Goal: Task Accomplishment & Management: Use online tool/utility

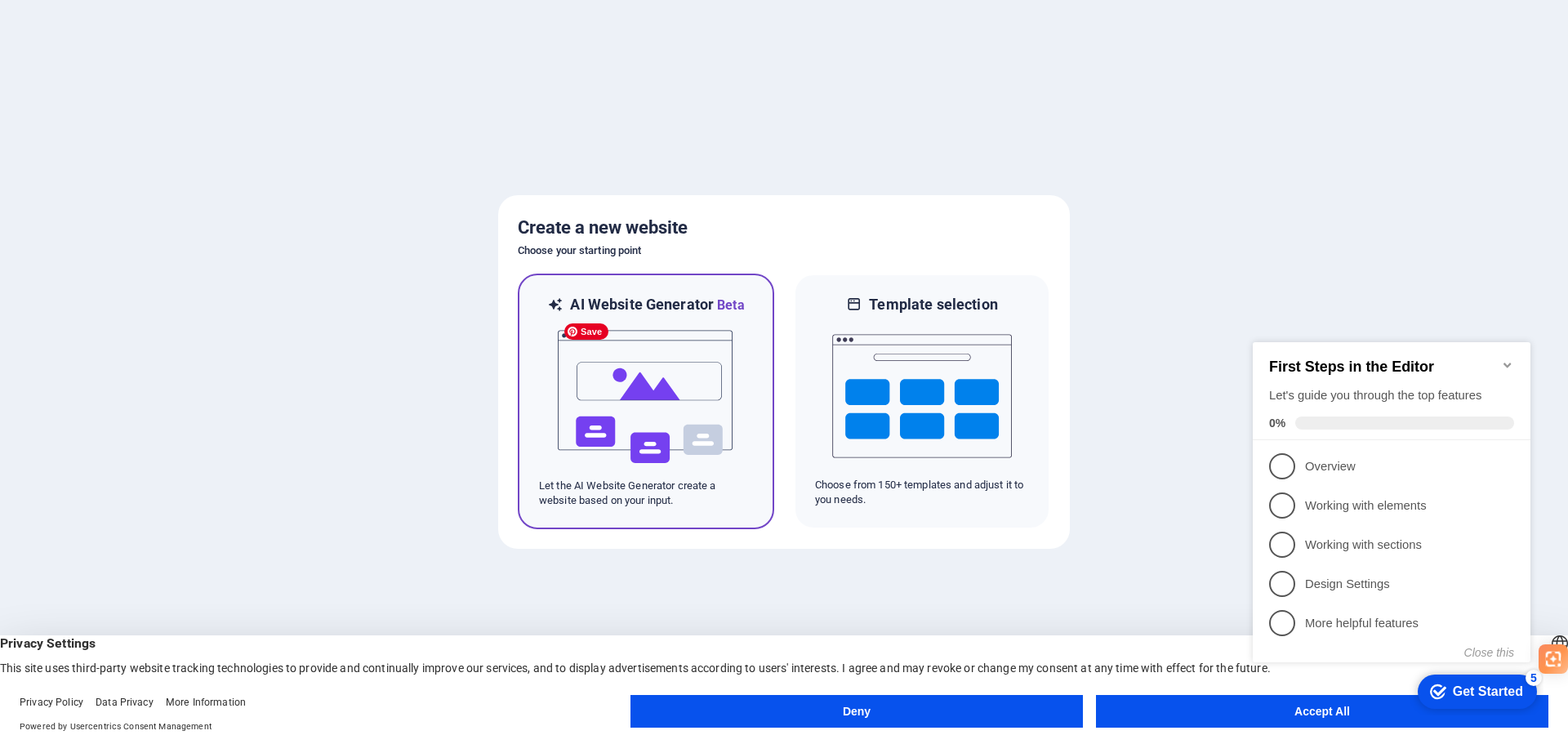
click at [627, 356] on img at bounding box center [646, 397] width 180 height 163
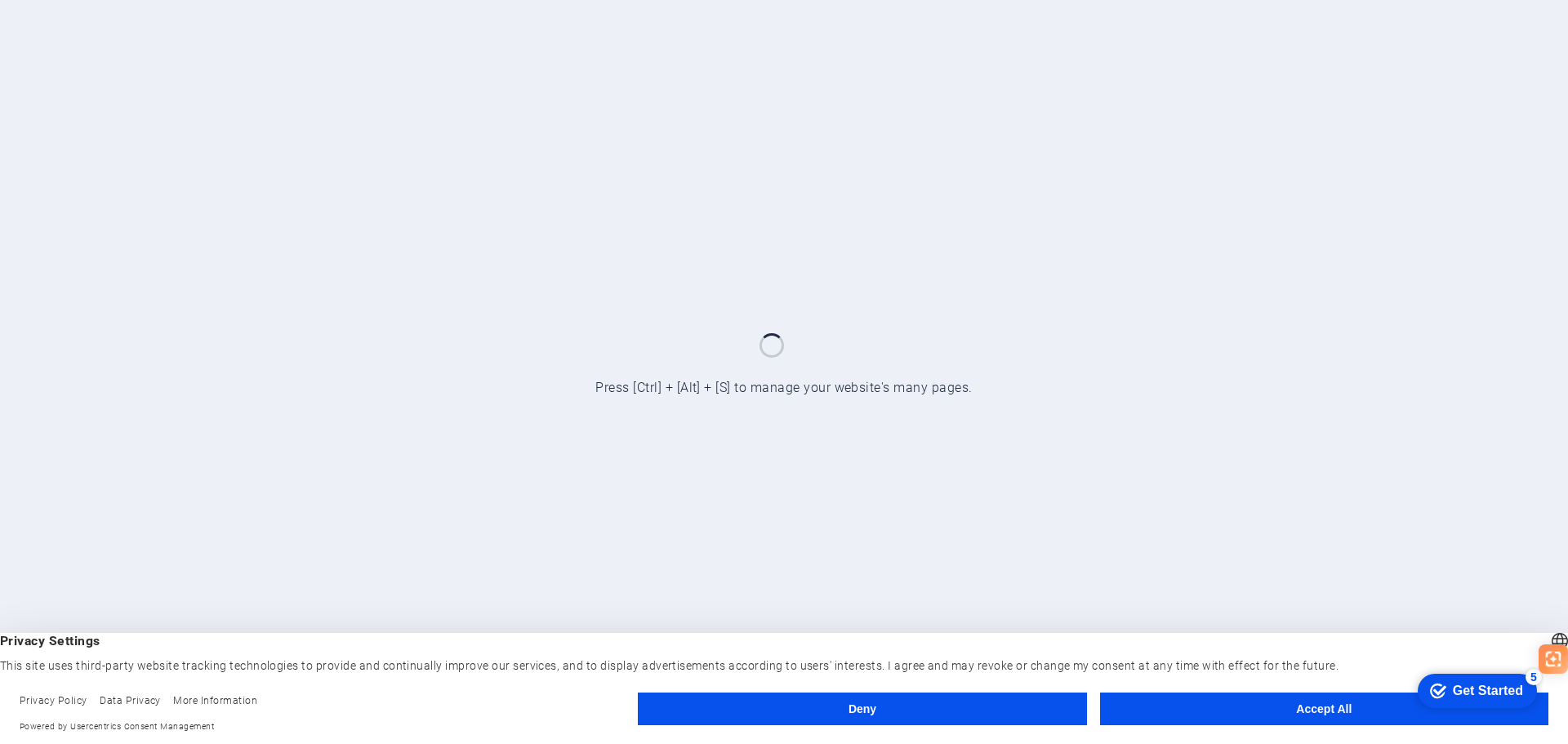
click at [976, 345] on div at bounding box center [784, 372] width 1568 height 744
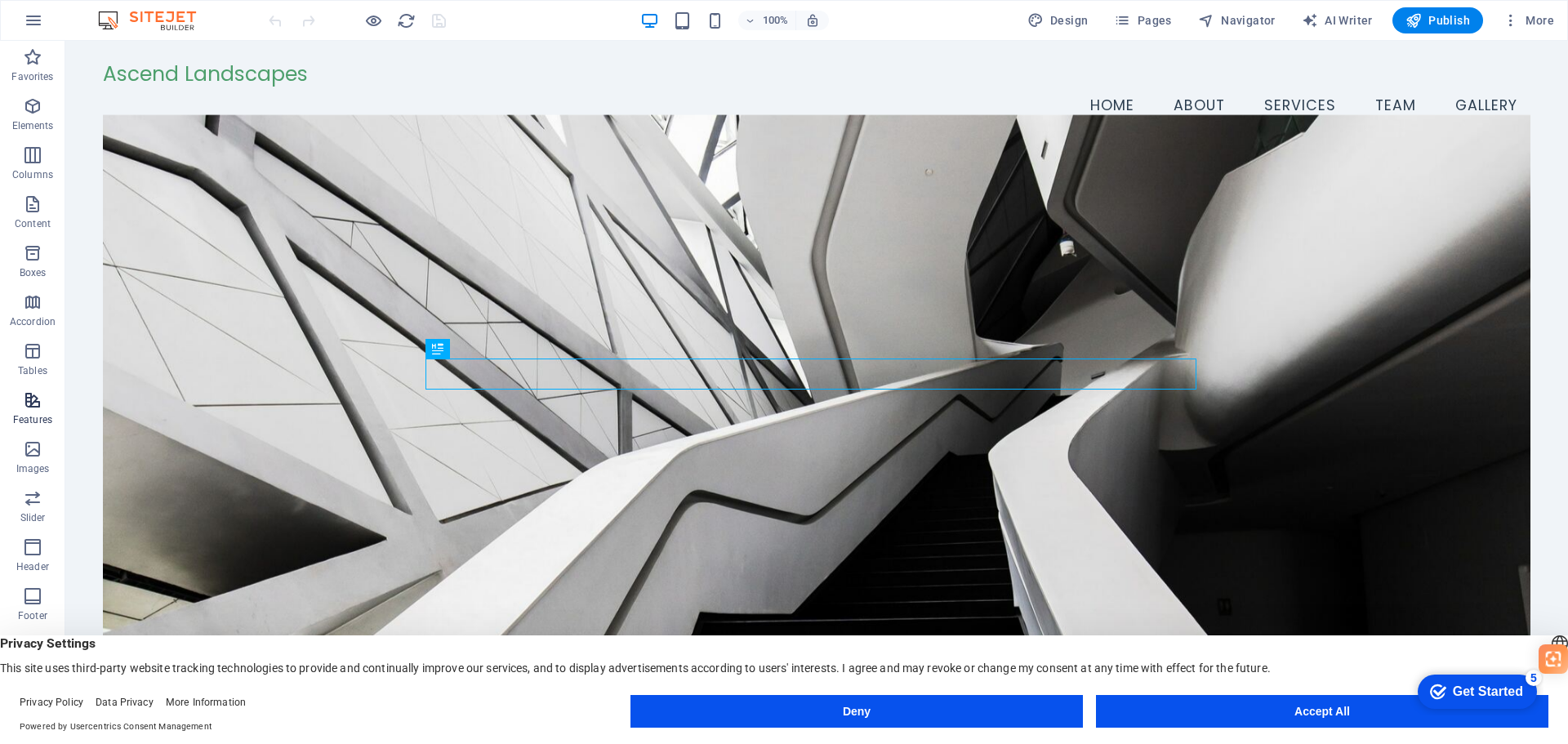
scroll to position [58, 0]
drag, startPoint x: 1070, startPoint y: 18, endPoint x: 1008, endPoint y: 1, distance: 64.3
select select "px"
select select "200"
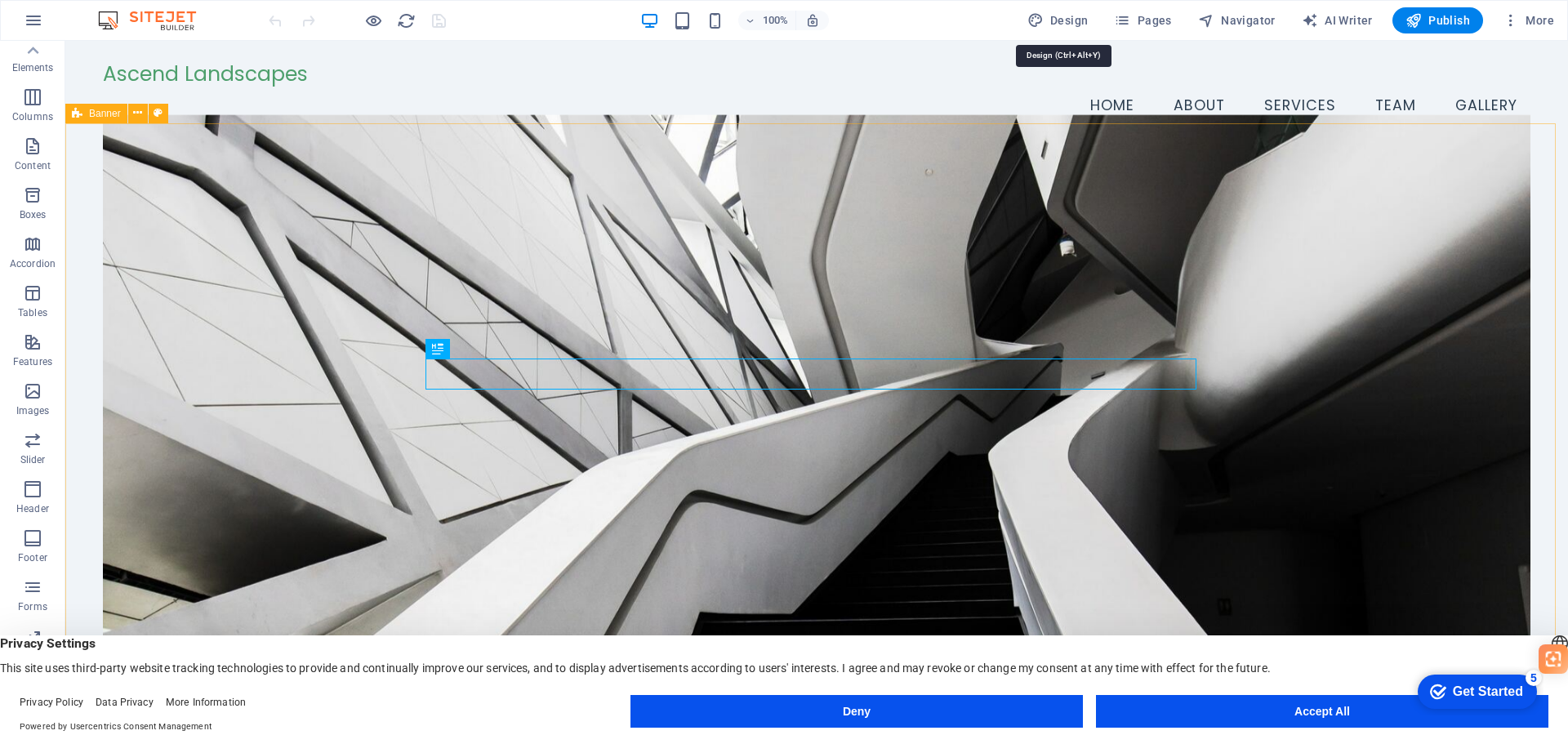
select select "px"
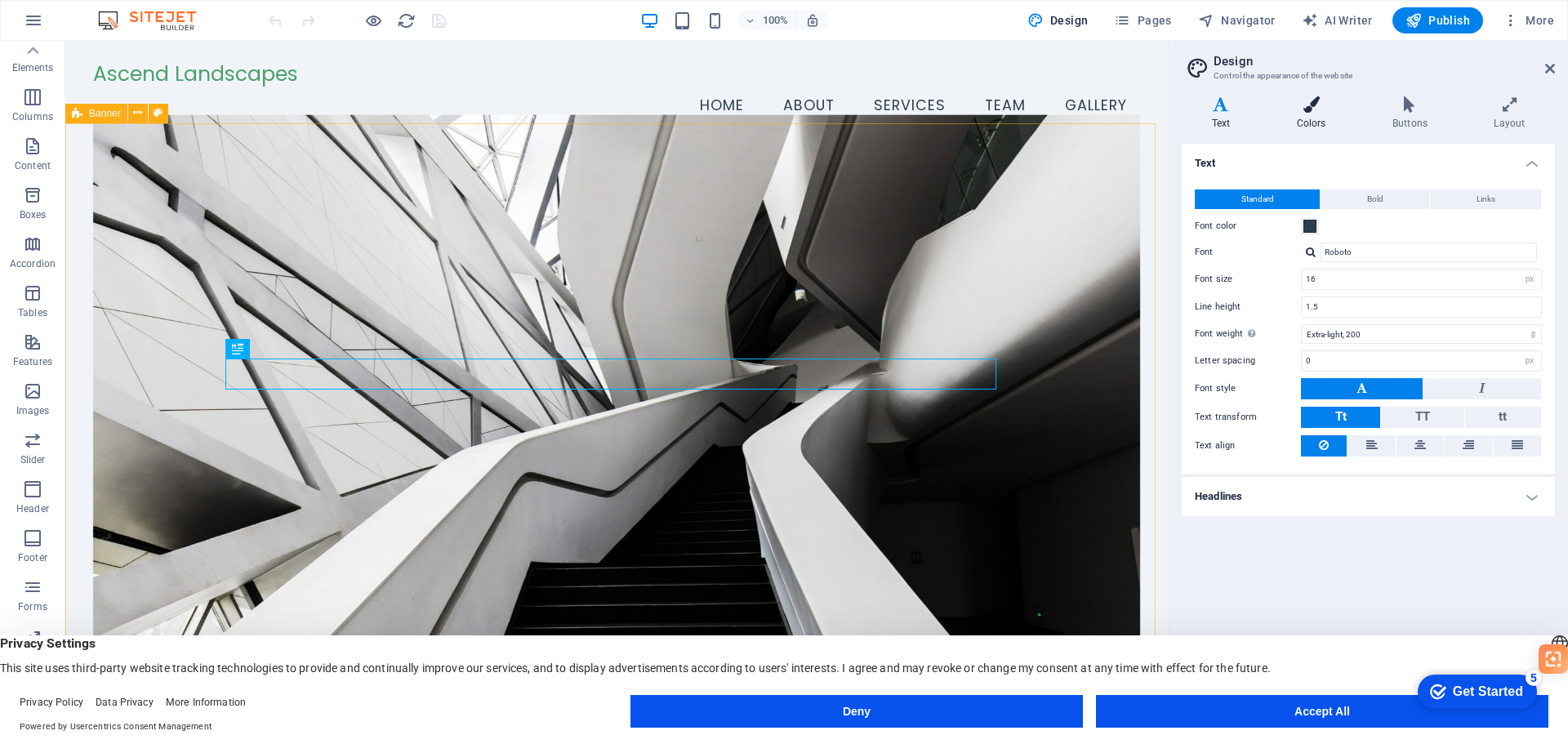
click at [1311, 110] on icon at bounding box center [1312, 104] width 89 height 16
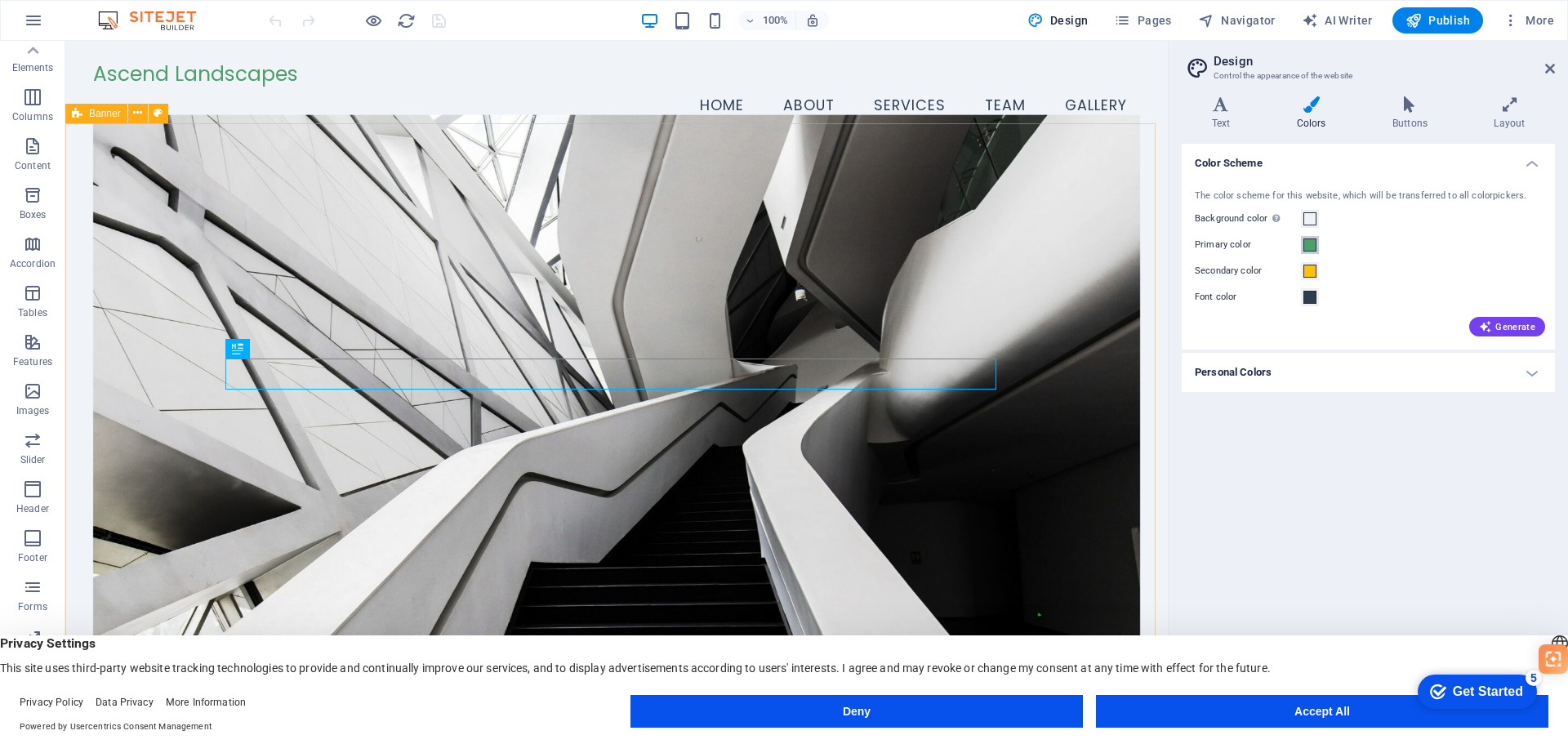
click at [1310, 246] on span at bounding box center [1310, 245] width 13 height 13
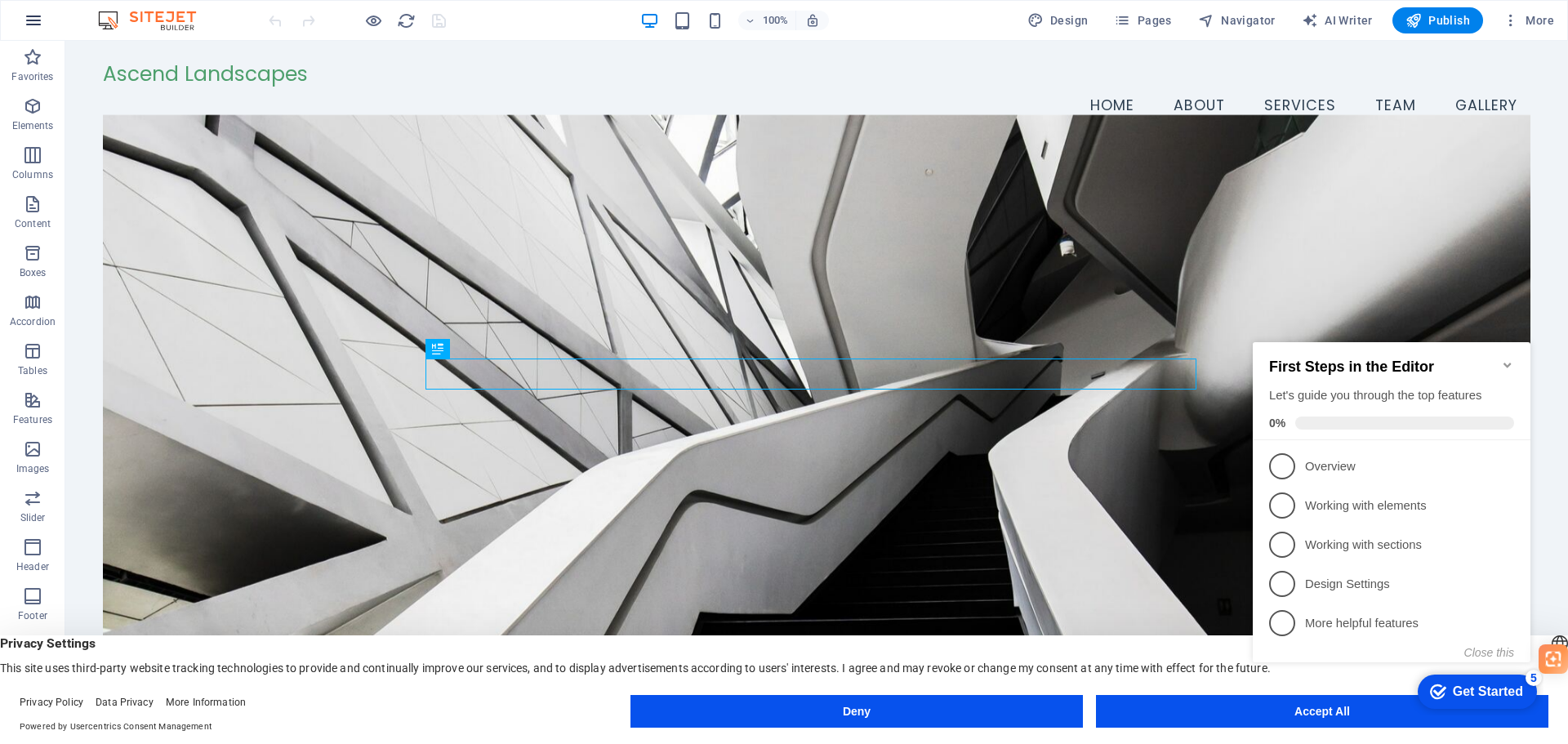
click at [45, 22] on button "button" at bounding box center [33, 21] width 39 height 39
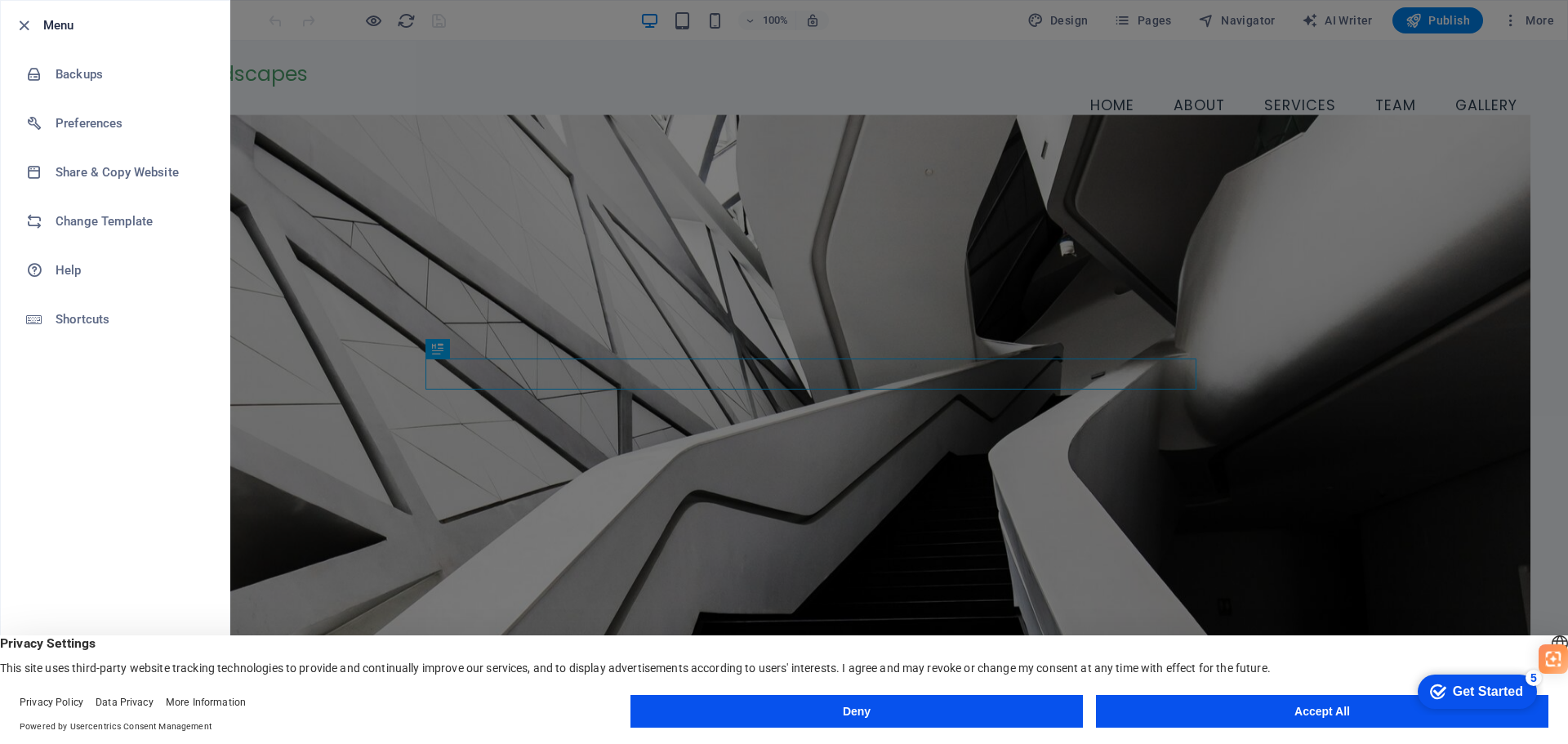
click at [45, 22] on h6 "Menu" at bounding box center [130, 25] width 174 height 20
click at [68, 215] on h6 "Change Template" at bounding box center [131, 221] width 151 height 20
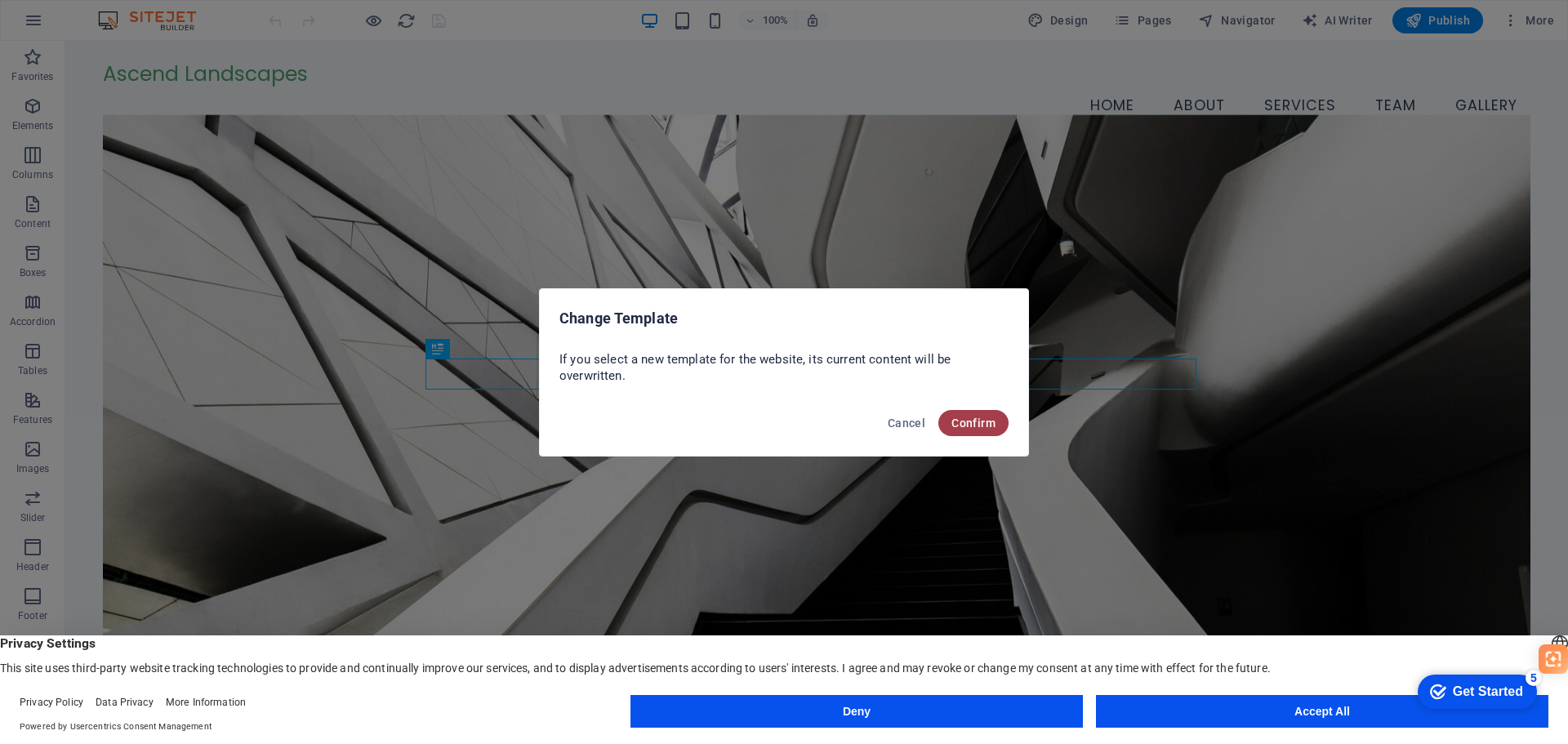
click at [981, 423] on span "Confirm" at bounding box center [974, 422] width 44 height 13
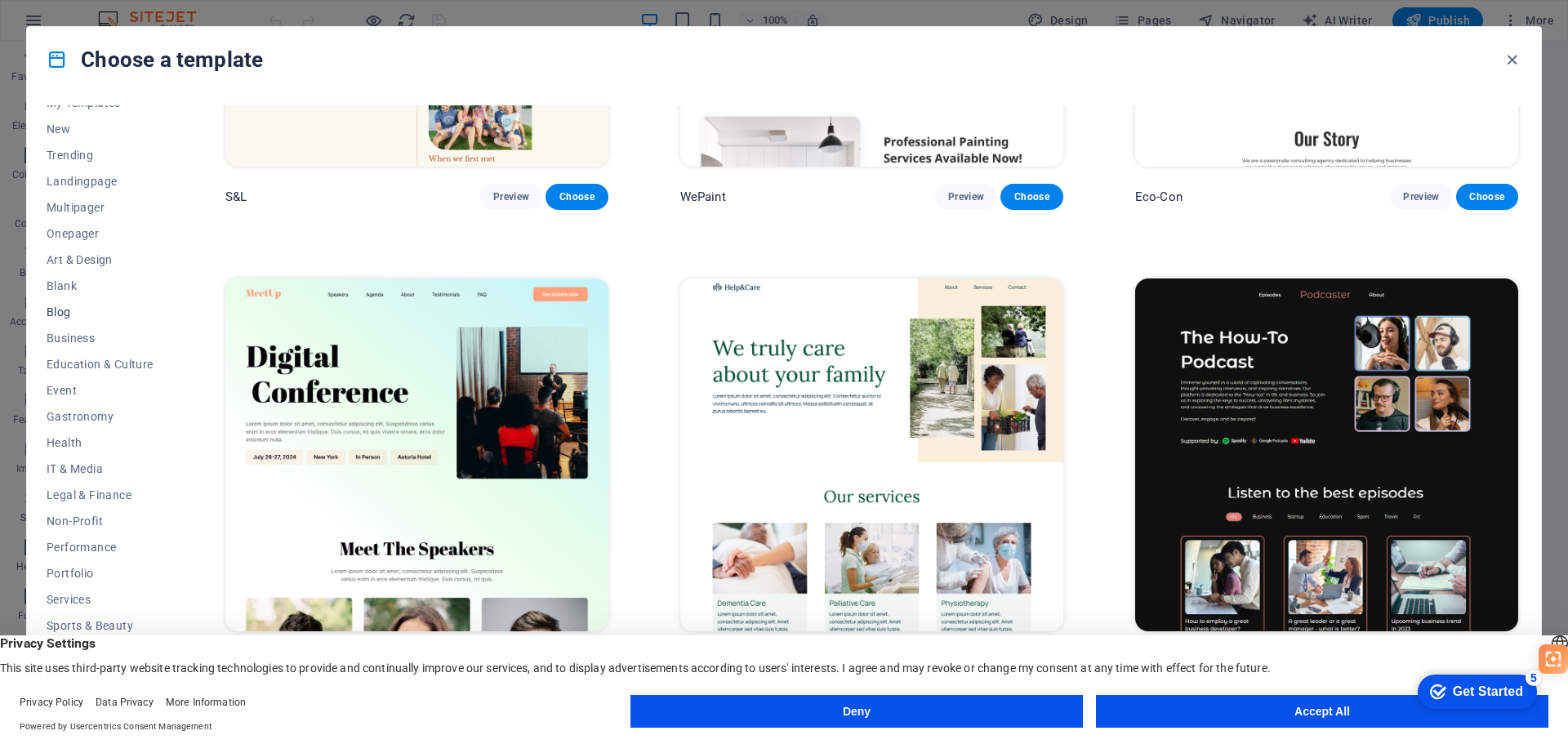
scroll to position [62, 0]
click at [71, 578] on span "Services" at bounding box center [99, 580] width 107 height 13
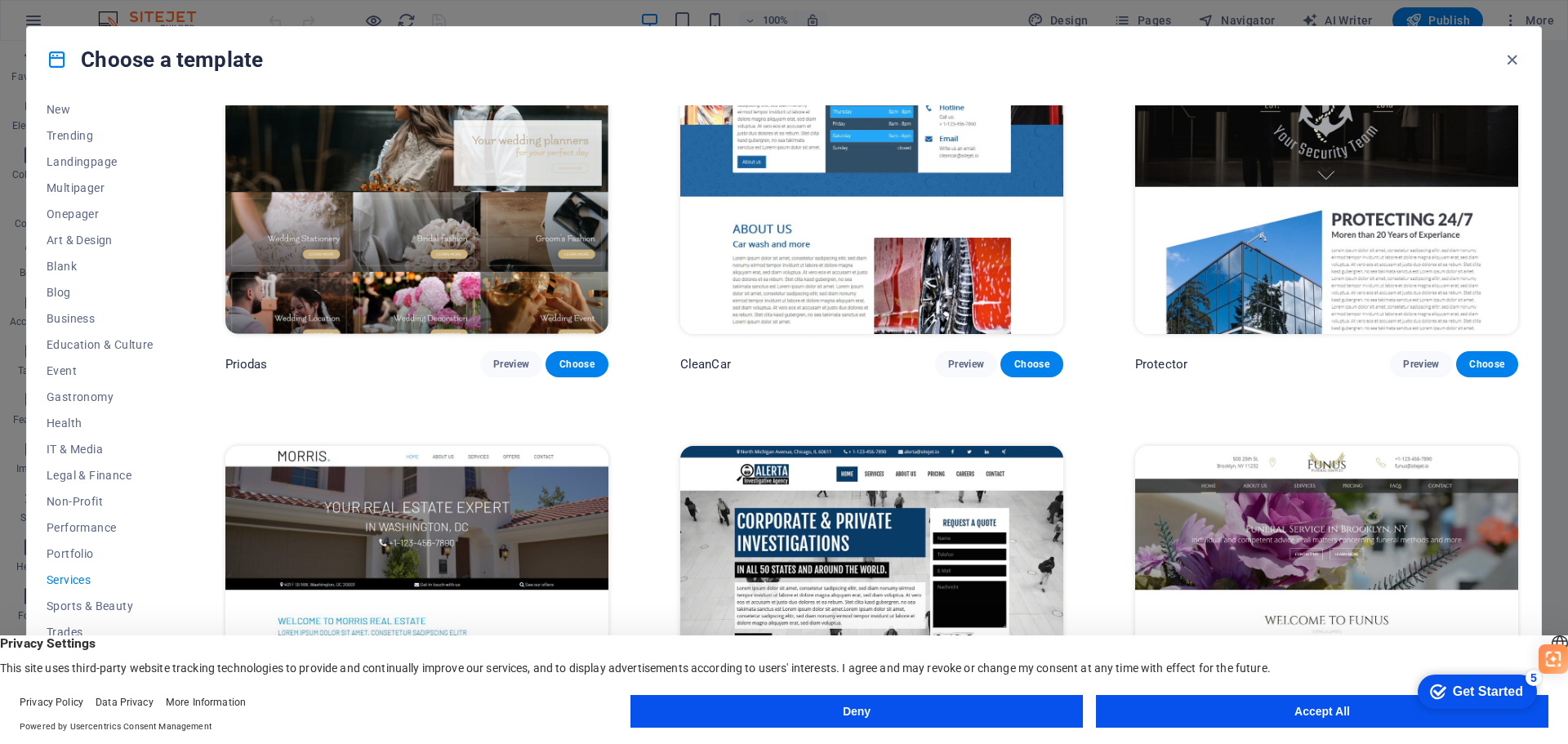
scroll to position [1686, 0]
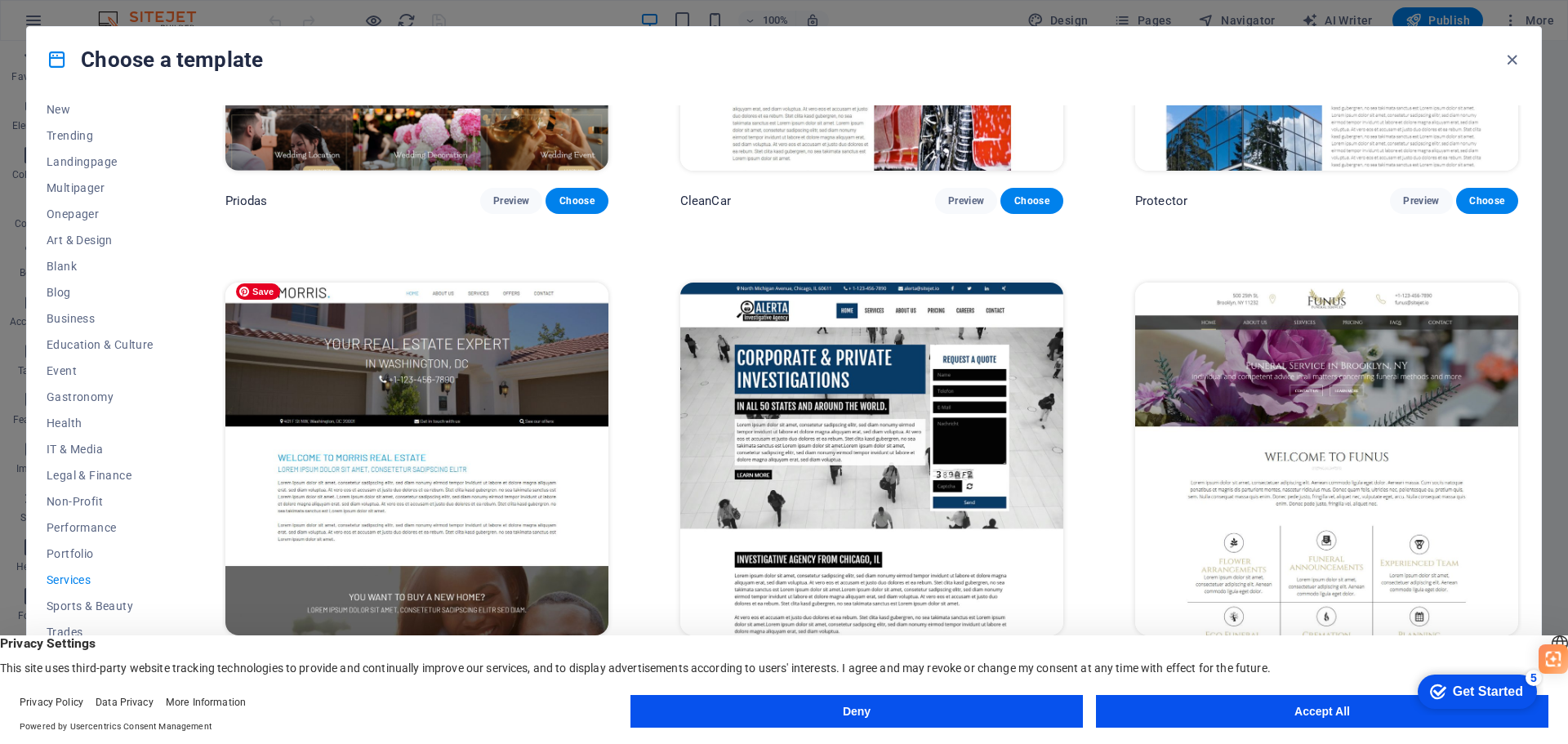
click at [528, 387] on img at bounding box center [417, 459] width 383 height 353
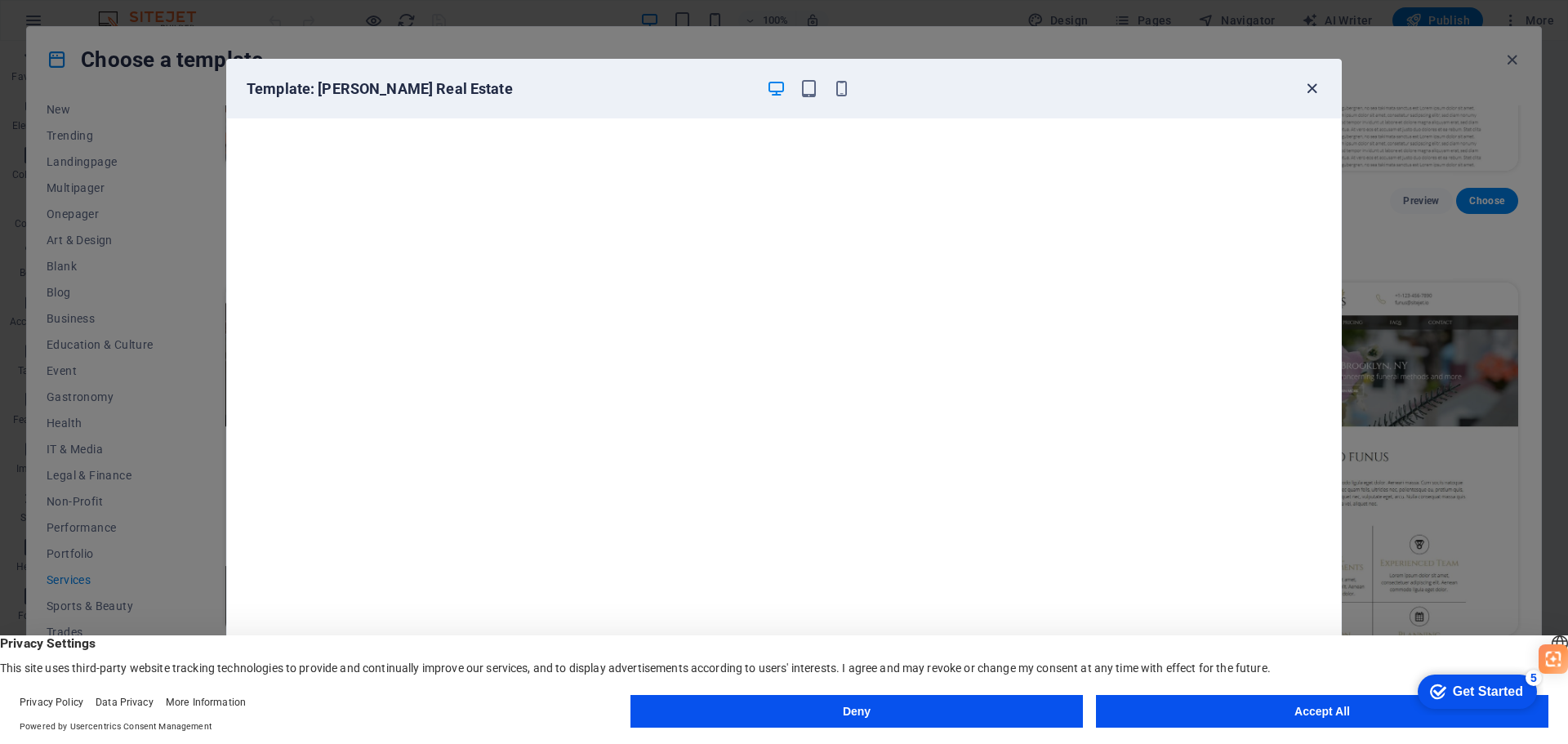
click at [1305, 86] on icon "button" at bounding box center [1312, 89] width 19 height 19
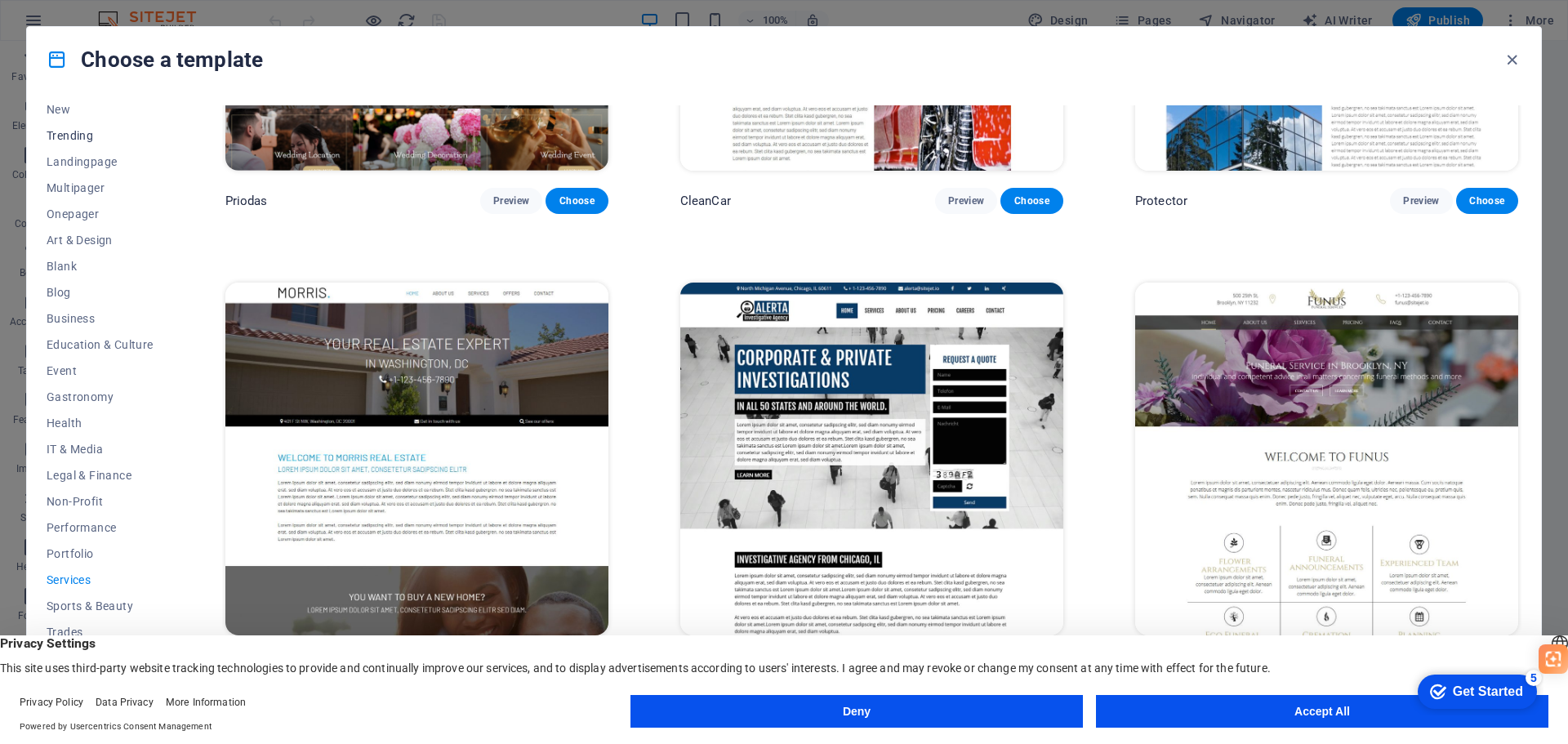
click at [64, 130] on span "Trending" at bounding box center [99, 135] width 107 height 13
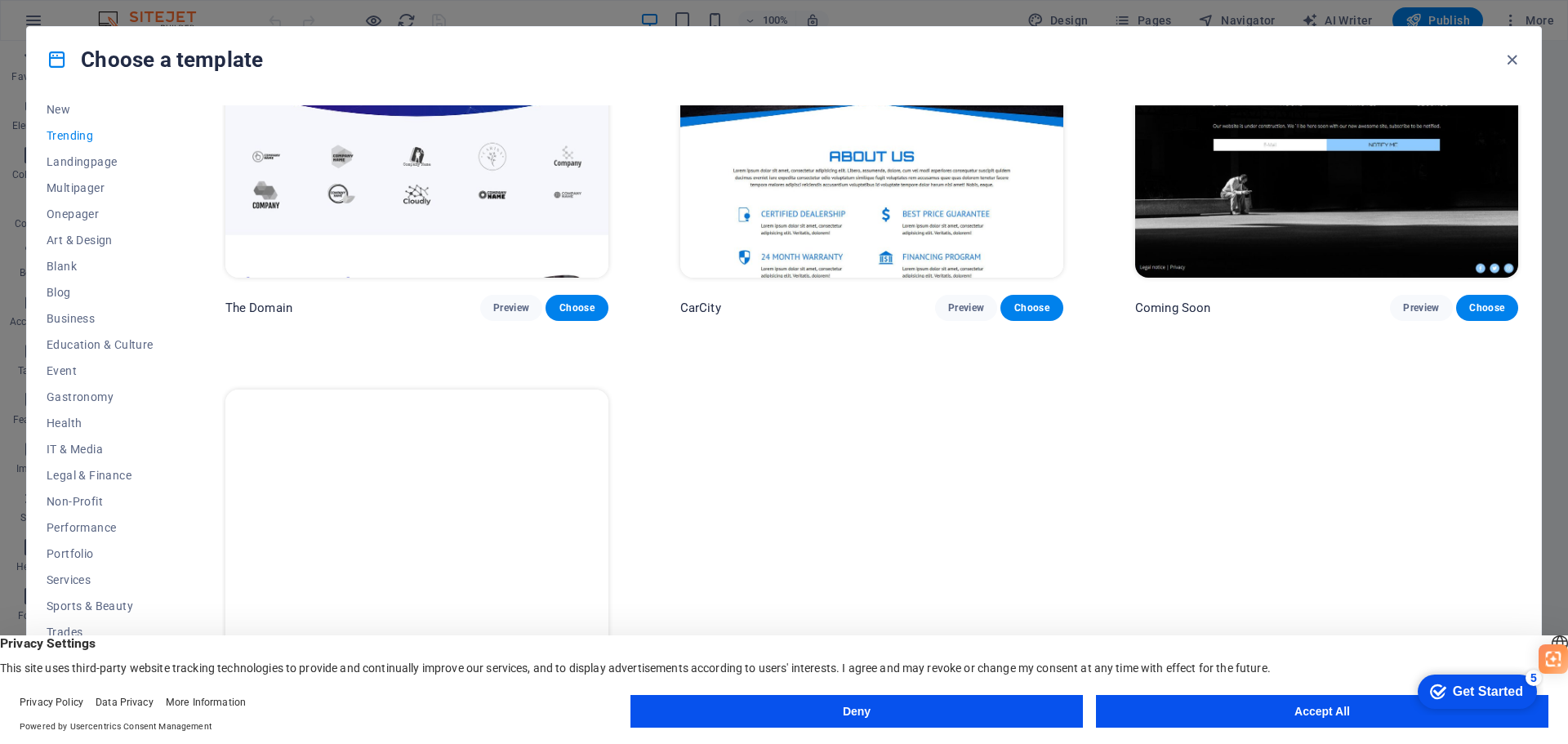
scroll to position [2122, 0]
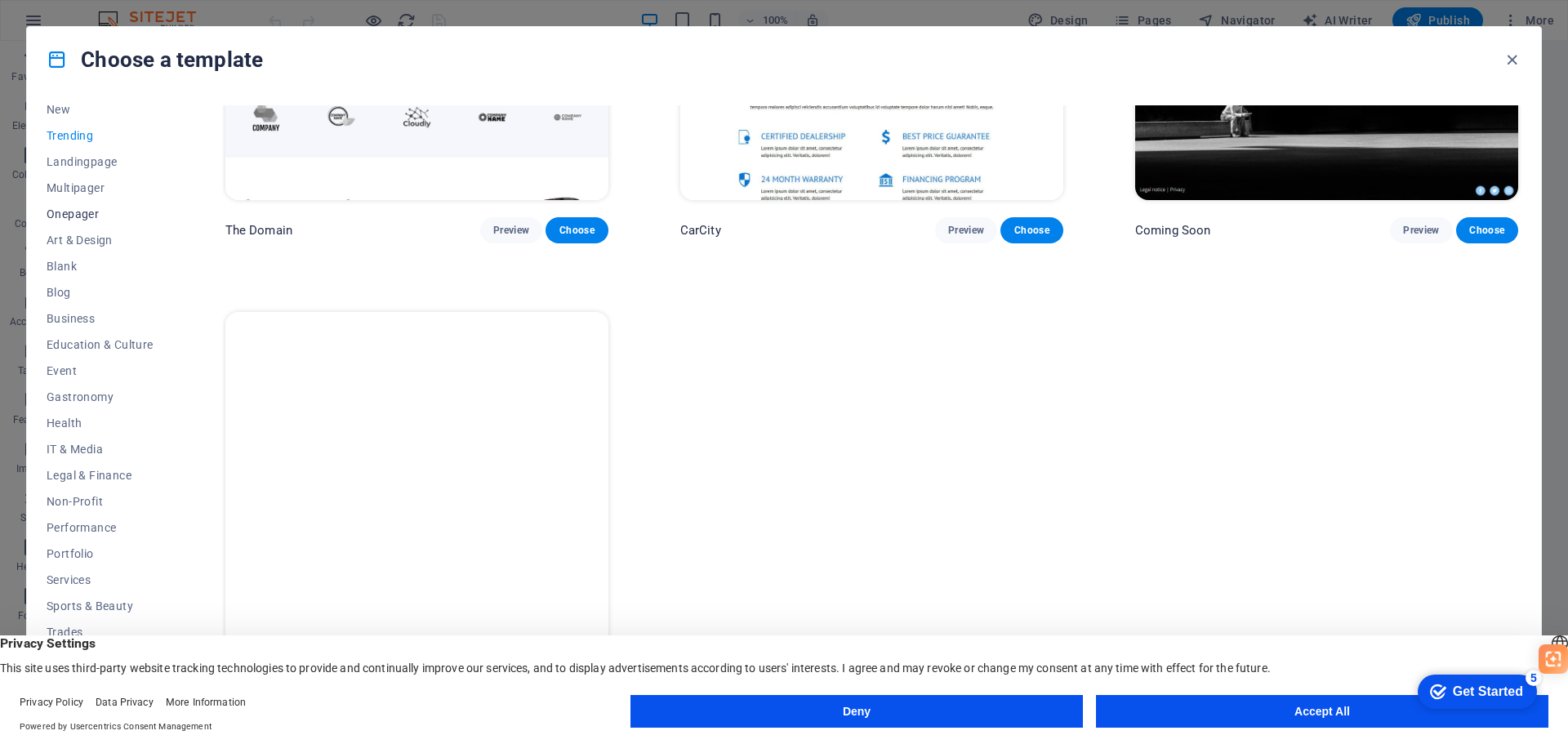
click at [79, 215] on span "Onepager" at bounding box center [99, 214] width 107 height 13
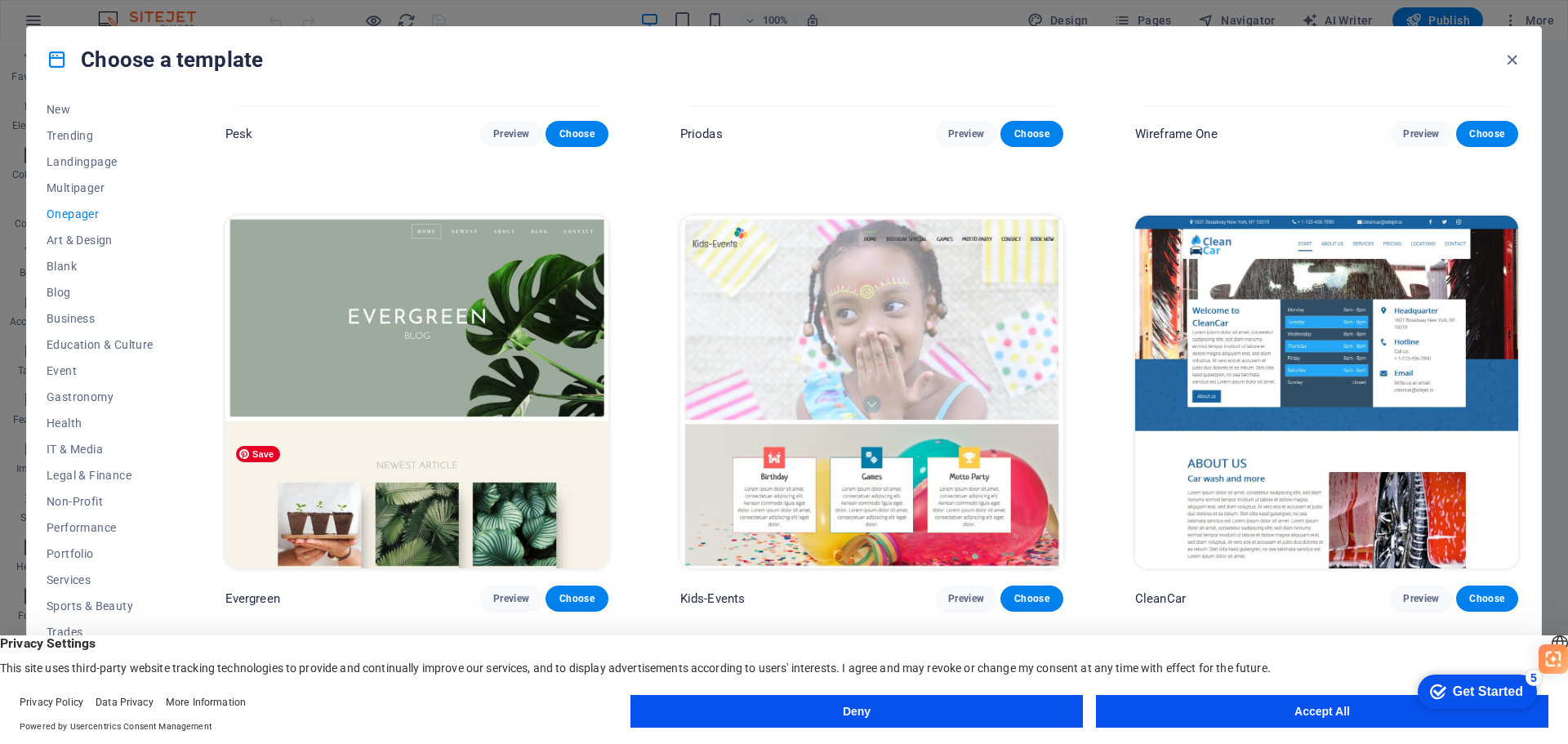
scroll to position [3132, 0]
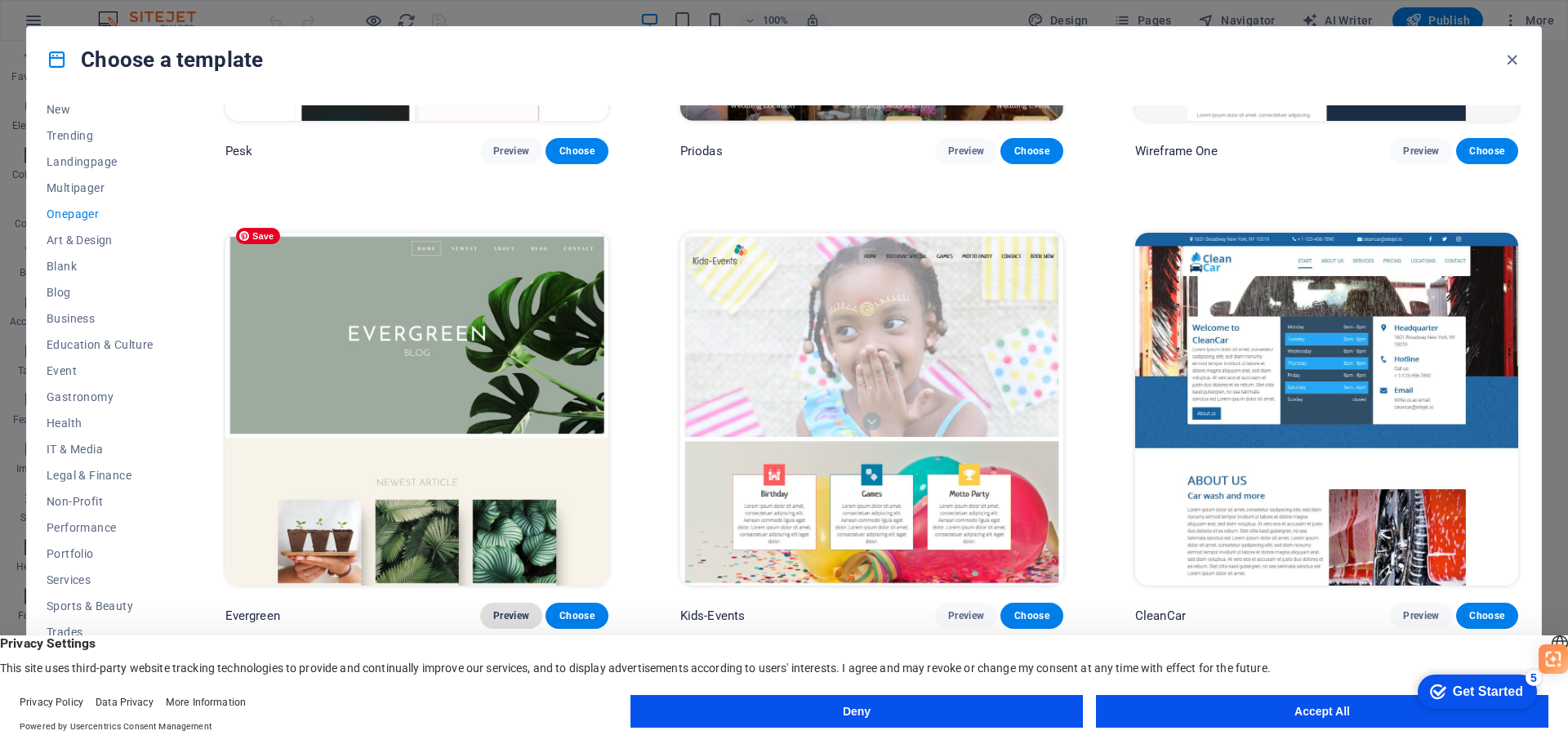
click at [516, 610] on span "Preview" at bounding box center [511, 616] width 36 height 13
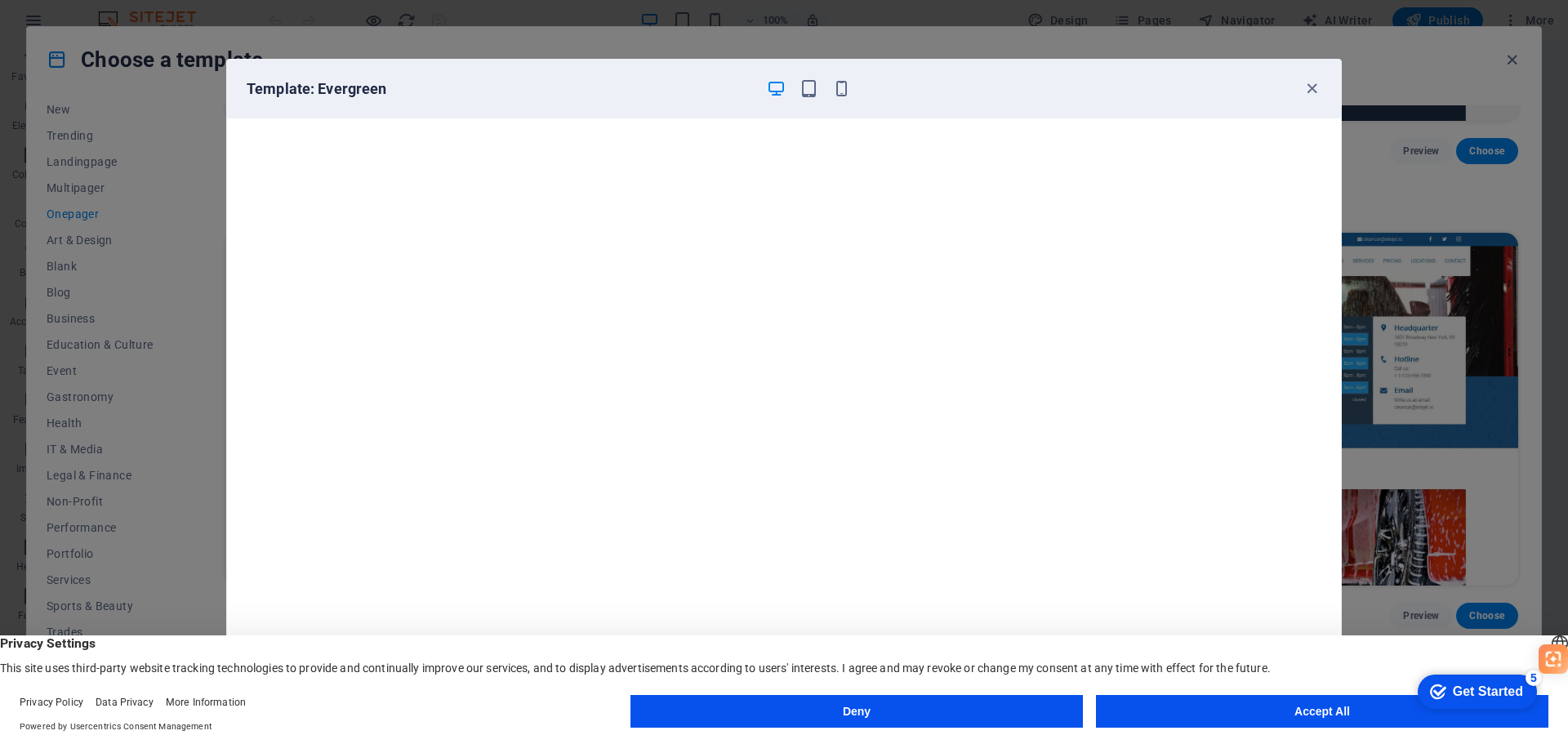
click at [1277, 710] on button "Accept All" at bounding box center [1322, 712] width 452 height 32
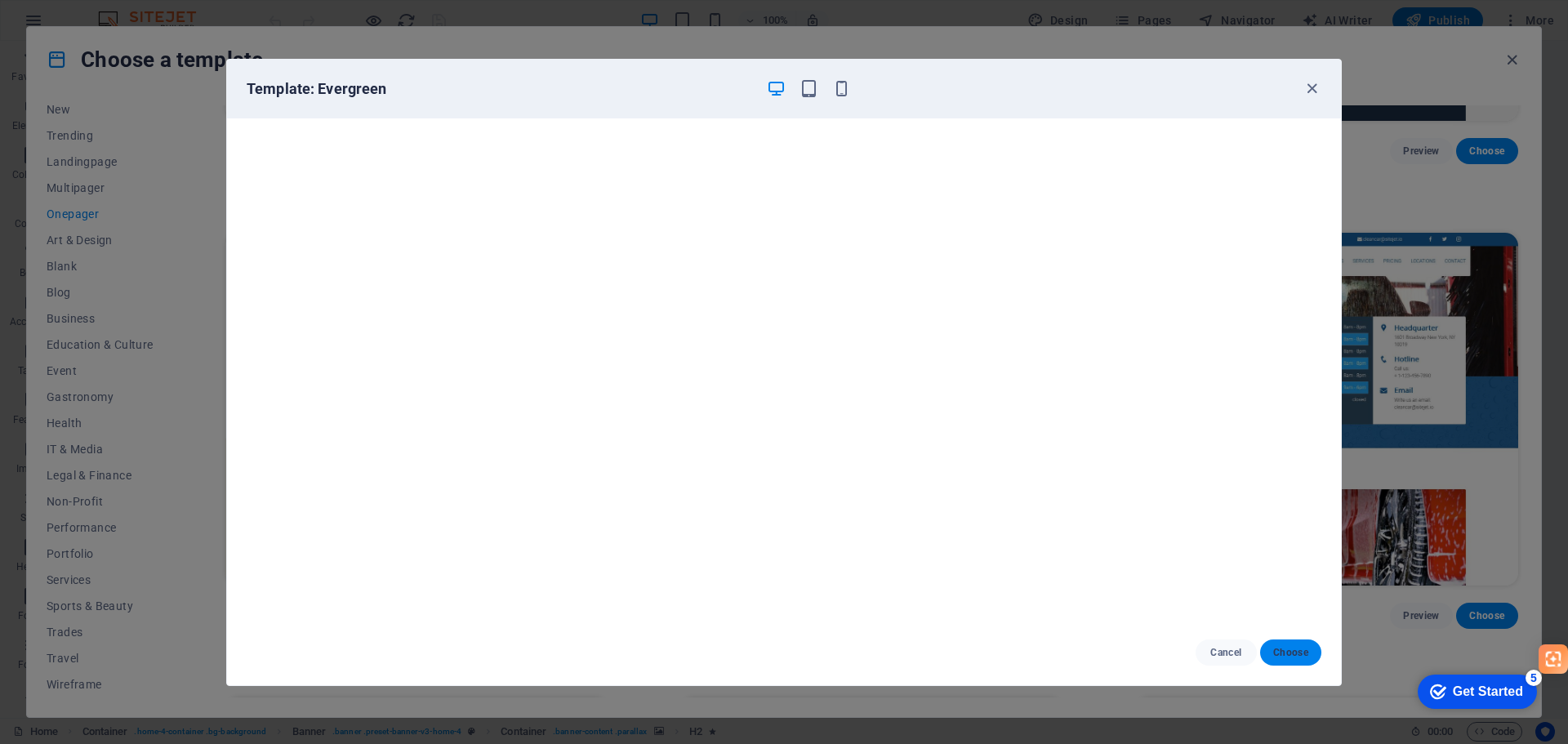
click at [1299, 658] on span "Choose" at bounding box center [1290, 652] width 35 height 13
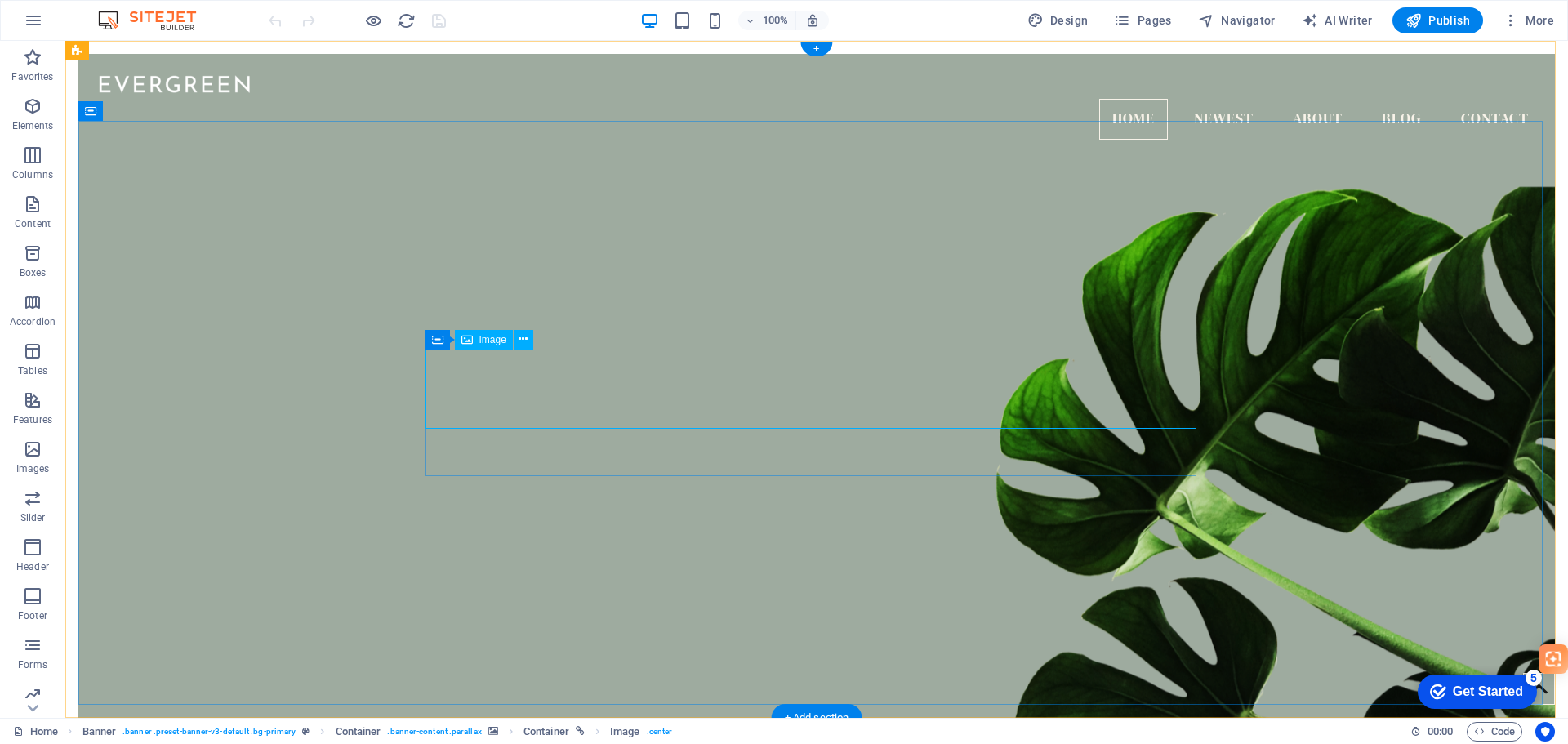
click at [172, 93] on div at bounding box center [816, 82] width 1451 height 32
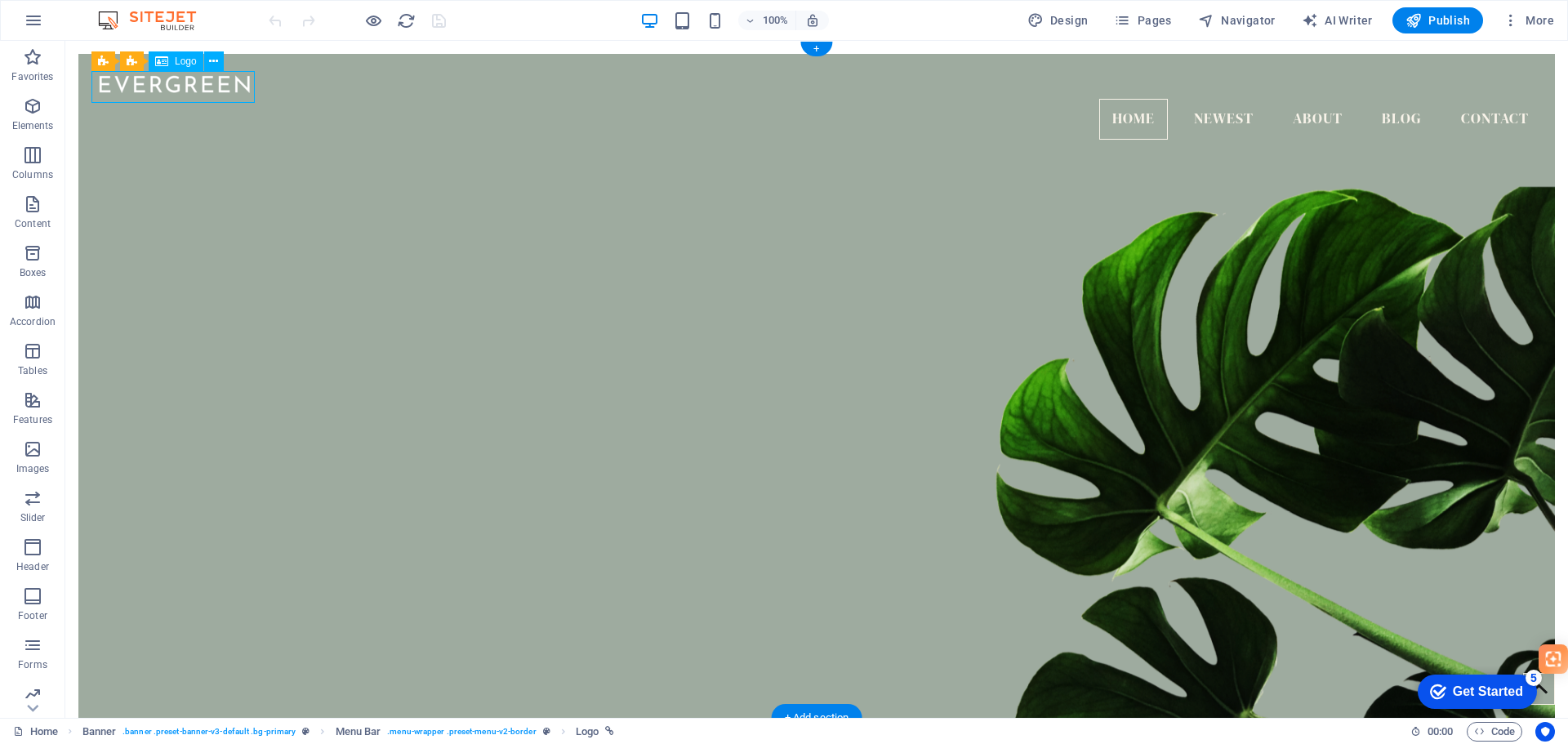
click at [172, 93] on div at bounding box center [816, 82] width 1451 height 32
select select "px"
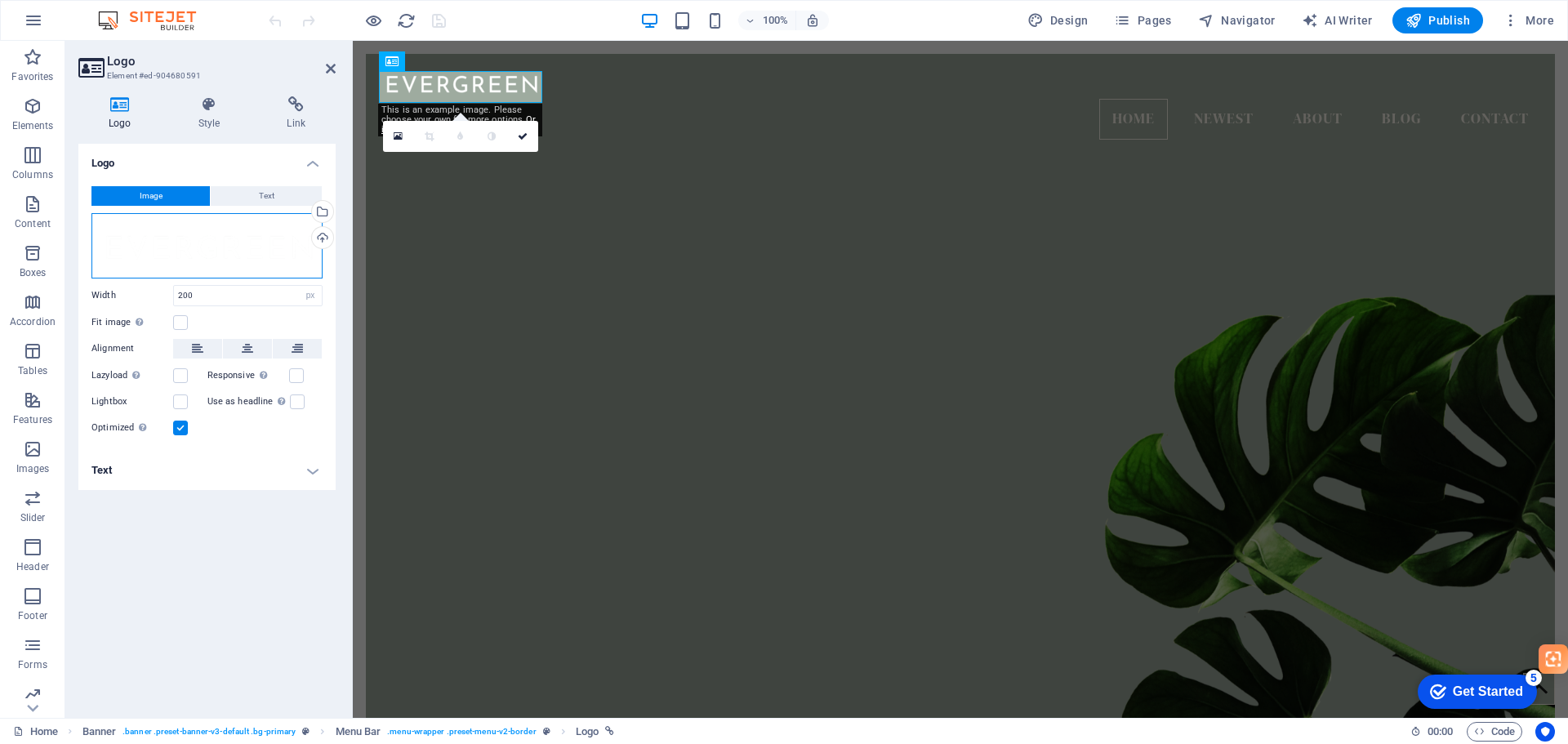
click at [186, 231] on div "Drag files here, click to choose files or select files from Files or our free s…" at bounding box center [207, 245] width 231 height 65
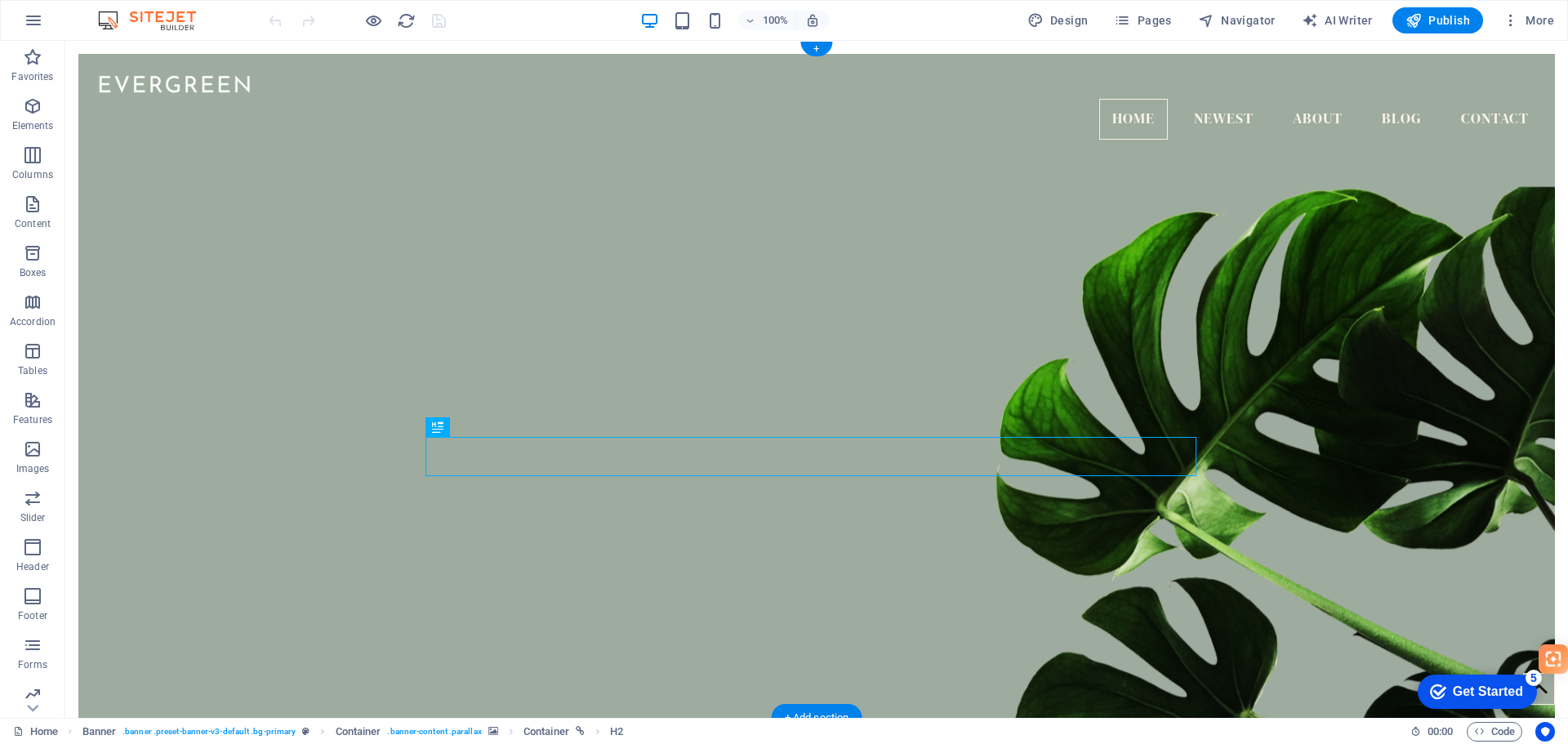
click at [373, 168] on figure at bounding box center [816, 431] width 1477 height 622
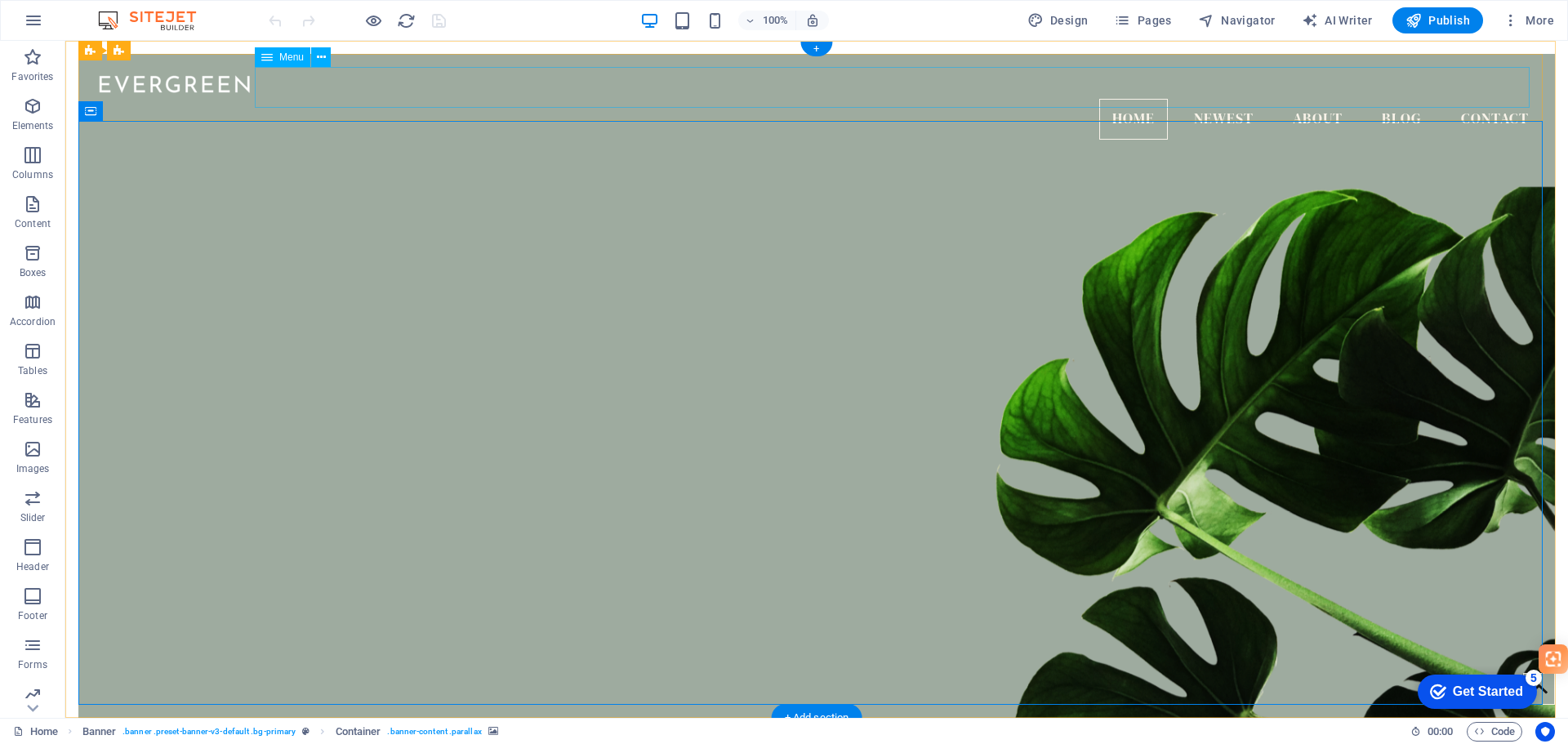
click at [445, 99] on nav "Home Newest About Blog Contact" at bounding box center [816, 120] width 1451 height 41
click at [836, 301] on figure at bounding box center [816, 431] width 1477 height 622
click at [180, 92] on div at bounding box center [816, 82] width 1451 height 32
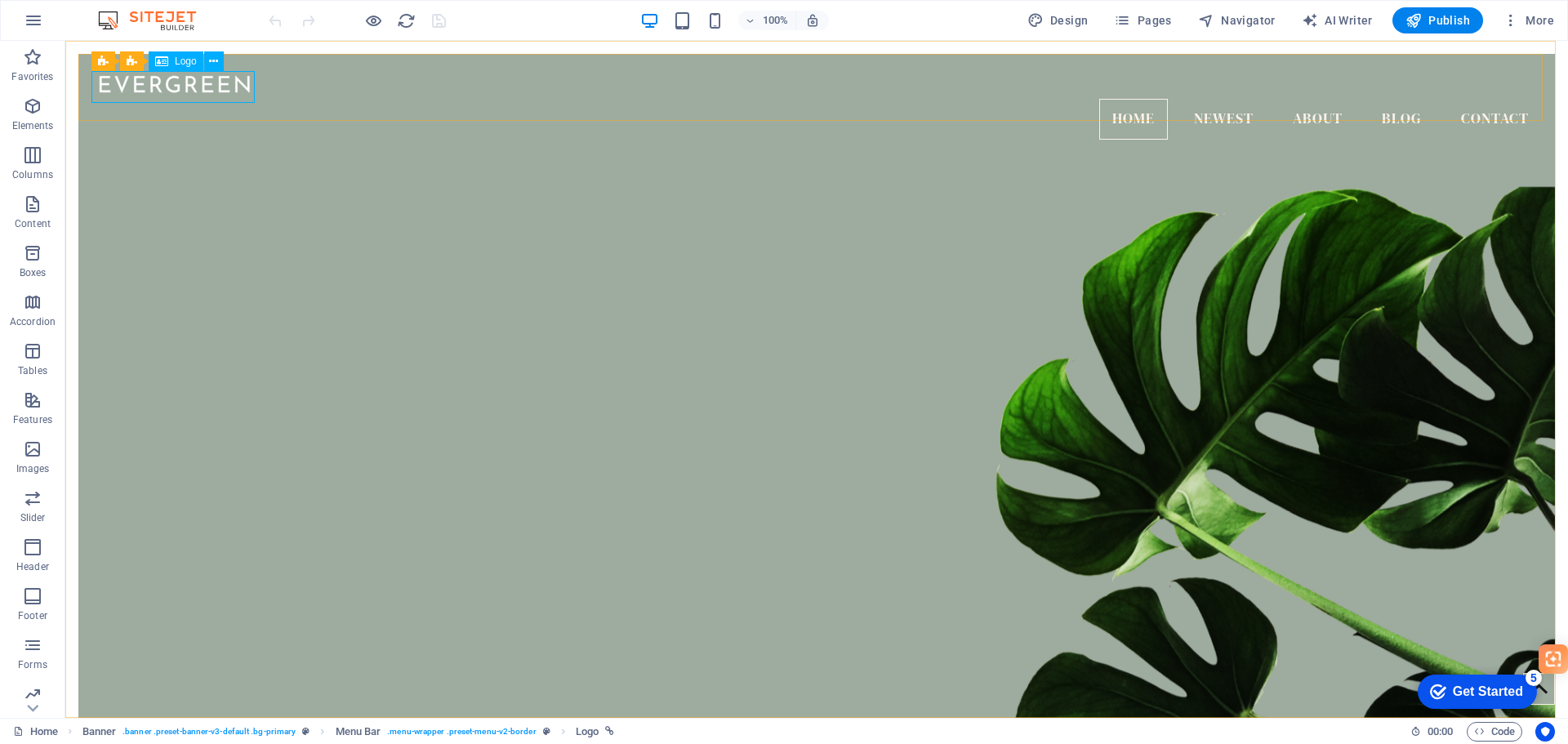
click at [184, 62] on span "Logo" at bounding box center [186, 61] width 22 height 9
click at [216, 61] on icon at bounding box center [214, 62] width 9 height 17
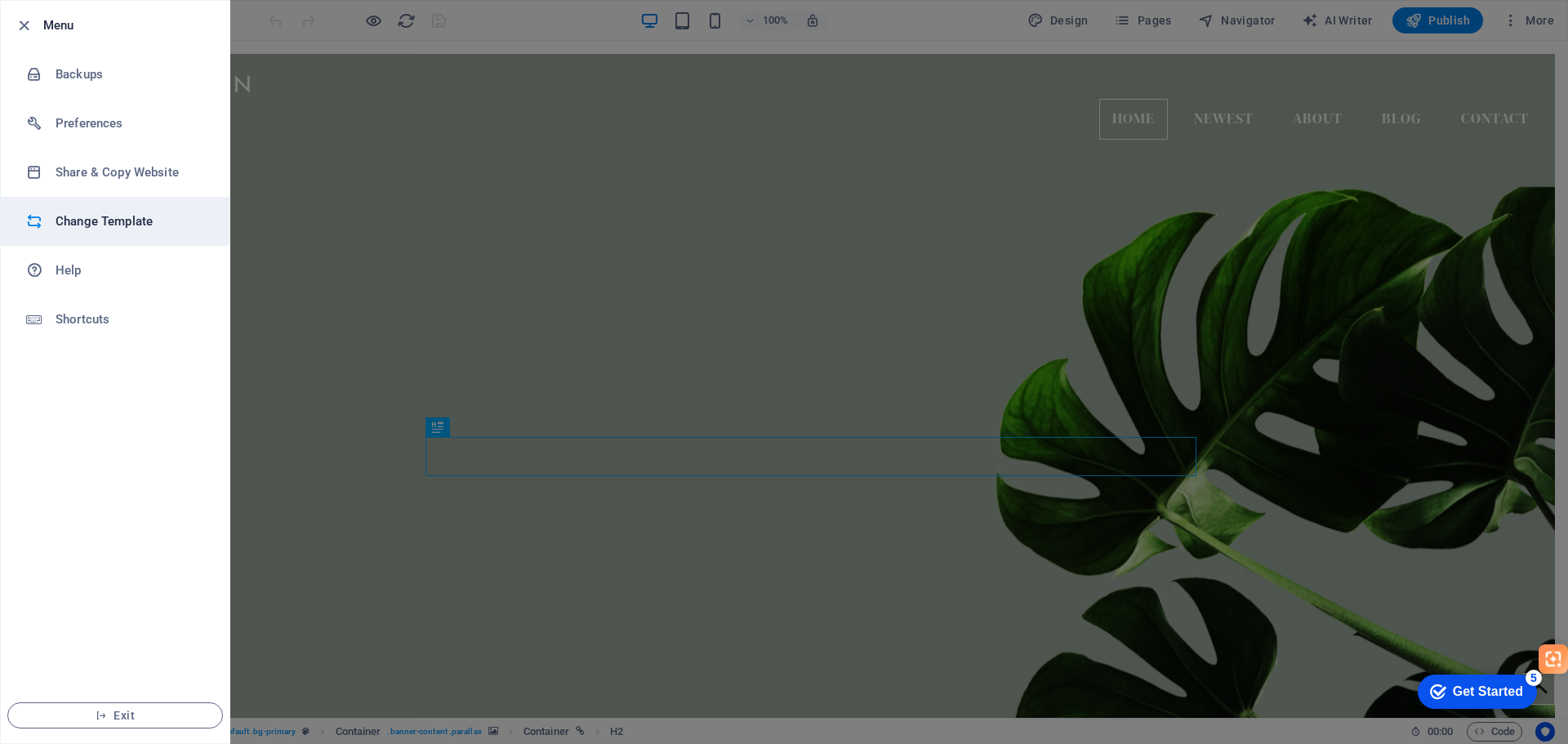
click at [103, 227] on h6 "Change Template" at bounding box center [131, 221] width 151 height 20
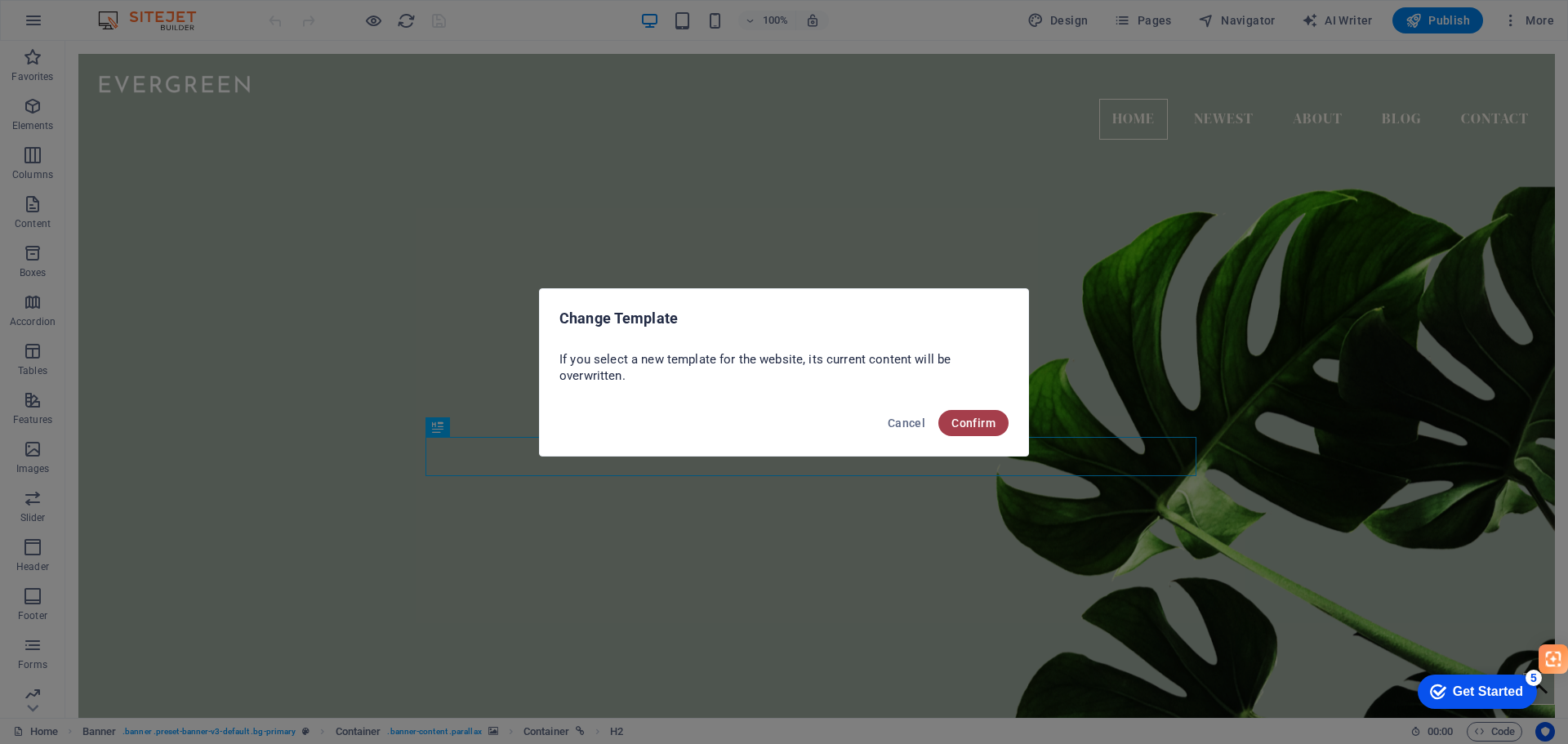
click at [981, 424] on span "Confirm" at bounding box center [974, 422] width 44 height 13
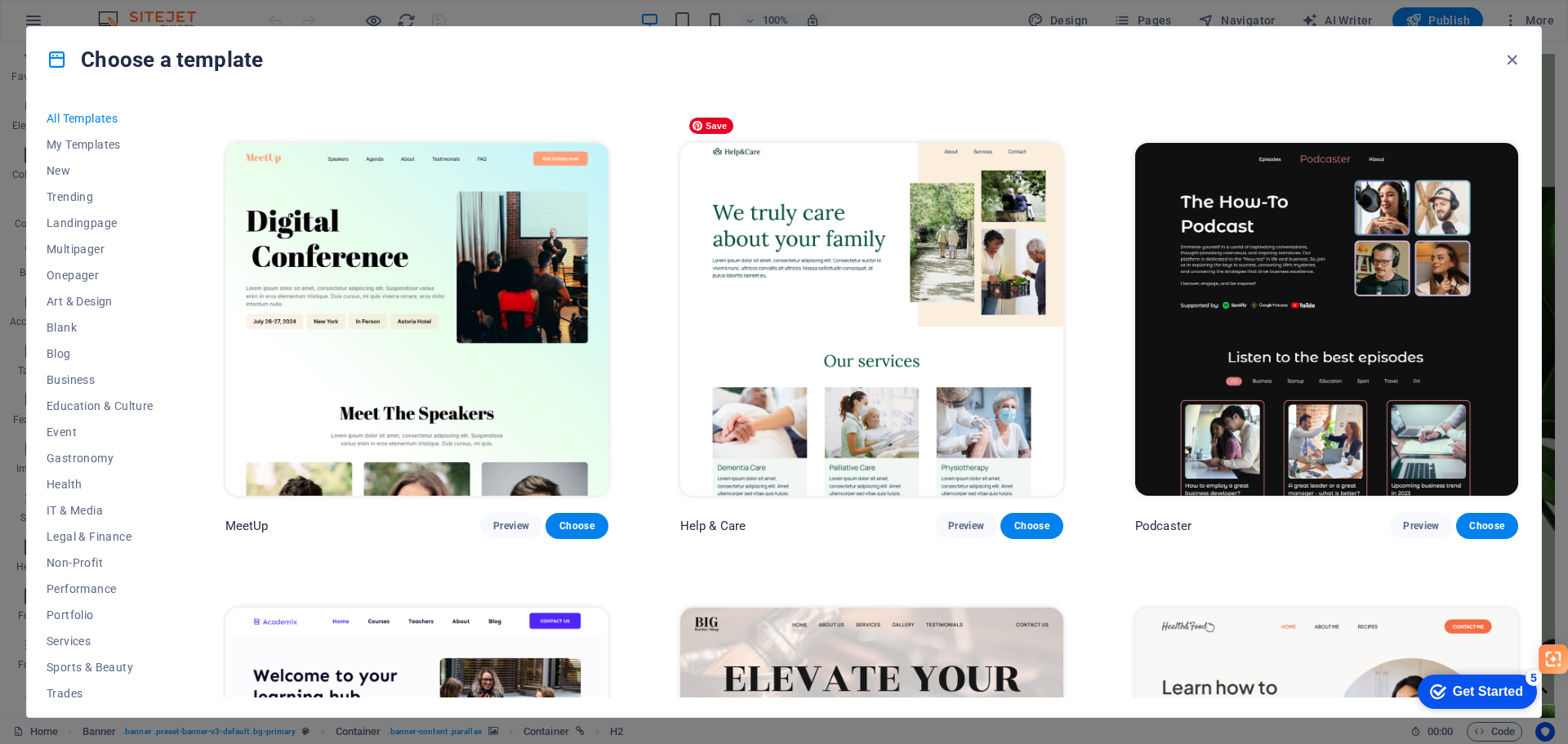
scroll to position [1389, 0]
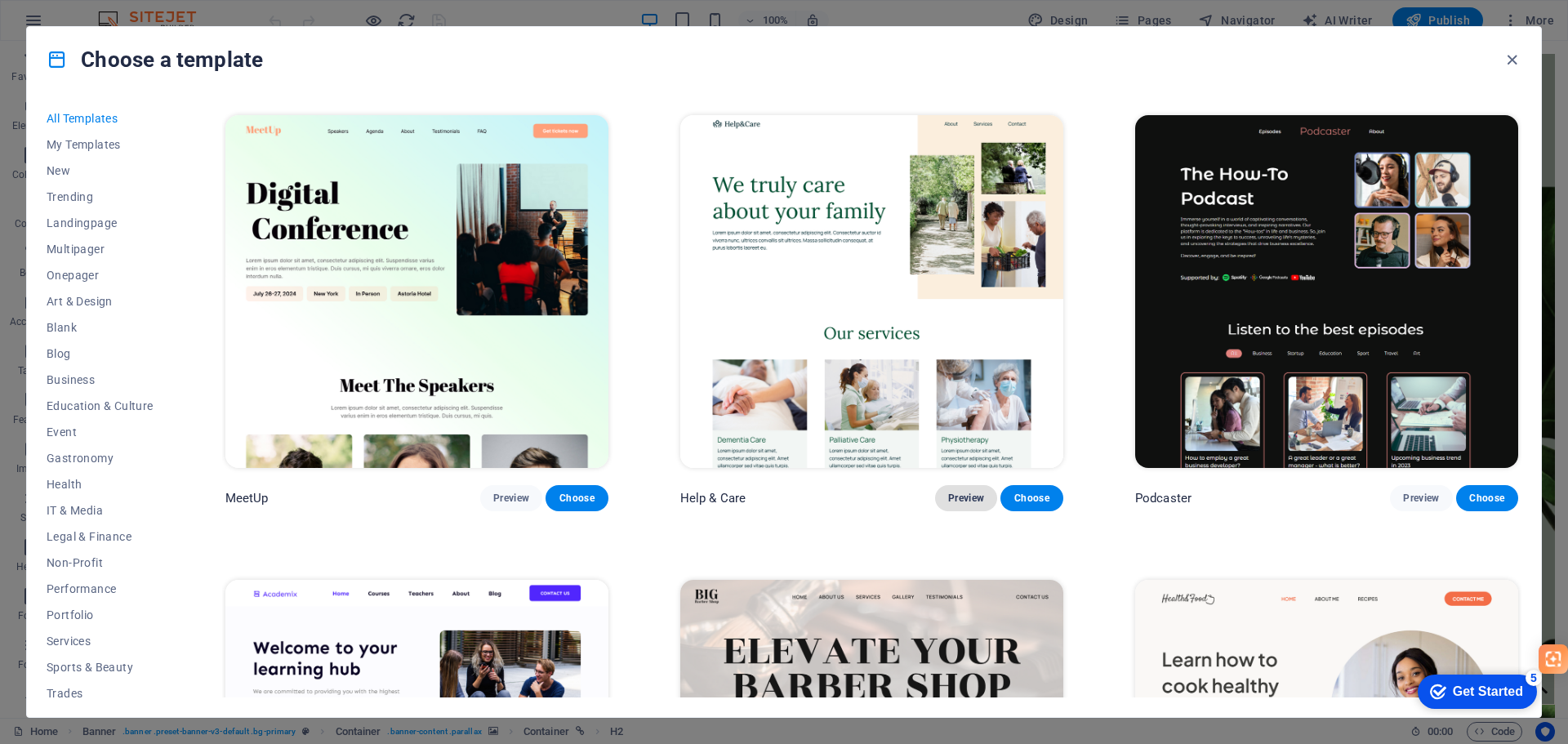
click at [0, 0] on span "Preview" at bounding box center [0, 0] width 0 height 0
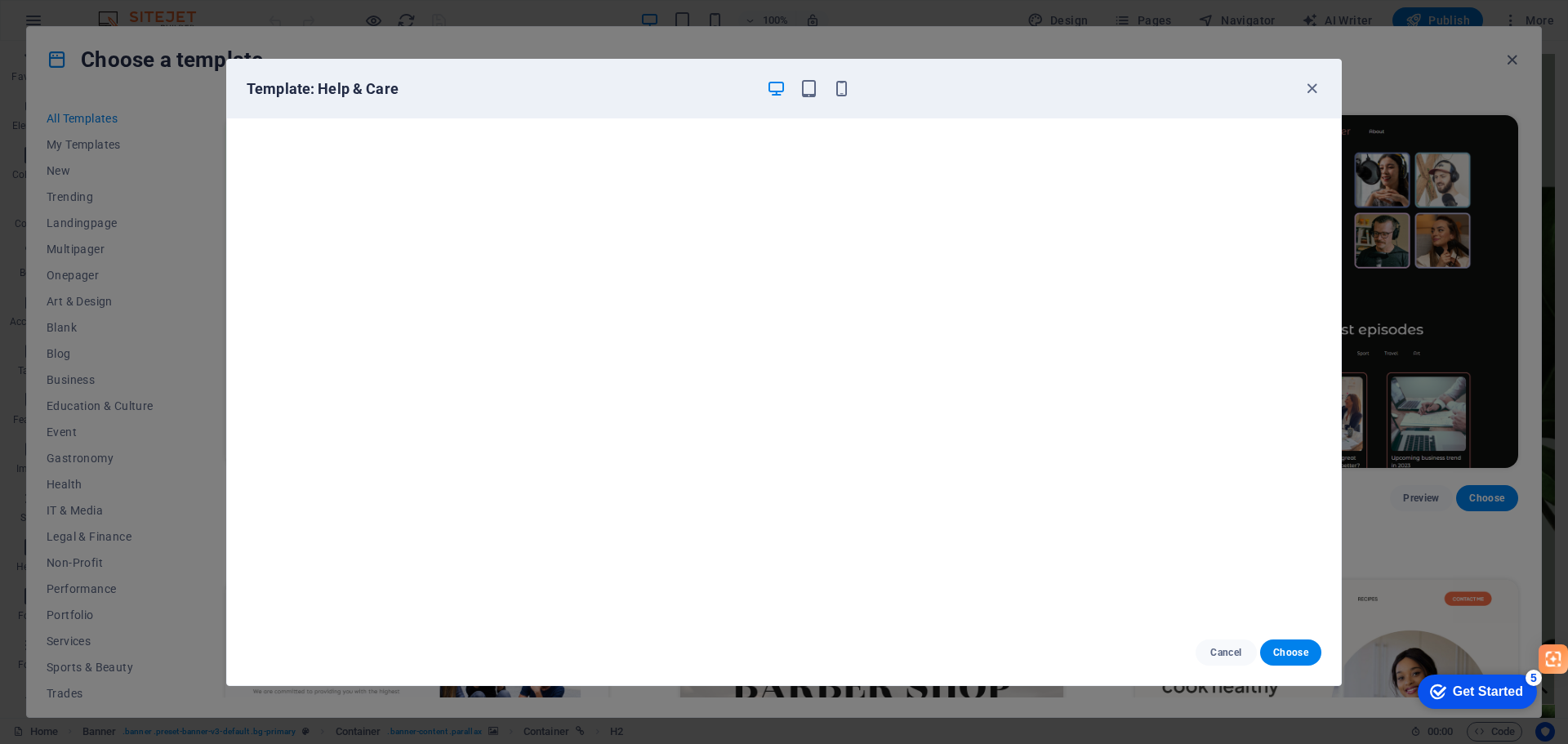
scroll to position [0, 0]
click at [1309, 86] on icon "button" at bounding box center [1312, 89] width 19 height 19
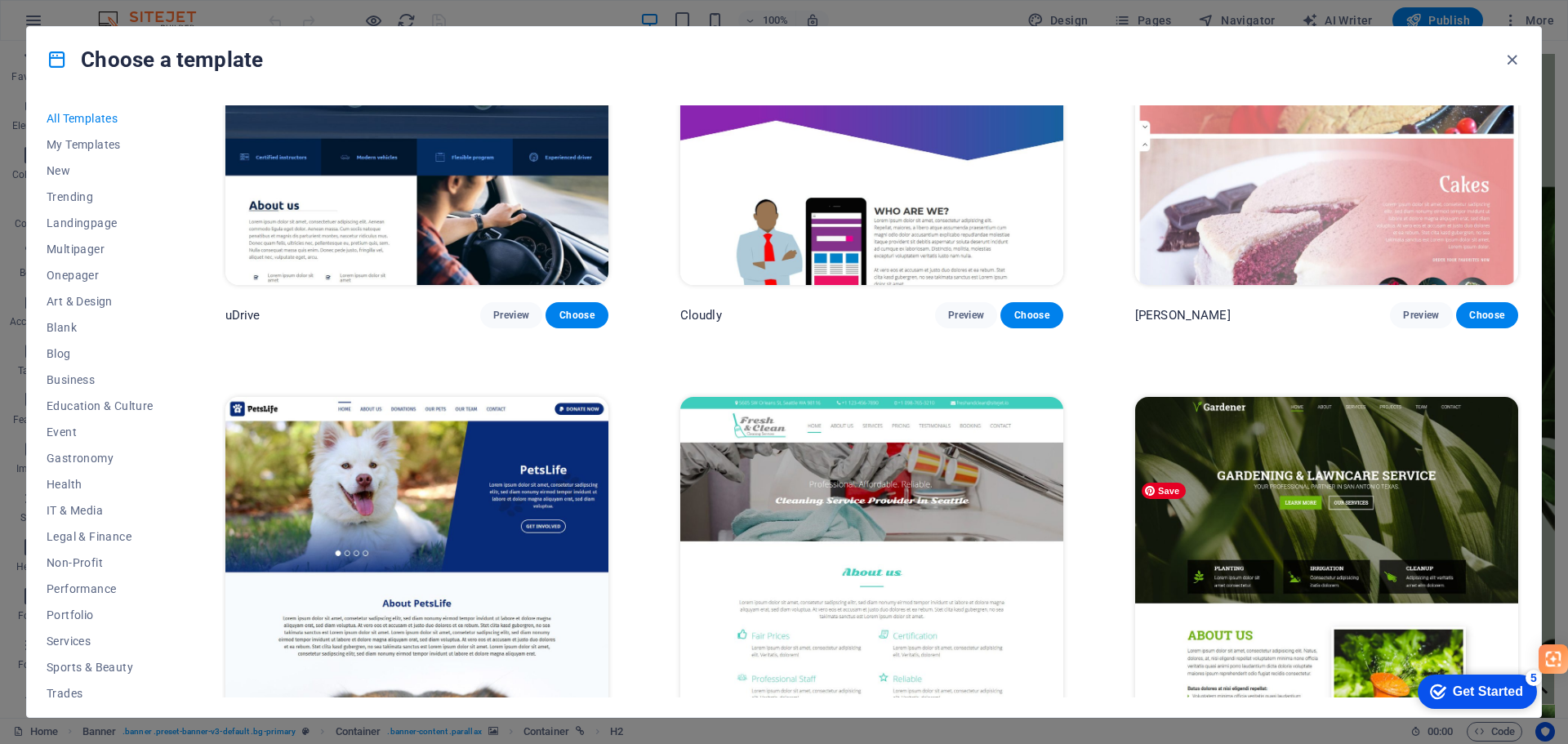
scroll to position [15685, 0]
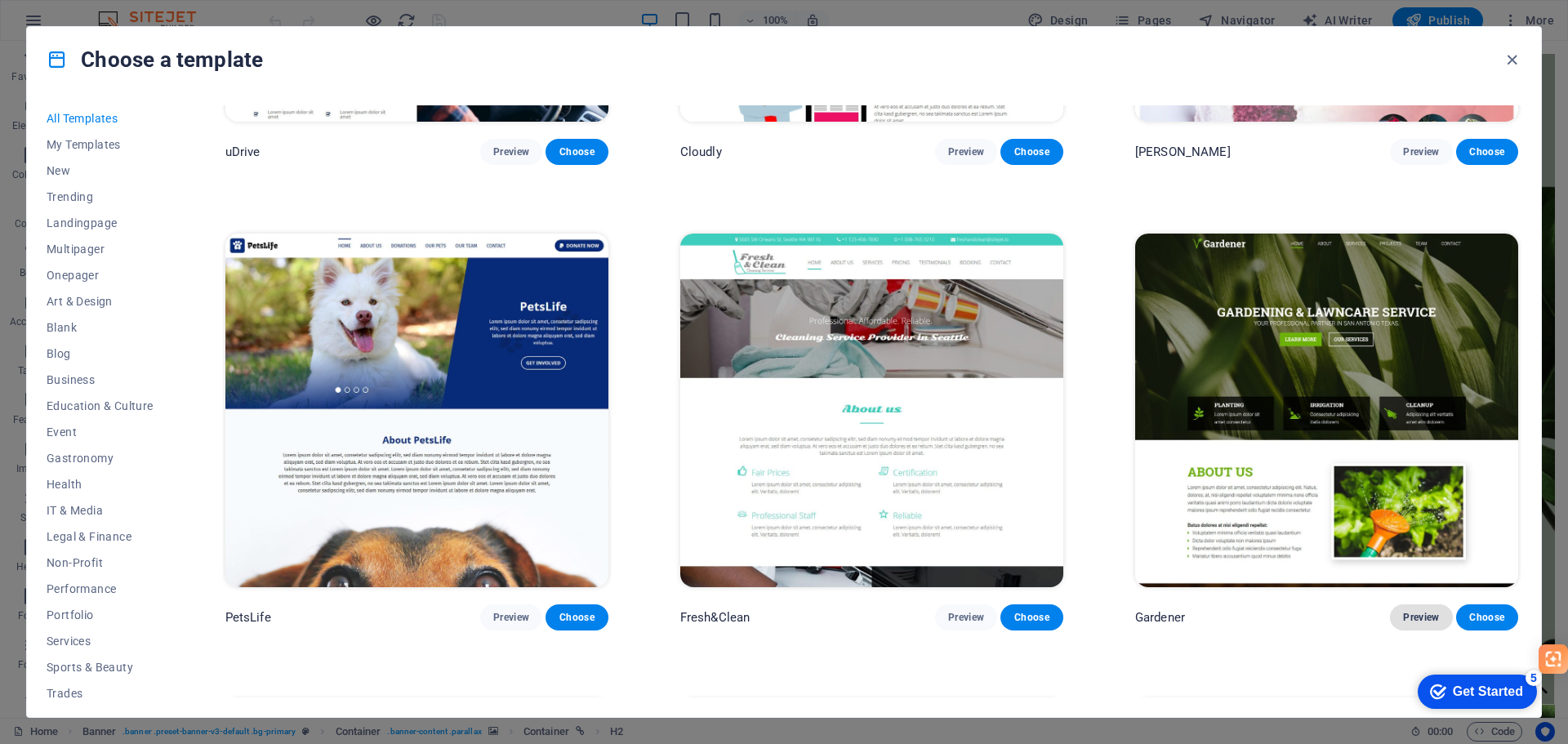
click at [1406, 611] on span "Preview" at bounding box center [1421, 617] width 36 height 13
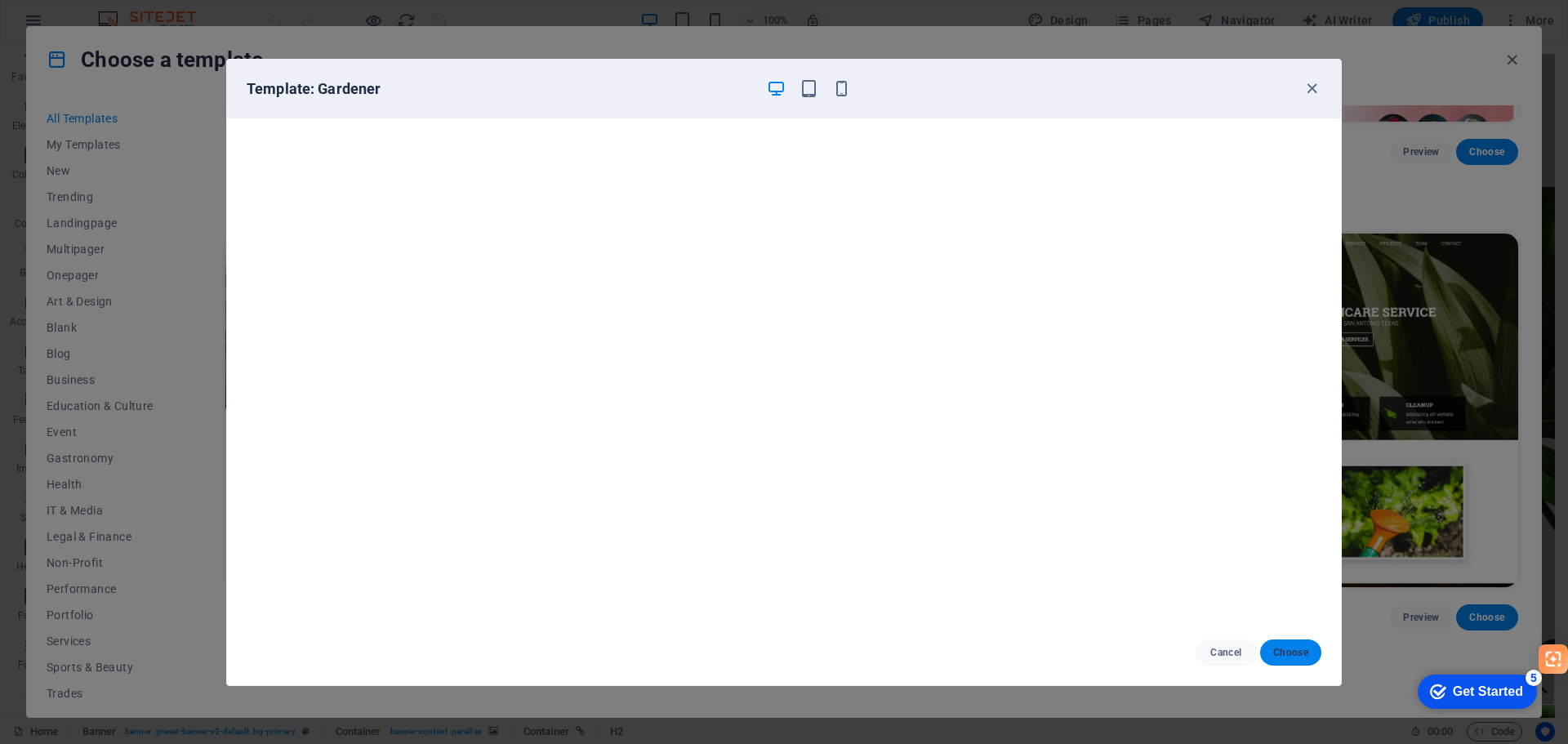
click at [1290, 658] on span "Choose" at bounding box center [1290, 652] width 35 height 13
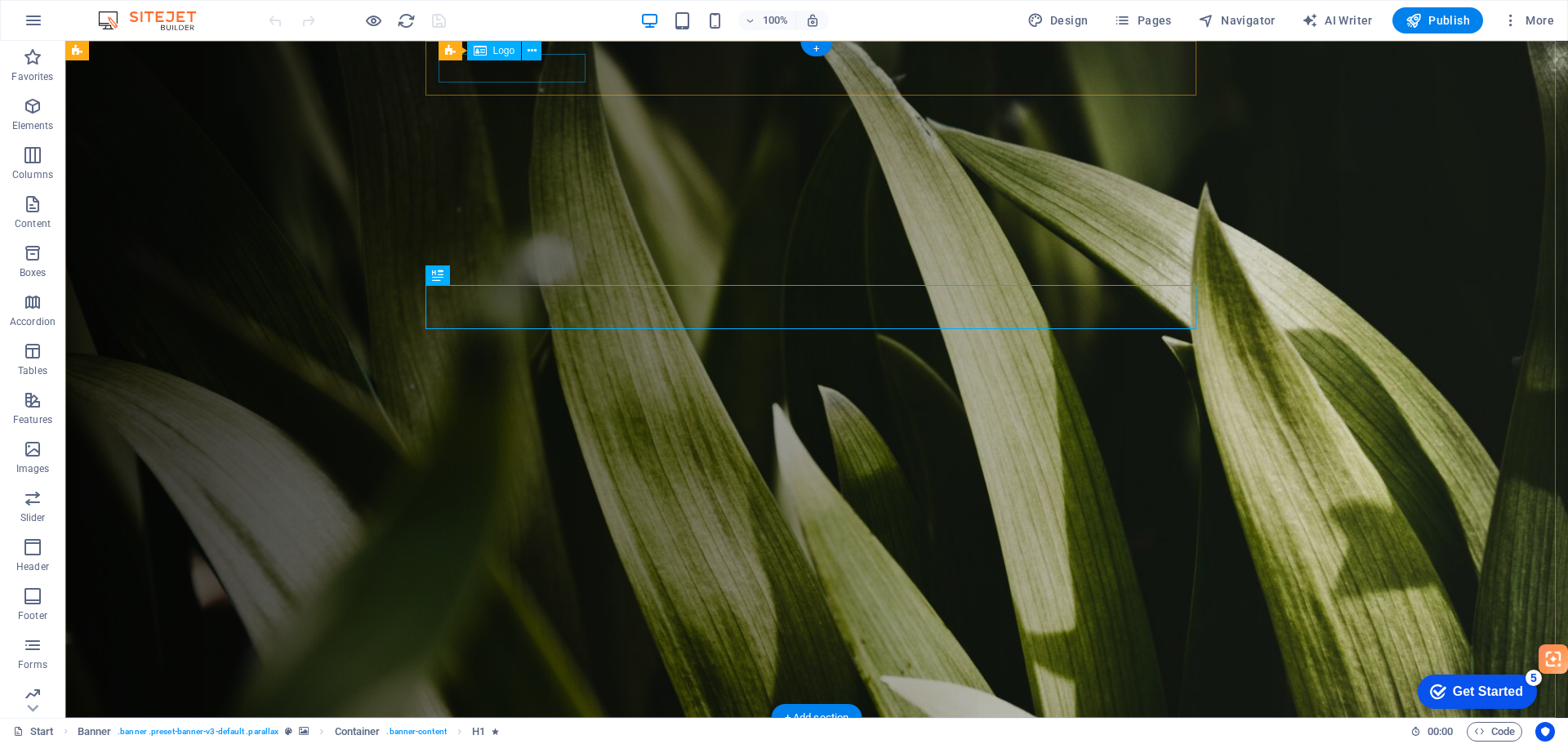
click at [518, 731] on div at bounding box center [823, 745] width 757 height 28
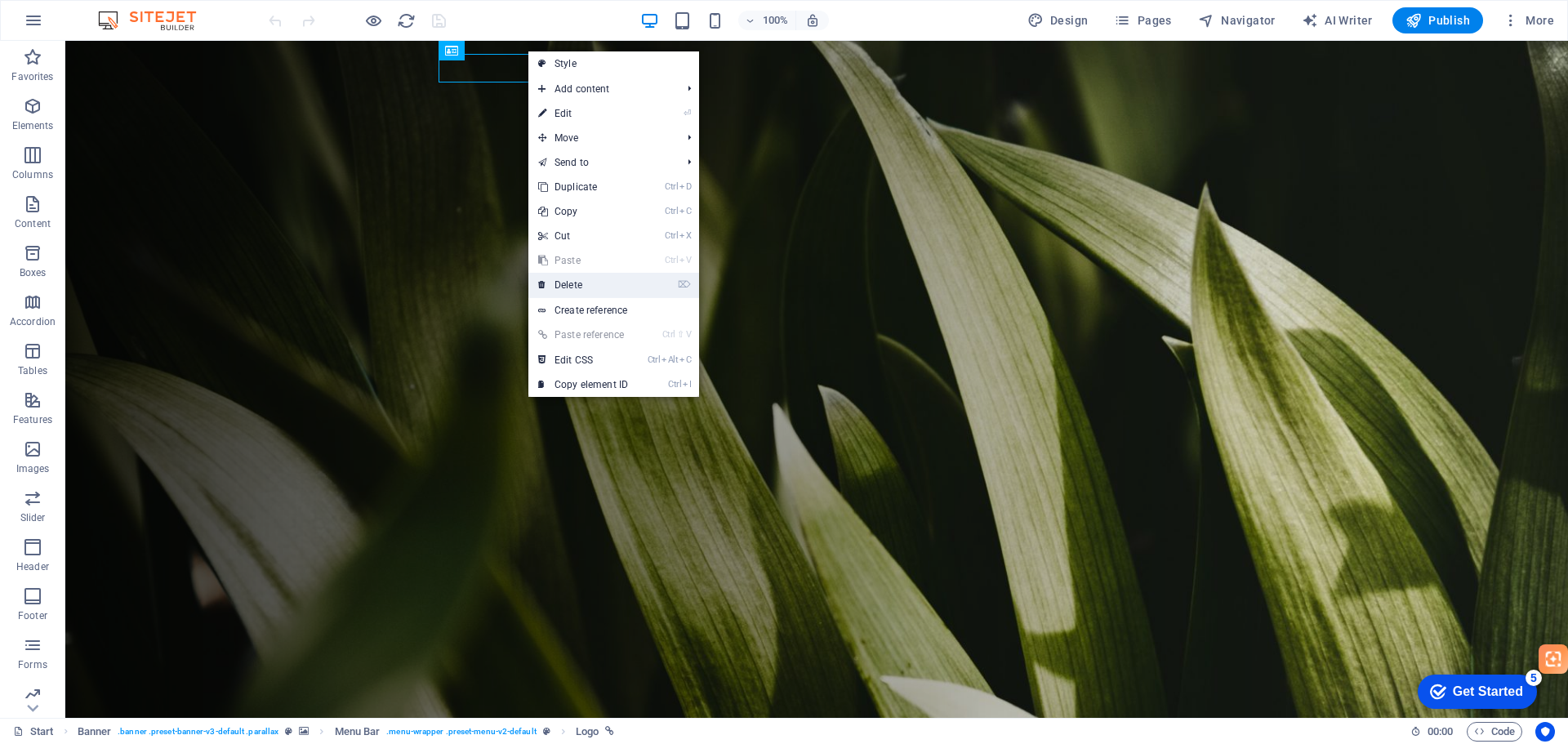
click at [569, 285] on link "⌦ Delete" at bounding box center [583, 285] width 109 height 25
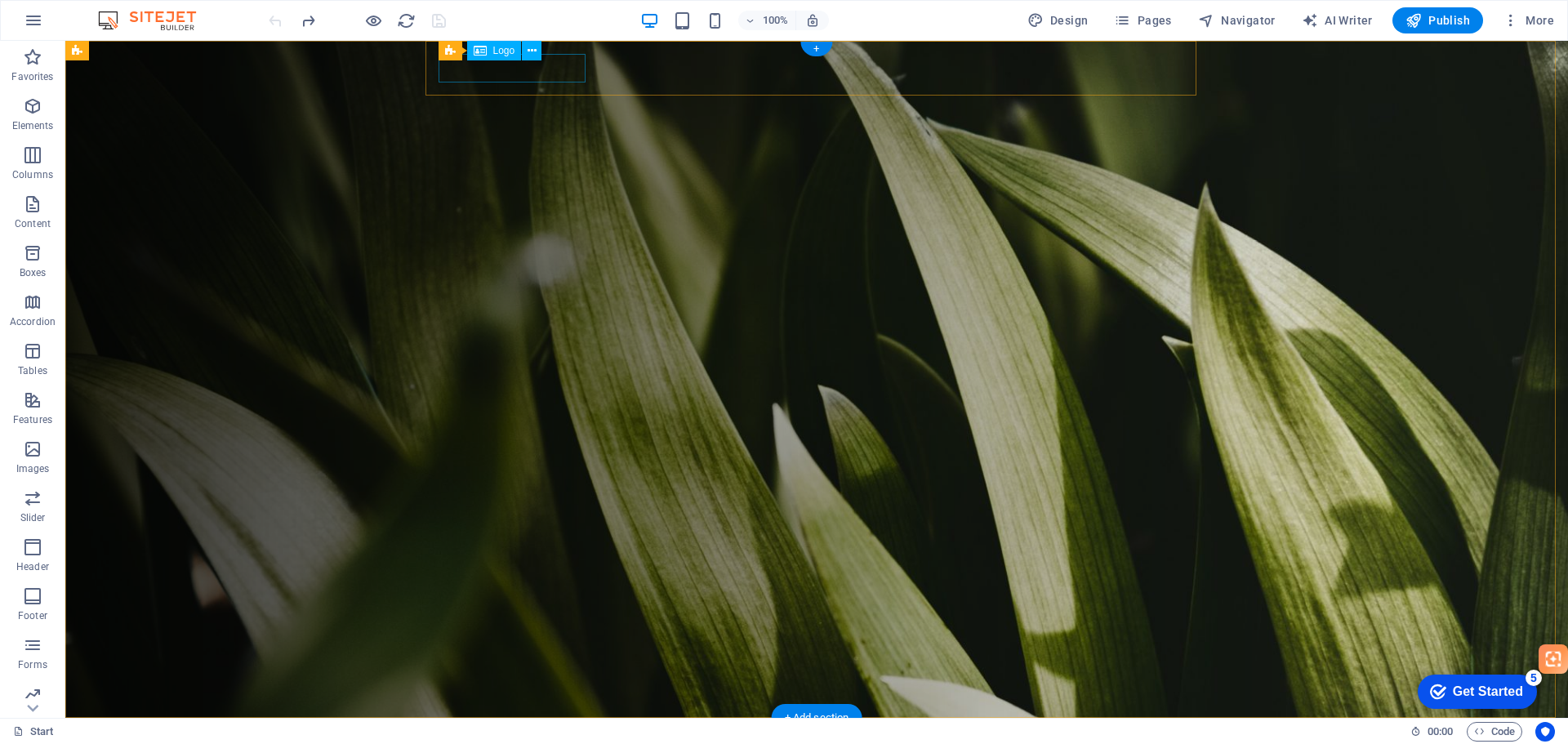
click at [548, 731] on div at bounding box center [823, 745] width 757 height 28
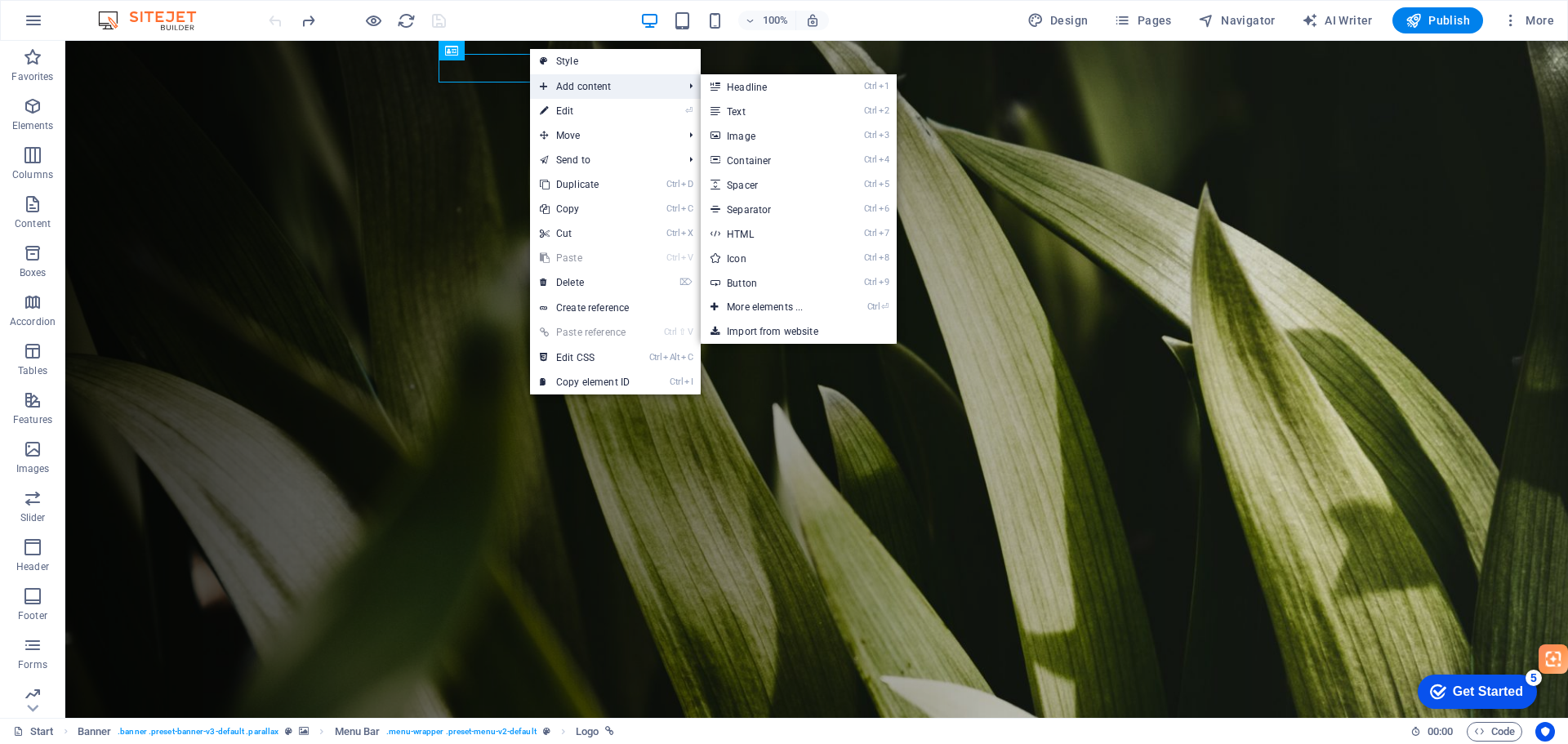
click at [572, 88] on span "Add content" at bounding box center [603, 86] width 146 height 25
click at [752, 136] on link "Ctrl 3 Image" at bounding box center [769, 135] width 135 height 25
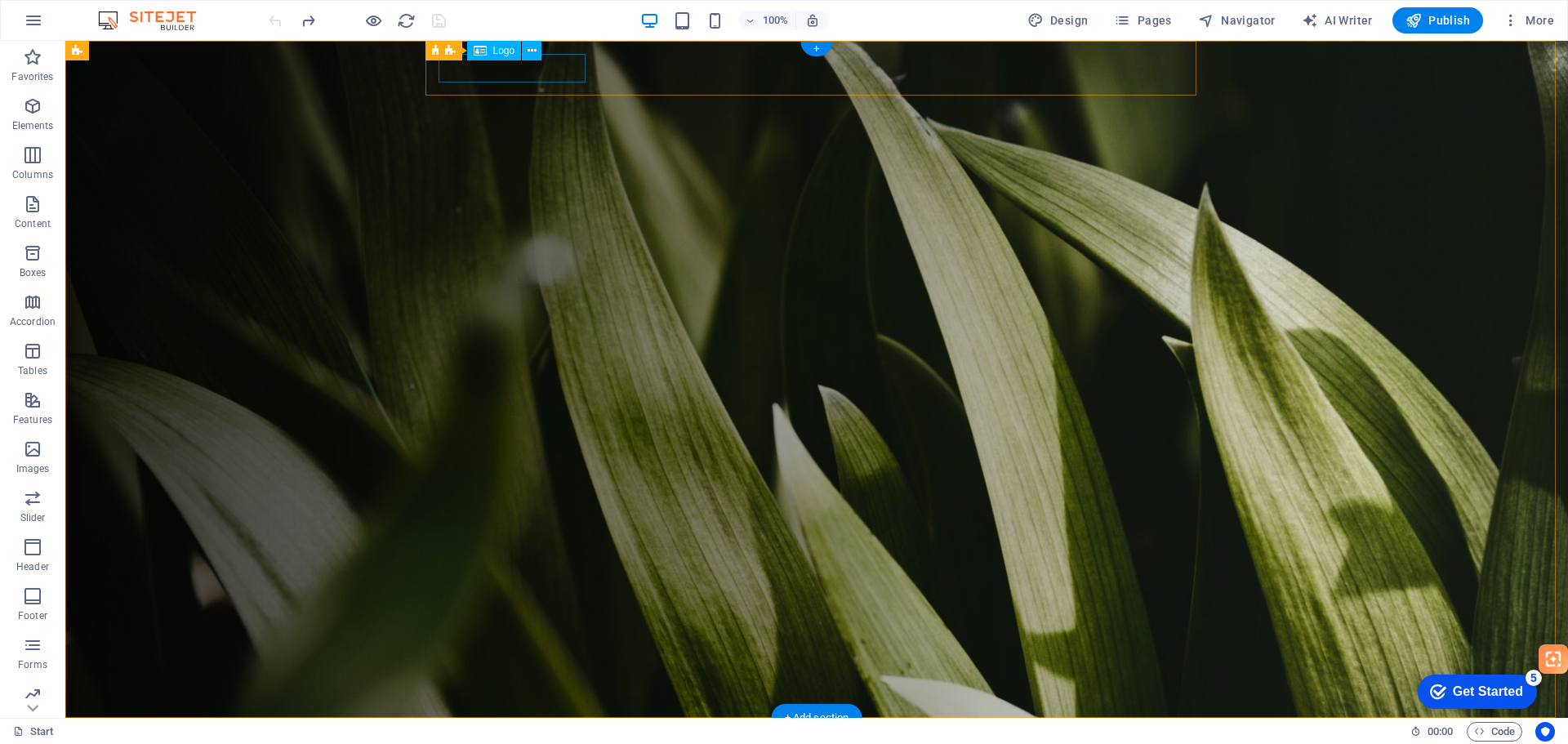
click at [542, 731] on div at bounding box center [823, 745] width 757 height 28
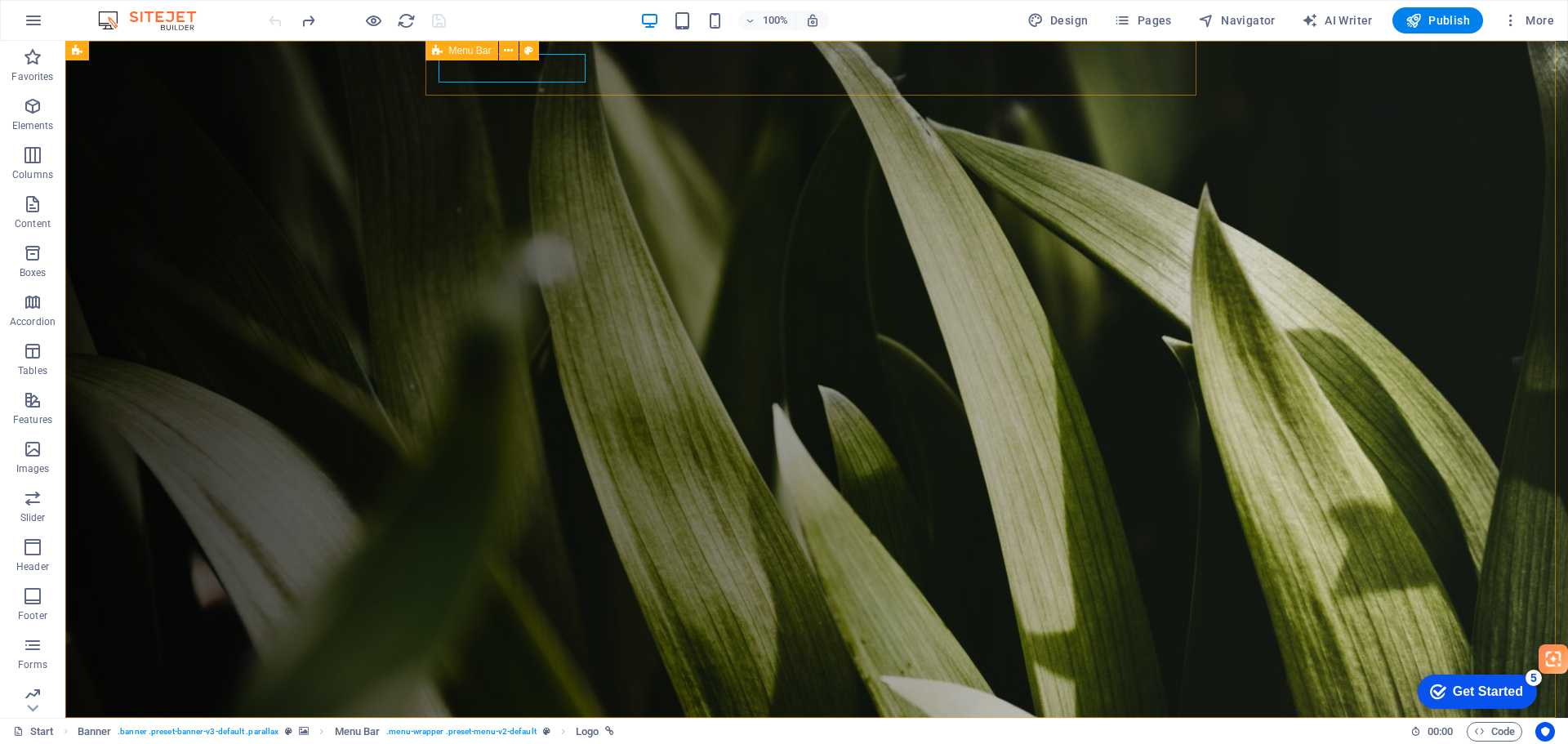
click at [501, 731] on div at bounding box center [823, 745] width 757 height 28
select select "px"
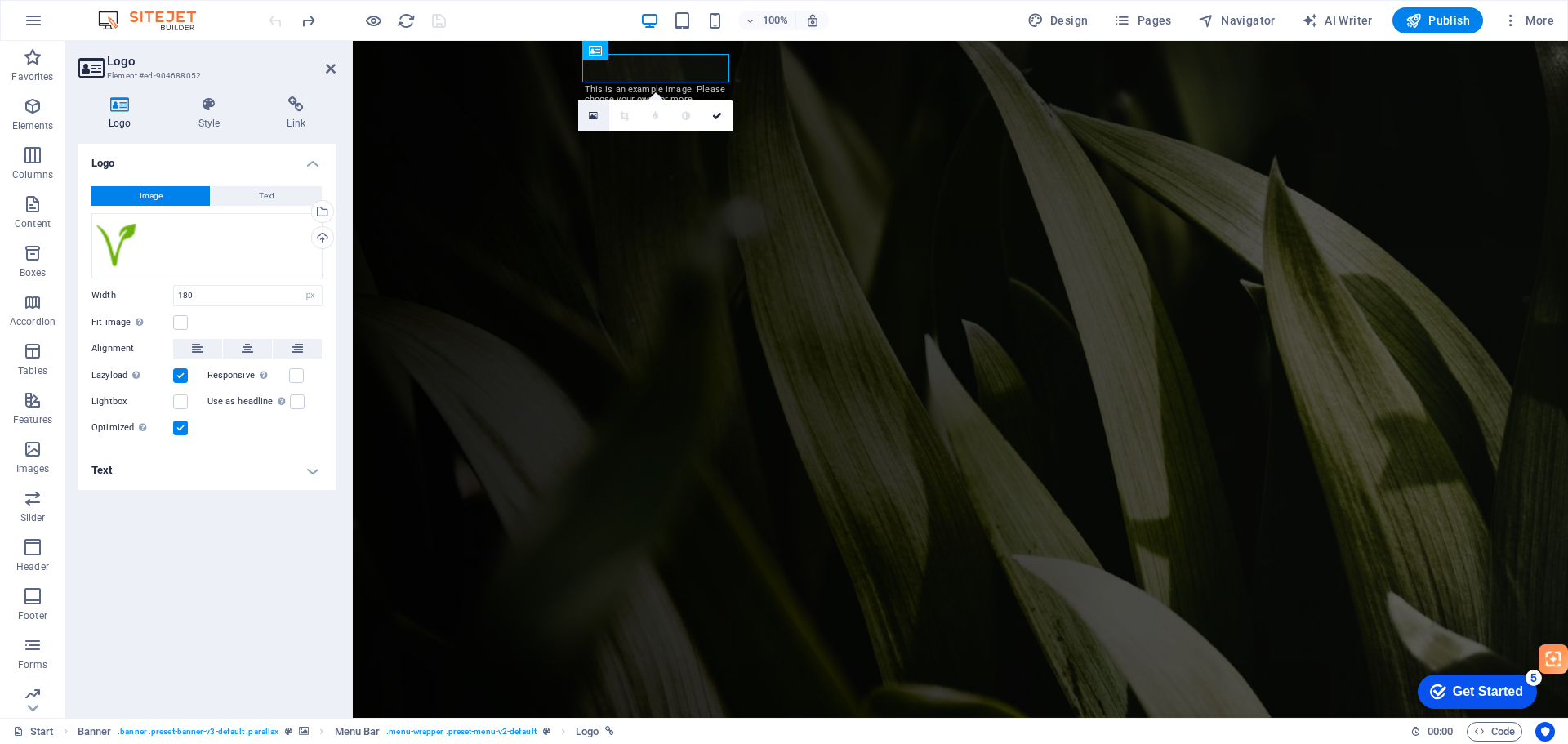
click at [593, 116] on icon at bounding box center [593, 115] width 9 height 11
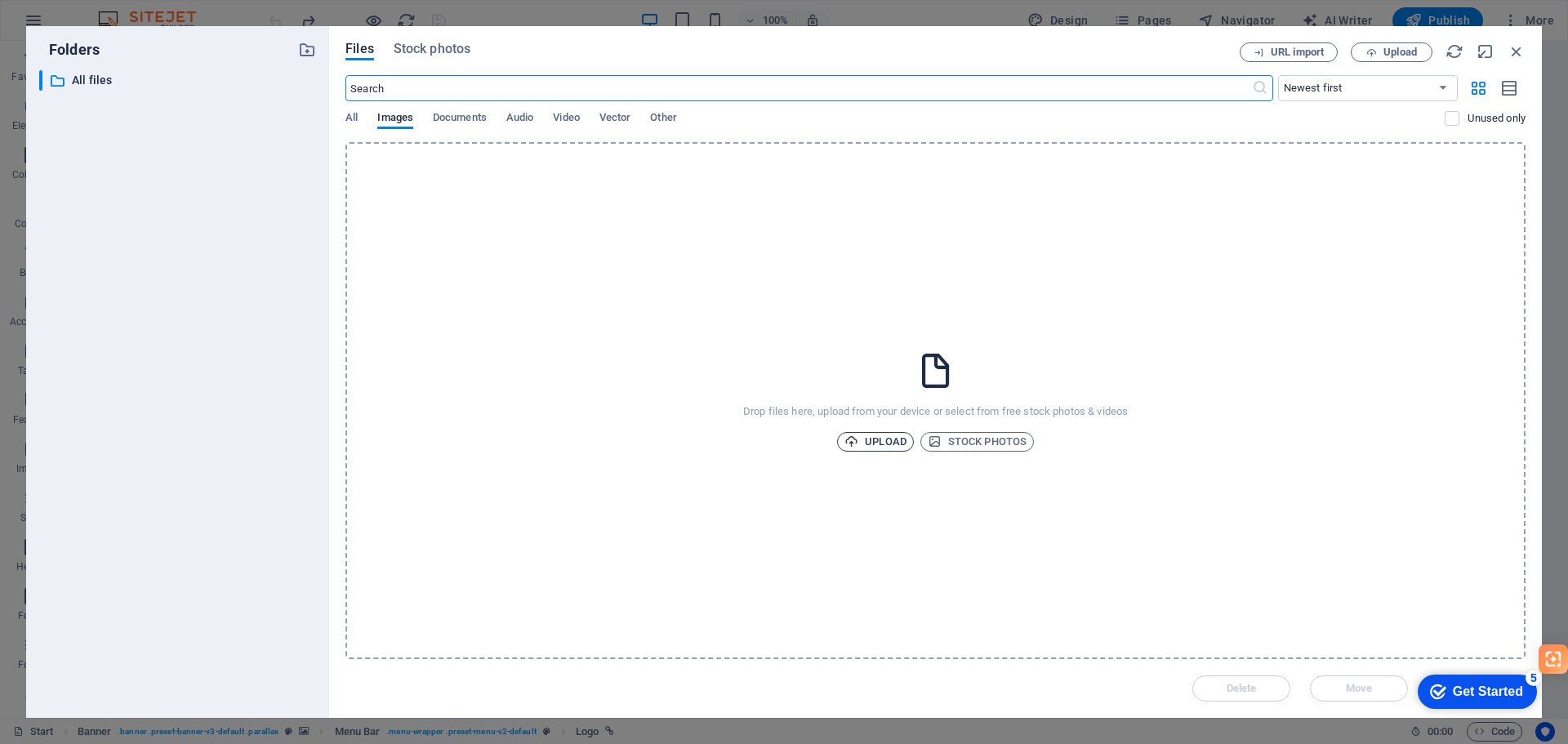
click at [870, 438] on span "Upload" at bounding box center [875, 441] width 62 height 20
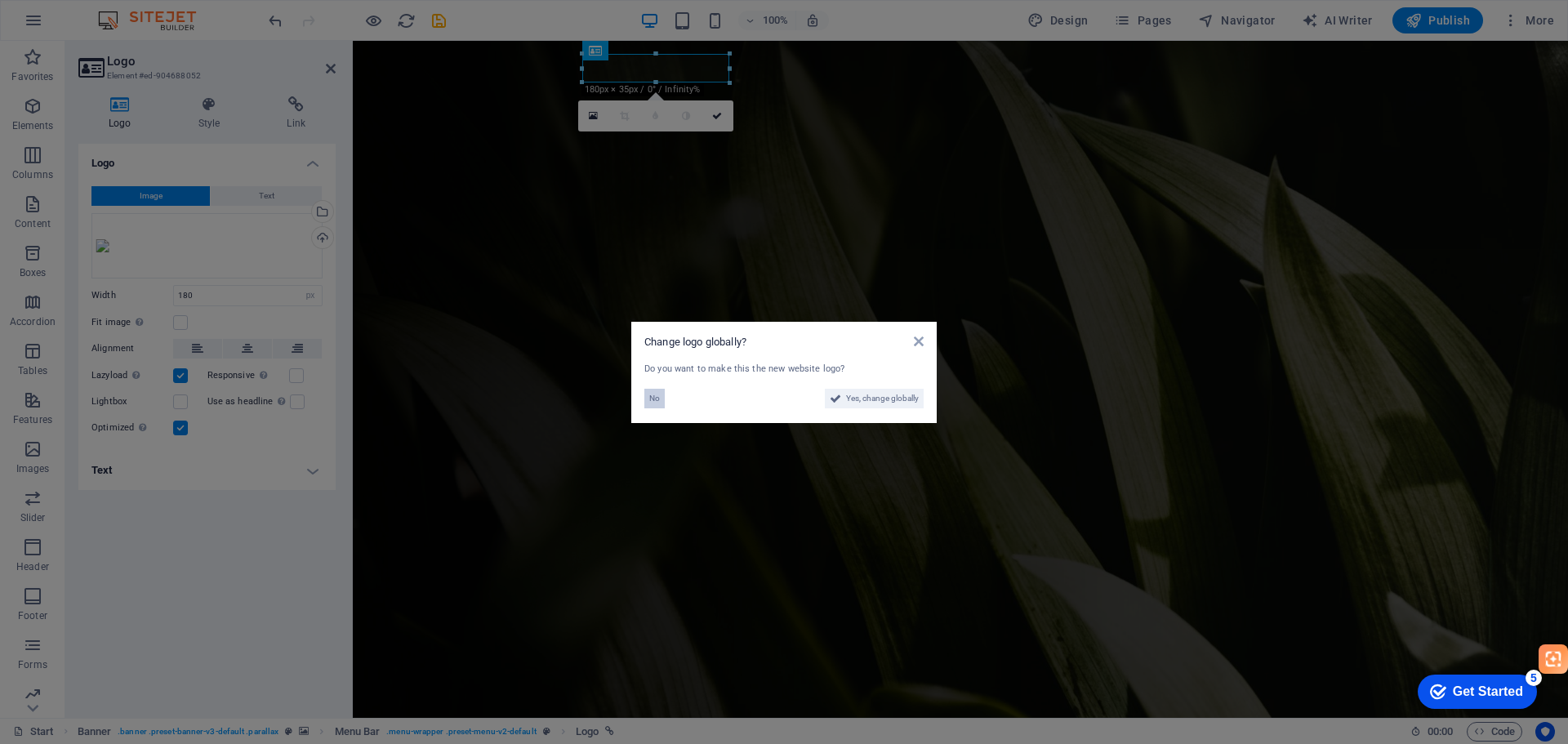
drag, startPoint x: 657, startPoint y: 398, endPoint x: 309, endPoint y: 357, distance: 350.4
click at [657, 398] on span "No" at bounding box center [654, 399] width 10 height 20
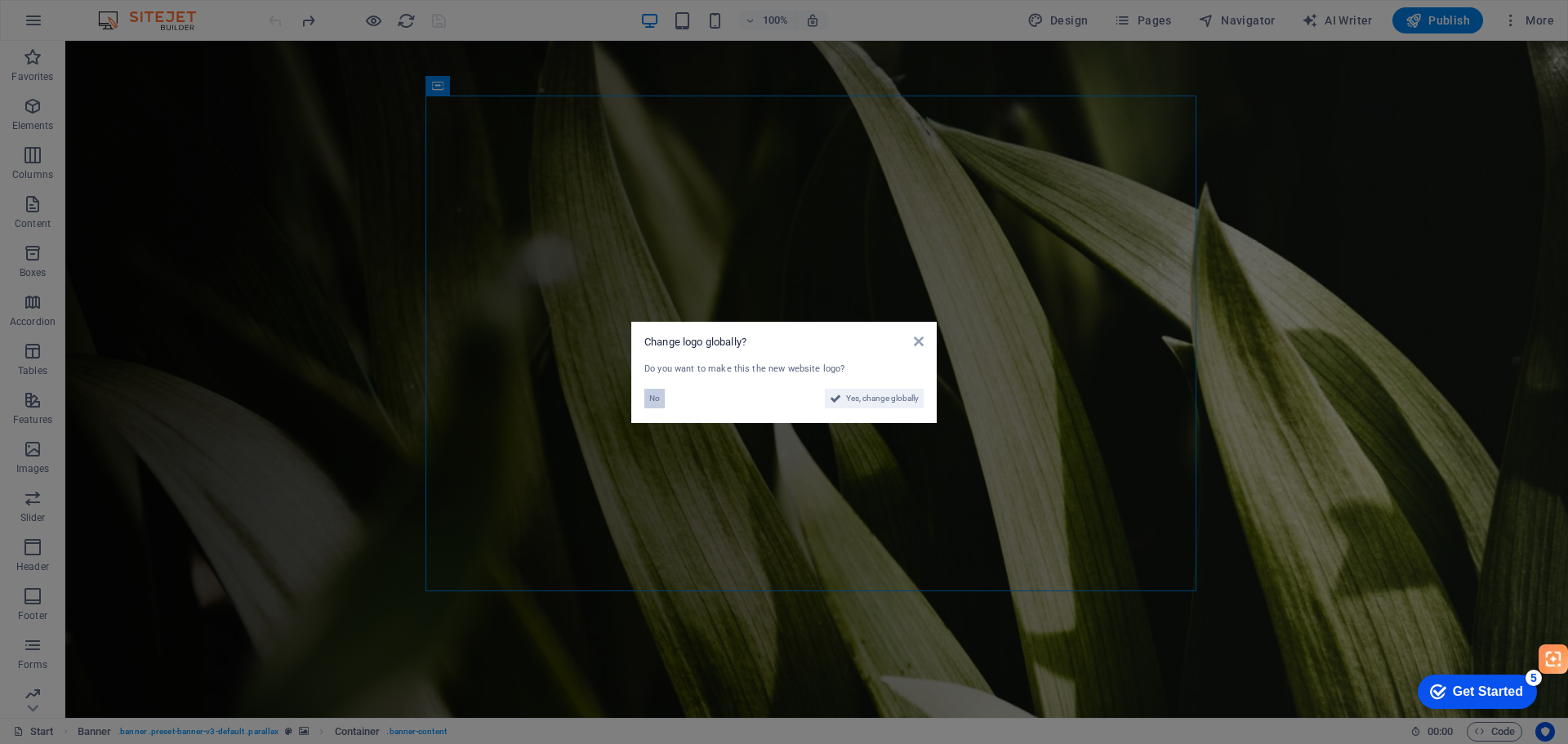
click at [650, 403] on span "No" at bounding box center [654, 399] width 10 height 20
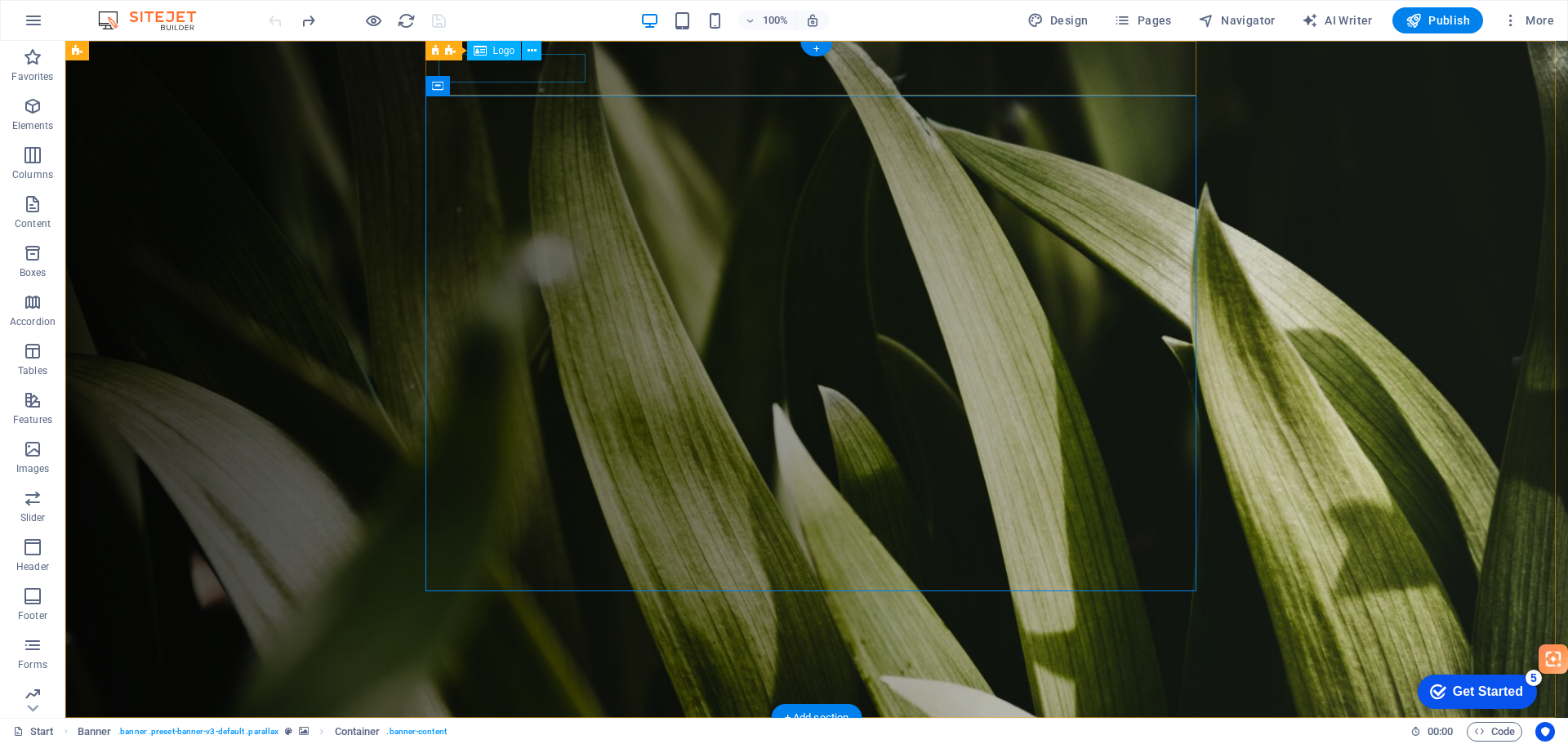
click at [545, 731] on div at bounding box center [823, 745] width 757 height 28
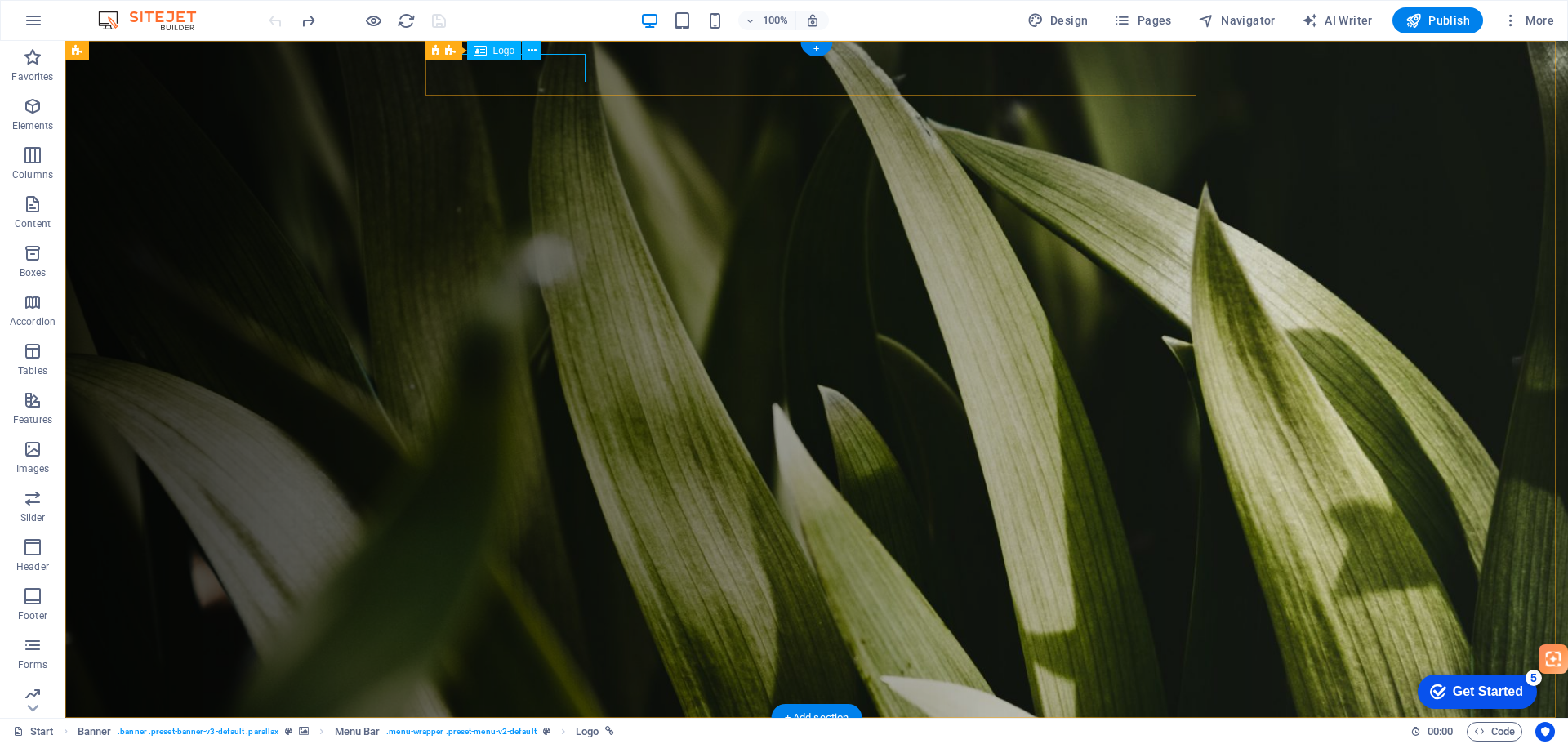
click at [456, 731] on div at bounding box center [823, 745] width 757 height 28
select select "px"
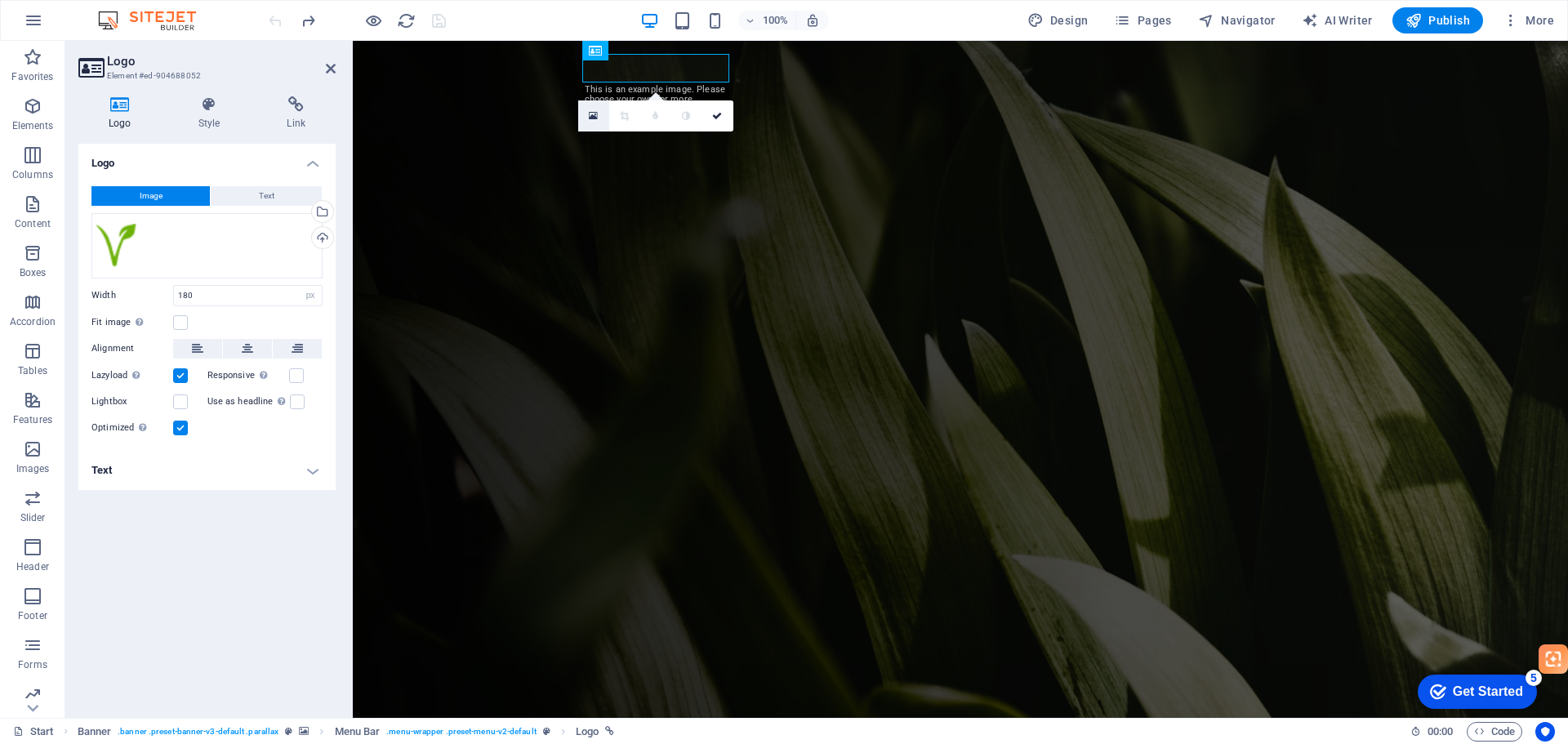
click at [590, 118] on icon at bounding box center [593, 115] width 9 height 11
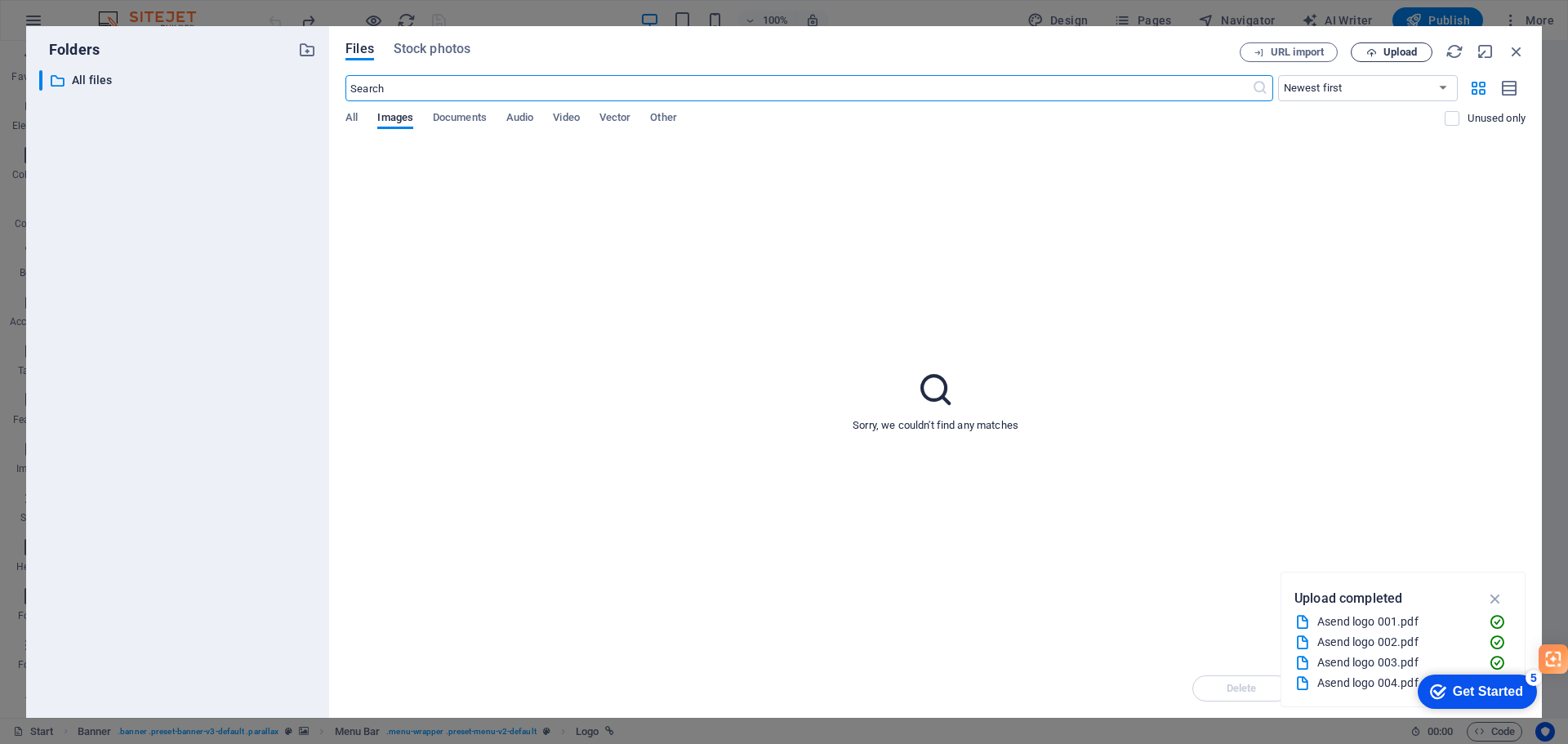
click at [1382, 45] on button "Upload" at bounding box center [1392, 52] width 82 height 20
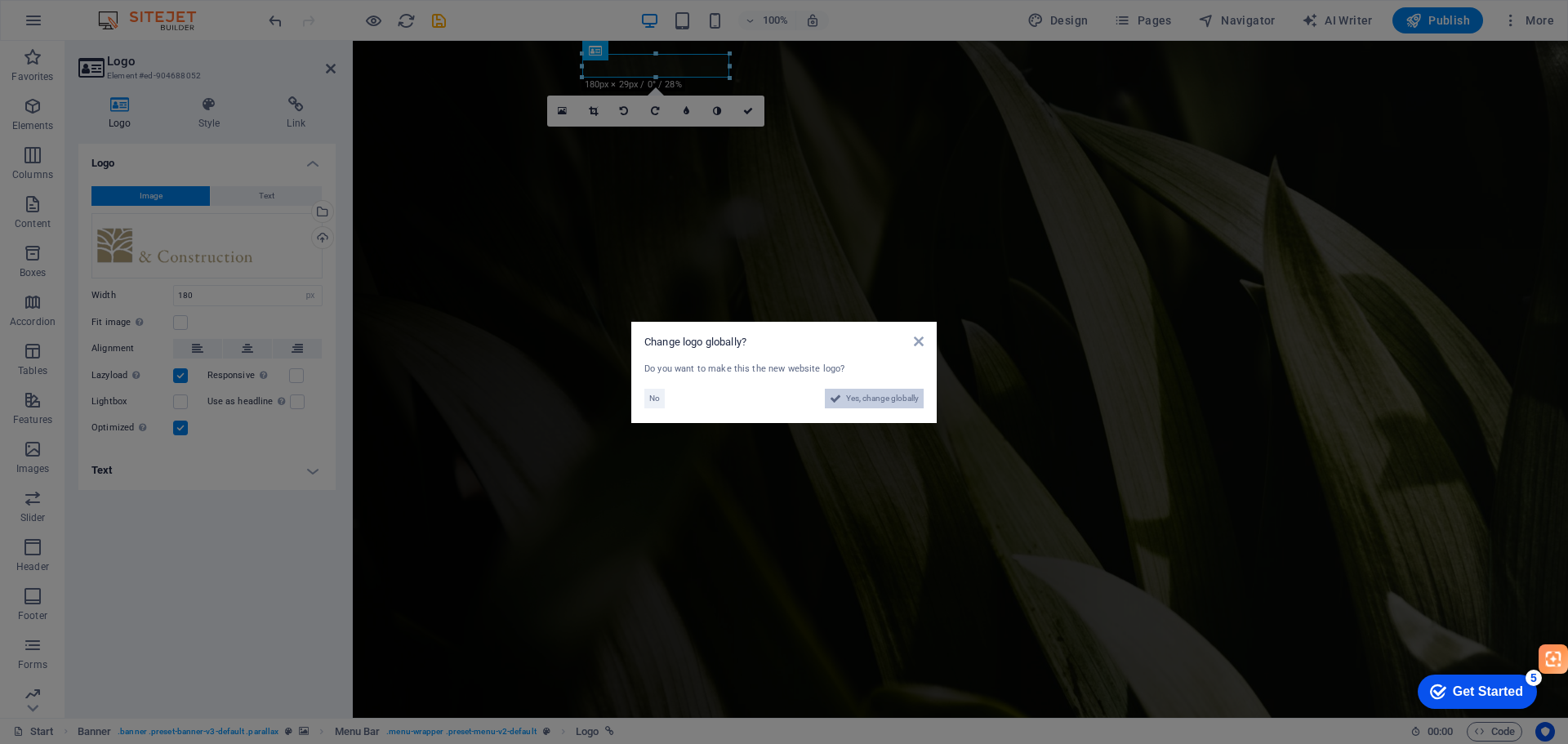
click at [863, 397] on span "Yes, change globally" at bounding box center [882, 399] width 73 height 20
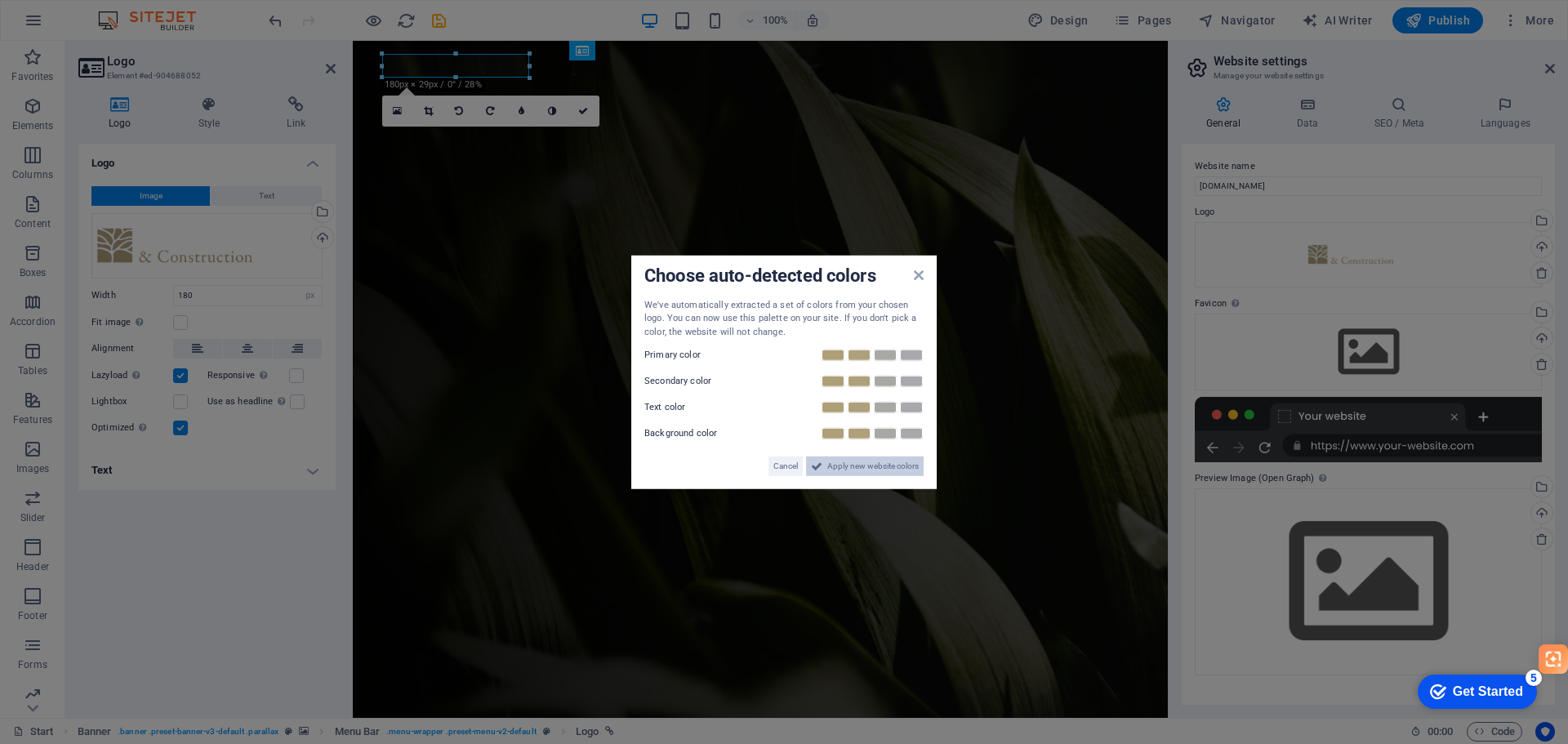
click at [857, 469] on span "Apply new website colors" at bounding box center [873, 466] width 91 height 20
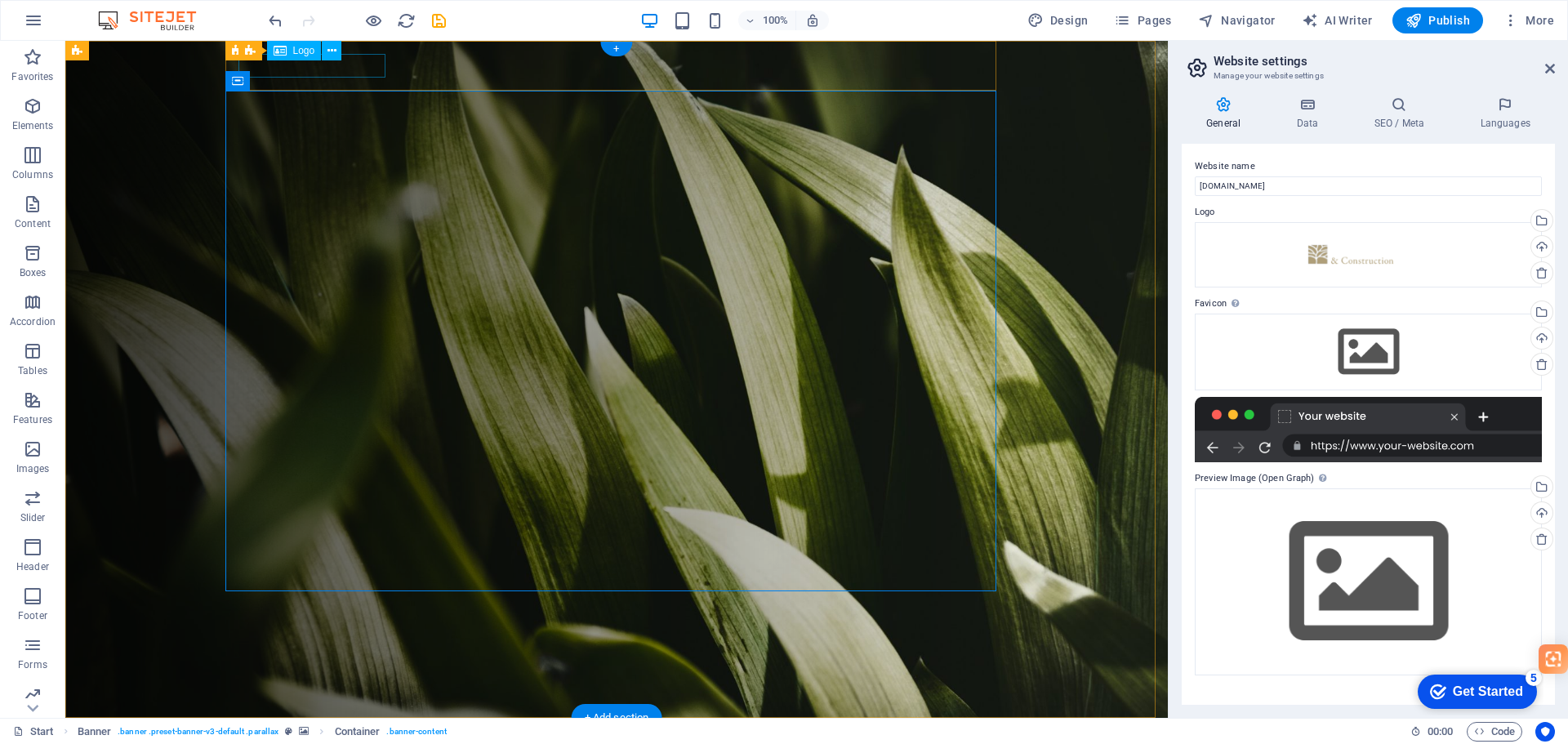
click at [346, 731] on div at bounding box center [623, 743] width 757 height 24
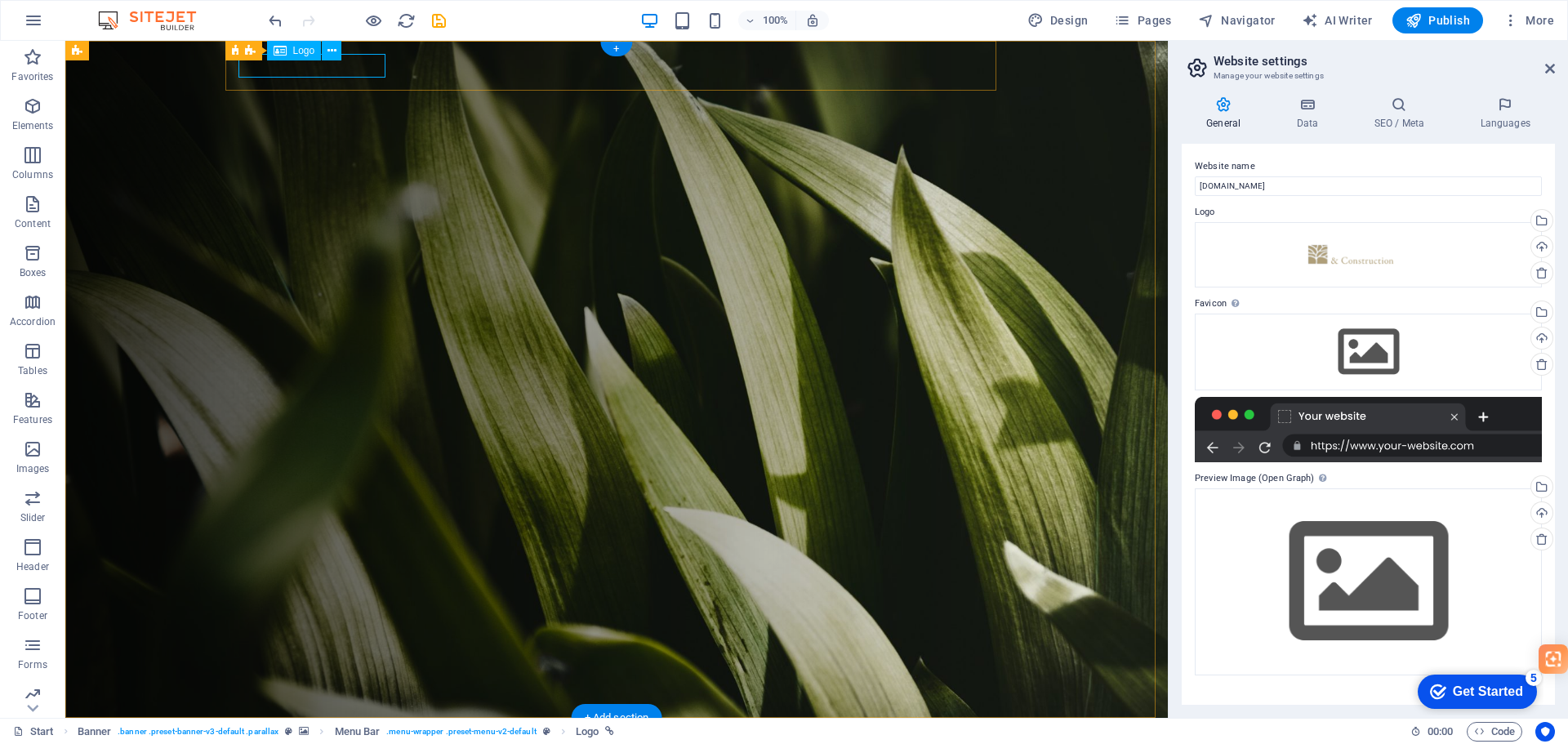
click at [330, 731] on div at bounding box center [623, 743] width 757 height 24
click at [126, 278] on figure at bounding box center [616, 380] width 1103 height 677
click at [269, 718] on div "Home About Services Projects Team Contact" at bounding box center [616, 755] width 771 height 74
click at [294, 731] on div at bounding box center [623, 743] width 757 height 24
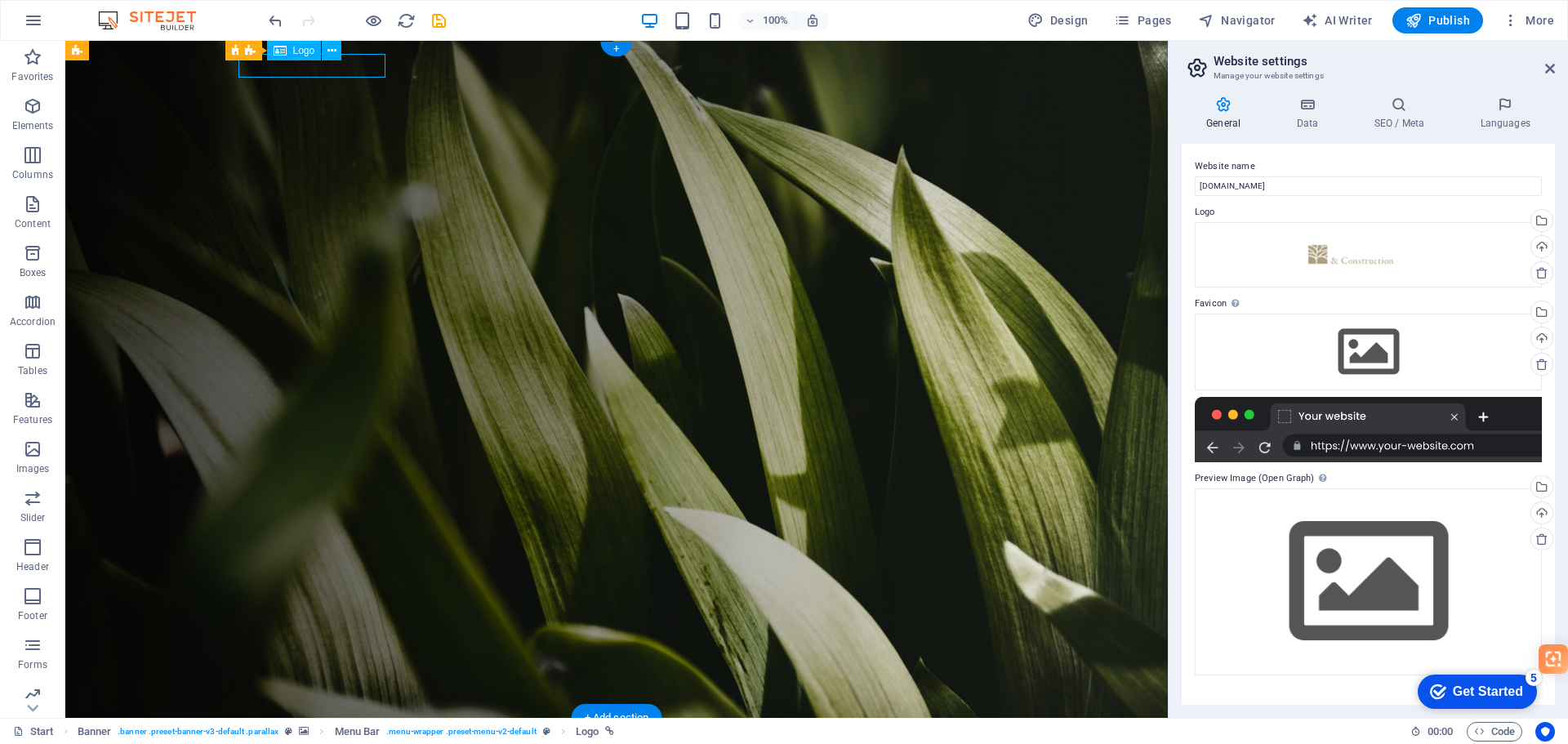
select select "px"
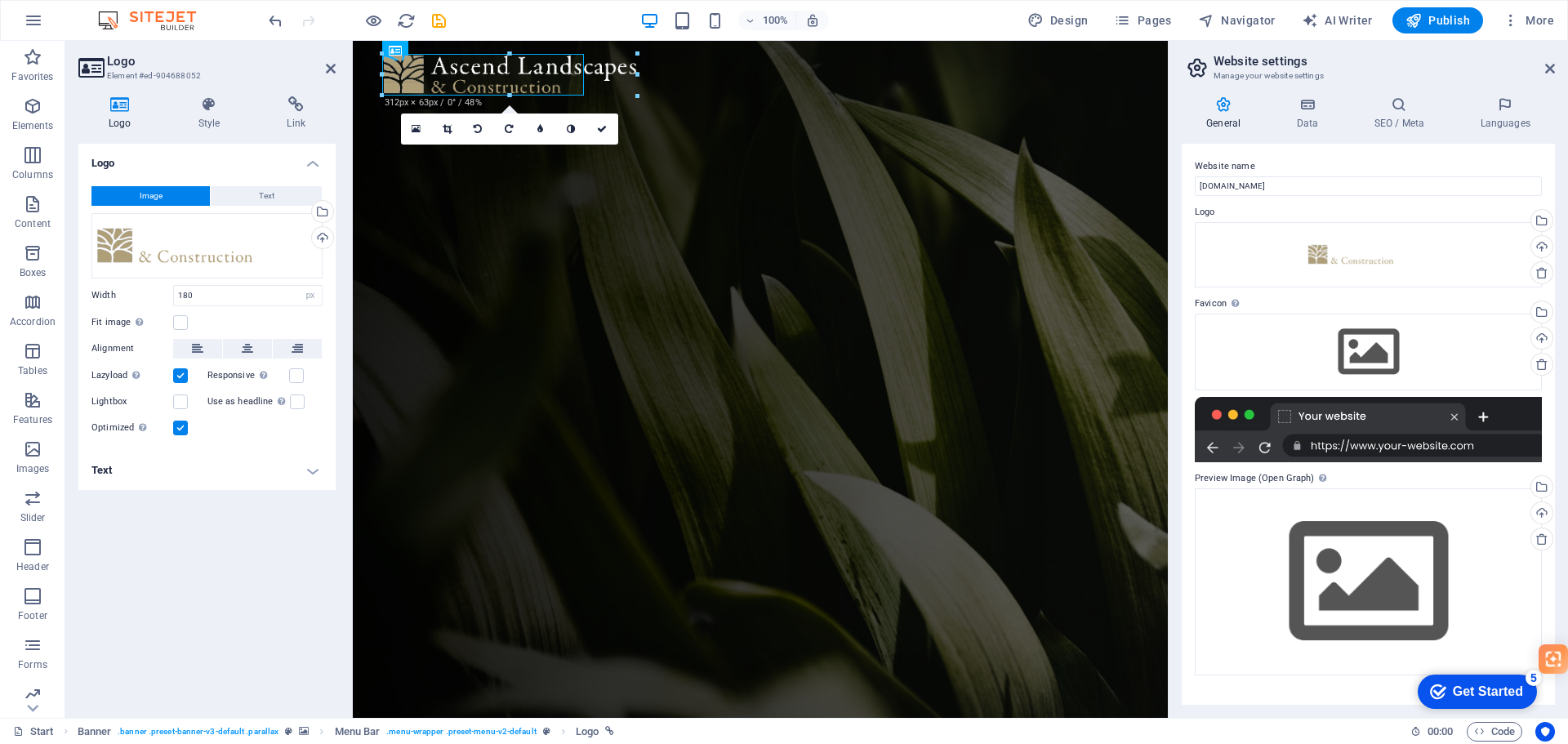
drag, startPoint x: 527, startPoint y: 78, endPoint x: 581, endPoint y: 94, distance: 56.3
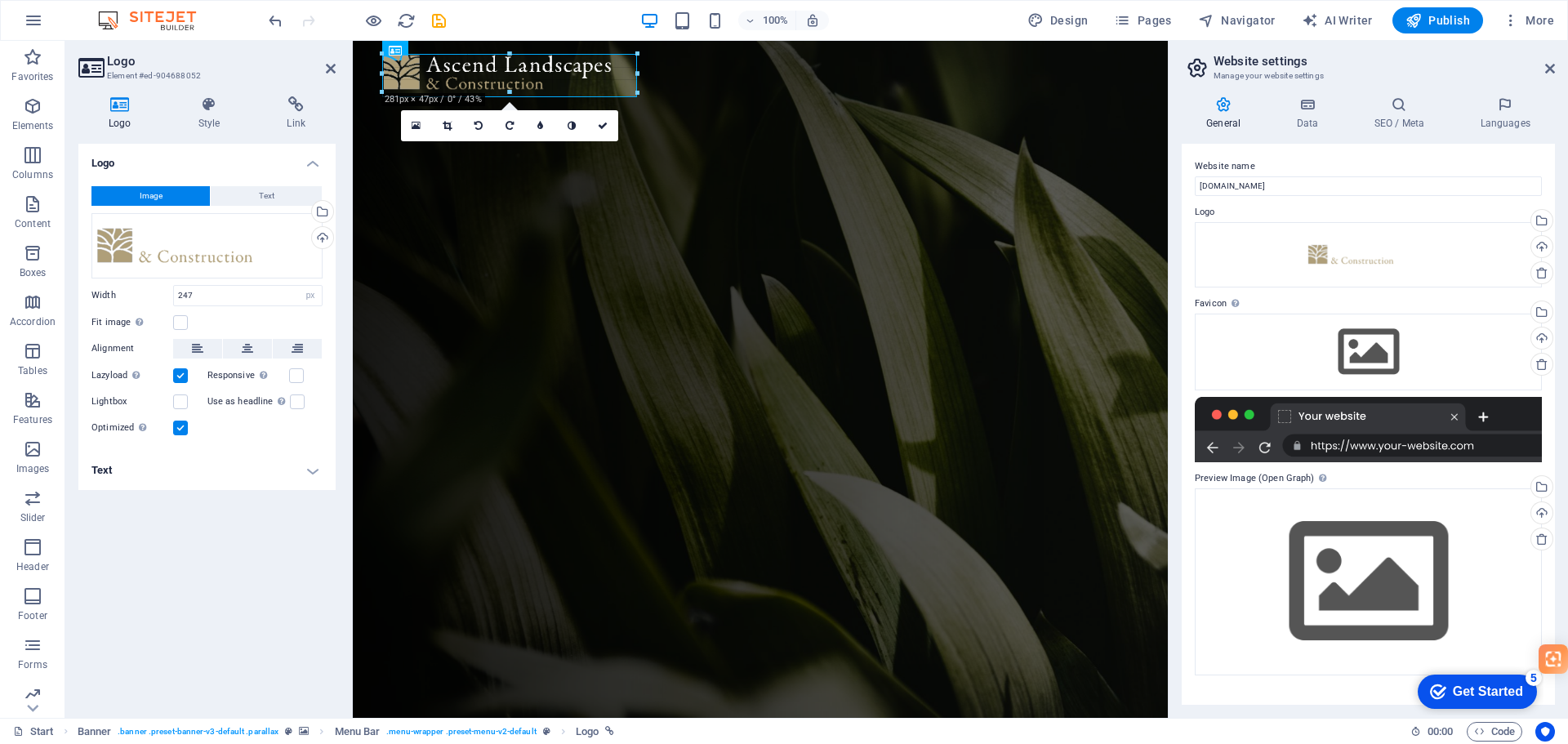
drag, startPoint x: 585, startPoint y: 85, endPoint x: 602, endPoint y: 96, distance: 20.2
drag, startPoint x: 634, startPoint y: 94, endPoint x: 256, endPoint y: 44, distance: 381.3
type input "287"
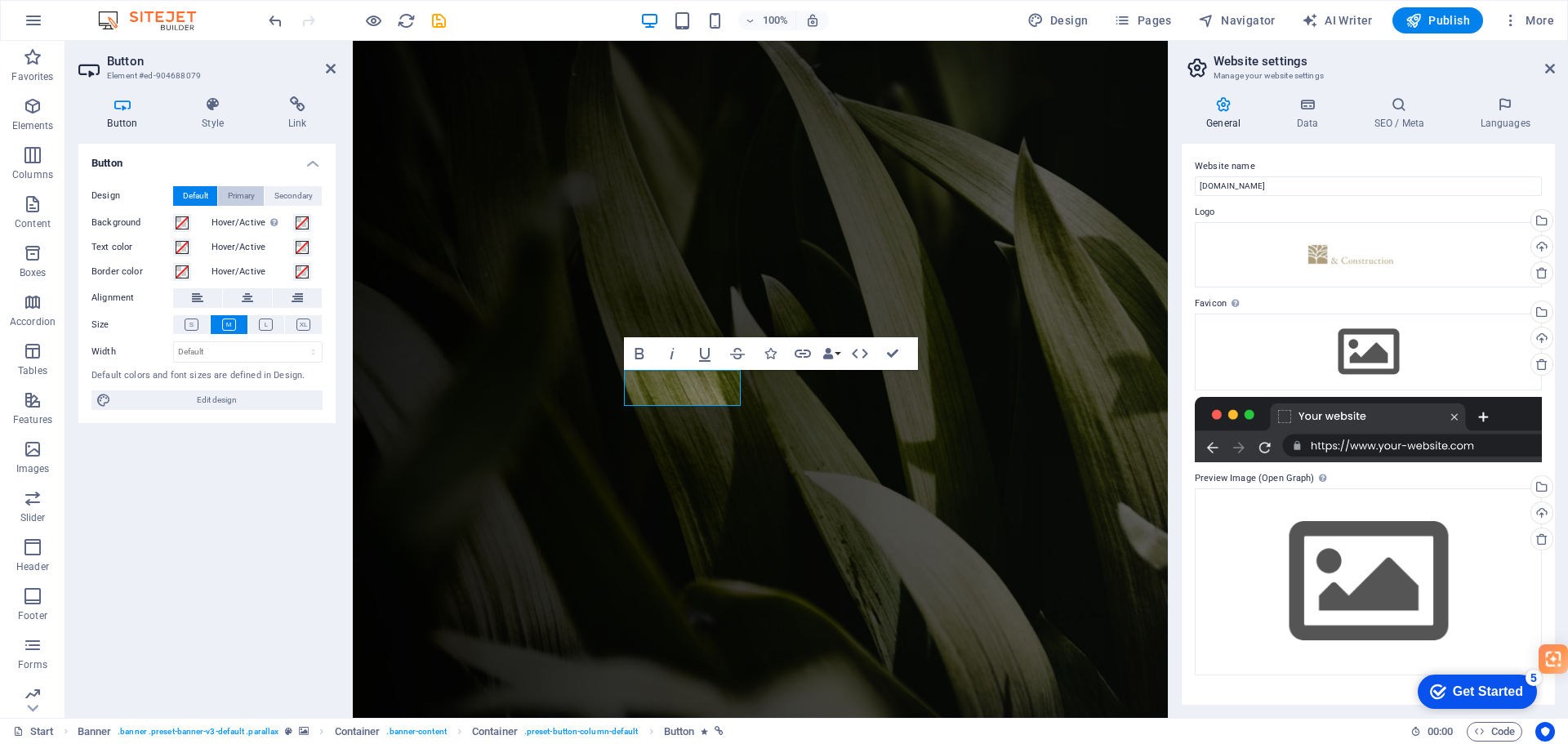
click at [245, 192] on span "Primary" at bounding box center [242, 196] width 27 height 20
click at [218, 116] on h4 "Style" at bounding box center [216, 114] width 86 height 34
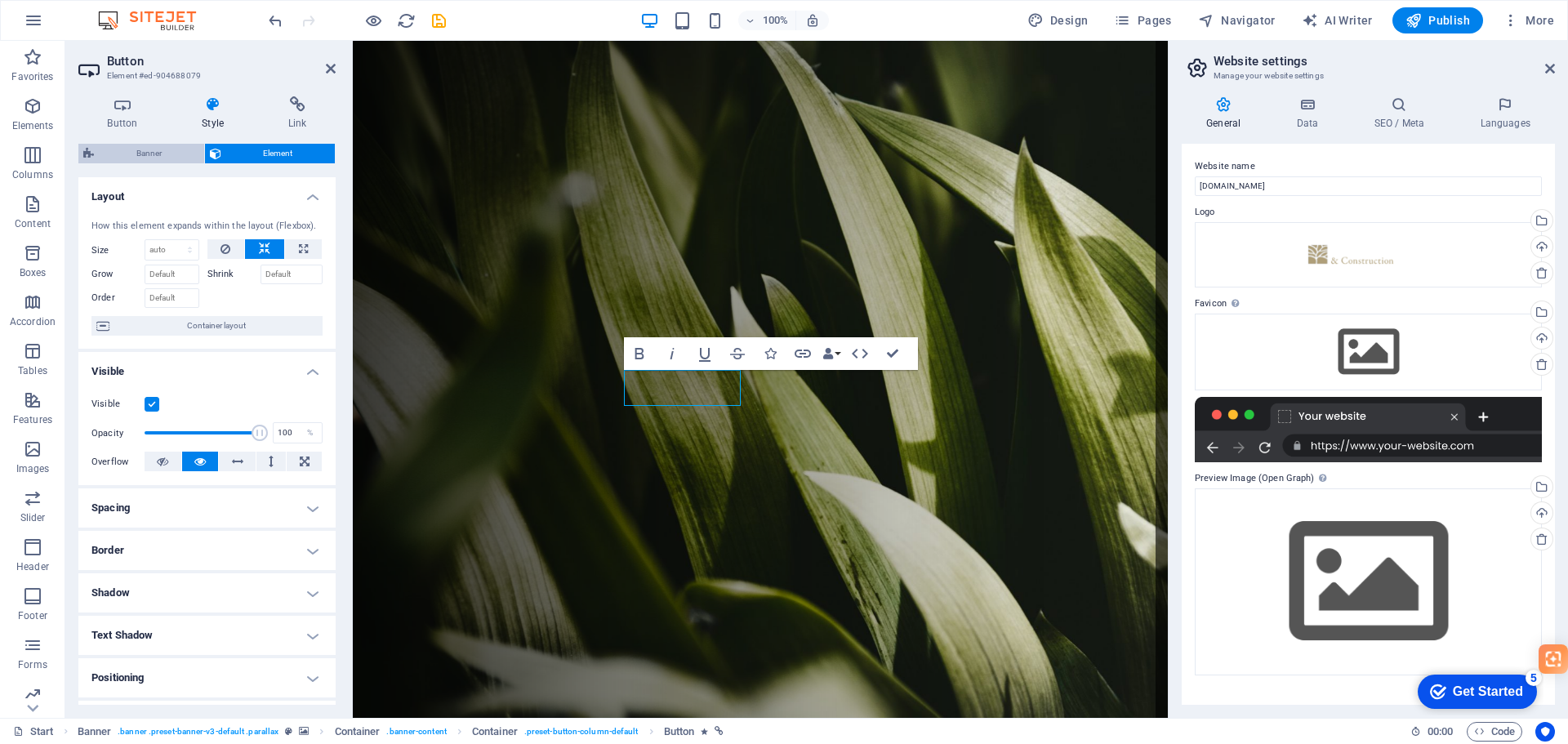
click at [172, 155] on span "Banner" at bounding box center [149, 153] width 100 height 20
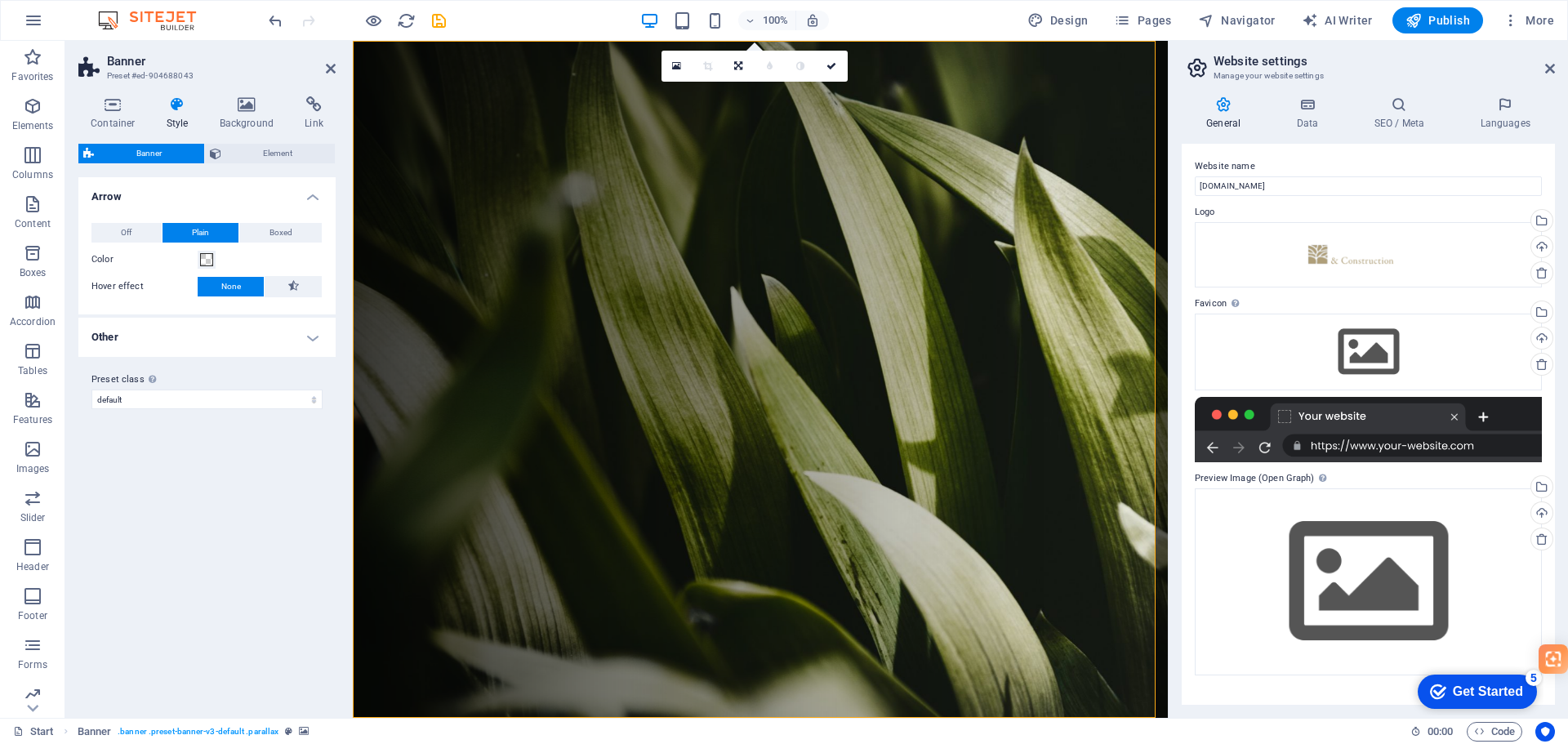
click at [175, 104] on icon at bounding box center [178, 104] width 46 height 16
select select "px"
select select "300"
select select "px"
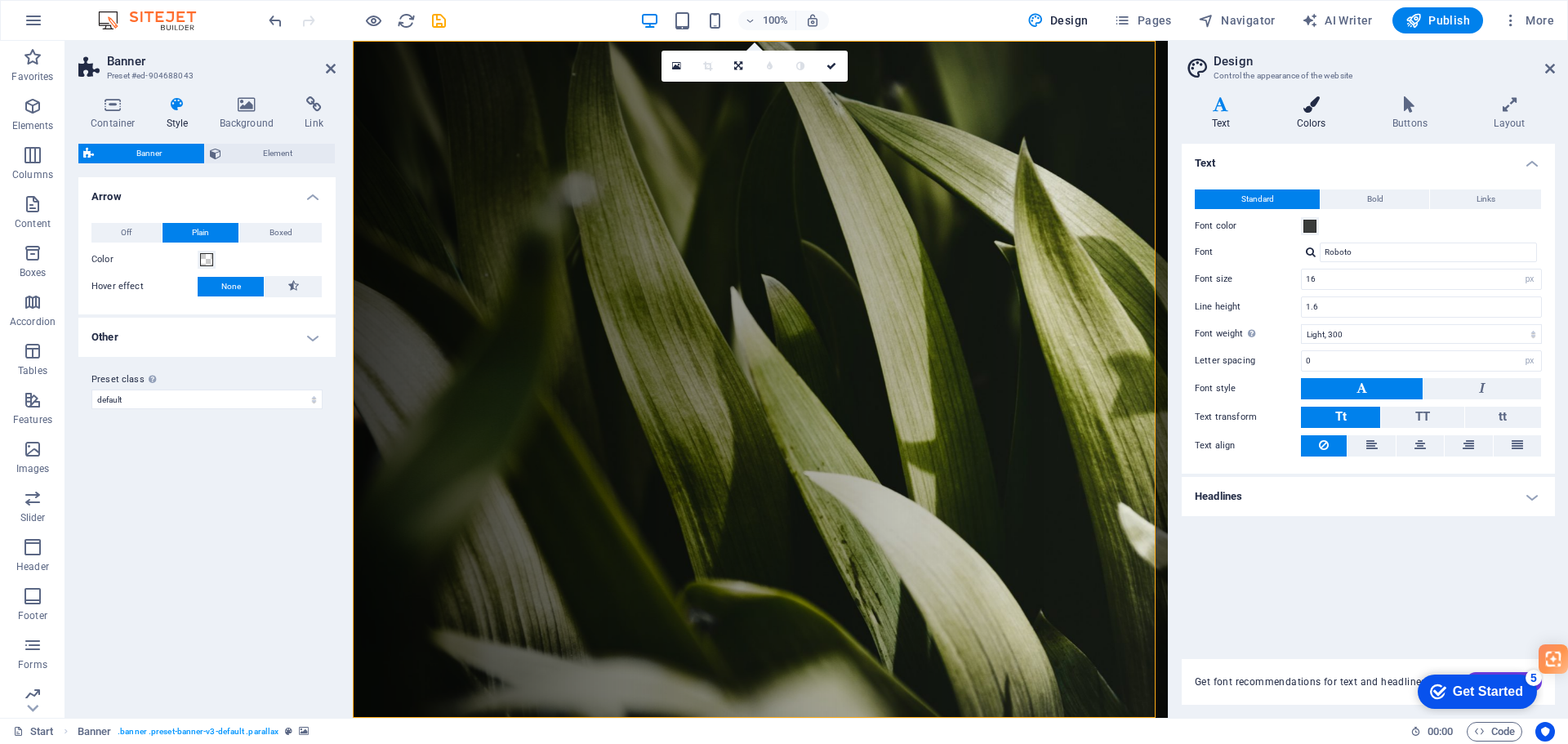
click at [1303, 118] on h4 "Colors" at bounding box center [1315, 114] width 96 height 34
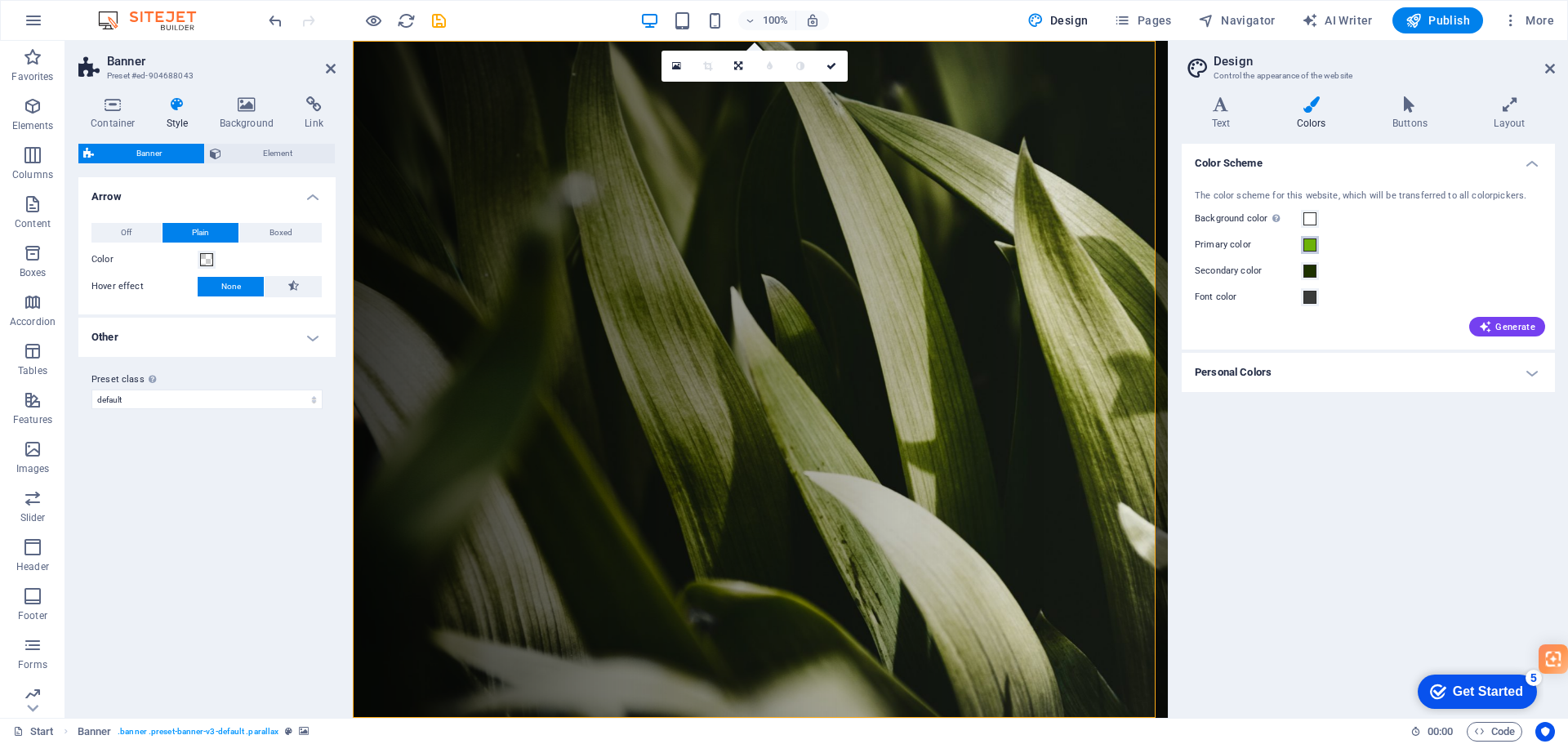
click at [1306, 245] on span at bounding box center [1310, 245] width 13 height 13
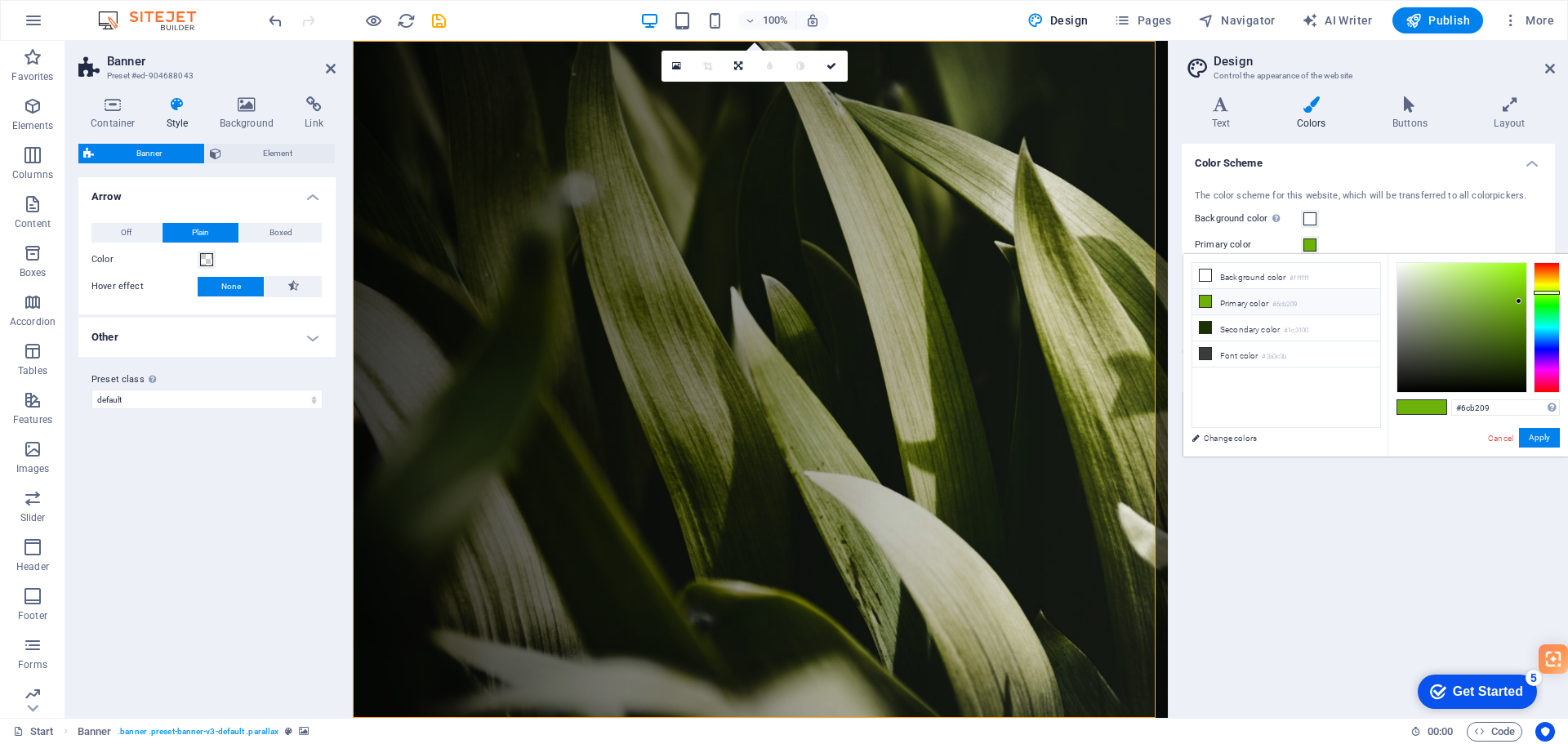
click at [1234, 304] on li "Primary color #6cb209" at bounding box center [1287, 302] width 188 height 27
click at [1241, 303] on li "Primary color #6cb209" at bounding box center [1287, 302] width 188 height 27
click at [1205, 301] on icon at bounding box center [1205, 301] width 11 height 11
click at [1253, 303] on li "Primary color #6cb209" at bounding box center [1287, 302] width 188 height 27
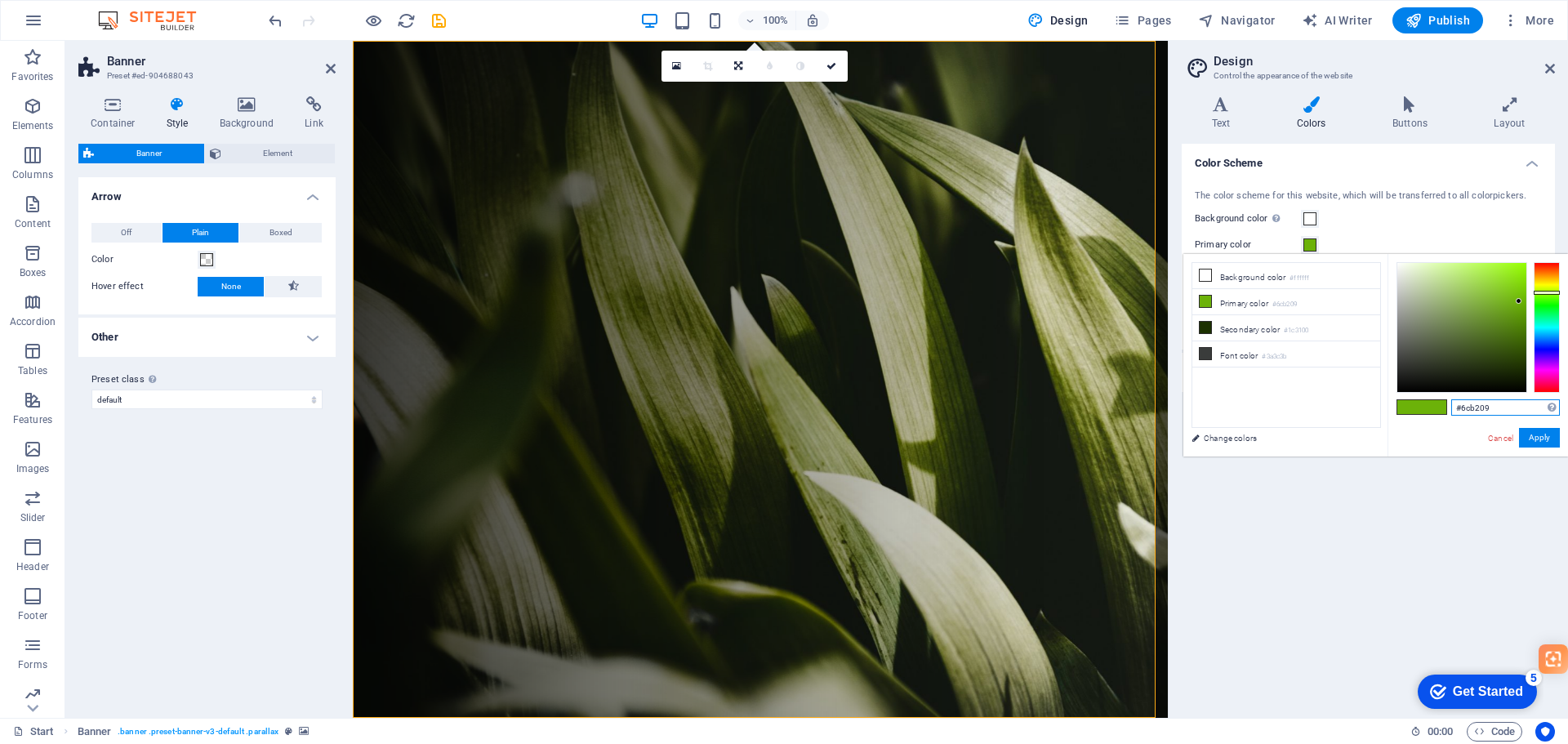
drag, startPoint x: 1494, startPoint y: 410, endPoint x: 1445, endPoint y: 403, distance: 49.5
click at [1445, 403] on div "#6cb209 Supported formats #0852ed rgb(8, 82, 237) rgba(8, 82, 237, 90%) hsv(221…" at bounding box center [1477, 474] width 180 height 440
paste input "ad9d77"
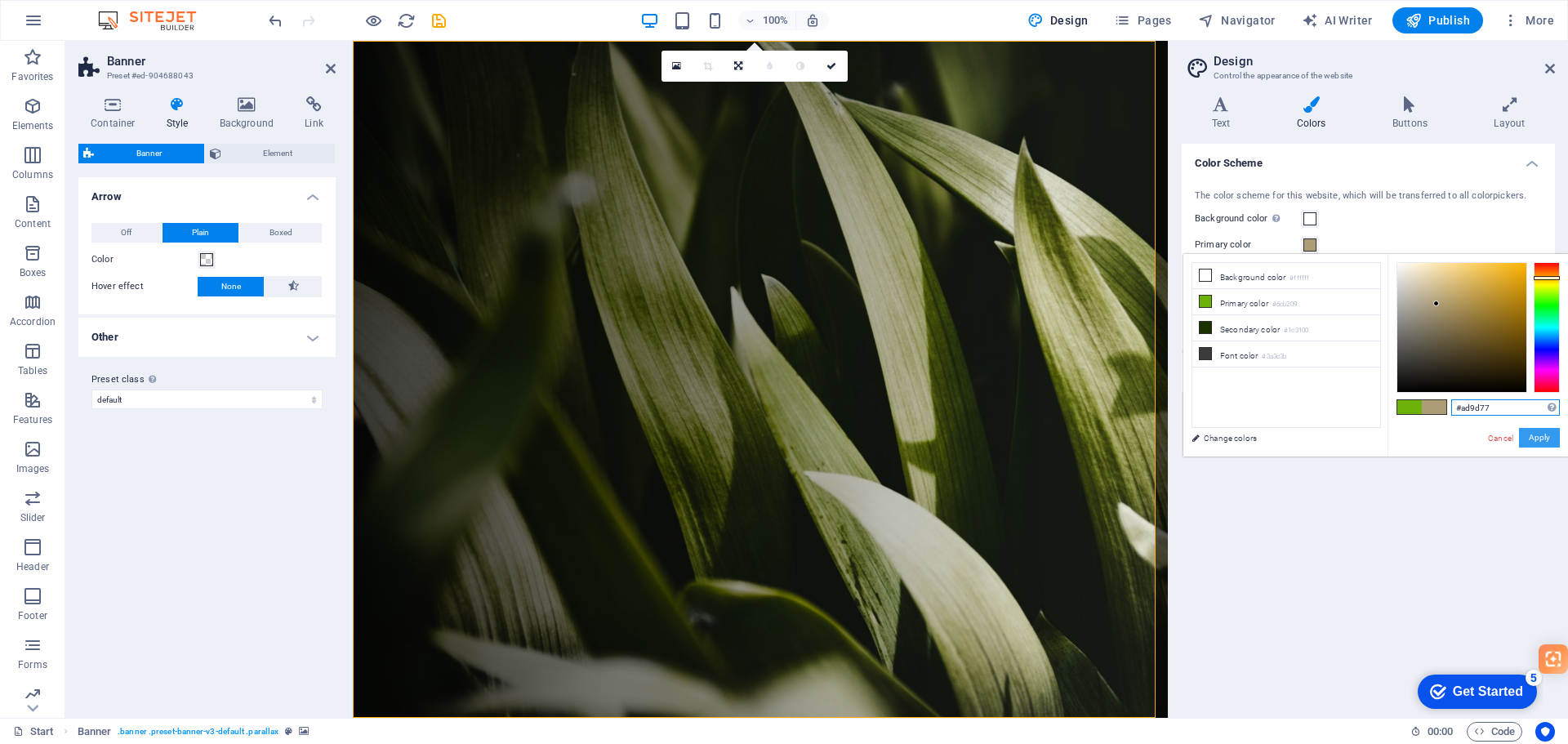
type input "#ad9d77"
click at [1541, 434] on button "Apply" at bounding box center [1540, 438] width 41 height 20
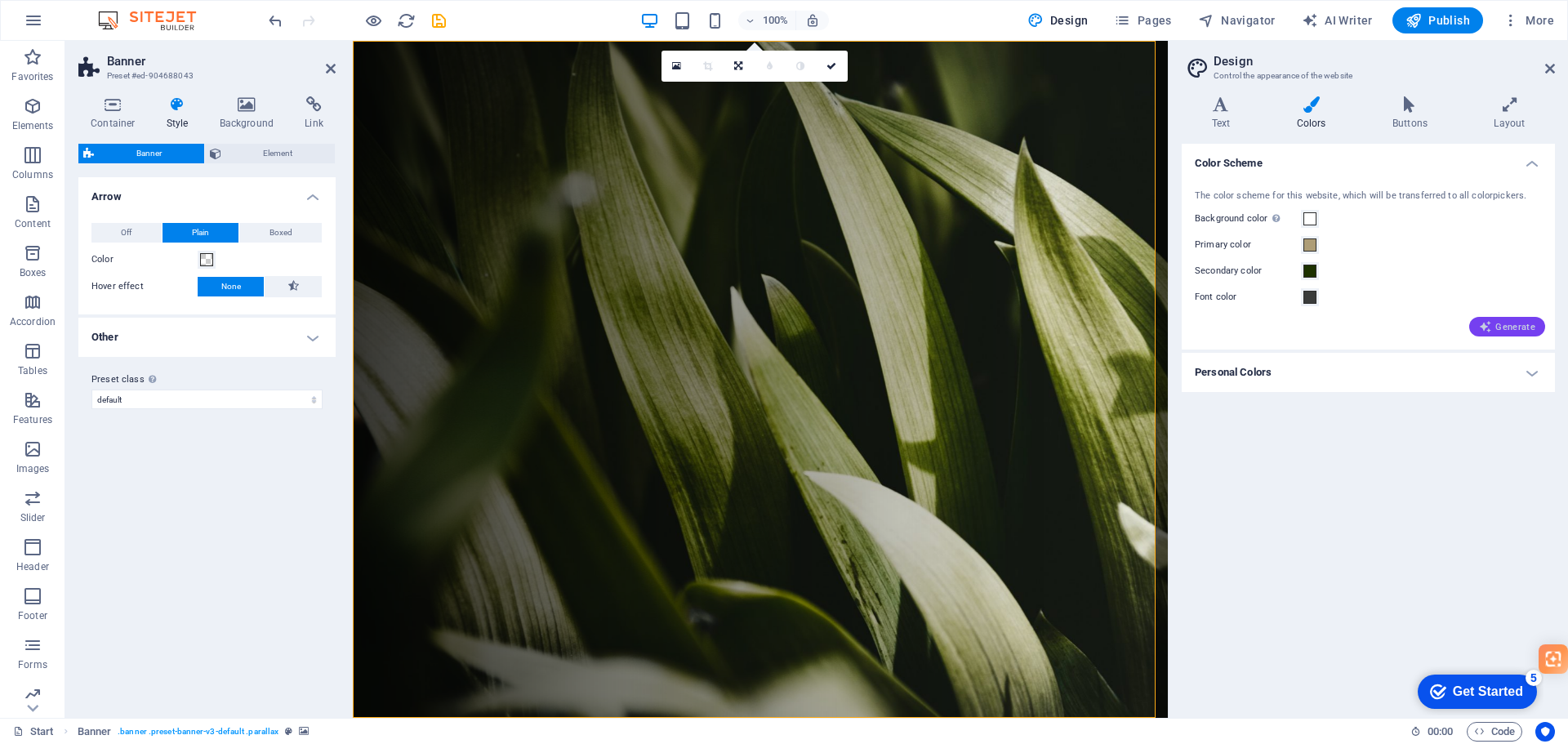
click at [1501, 331] on span "Generate" at bounding box center [1507, 326] width 56 height 13
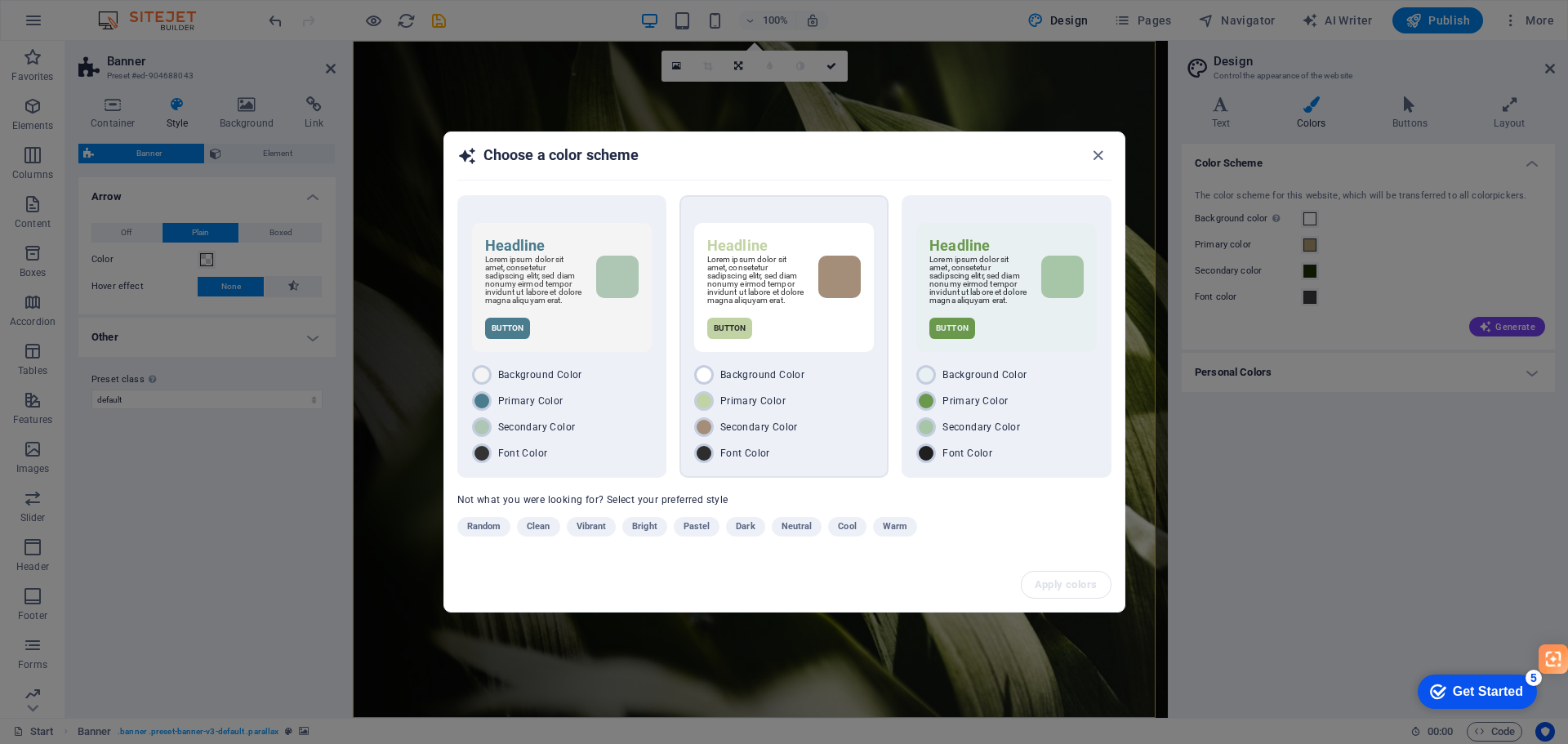
click at [785, 346] on div "Headline Lorem ipsum dolor sit amet, consetetur sadipscing elitr, sed diam nonu…" at bounding box center [784, 287] width 180 height 129
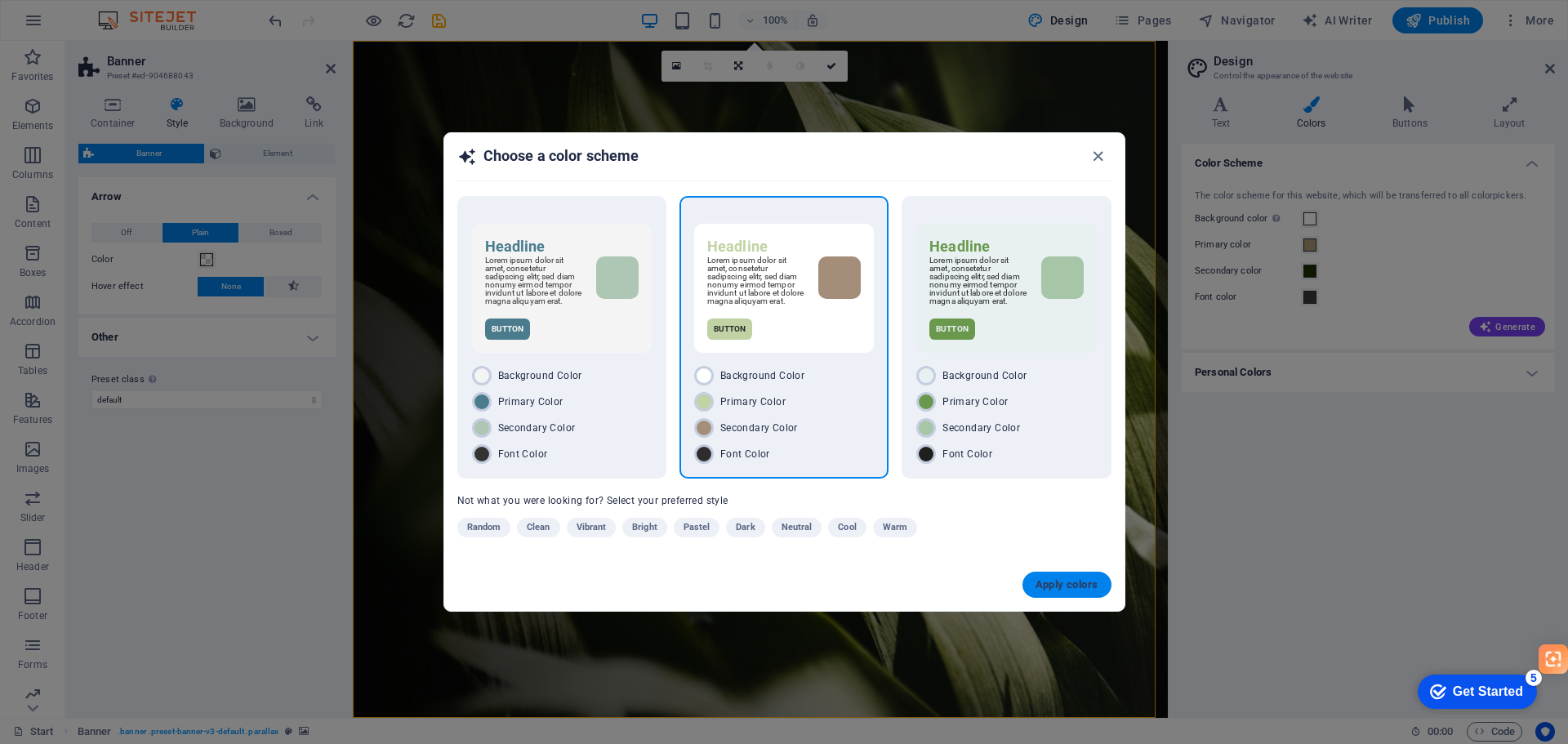
click at [1050, 592] on span "Apply colors" at bounding box center [1067, 584] width 63 height 13
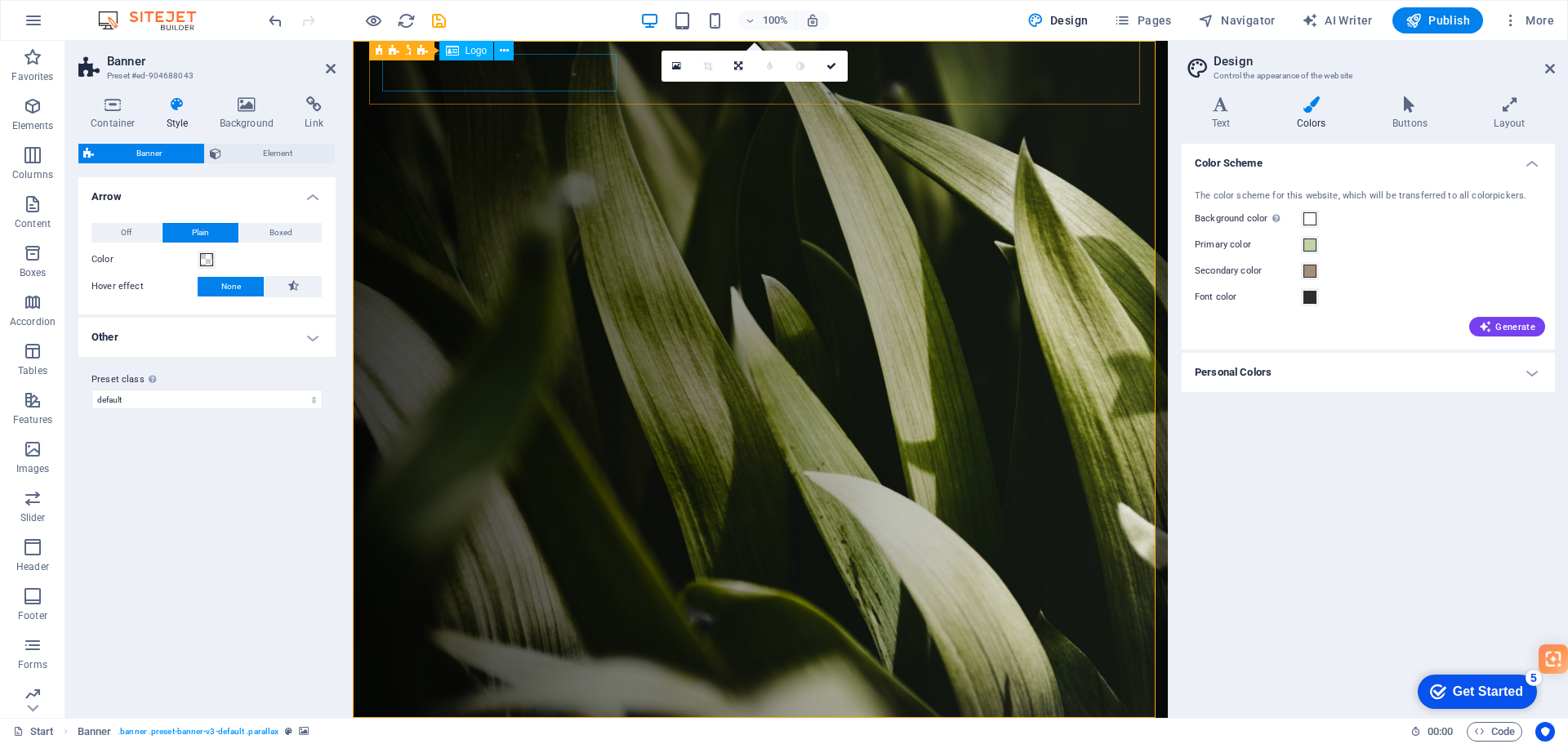
click at [391, 731] on div at bounding box center [767, 750] width 757 height 38
click at [399, 731] on div at bounding box center [767, 750] width 757 height 38
select select "px"
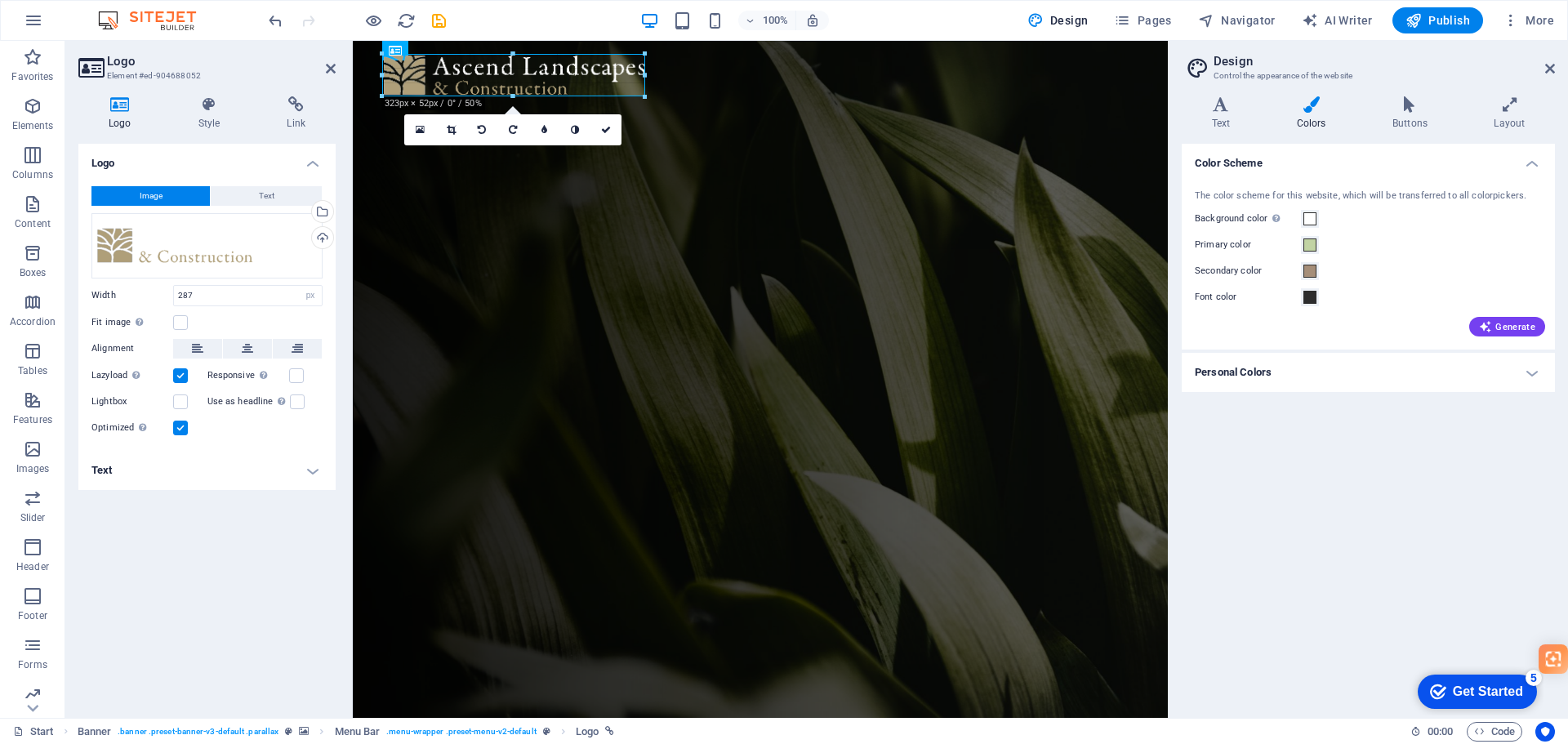
type input "322"
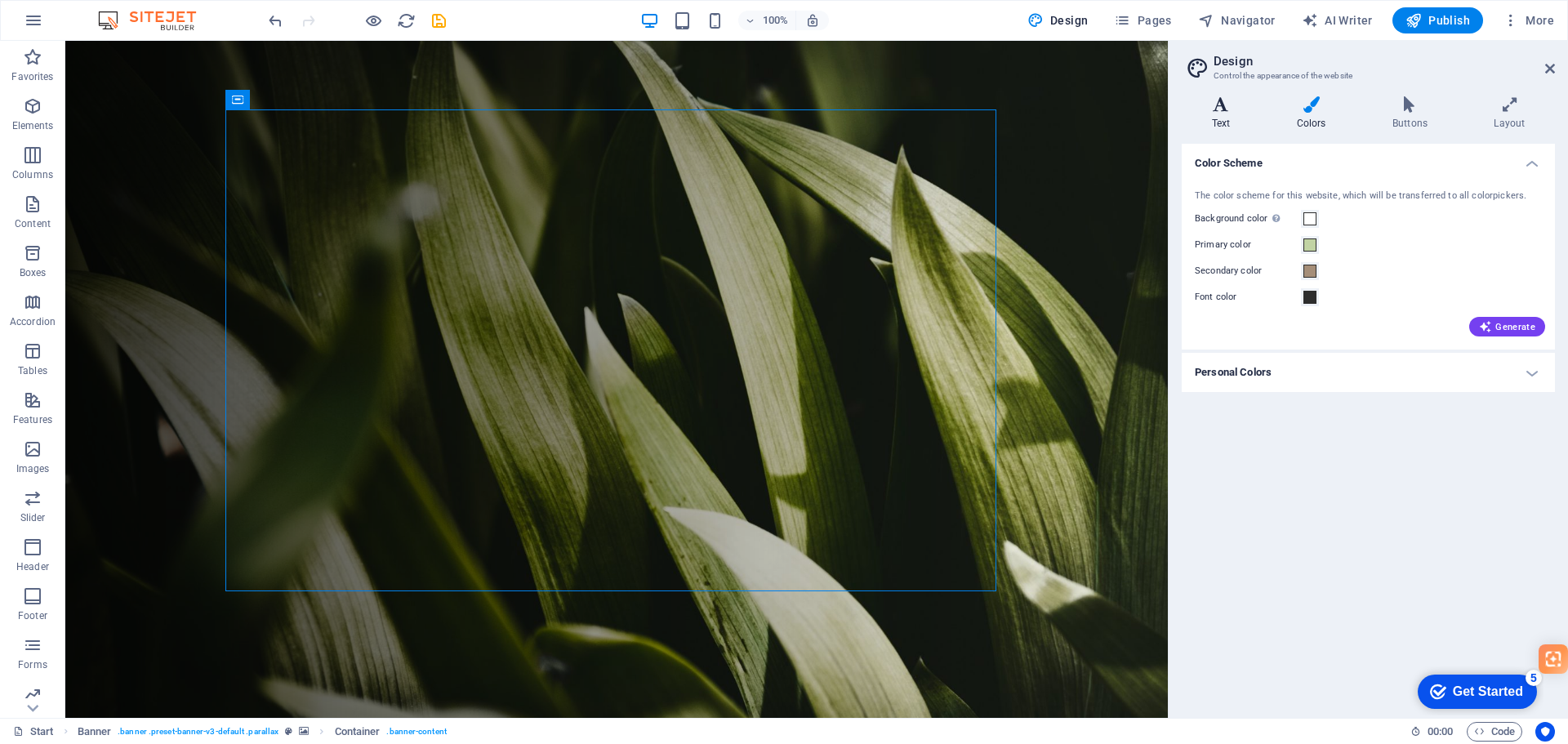
click at [1202, 109] on icon at bounding box center [1221, 104] width 79 height 16
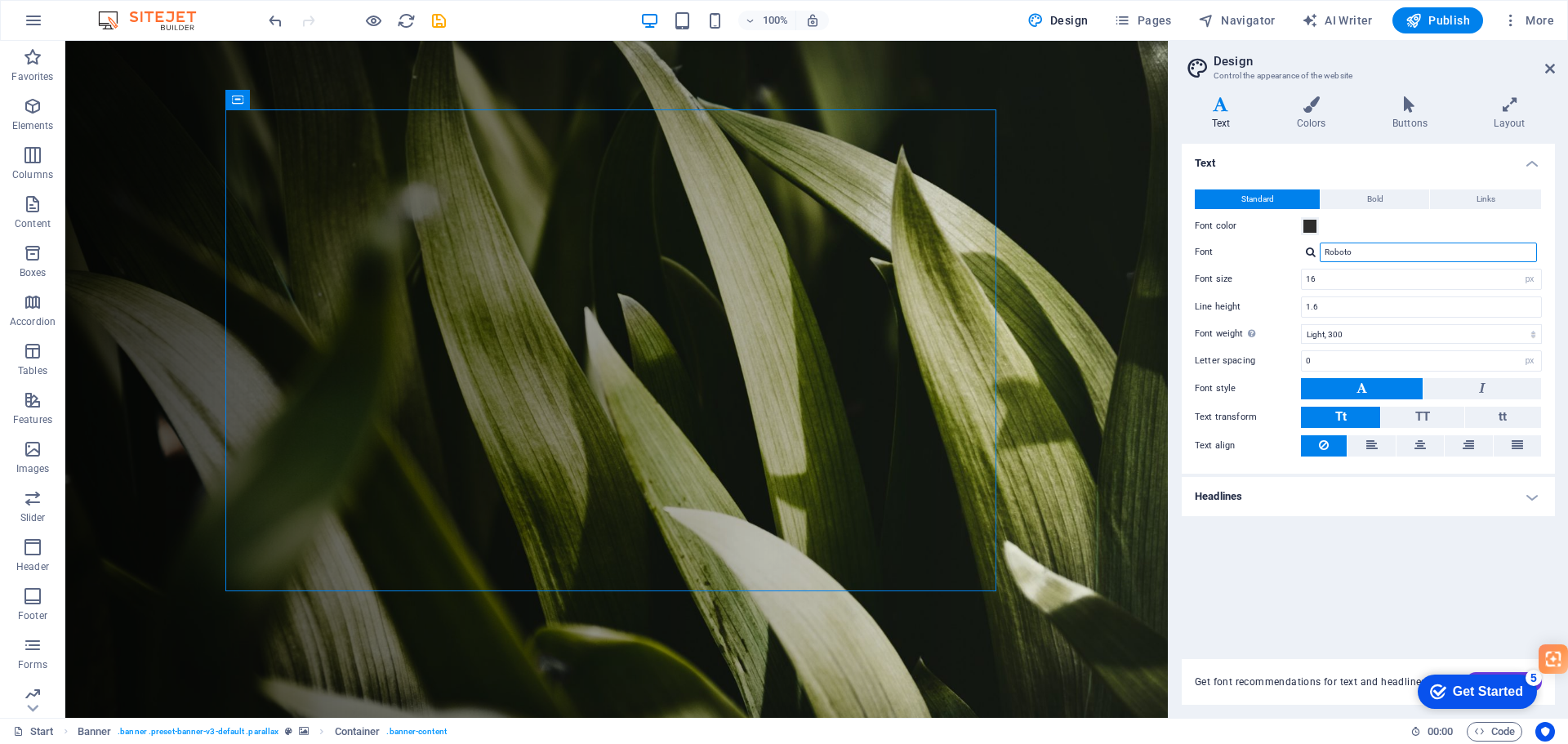
click at [1341, 255] on input "Roboto" at bounding box center [1429, 252] width 217 height 20
click at [1342, 251] on input "Roboto" at bounding box center [1429, 252] width 217 height 20
click at [1312, 251] on div at bounding box center [1310, 251] width 9 height 10
click at [1382, 316] on div "Manage fonts →" at bounding box center [1431, 316] width 215 height 21
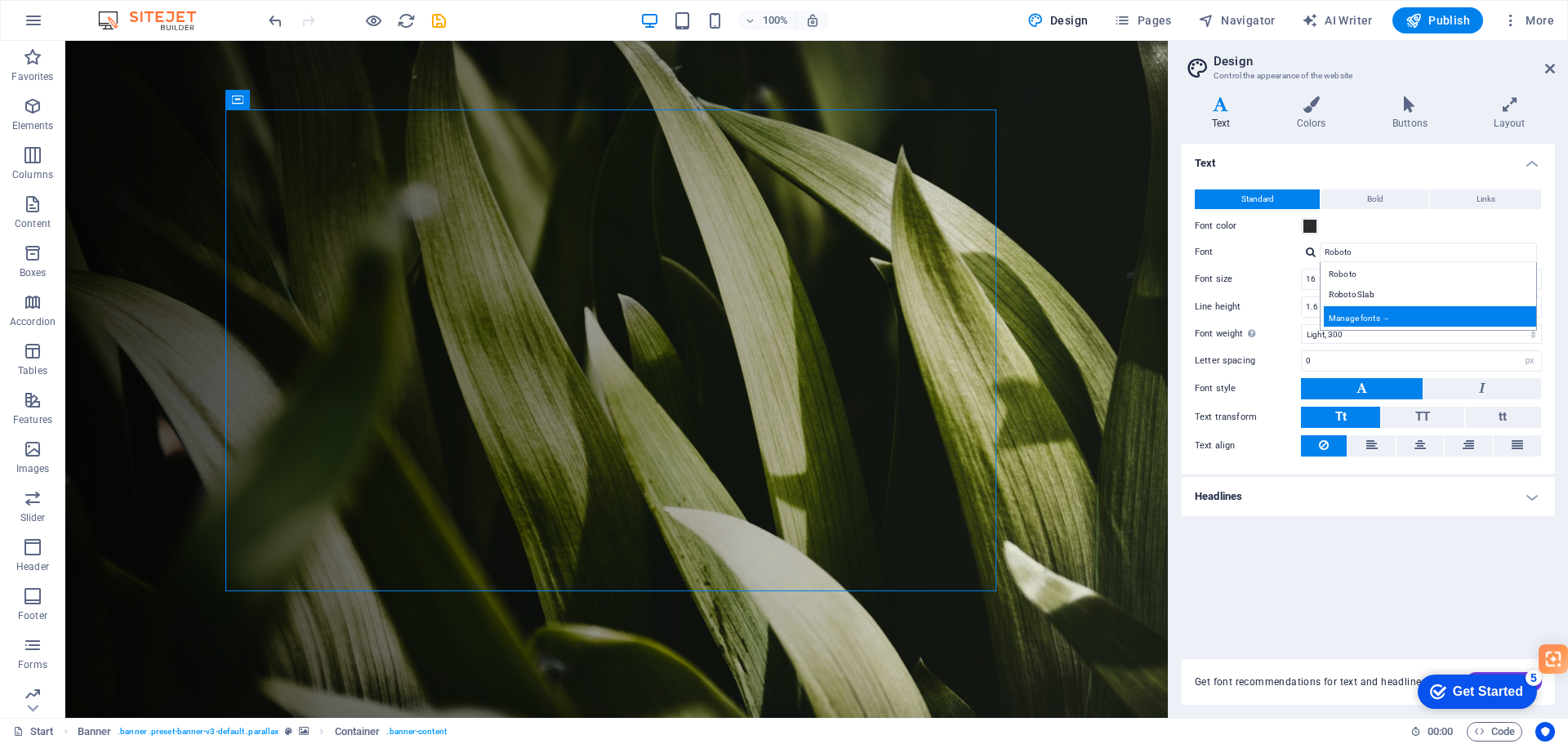
select select "popularity"
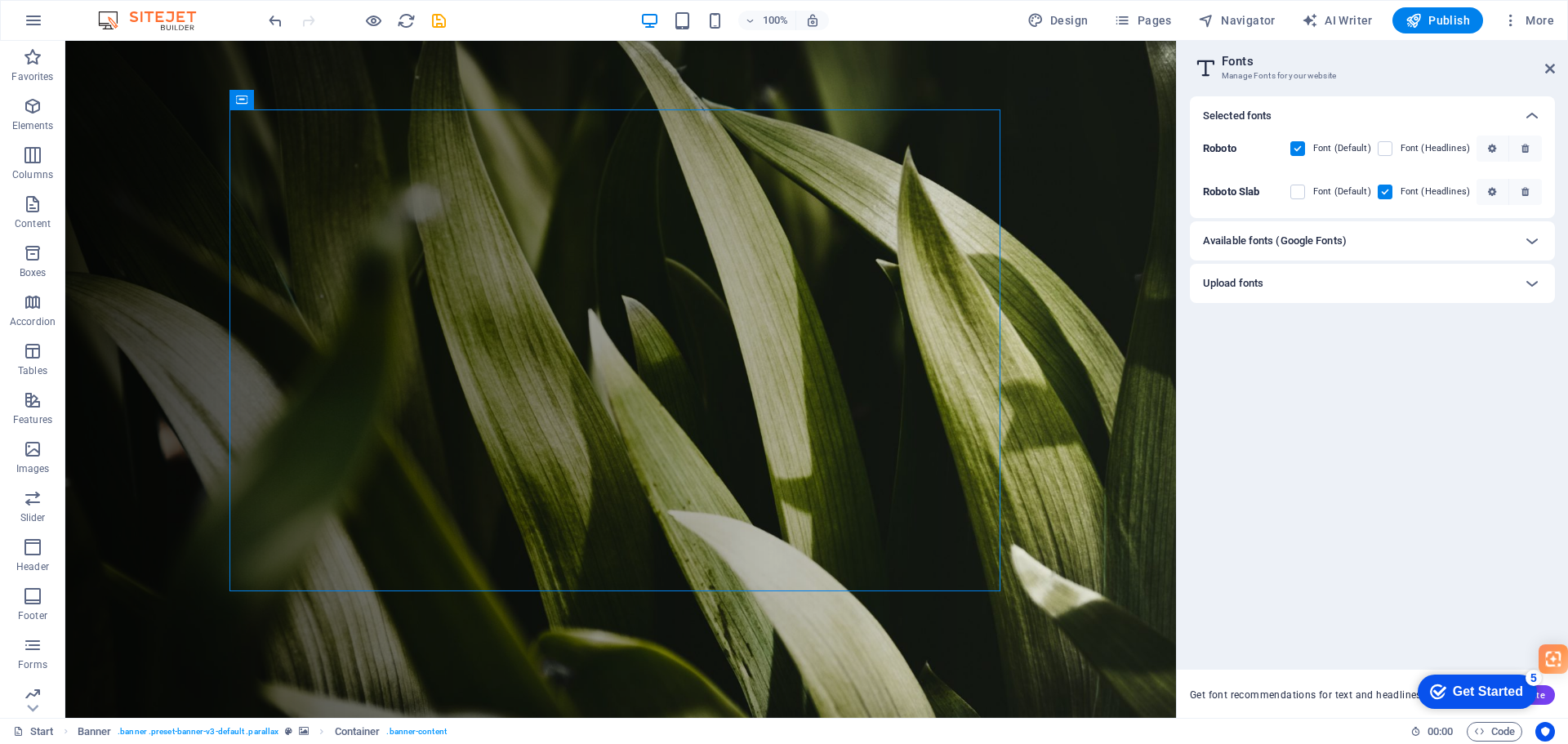
click at [1217, 149] on b "Roboto" at bounding box center [1219, 148] width 33 height 12
click at [1495, 144] on icon "button" at bounding box center [1492, 148] width 9 height 9
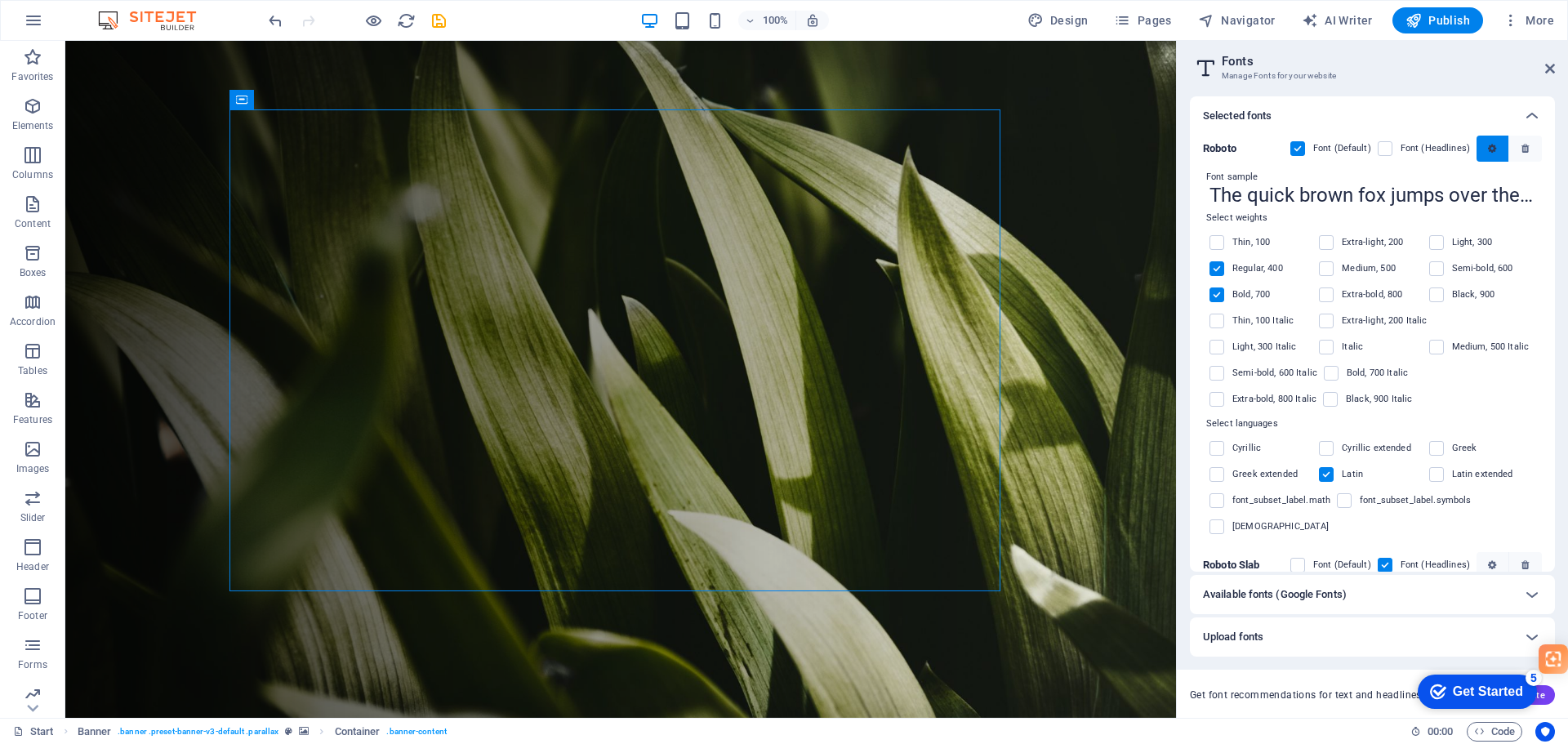
click at [1494, 144] on icon "button" at bounding box center [1492, 148] width 9 height 9
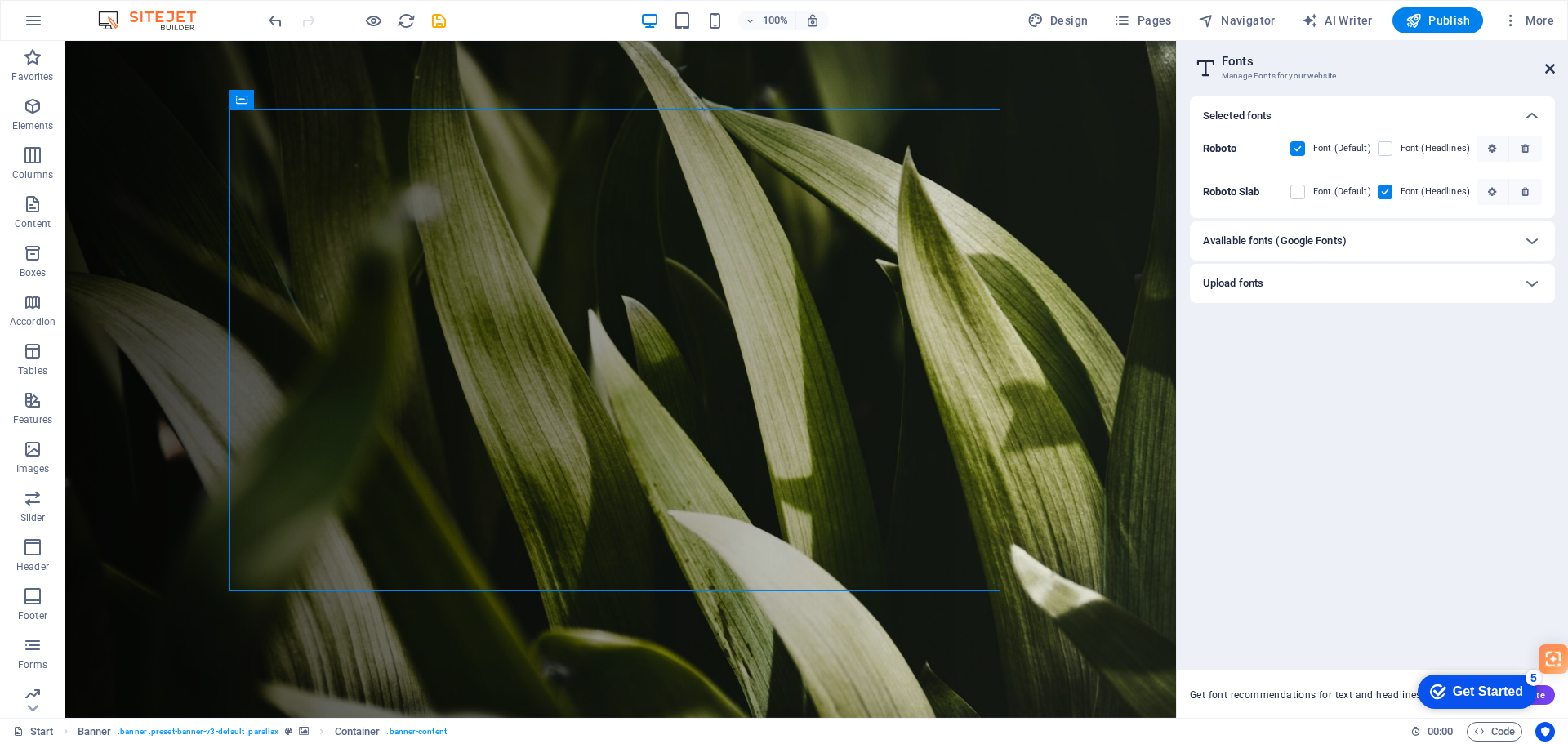
click at [1552, 64] on icon at bounding box center [1549, 68] width 9 height 13
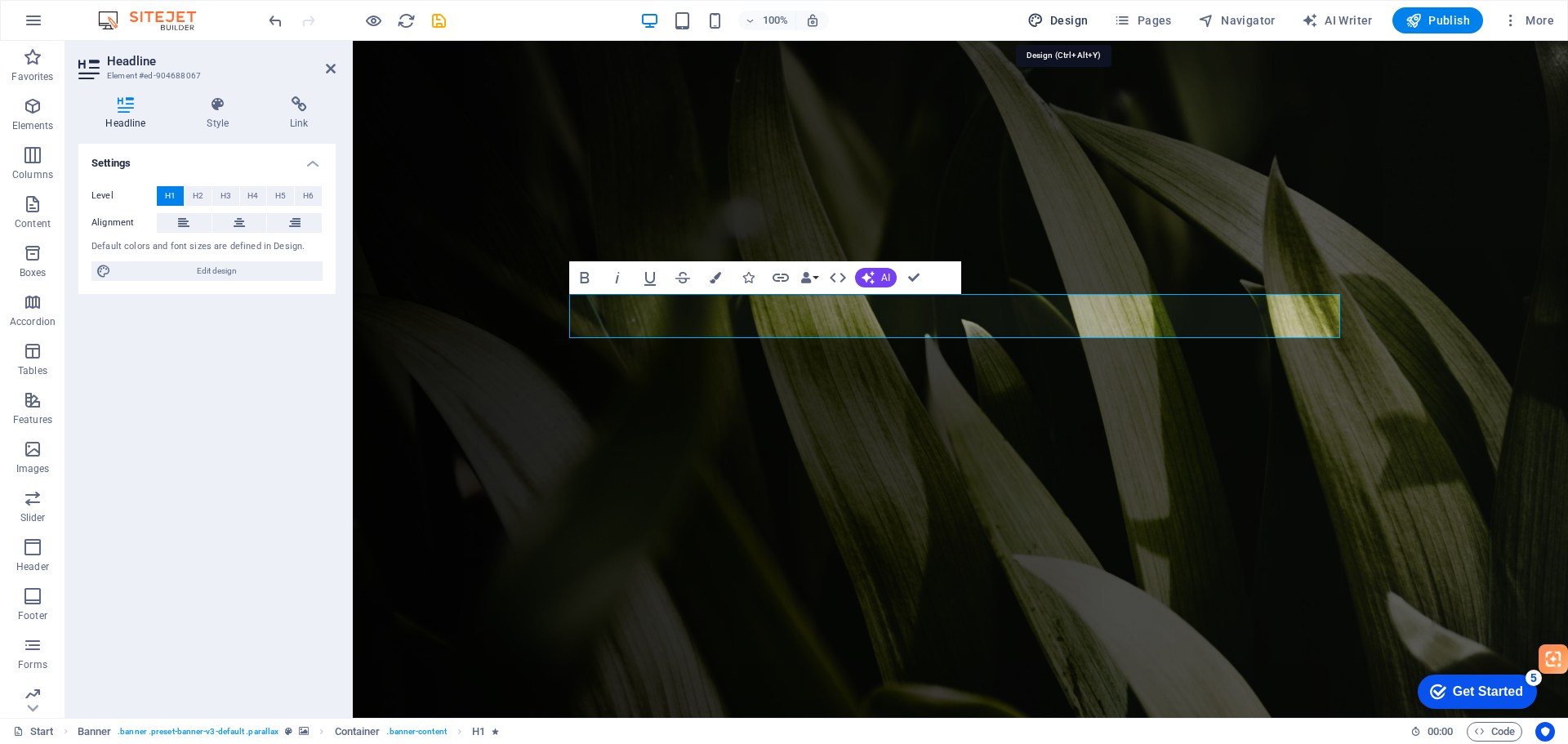
select select "px"
select select "300"
select select "px"
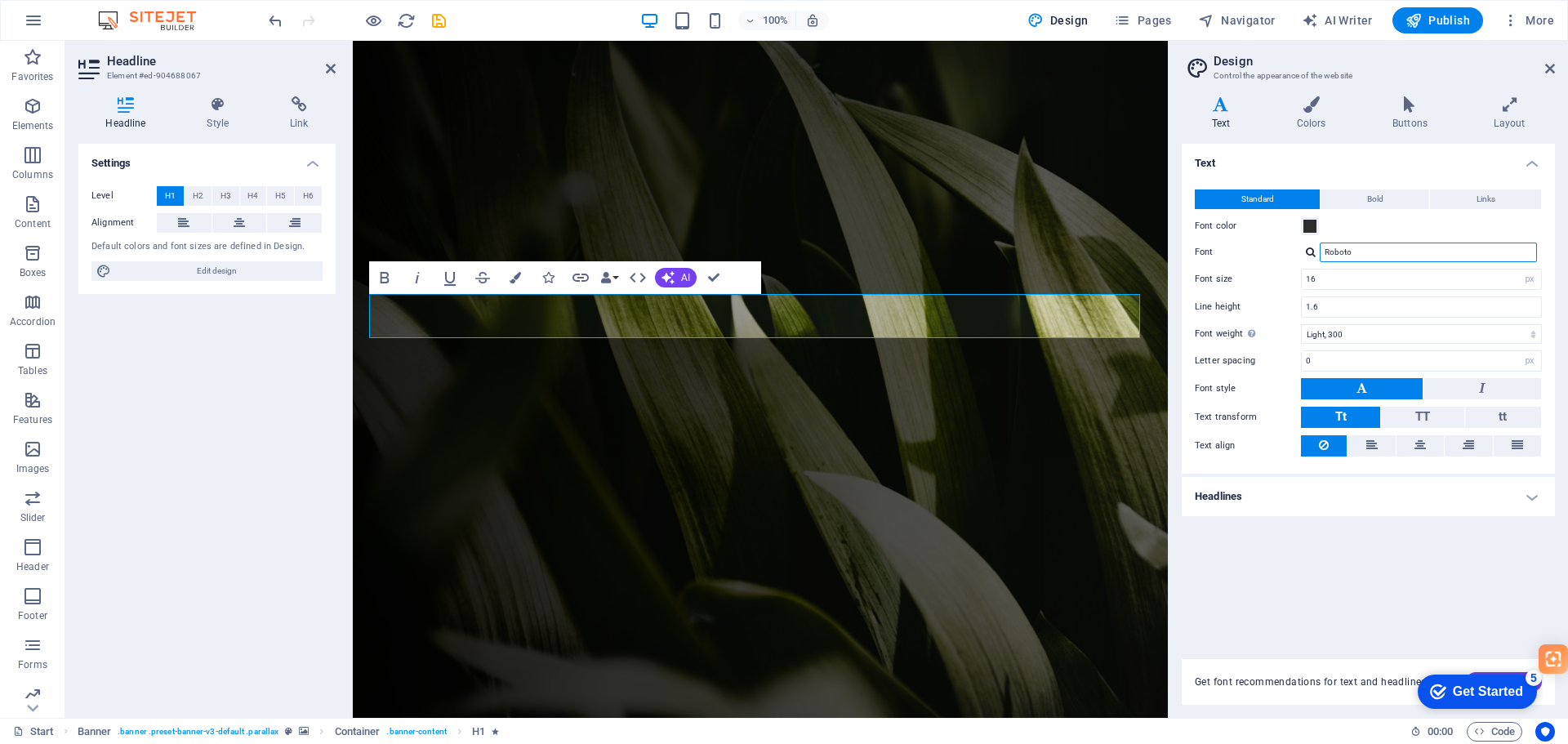
click at [1342, 258] on input "Roboto" at bounding box center [1429, 252] width 217 height 20
drag, startPoint x: 1361, startPoint y: 248, endPoint x: 1270, endPoint y: 246, distance: 91.0
click at [1270, 246] on div "Font Roboto Roboto Roboto Slab Manage fonts →" at bounding box center [1369, 252] width 347 height 20
click at [1312, 248] on div at bounding box center [1310, 251] width 9 height 10
click at [1372, 254] on input "Roboto" at bounding box center [1429, 252] width 217 height 20
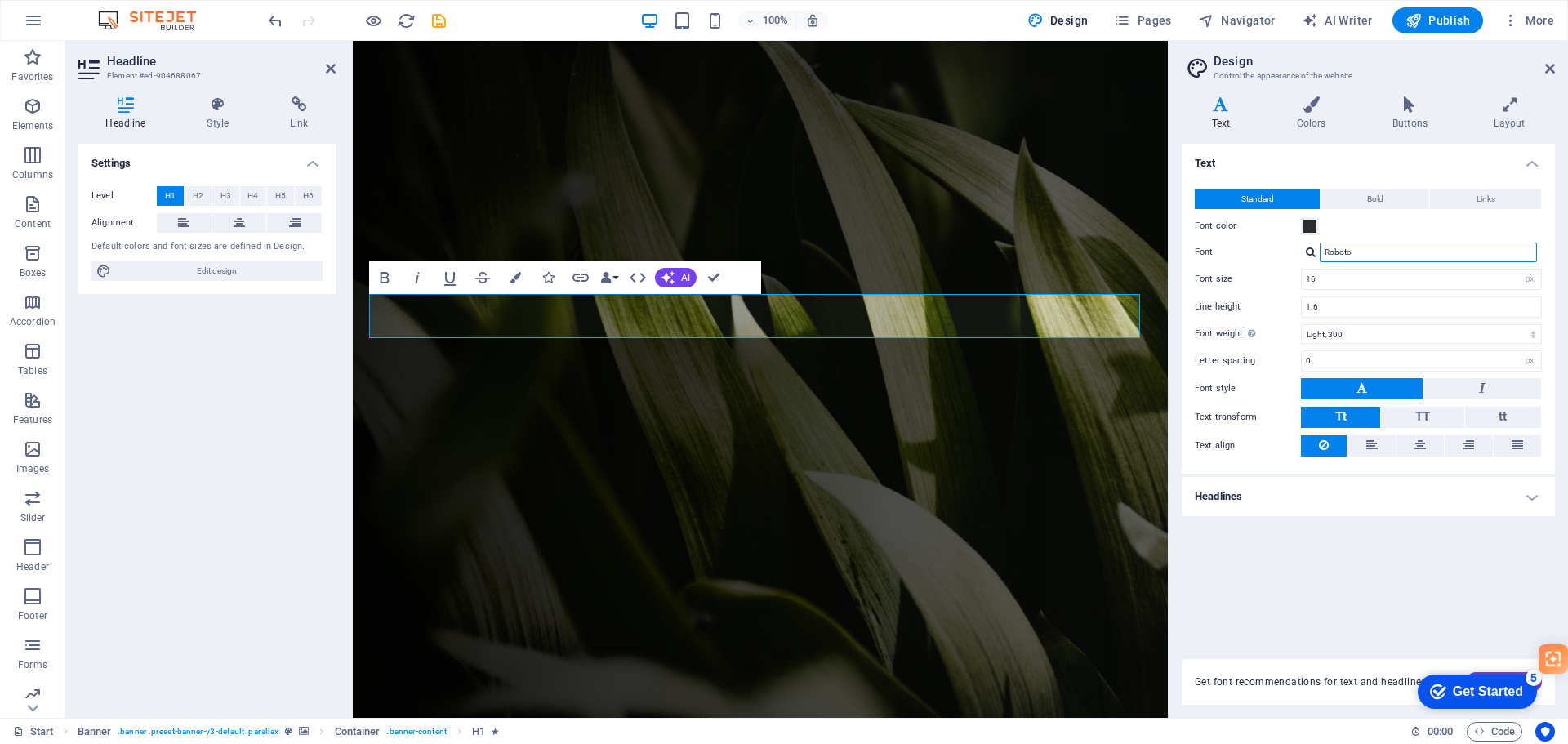
drag, startPoint x: 1365, startPoint y: 250, endPoint x: 1288, endPoint y: 251, distance: 77.0
click at [1288, 251] on div "Font Roboto Roboto Roboto Slab Manage fonts →" at bounding box center [1369, 252] width 347 height 20
type input "a"
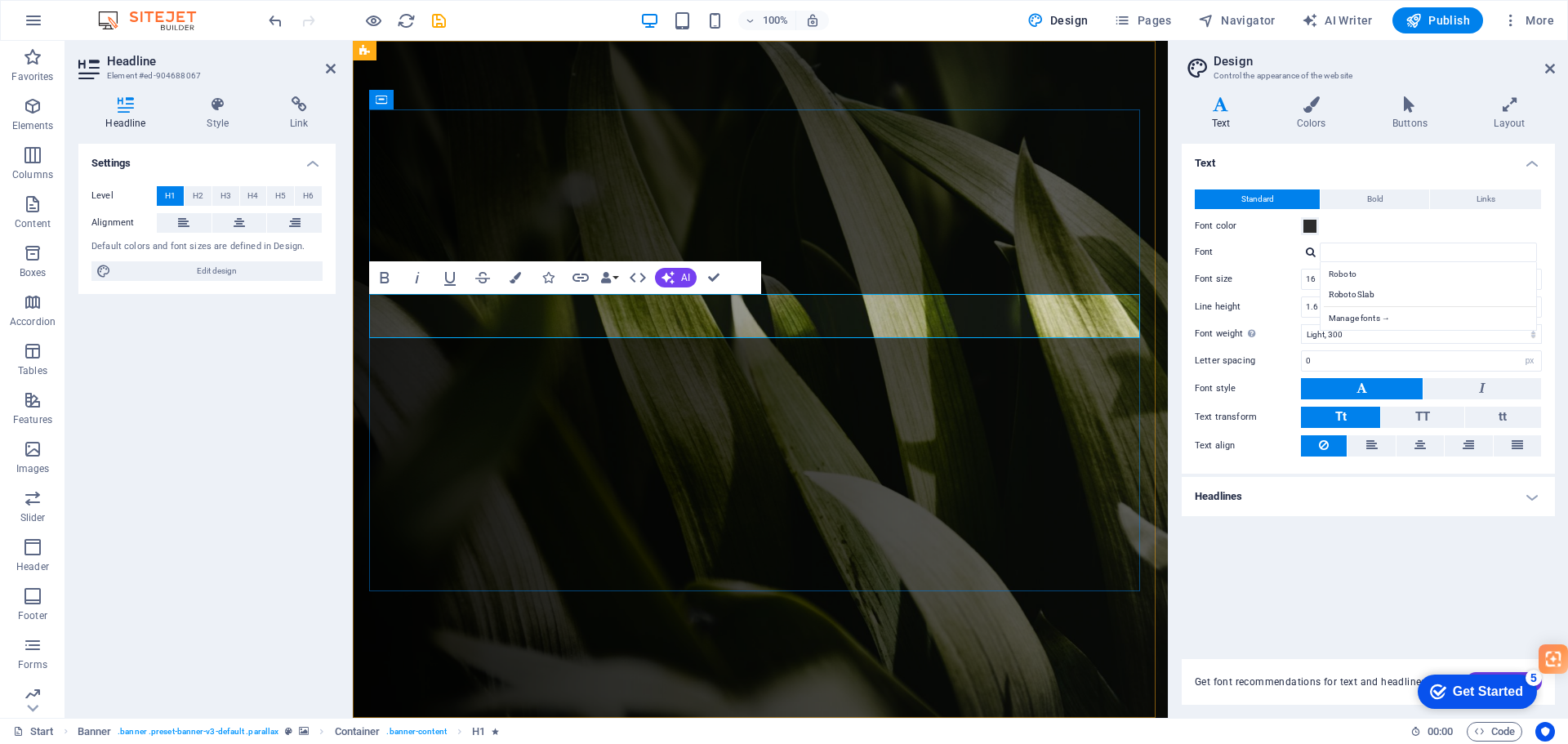
click at [557, 731] on div at bounding box center [767, 753] width 757 height 43
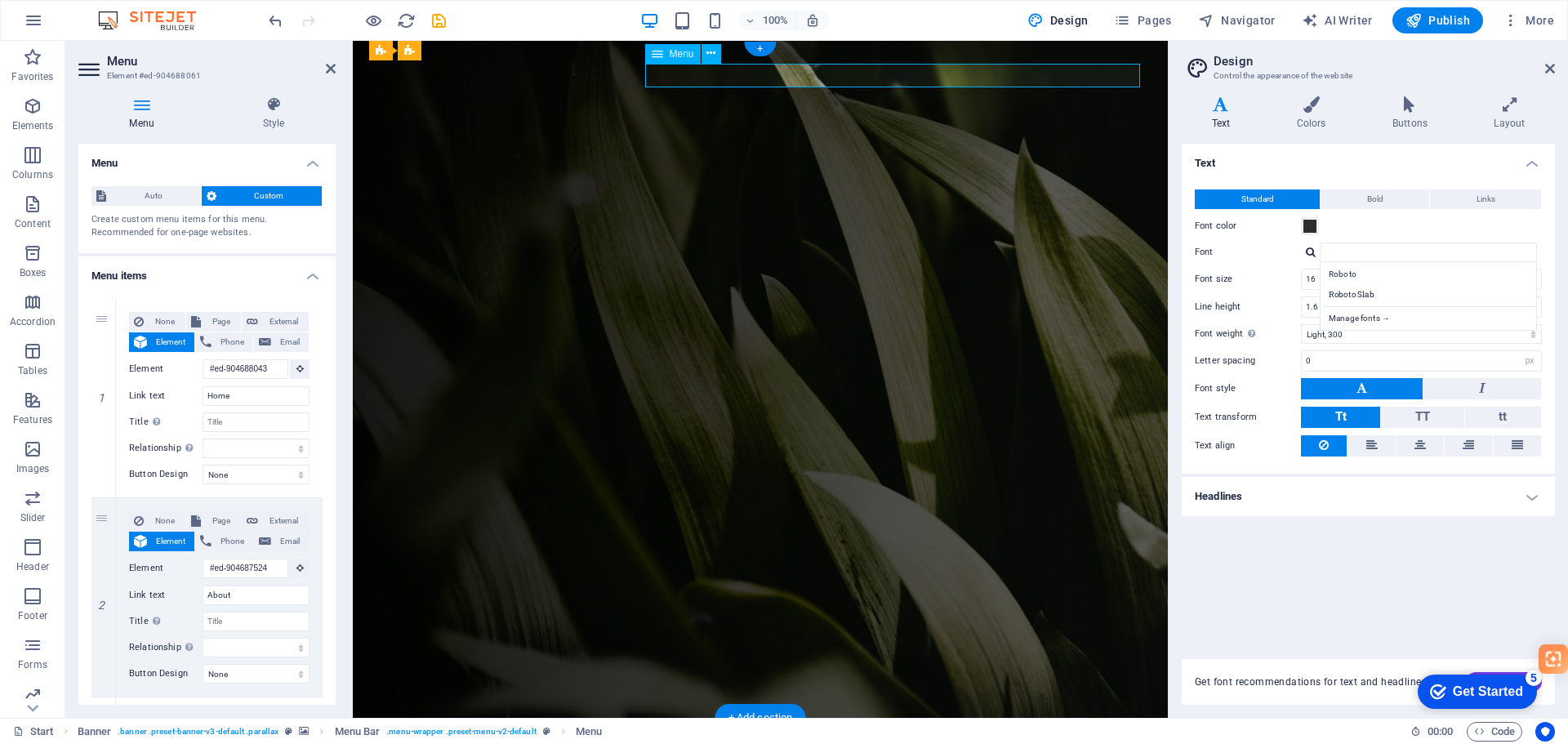
click at [1361, 192] on button "Bold" at bounding box center [1375, 199] width 109 height 20
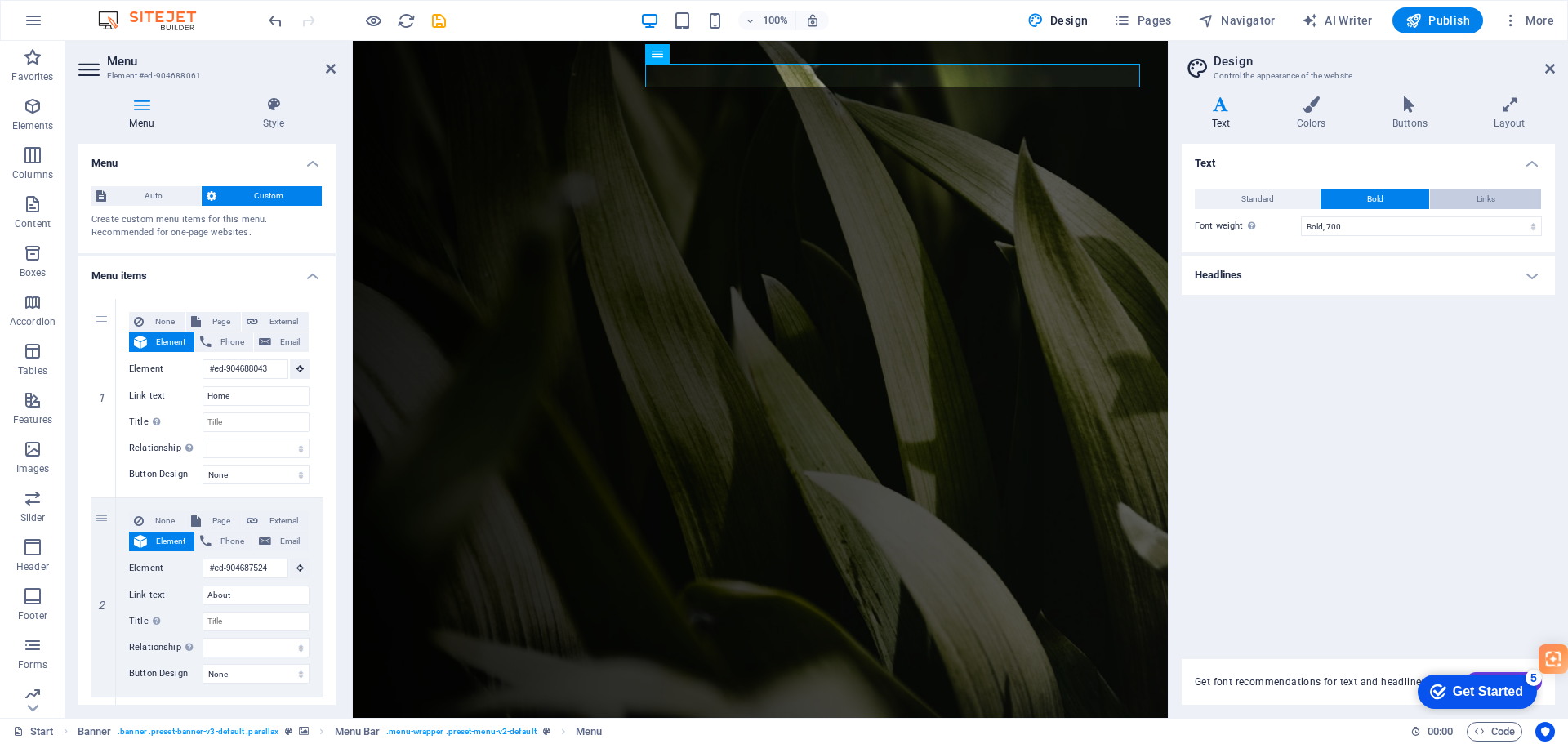
click at [1462, 199] on button "Links" at bounding box center [1486, 199] width 111 height 20
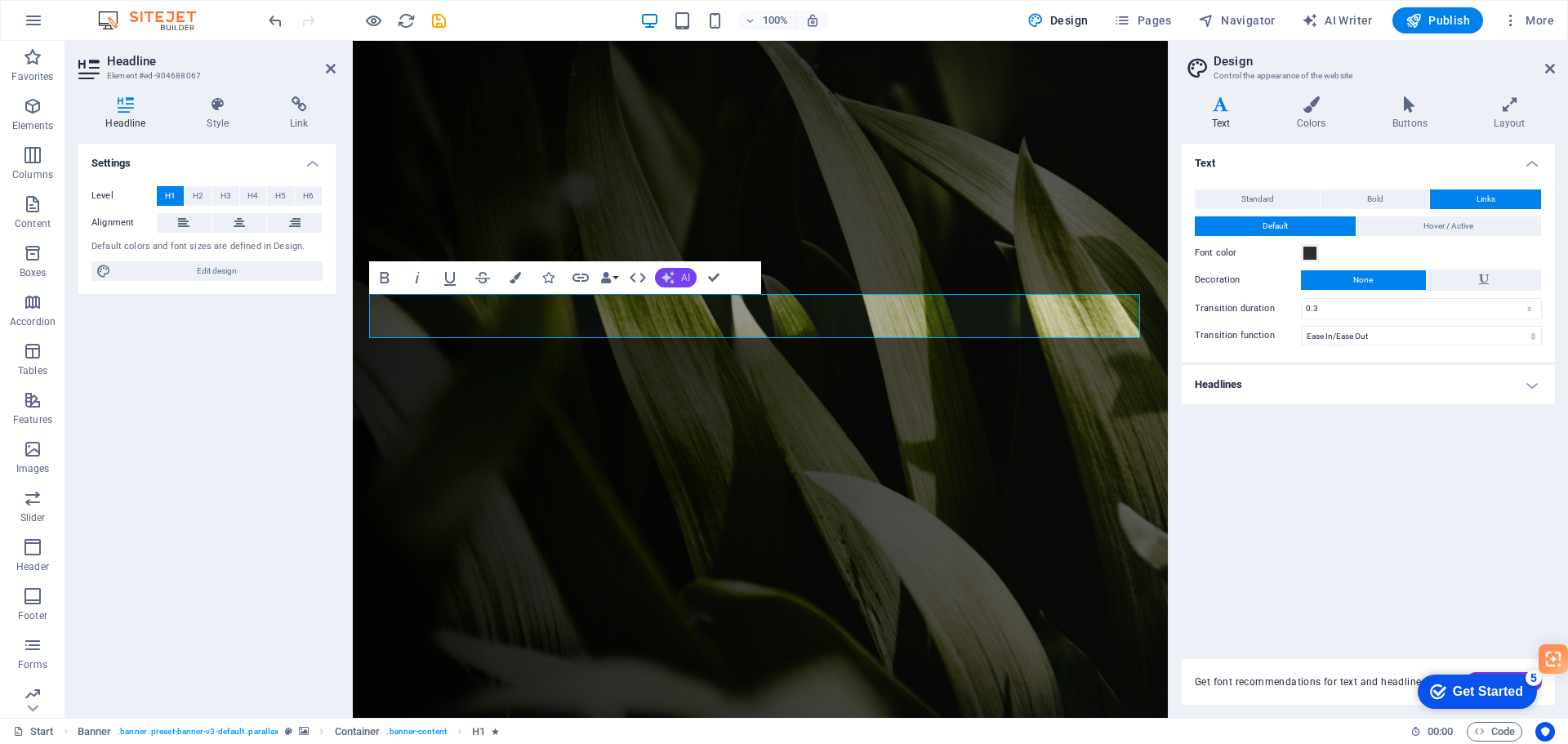
click at [675, 275] on button "AI" at bounding box center [675, 277] width 42 height 20
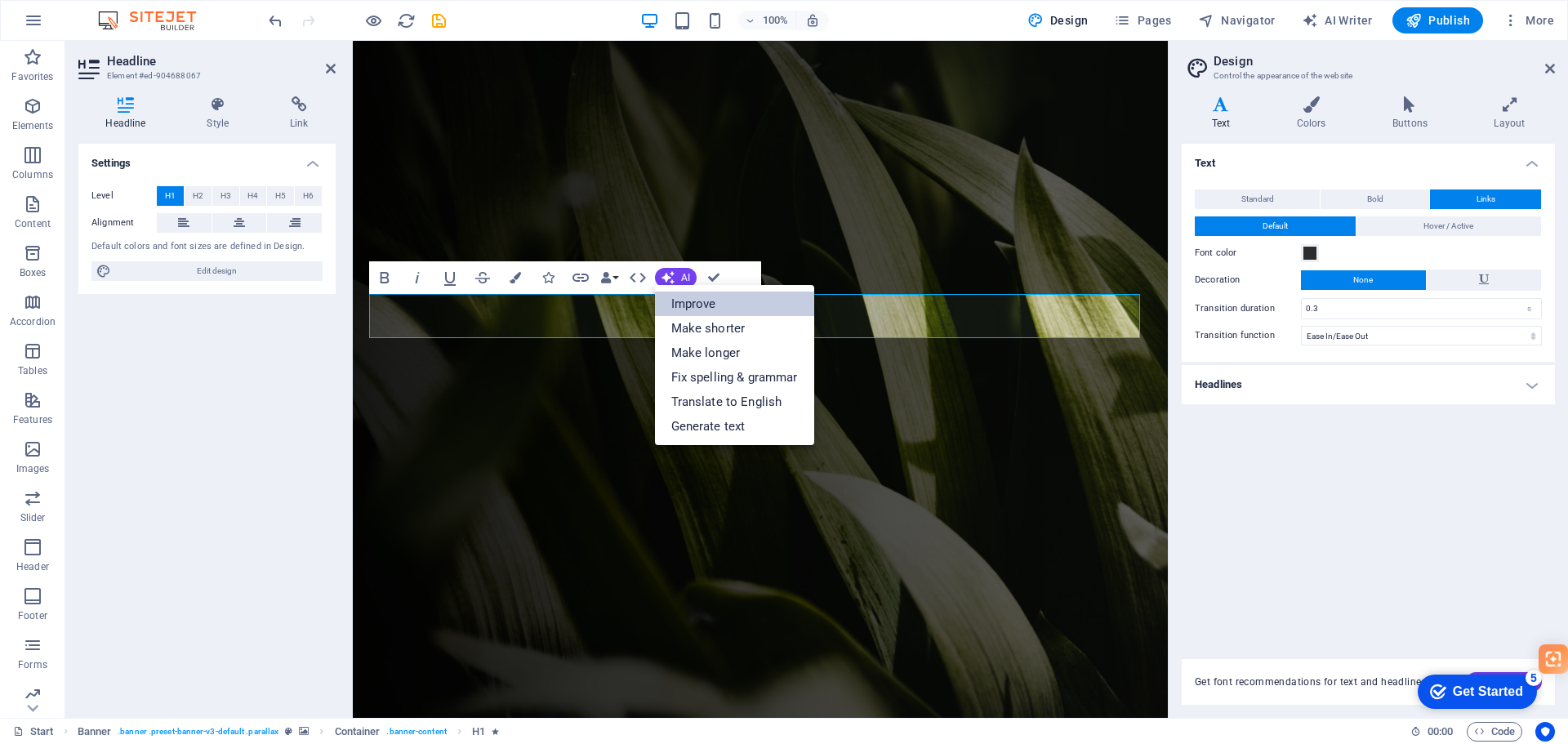
click at [677, 305] on link "Improve" at bounding box center [734, 304] width 159 height 25
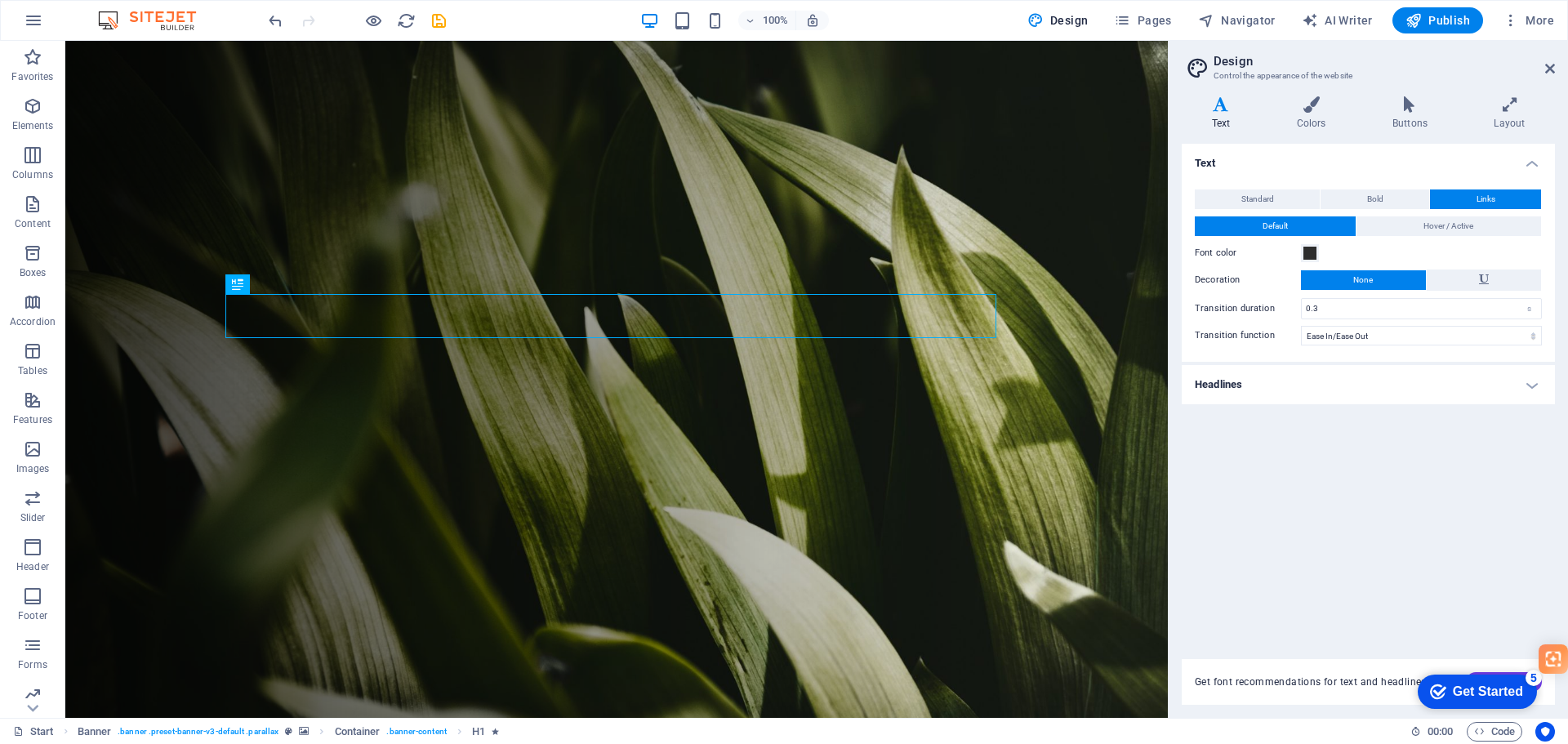
click at [1217, 103] on icon at bounding box center [1221, 104] width 79 height 16
click at [1258, 192] on span "Standard" at bounding box center [1258, 199] width 32 height 20
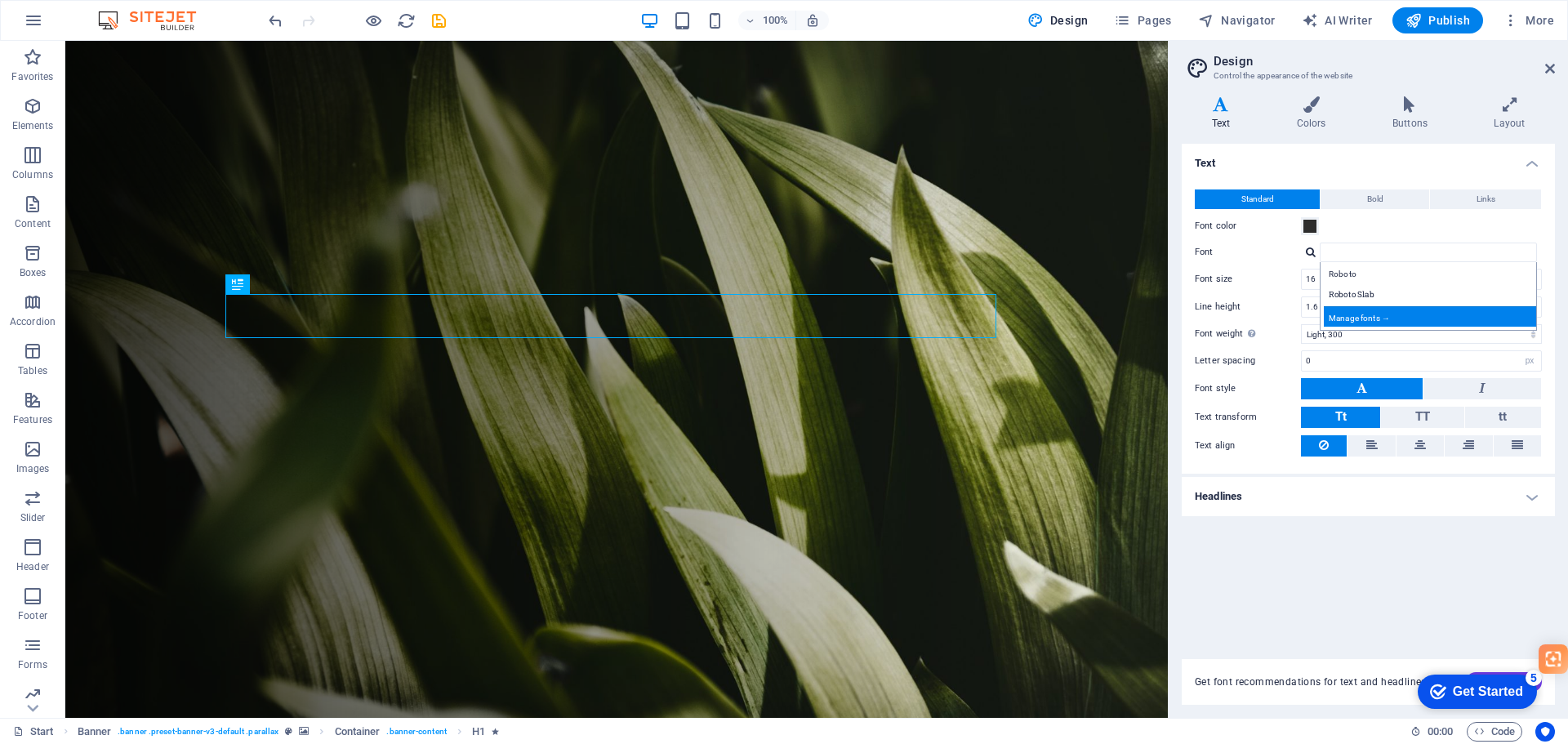
click at [1341, 314] on div "Manage fonts →" at bounding box center [1431, 316] width 215 height 21
select select "popularity"
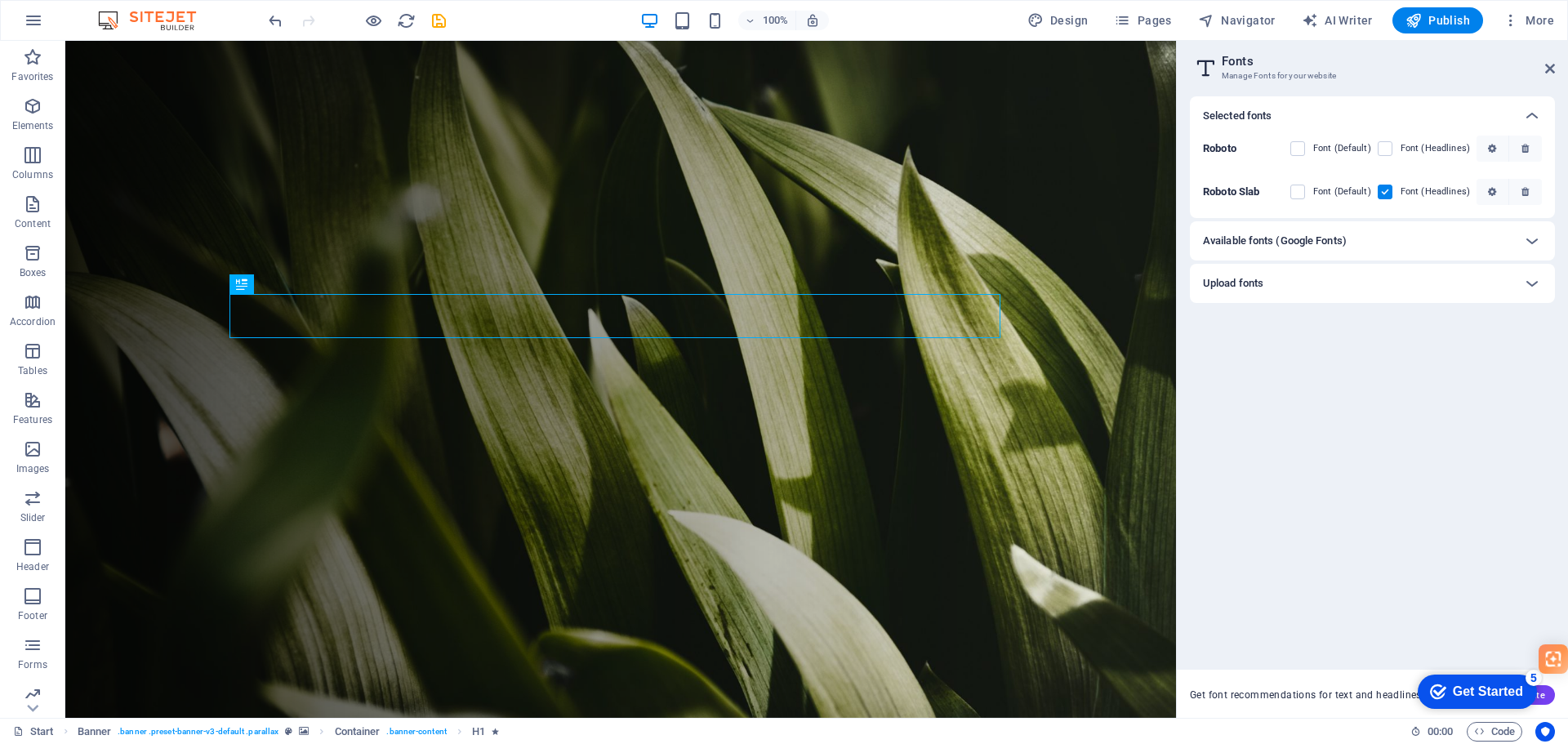
click at [1242, 151] on p "Roboto" at bounding box center [1236, 148] width 67 height 15
click at [1226, 155] on p "Roboto" at bounding box center [1236, 148] width 67 height 15
click at [1524, 236] on icon at bounding box center [1532, 240] width 20 height 20
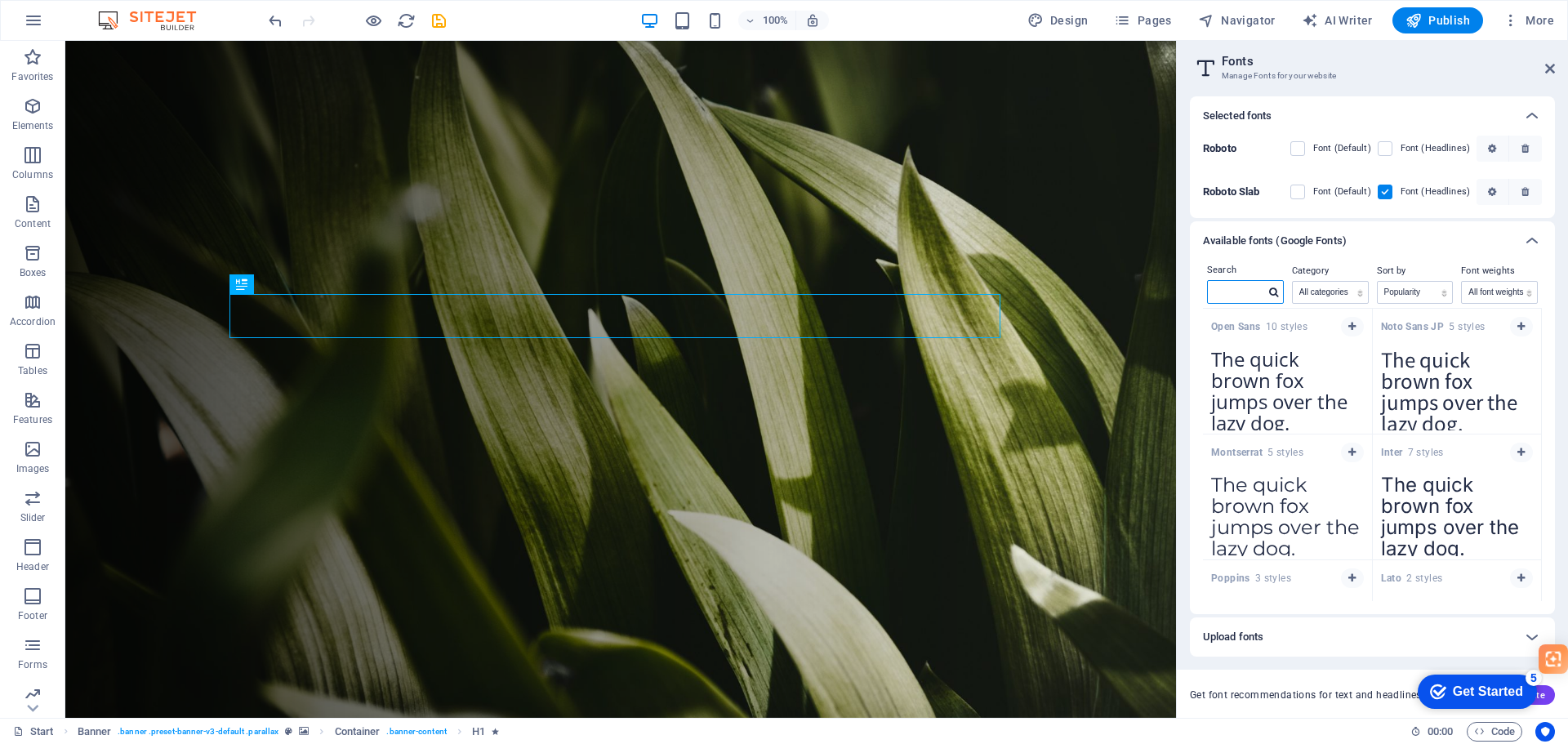
click at [1235, 292] on input "text" at bounding box center [1236, 292] width 57 height 21
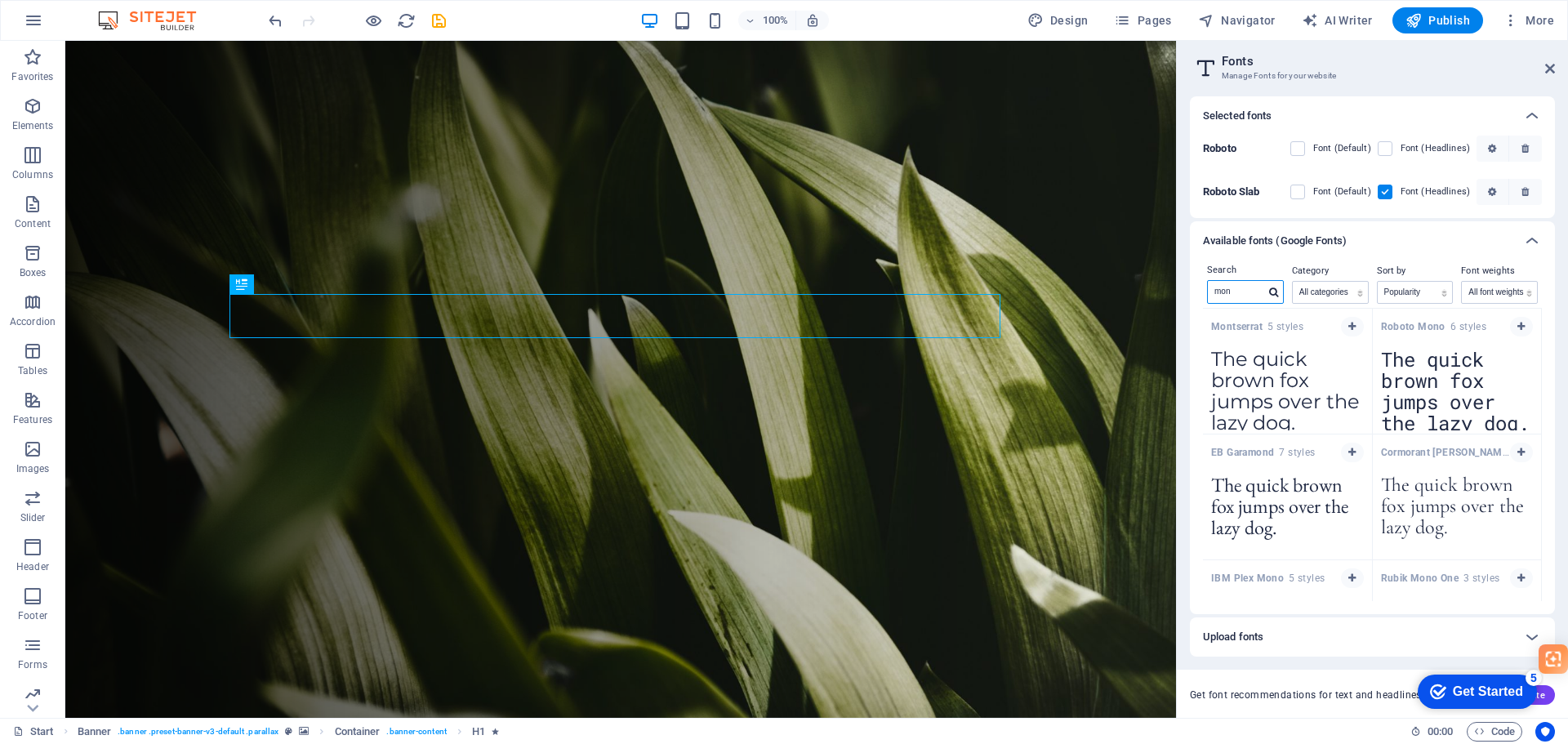
type input "mon"
click at [1235, 320] on span "Montserrat 5 styles" at bounding box center [1258, 326] width 92 height 13
click at [1348, 323] on icon "button" at bounding box center [1352, 326] width 8 height 9
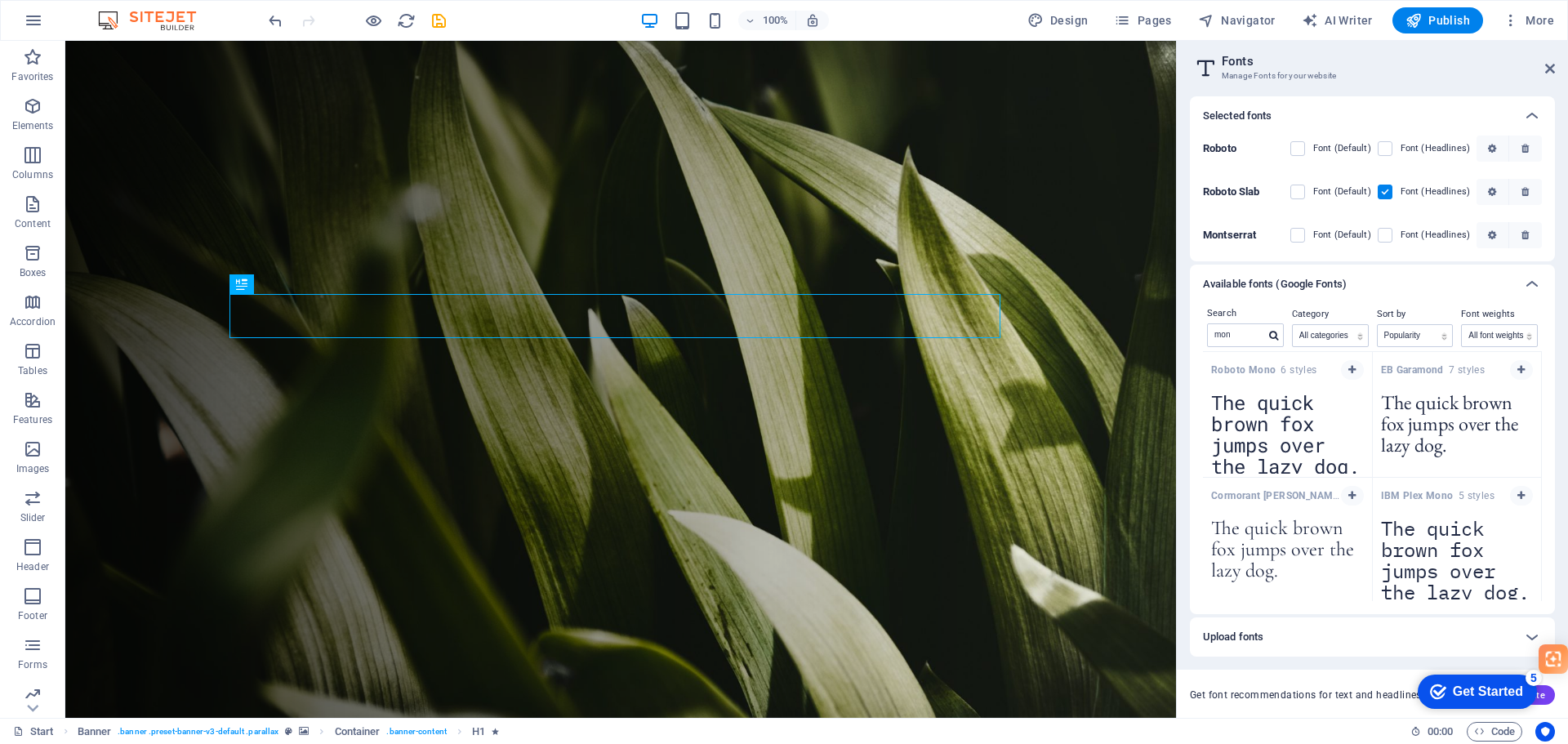
drag, startPoint x: 1388, startPoint y: 230, endPoint x: 1388, endPoint y: 202, distance: 28.0
click at [1388, 231] on label at bounding box center [1385, 235] width 15 height 15
click at [0, 0] on input "checkbox" at bounding box center [0, 0] width 0 height 0
click at [1530, 109] on icon at bounding box center [1532, 115] width 20 height 20
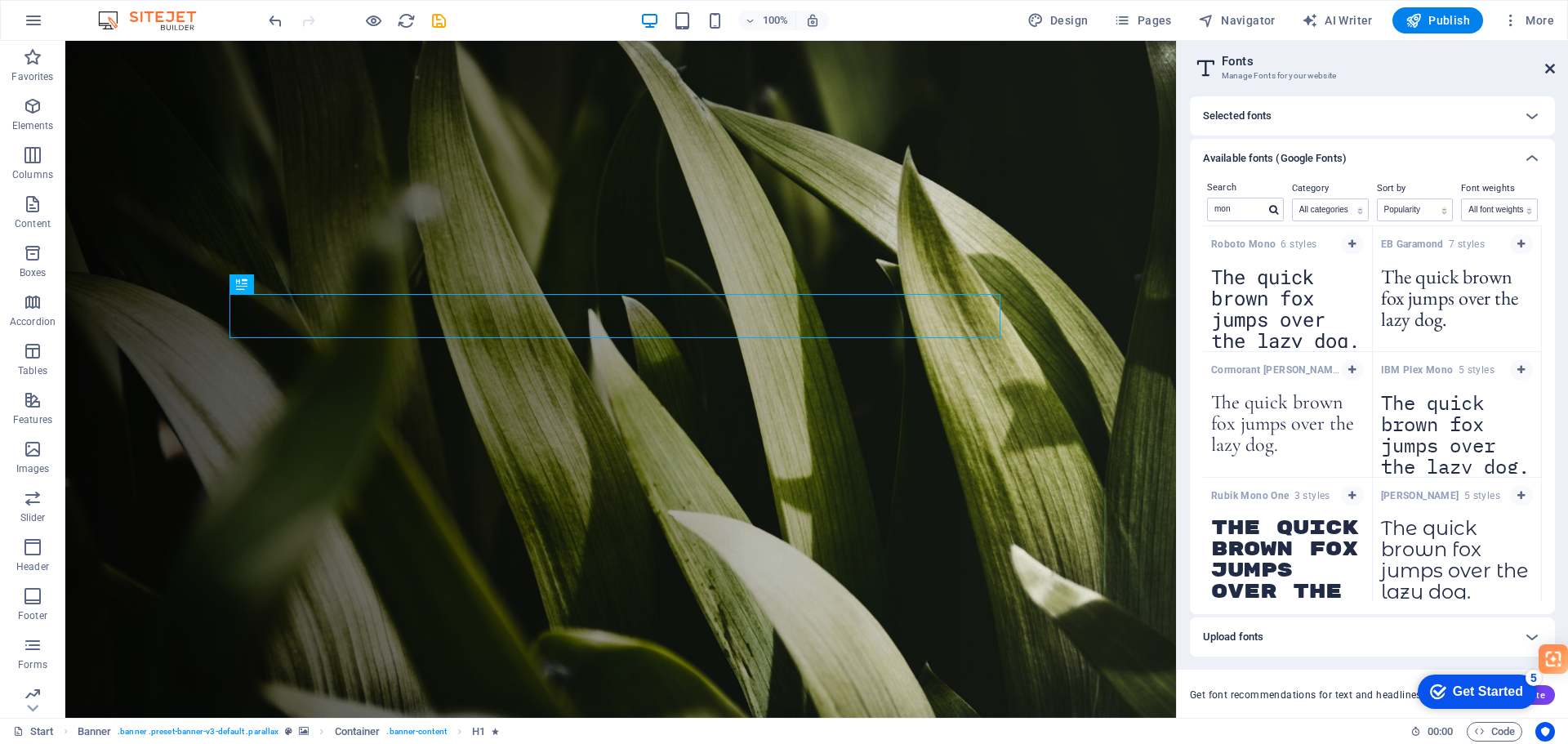
click at [1549, 64] on icon at bounding box center [1549, 68] width 9 height 13
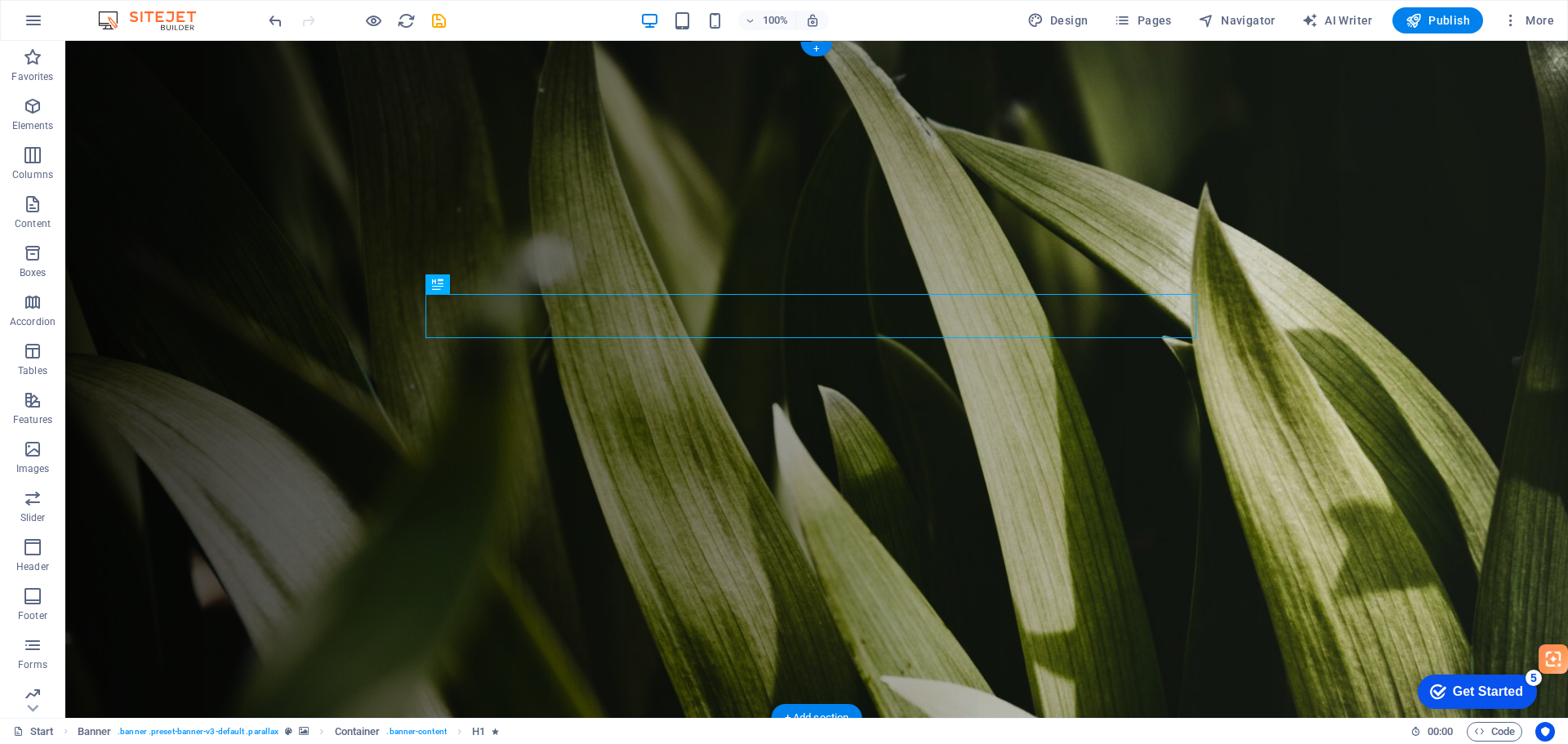
click at [1291, 358] on figure at bounding box center [816, 380] width 1503 height 677
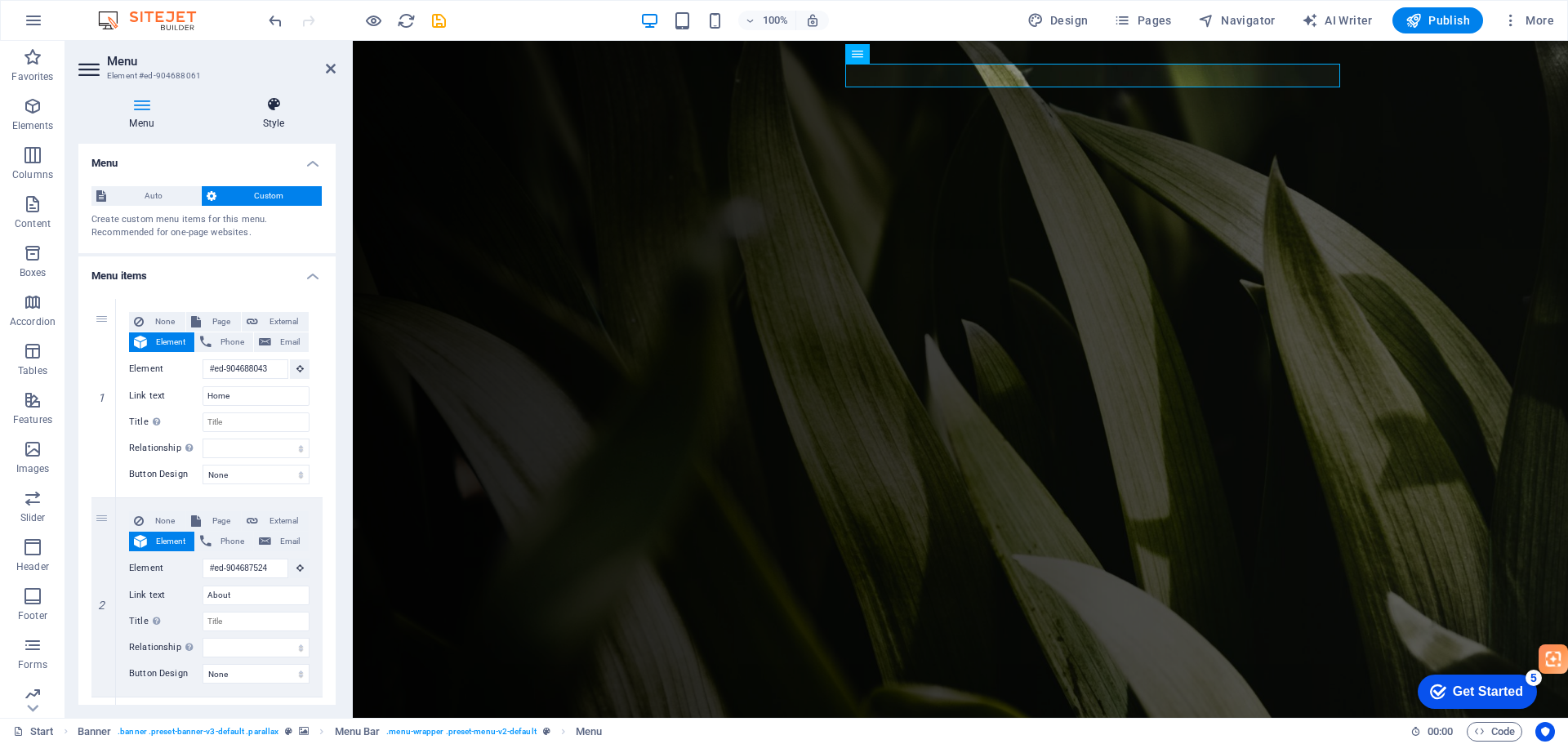
click at [283, 111] on icon at bounding box center [273, 104] width 124 height 16
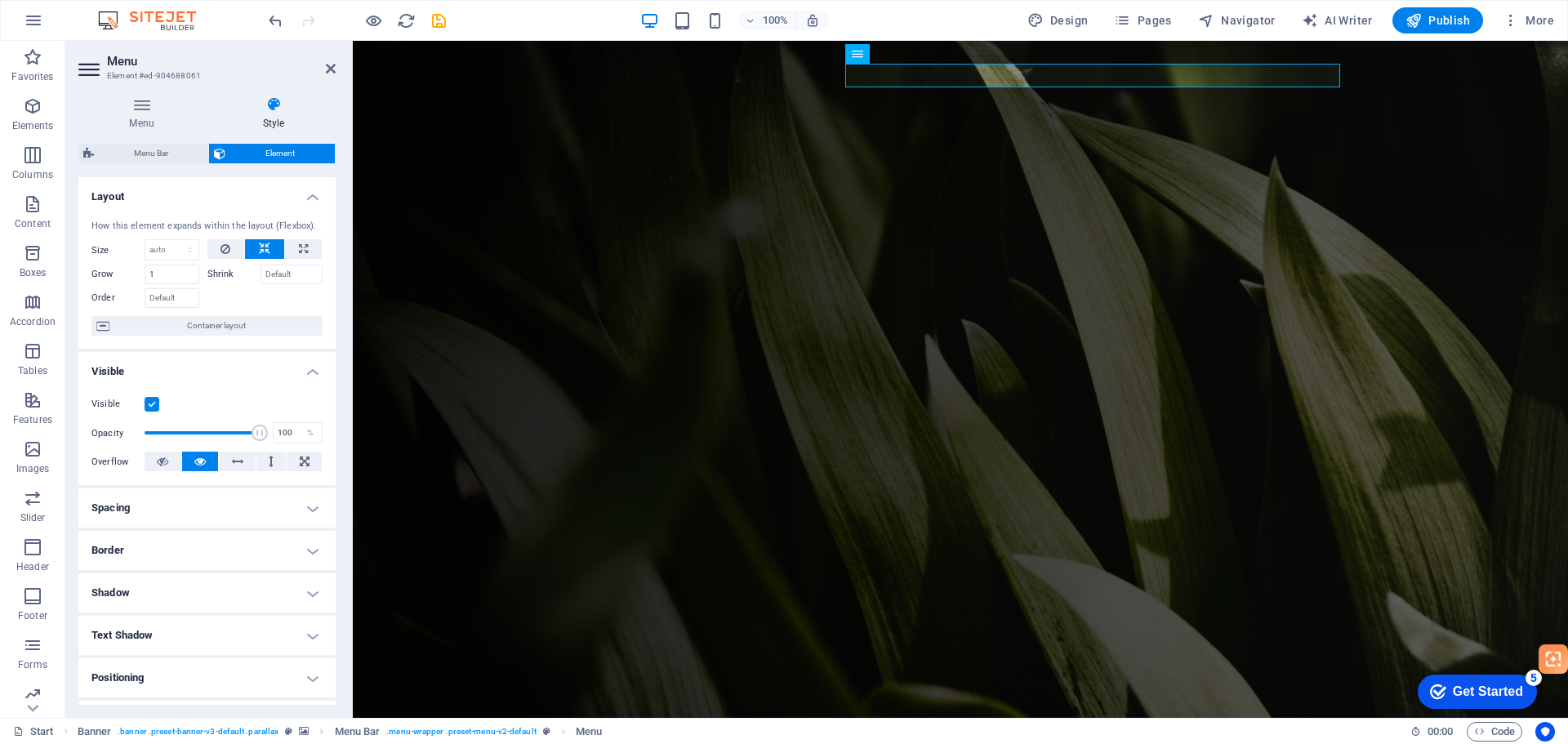
click at [186, 510] on h4 "Spacing" at bounding box center [207, 508] width 257 height 39
click at [191, 507] on h4 "Spacing" at bounding box center [207, 503] width 257 height 29
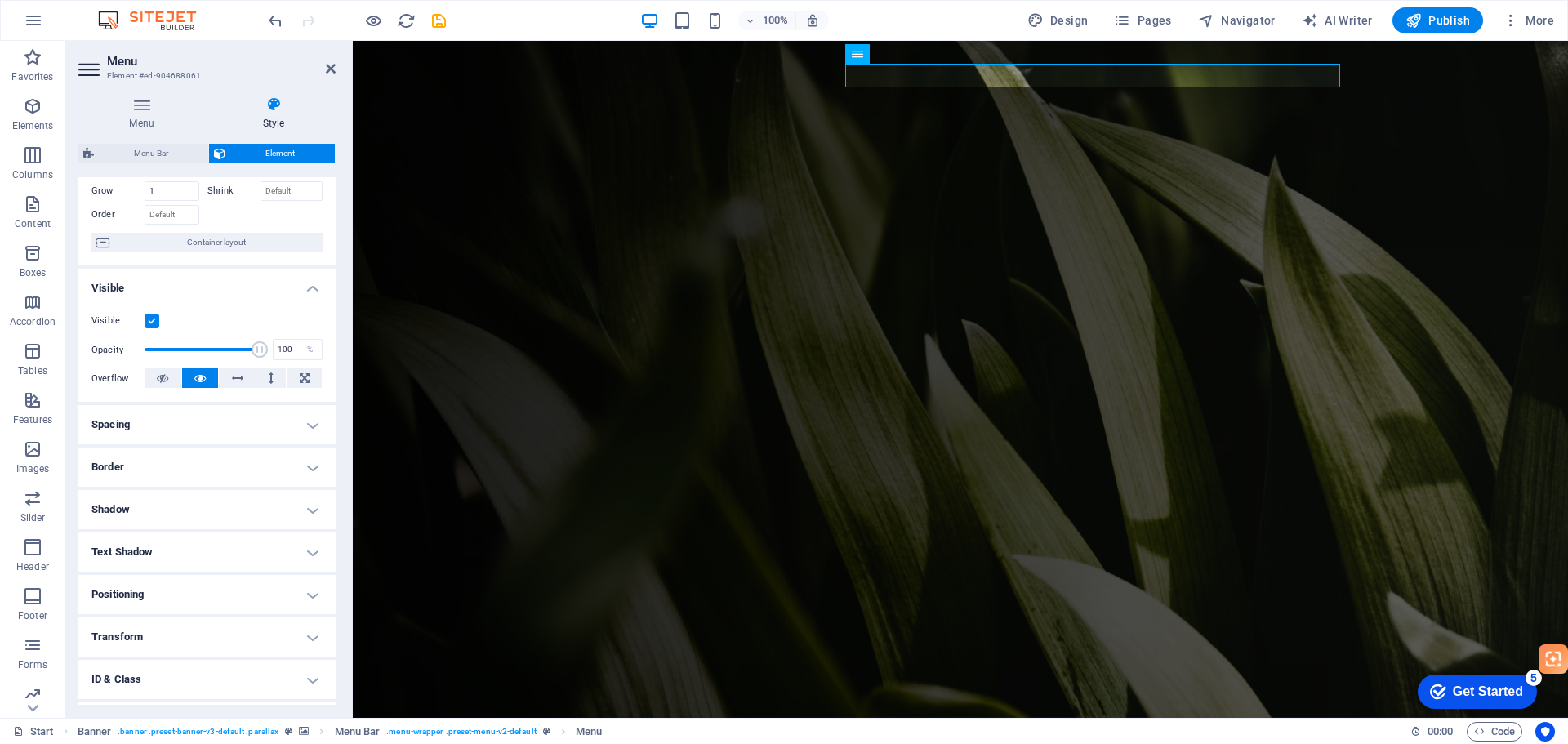
scroll to position [162, 0]
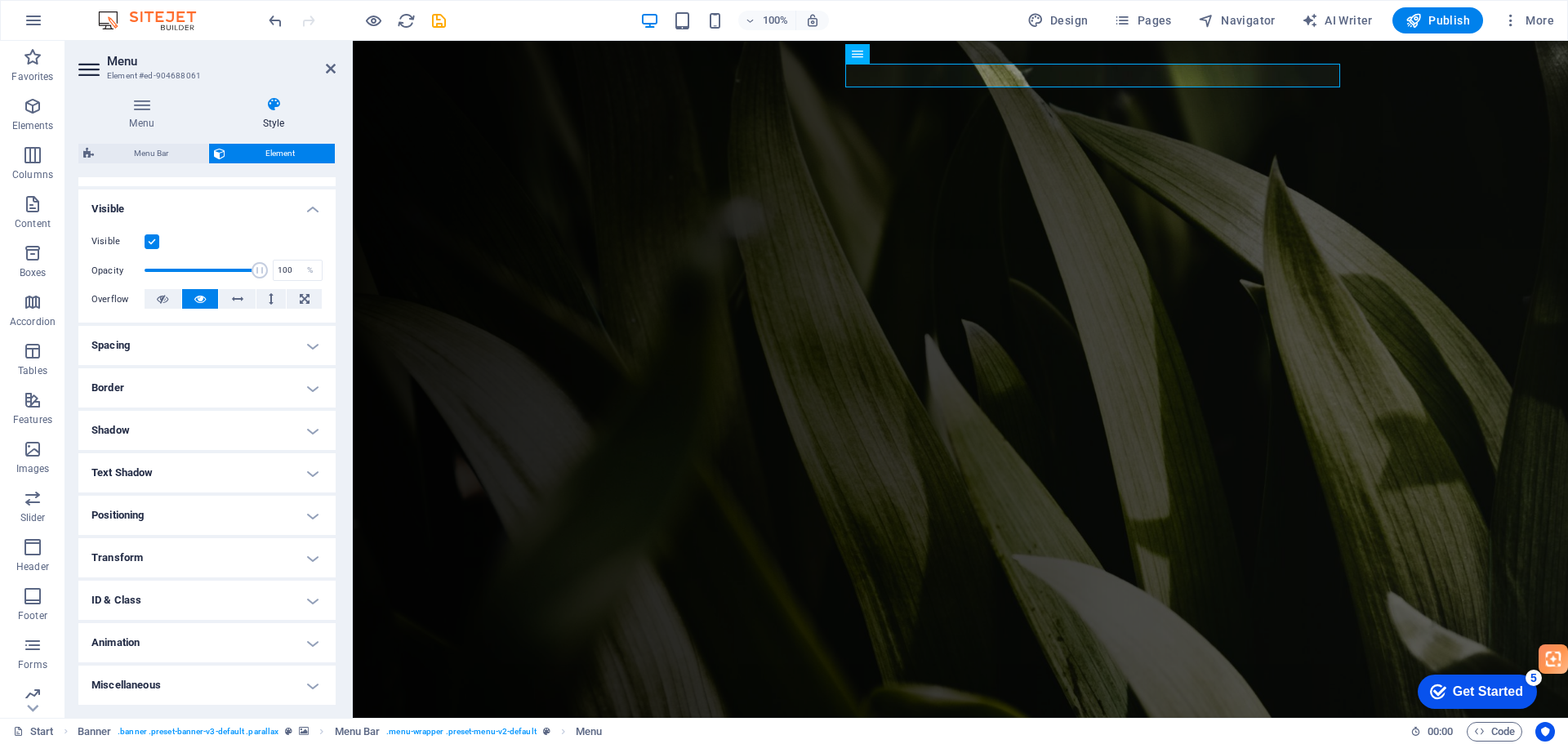
click at [234, 652] on h4 "Animation" at bounding box center [207, 643] width 257 height 39
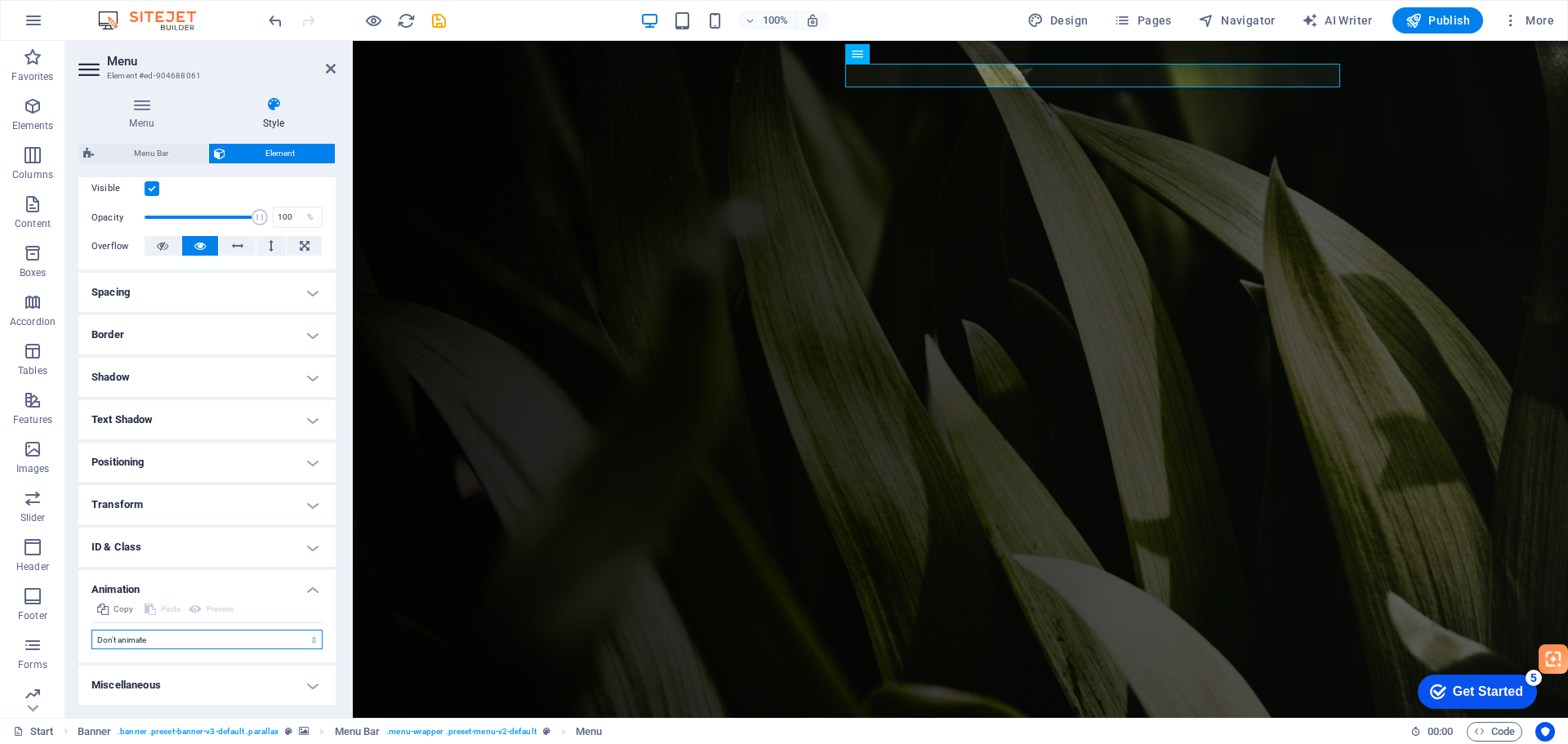
click at [243, 640] on select "Don't animate Show / Hide Slide up/down Zoom in/out Slide left to right Slide r…" at bounding box center [207, 640] width 231 height 20
select select "fade"
click at [91, 630] on select "Don't animate Show / Hide Slide up/down Zoom in/out Slide left to right Slide r…" at bounding box center [207, 640] width 231 height 20
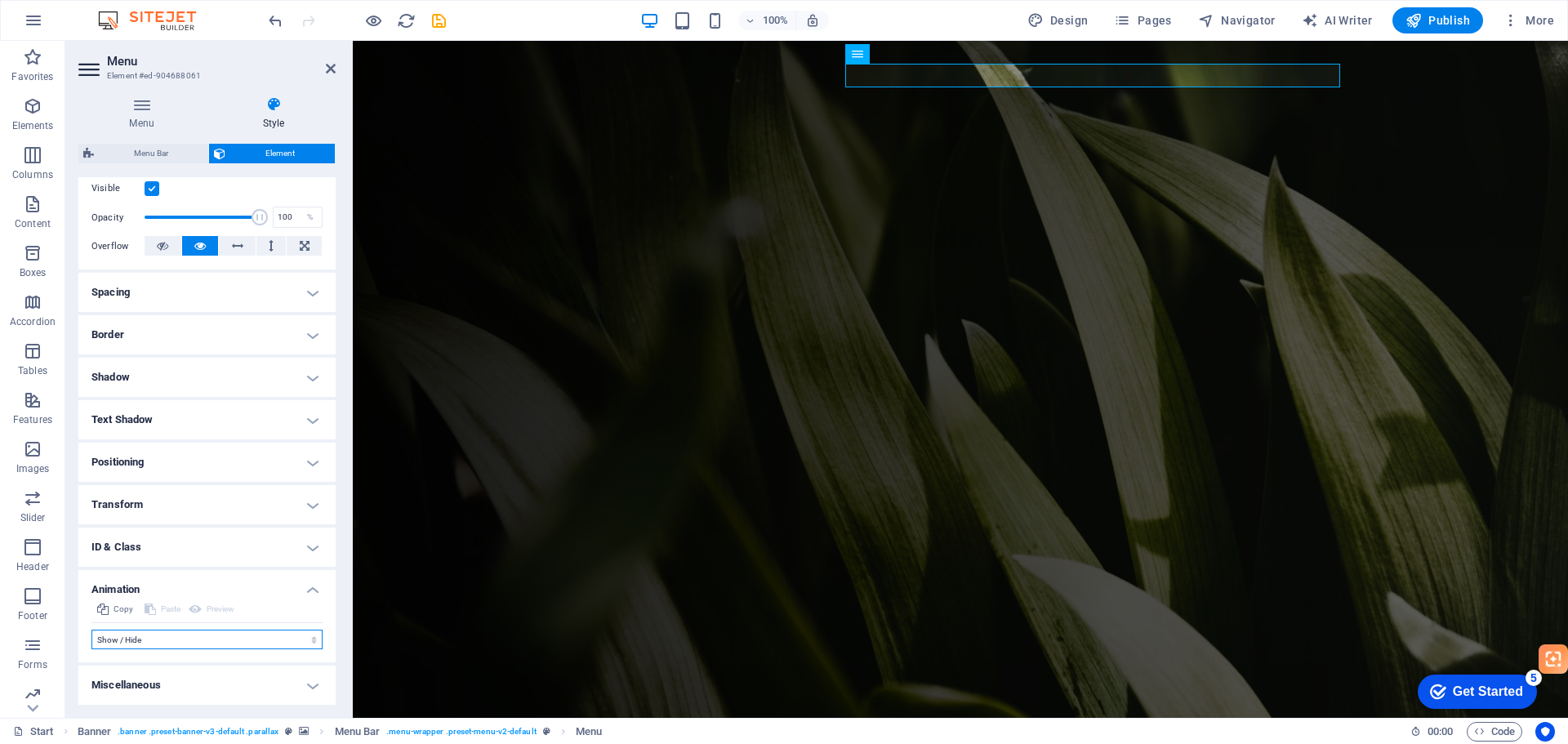
select select "scroll"
click at [167, 635] on select "Don't animate Show / Hide Slide up/down Zoom in/out Slide left to right Slide r…" at bounding box center [207, 640] width 231 height 20
select select "slide"
click at [91, 630] on select "Don't animate Show / Hide Slide up/down Zoom in/out Slide left to right Slide r…" at bounding box center [207, 640] width 231 height 20
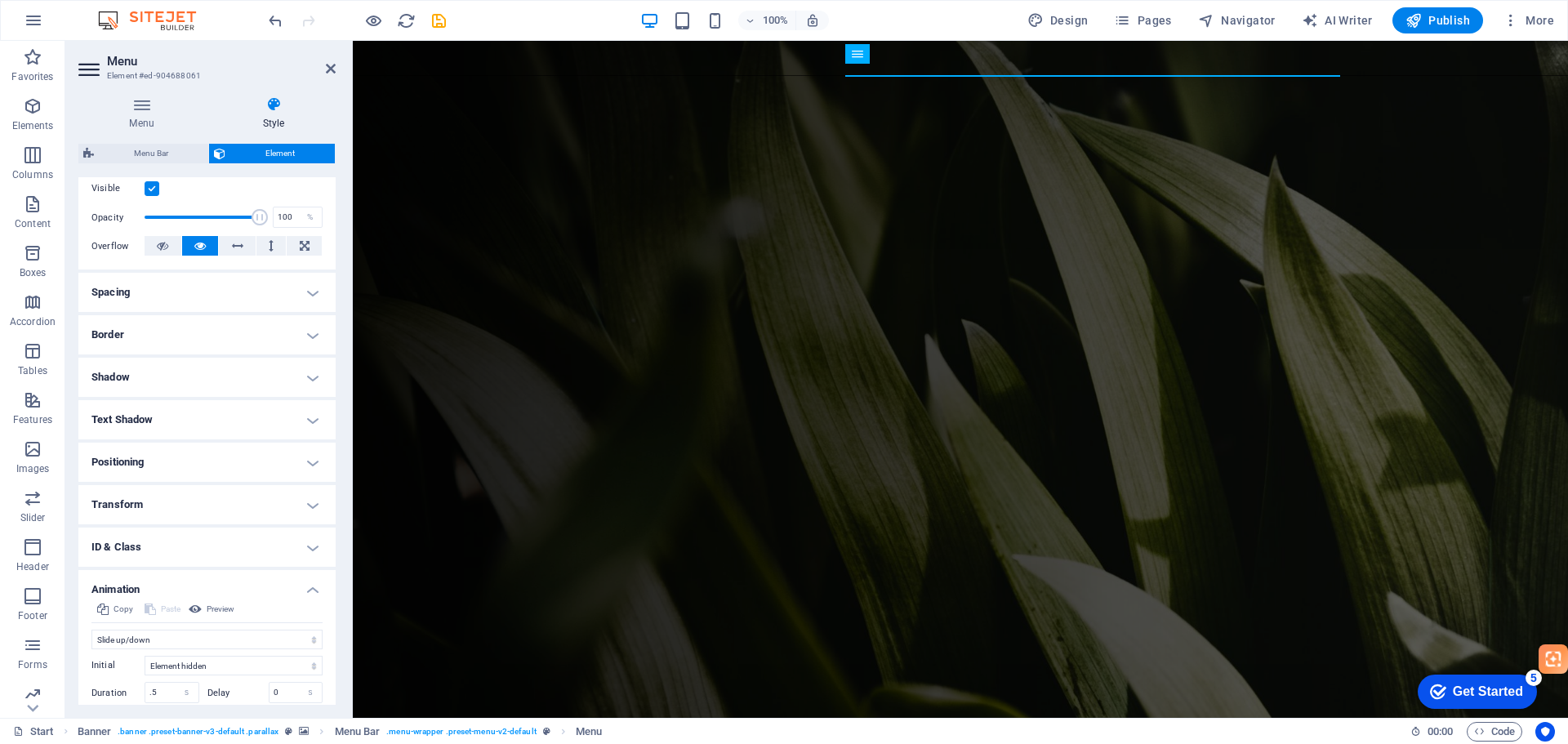
click at [1471, 192] on figure at bounding box center [960, 380] width 1215 height 677
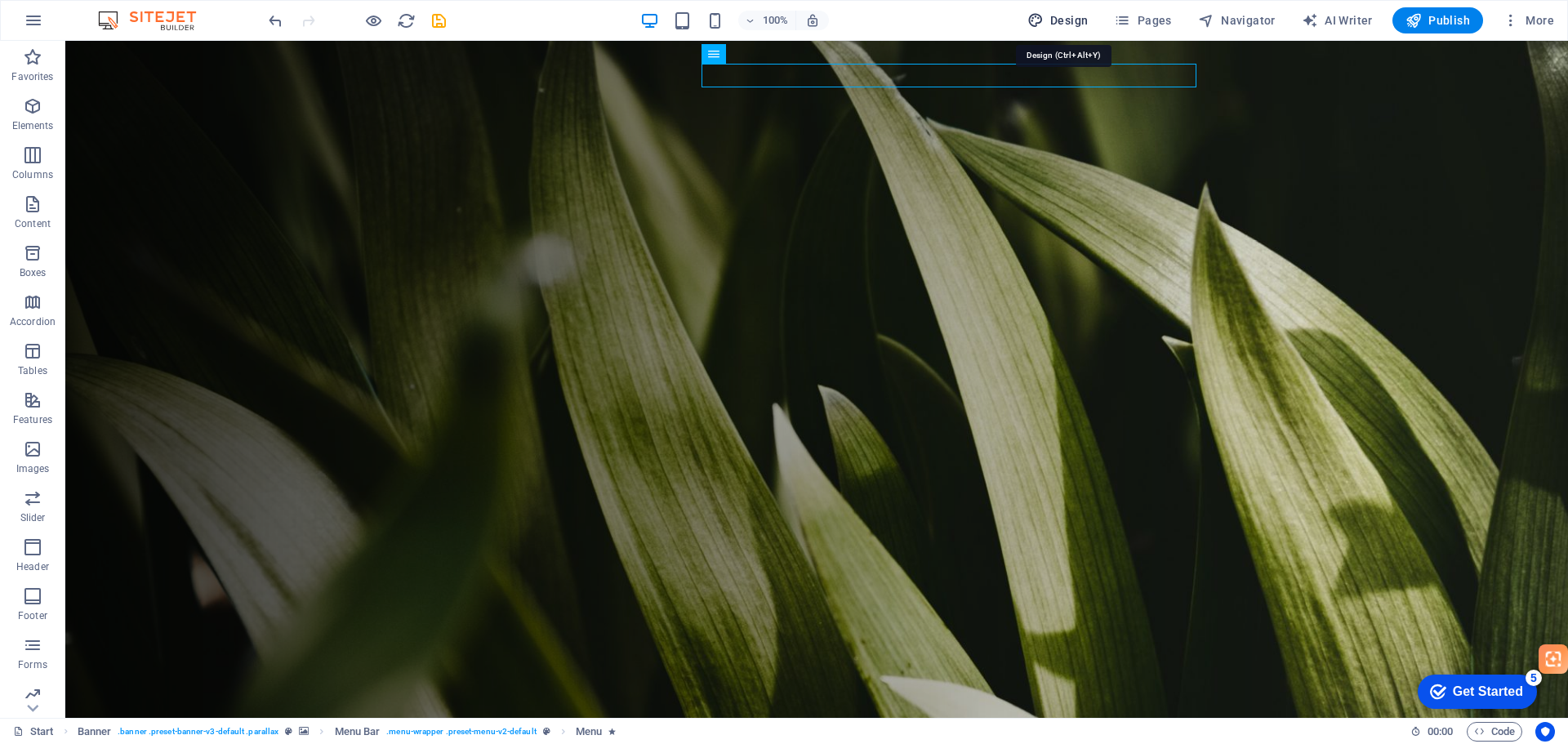
select select "px"
select select "300"
select select "px"
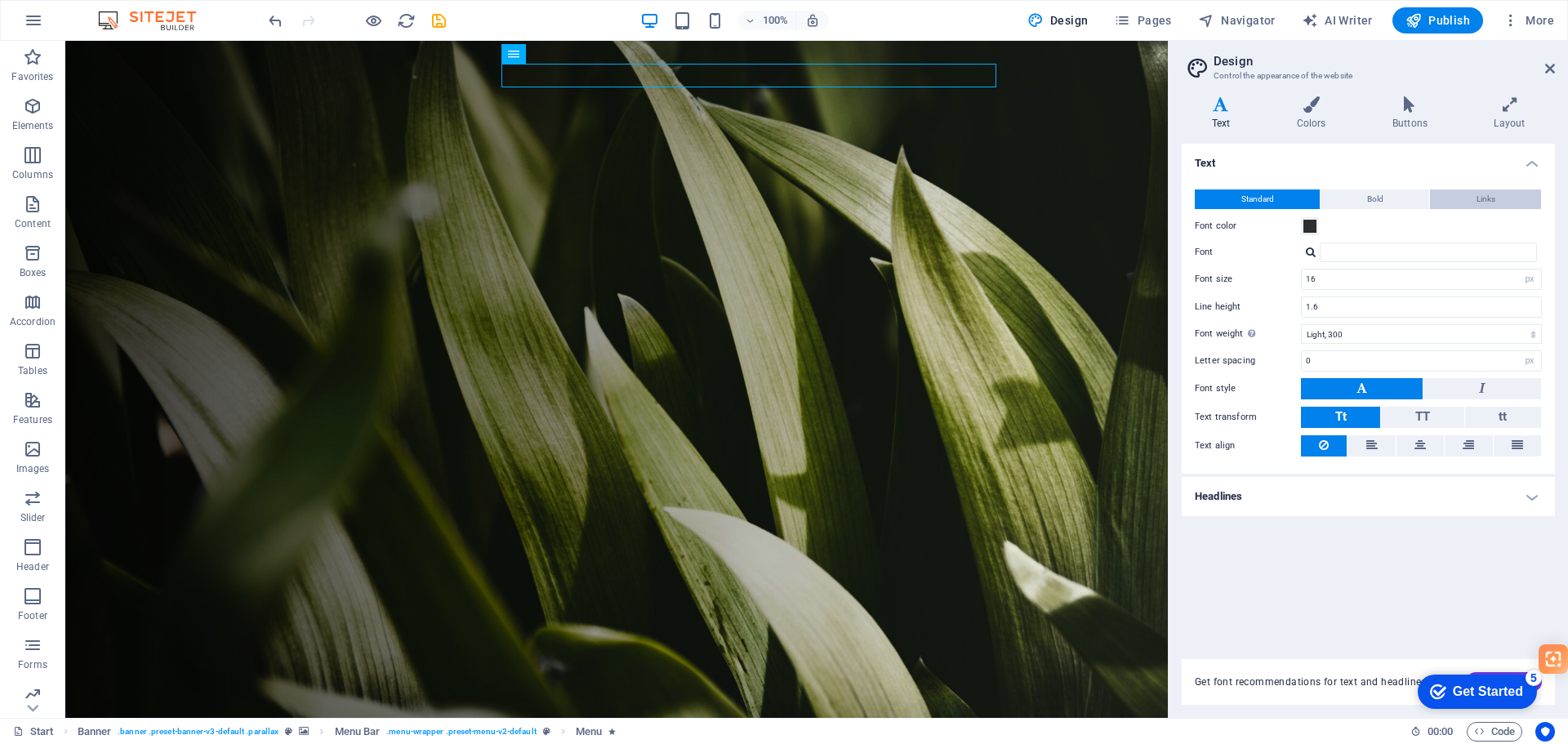
click at [1498, 196] on button "Links" at bounding box center [1486, 199] width 111 height 20
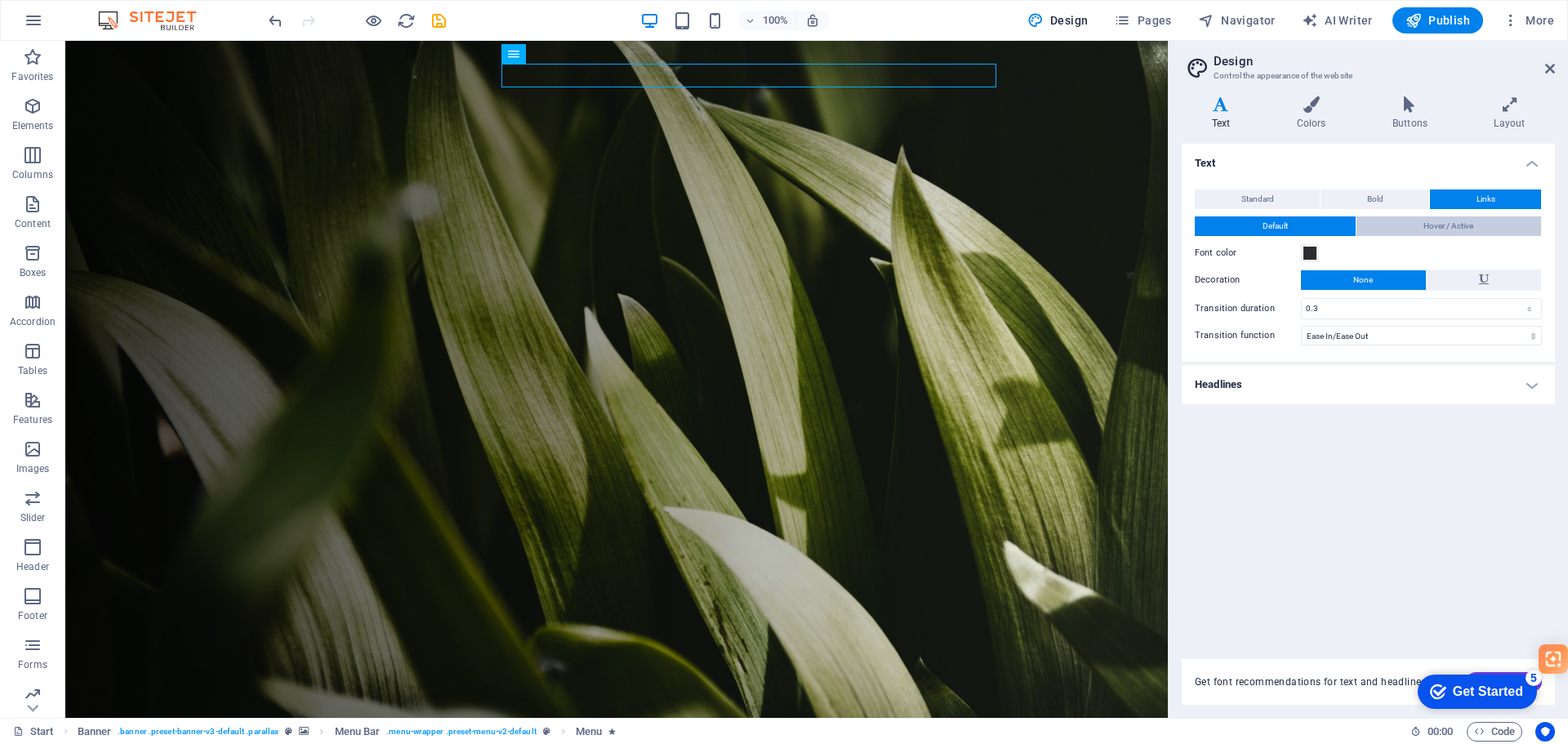
click at [1470, 218] on span "Hover / Active" at bounding box center [1448, 226] width 50 height 20
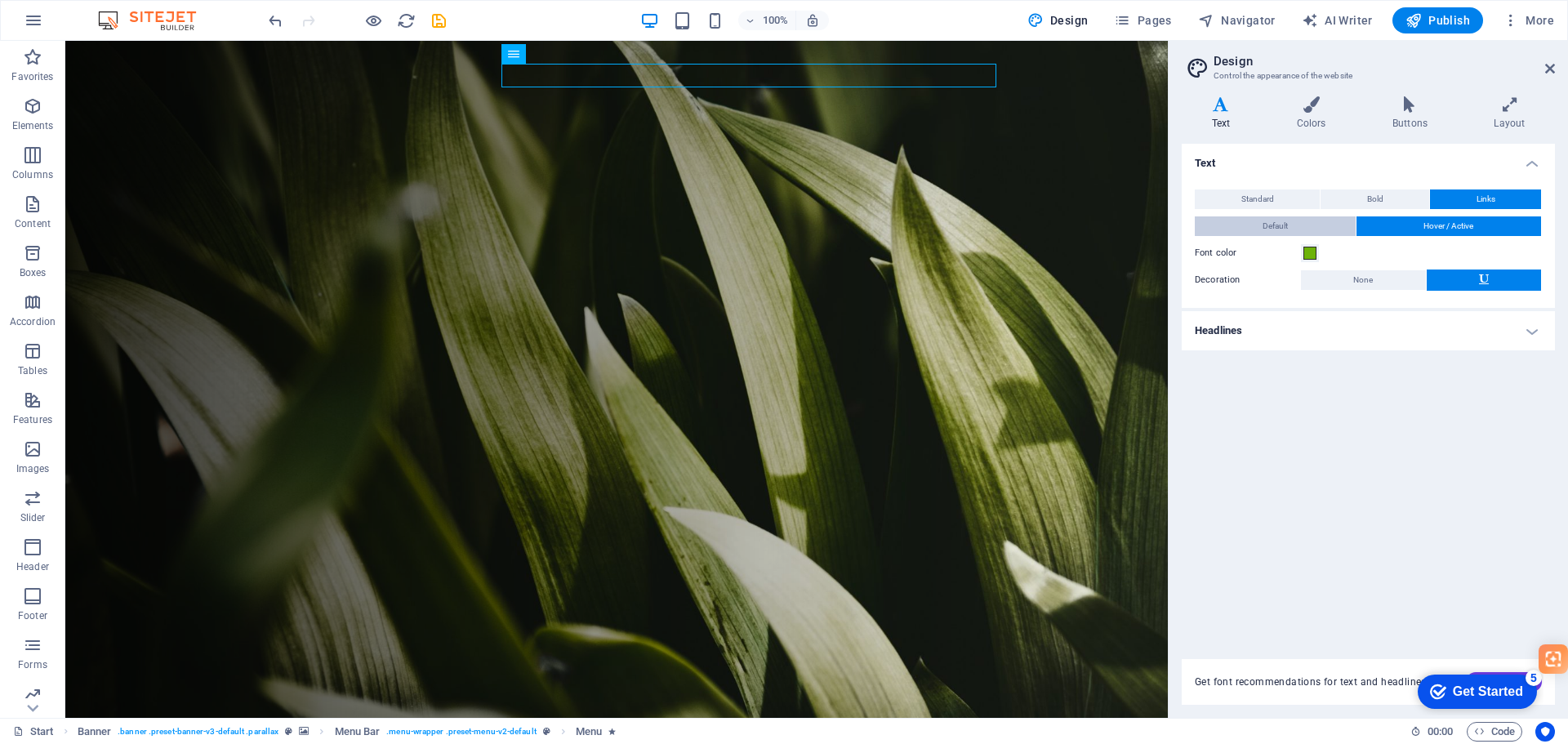
click at [1288, 220] on button "Default" at bounding box center [1276, 226] width 161 height 20
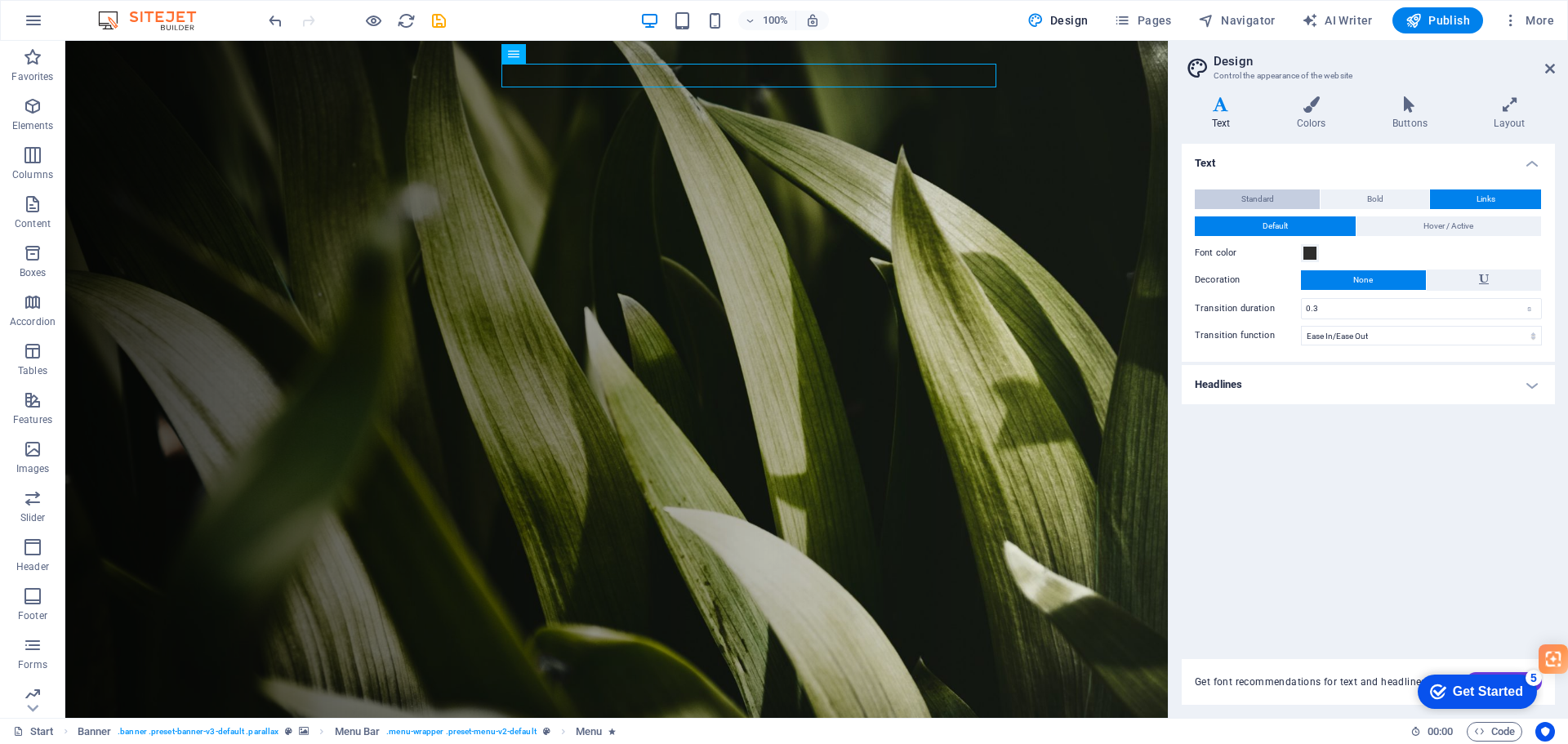
click at [1258, 201] on span "Standard" at bounding box center [1258, 199] width 32 height 20
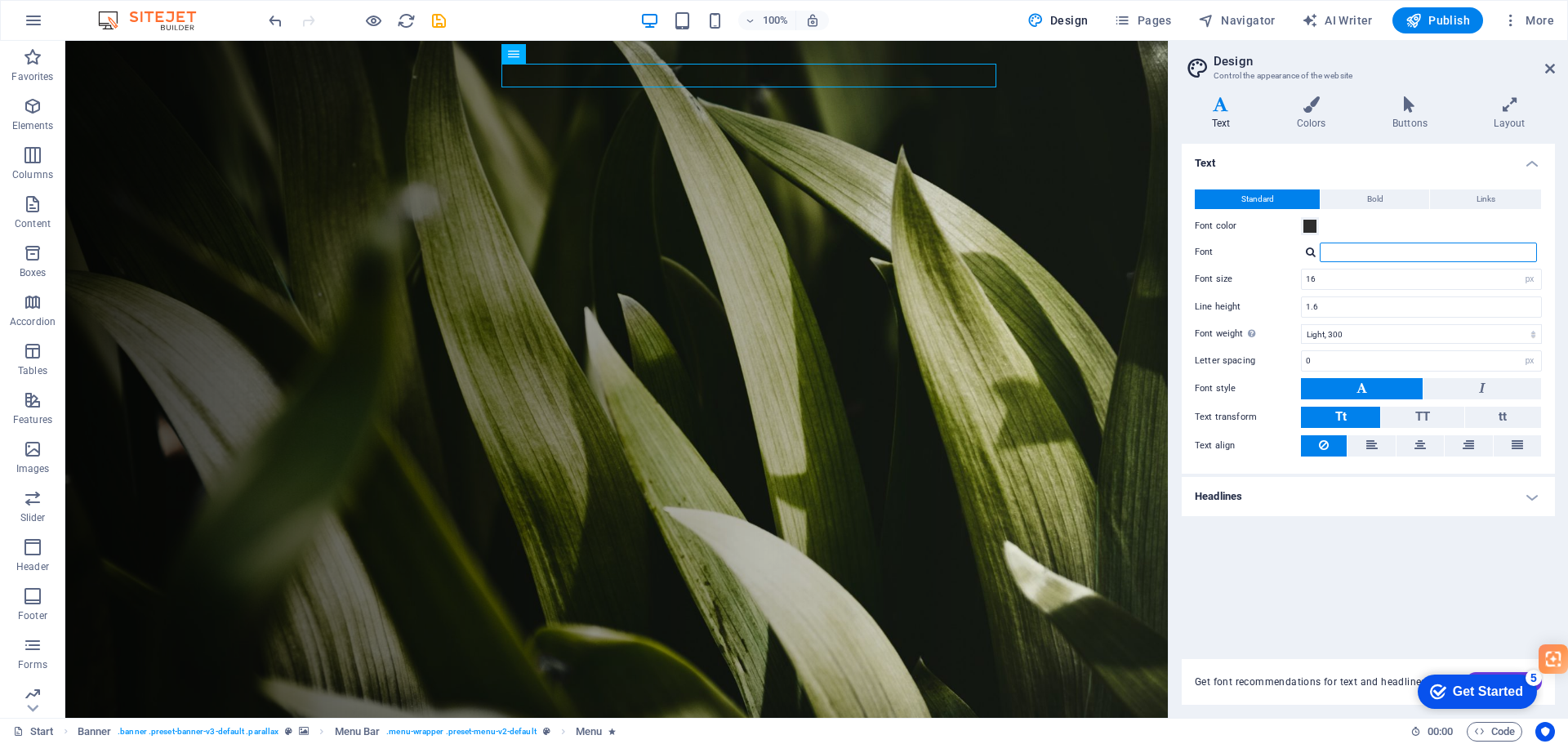
click at [1364, 248] on input "Font" at bounding box center [1429, 252] width 217 height 20
click at [1221, 100] on icon at bounding box center [1221, 104] width 79 height 16
click at [1373, 255] on input "Font" at bounding box center [1429, 252] width 217 height 20
click at [1387, 274] on div "Montserrat" at bounding box center [1431, 274] width 215 height 17
type input "Montserrat"
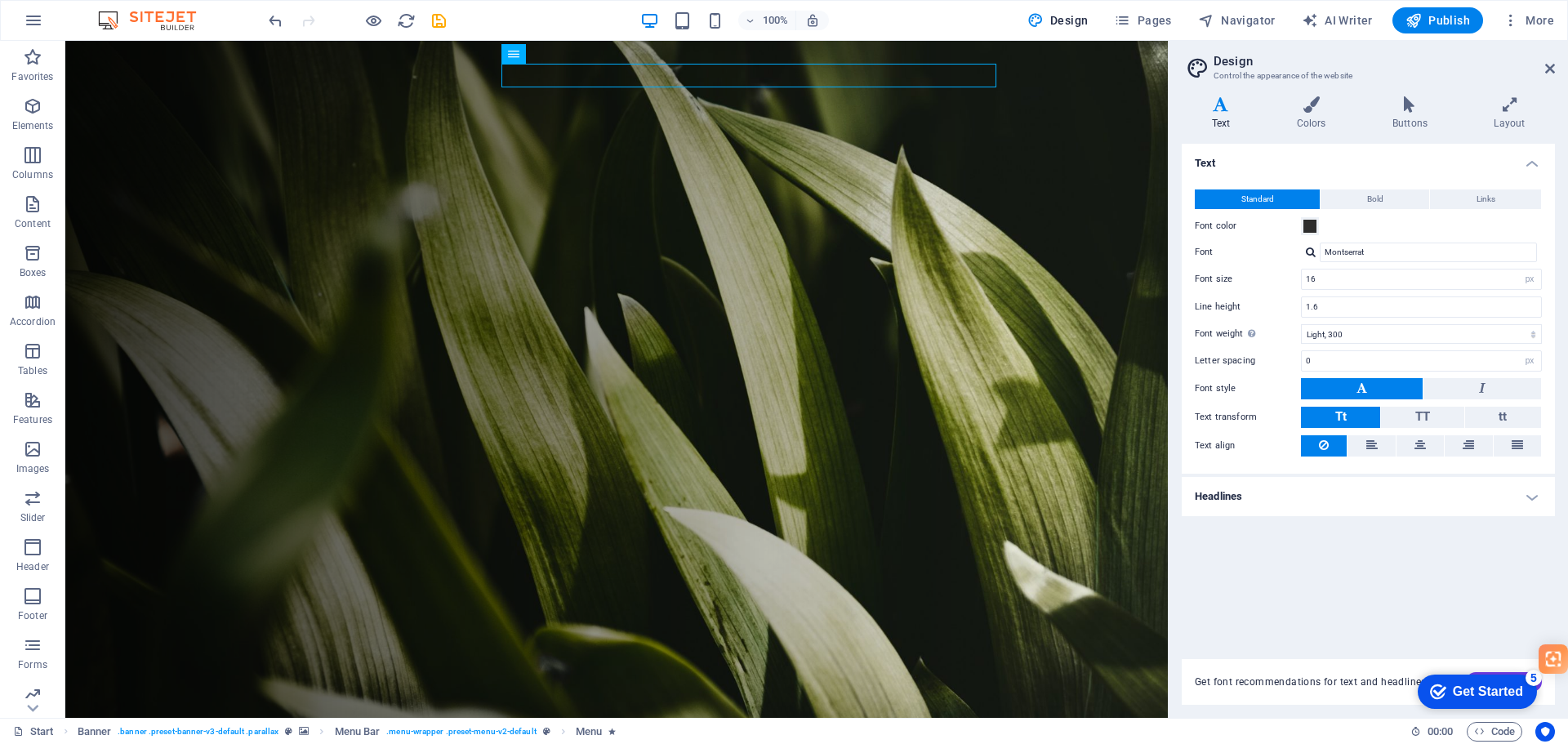
click at [1408, 346] on div "Standard Bold Links Font color Font Montserrat Manage fonts → Font size 16 rem …" at bounding box center [1368, 324] width 380 height 301
drag, startPoint x: 1335, startPoint y: 280, endPoint x: 1272, endPoint y: 281, distance: 63.0
click at [1272, 281] on div "Font size 16 rem px" at bounding box center [1369, 279] width 347 height 21
type input "14"
click at [1372, 249] on input "Montserrat" at bounding box center [1429, 252] width 217 height 20
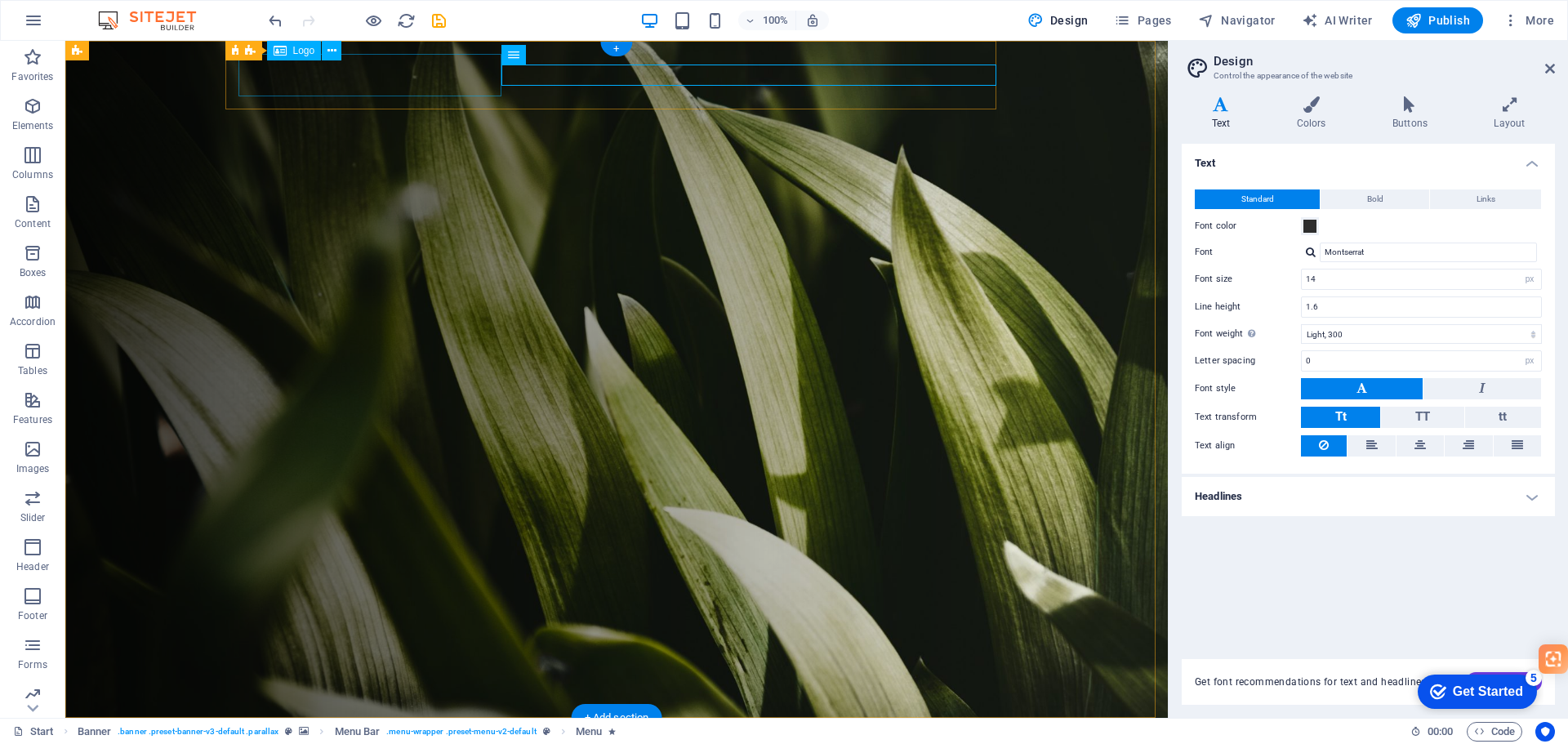
click at [379, 731] on div at bounding box center [623, 753] width 757 height 43
click at [372, 731] on div at bounding box center [623, 753] width 757 height 43
select select "px"
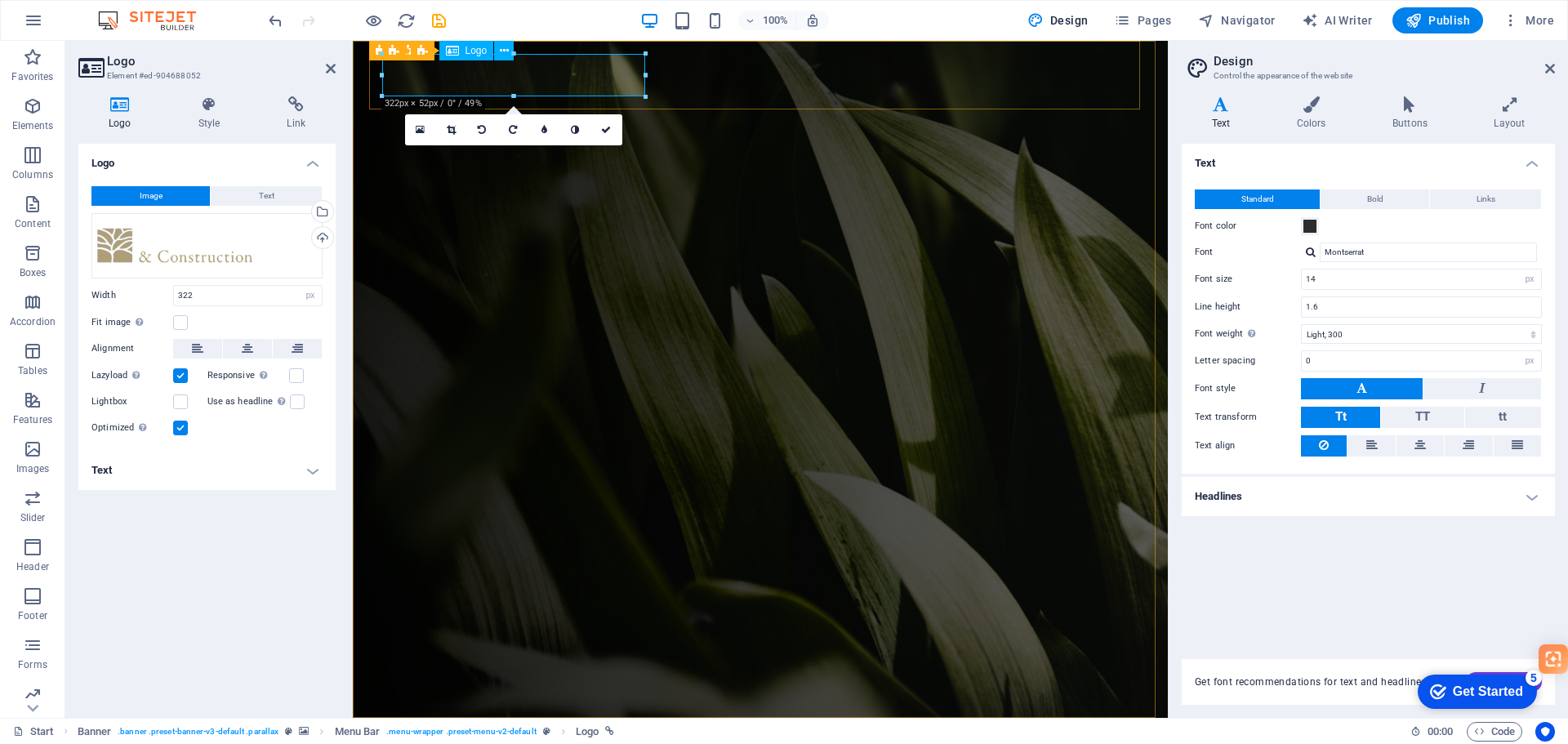
drag, startPoint x: 997, startPoint y: 137, endPoint x: 614, endPoint y: 79, distance: 387.4
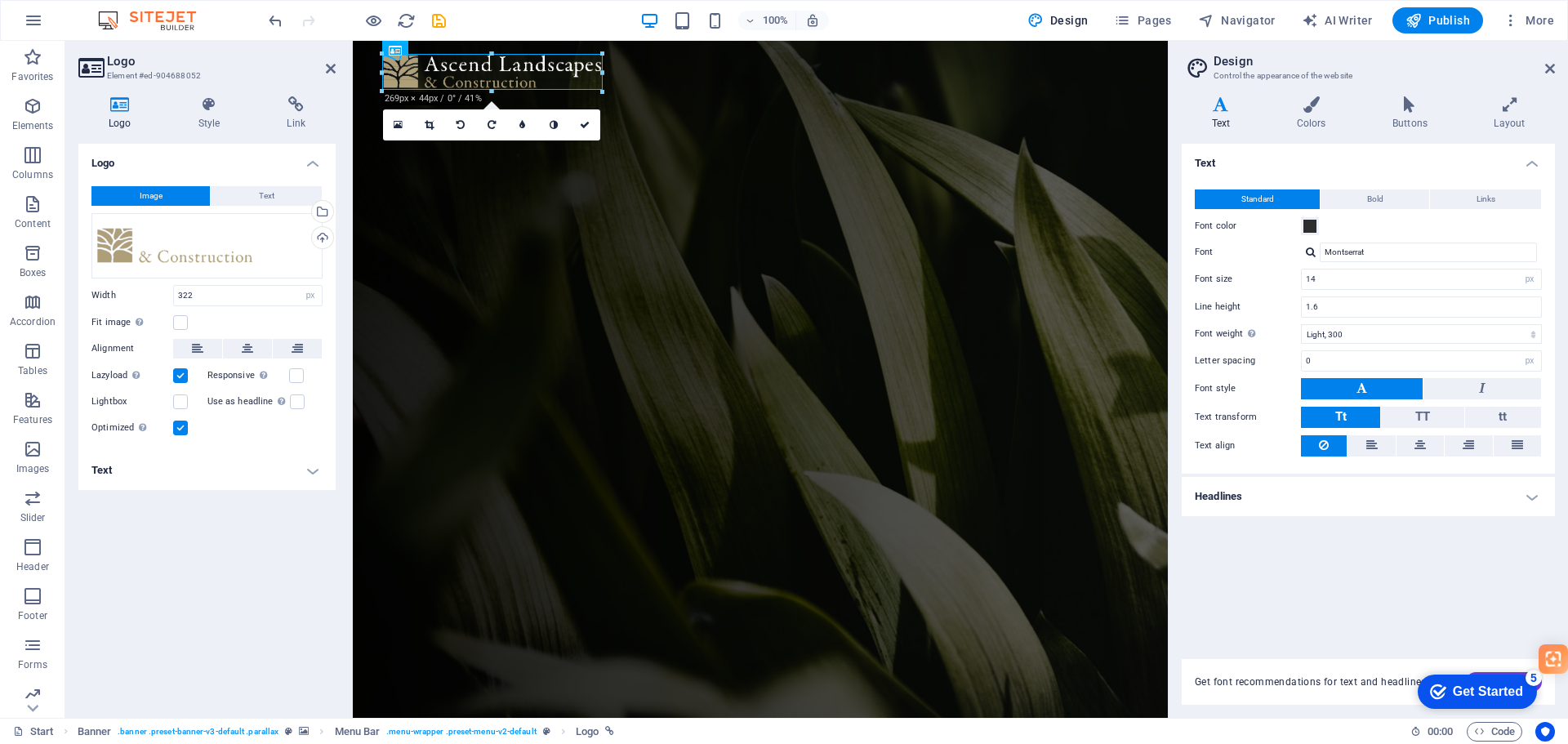
drag, startPoint x: 646, startPoint y: 97, endPoint x: 615, endPoint y: 80, distance: 35.4
type input "284"
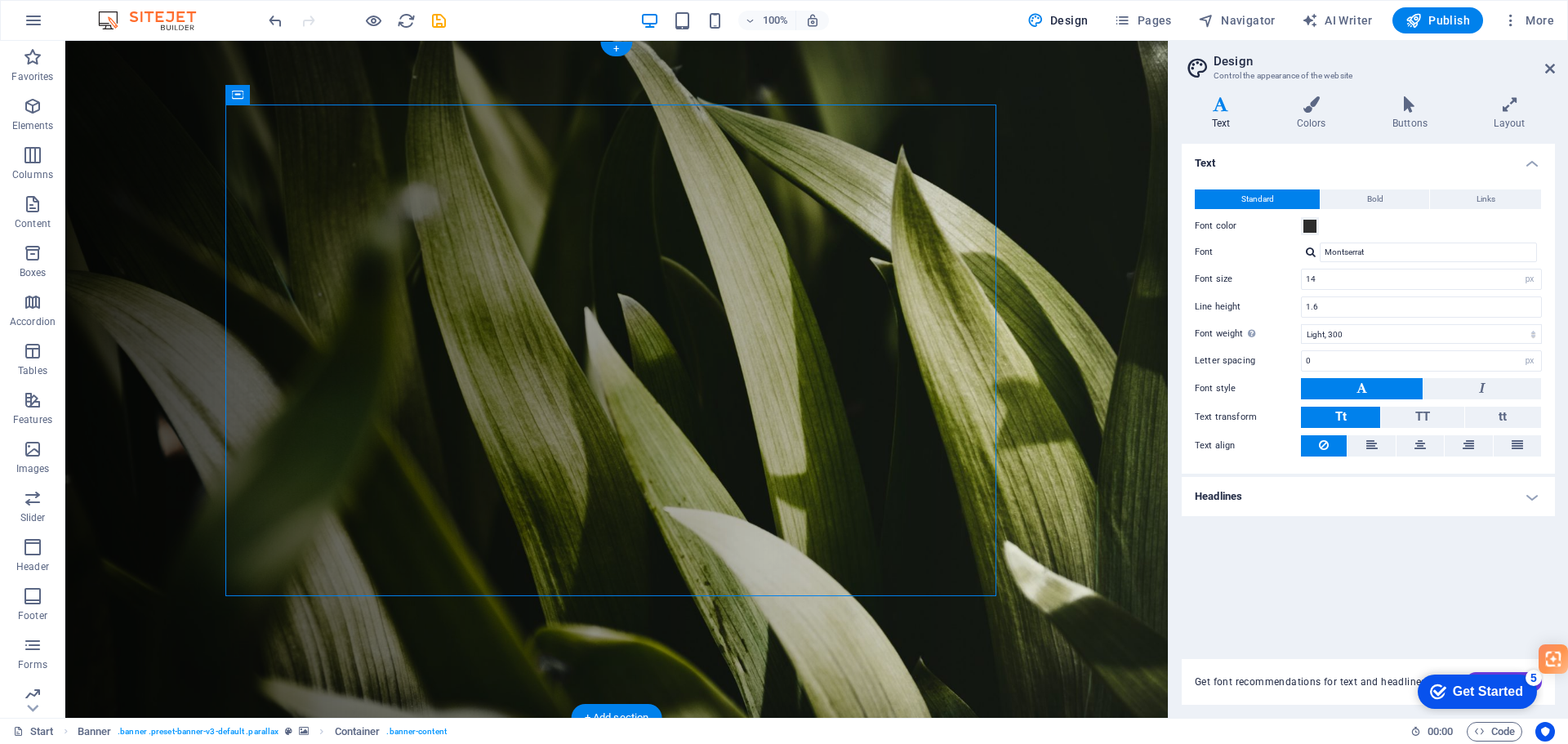
click at [1088, 293] on figure at bounding box center [616, 380] width 1103 height 677
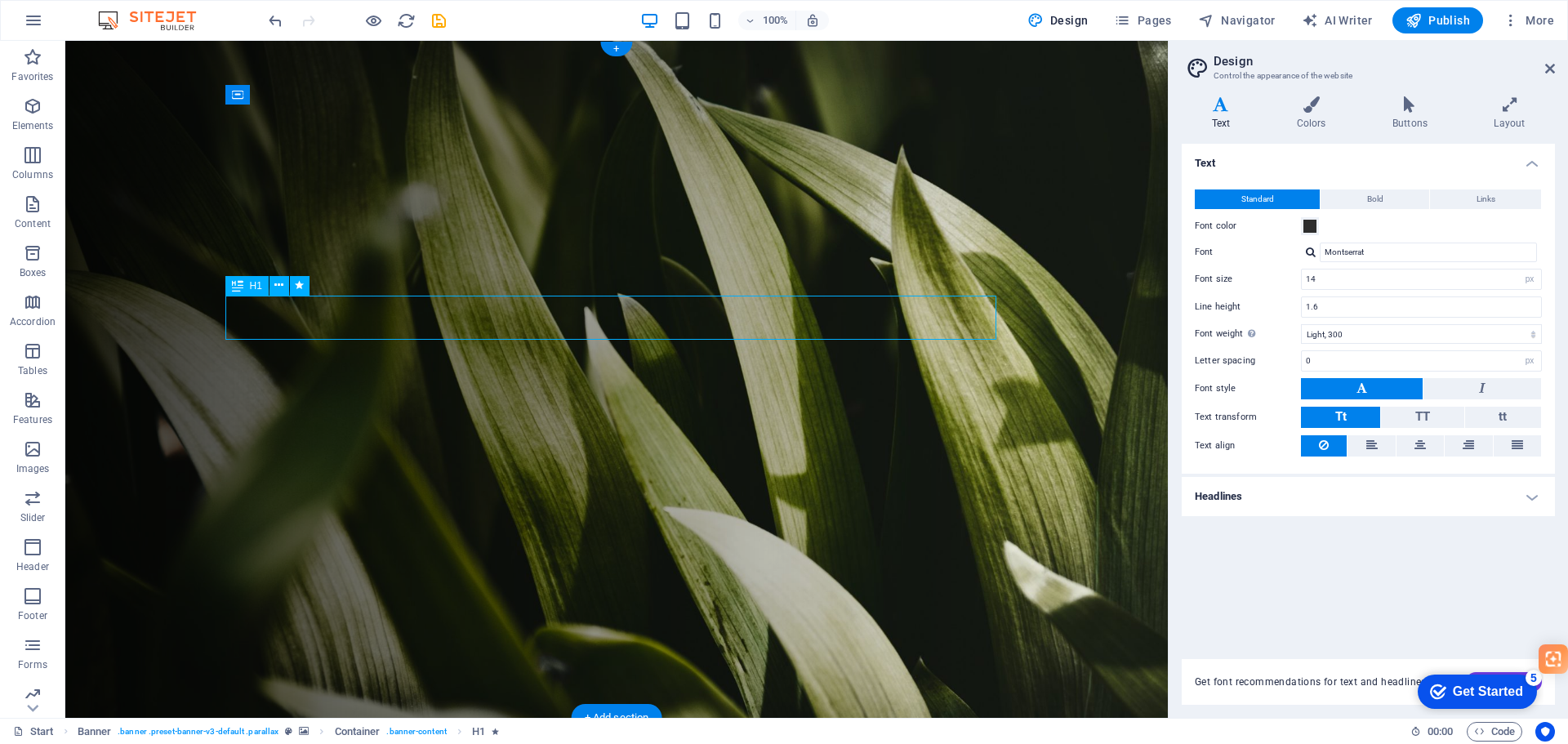
click at [1301, 112] on icon at bounding box center [1312, 104] width 89 height 16
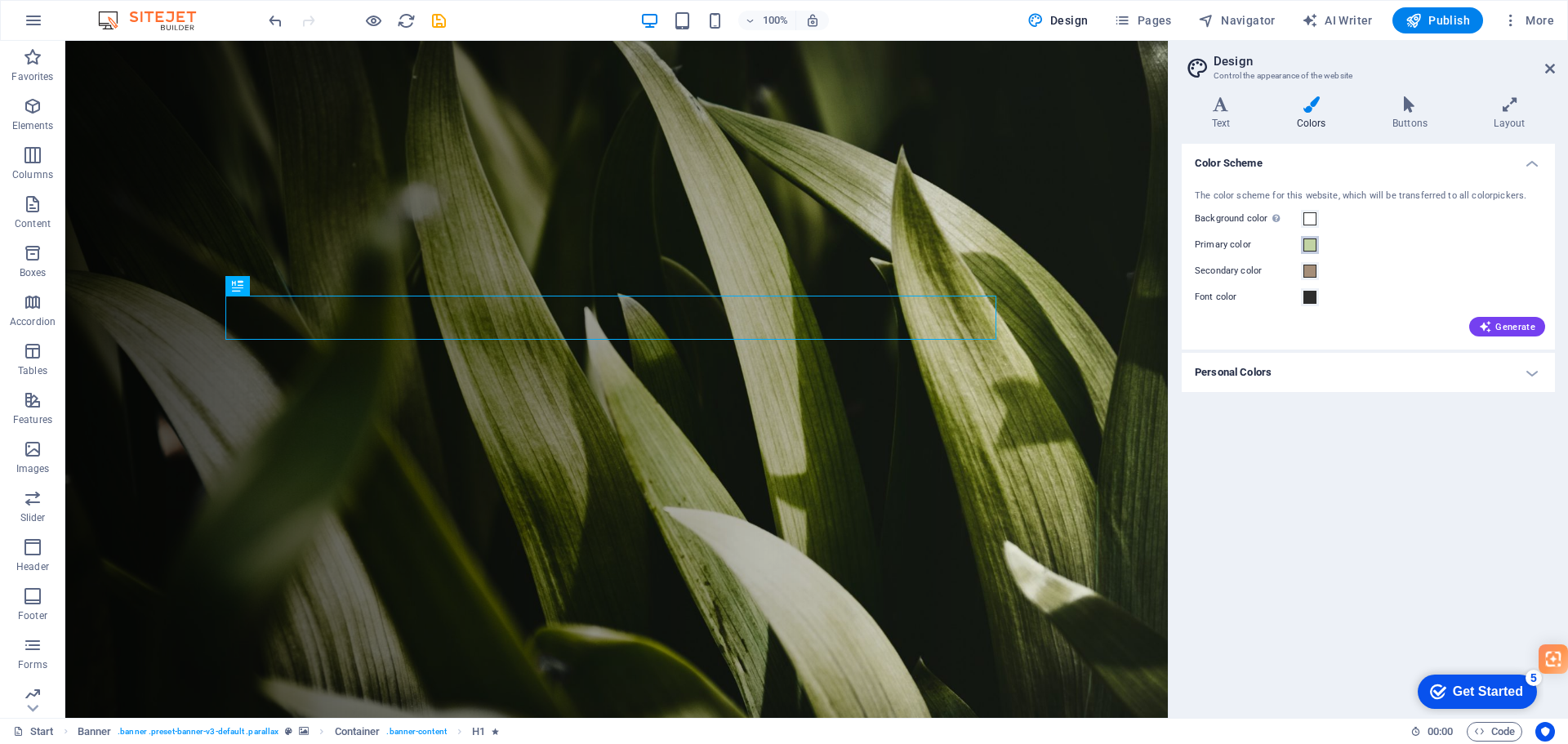
click at [1312, 245] on span at bounding box center [1310, 245] width 13 height 13
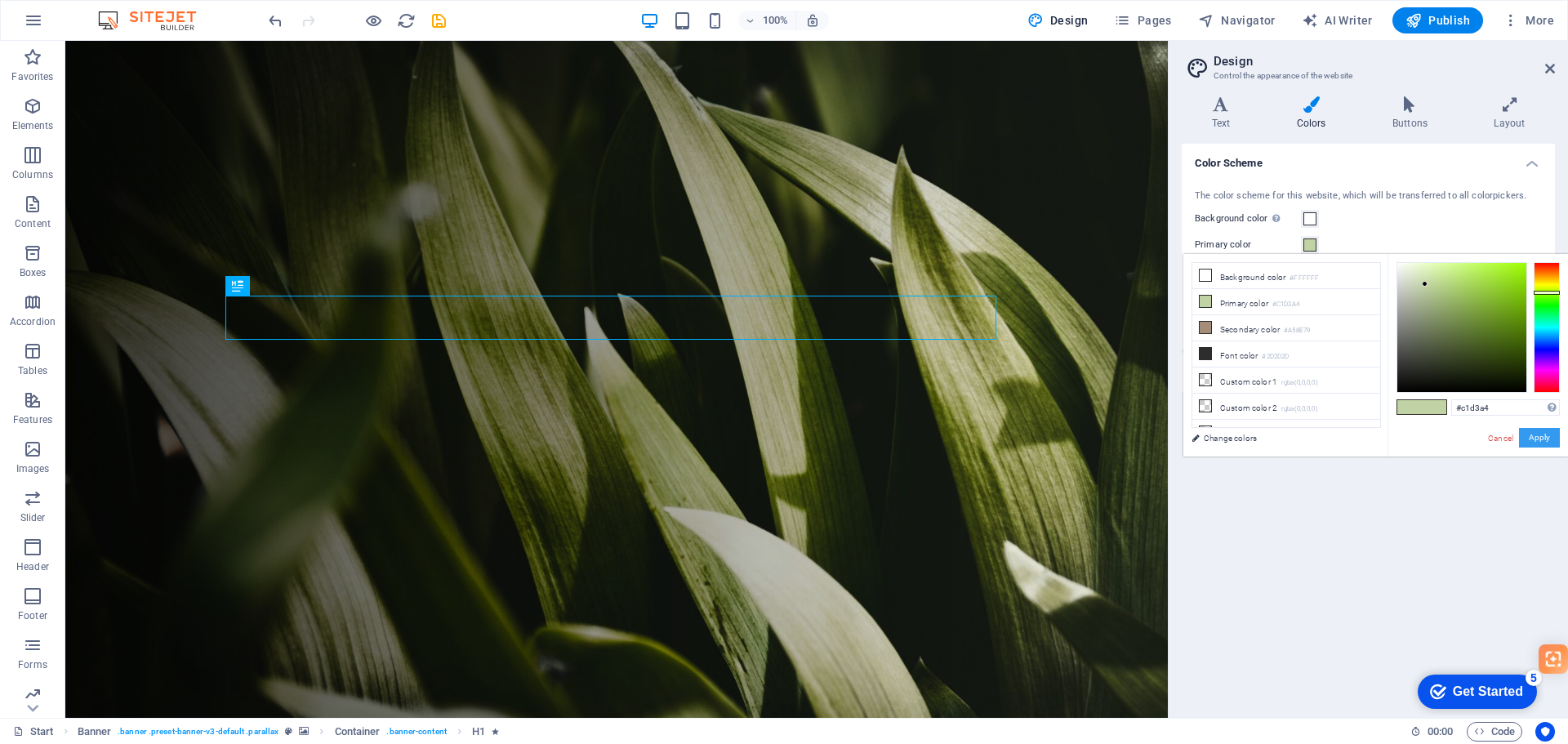
click at [1541, 431] on button "Apply" at bounding box center [1540, 438] width 41 height 20
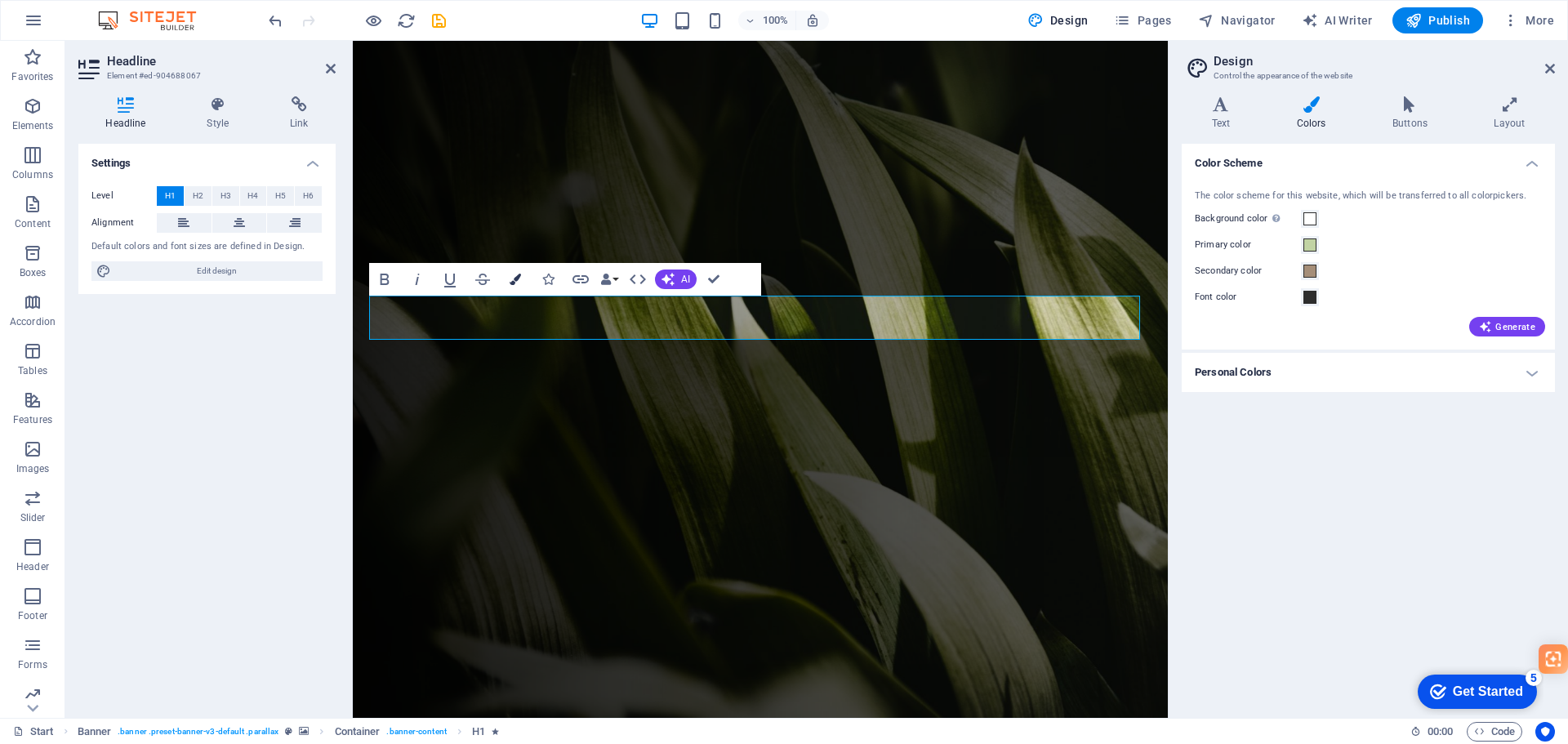
click at [508, 283] on button "Colors" at bounding box center [516, 280] width 31 height 32
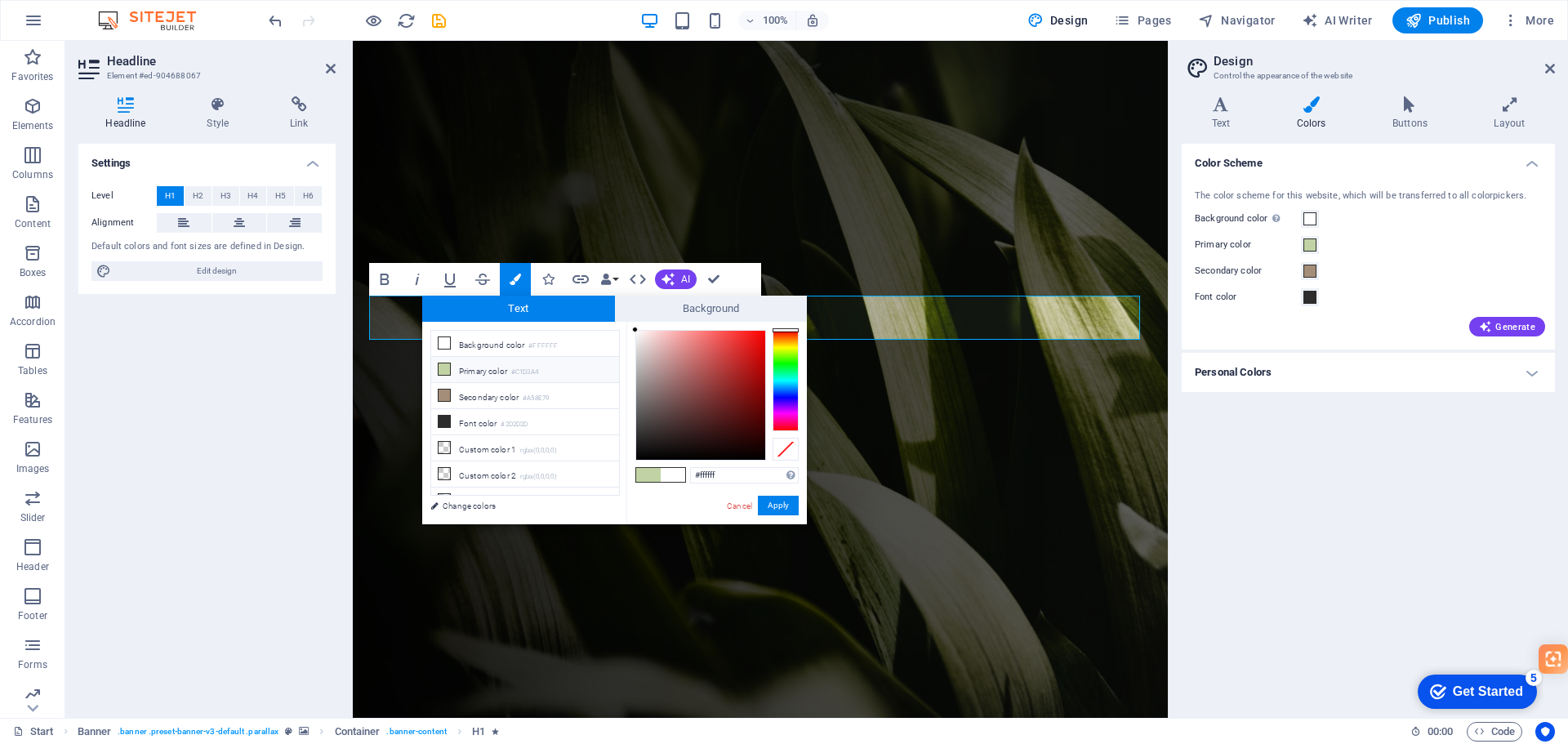
click at [448, 369] on icon at bounding box center [444, 369] width 11 height 11
type input "#c1d3a4"
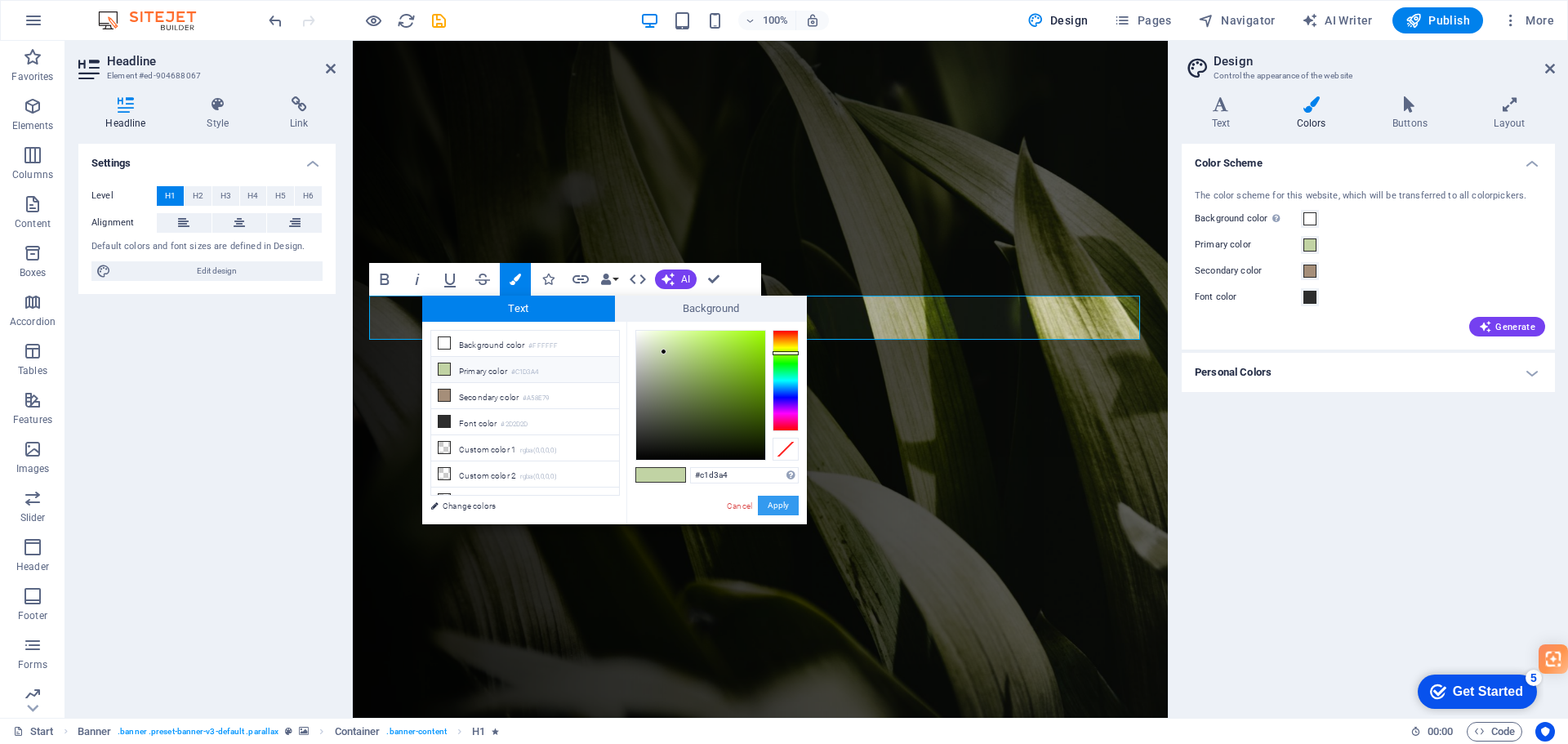
click at [780, 505] on button "Apply" at bounding box center [778, 505] width 41 height 20
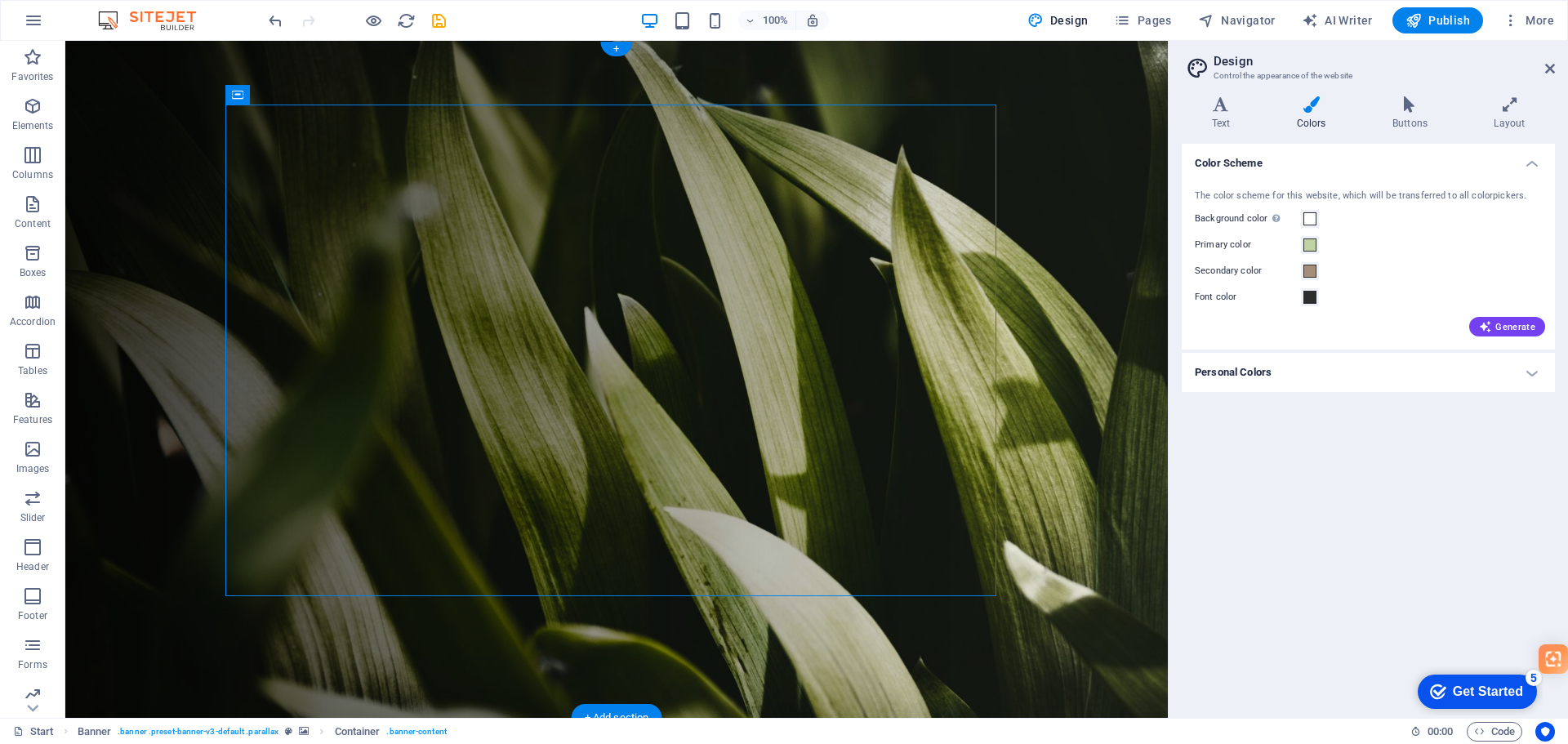
click at [1091, 496] on figure at bounding box center [616, 380] width 1103 height 677
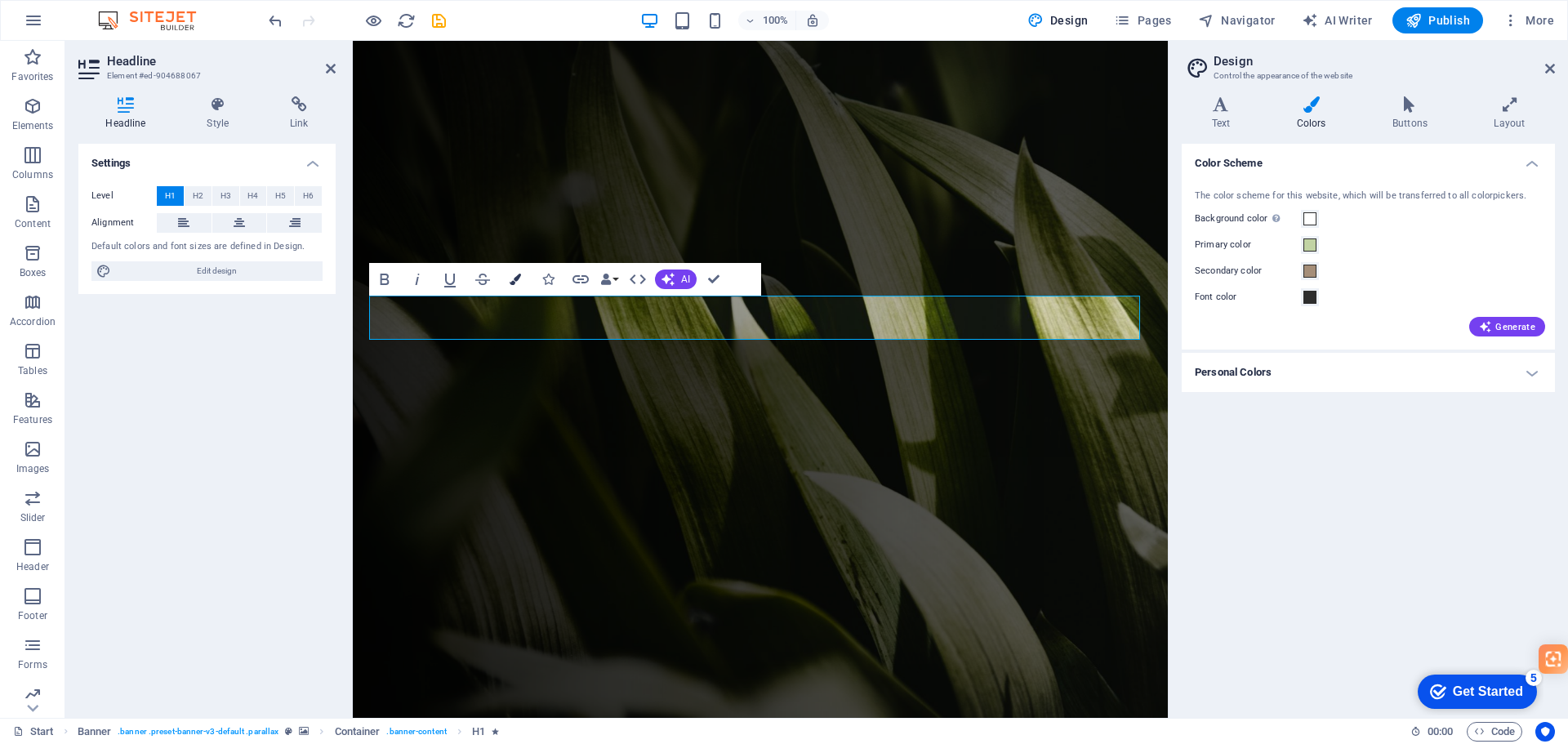
click at [517, 277] on icon "button" at bounding box center [515, 279] width 11 height 11
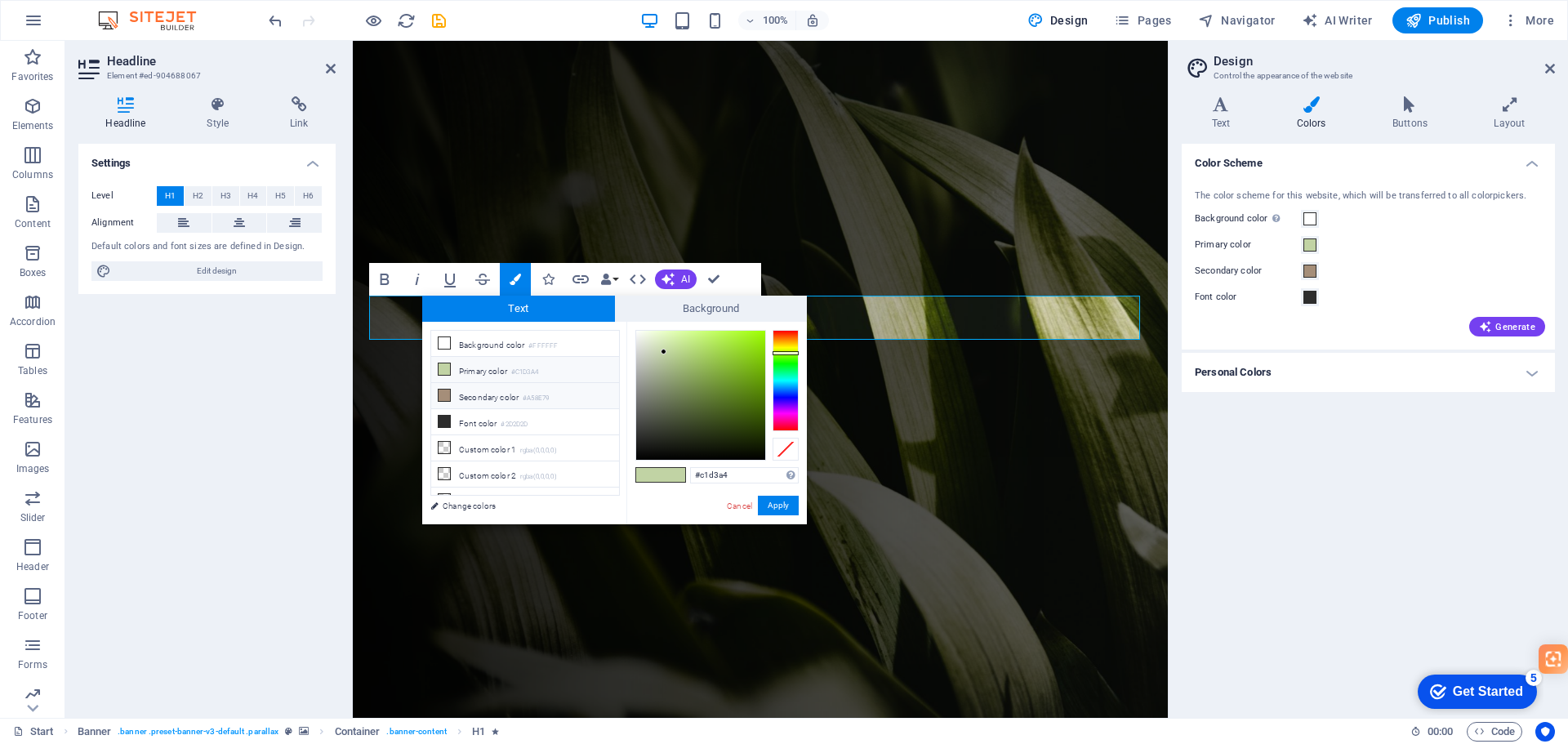
click at [474, 398] on li "Secondary color #A58E79" at bounding box center [525, 396] width 188 height 27
type input "#a58e79"
drag, startPoint x: 433, startPoint y: 463, endPoint x: 786, endPoint y: 503, distance: 355.3
click at [786, 503] on button "Apply" at bounding box center [778, 505] width 41 height 20
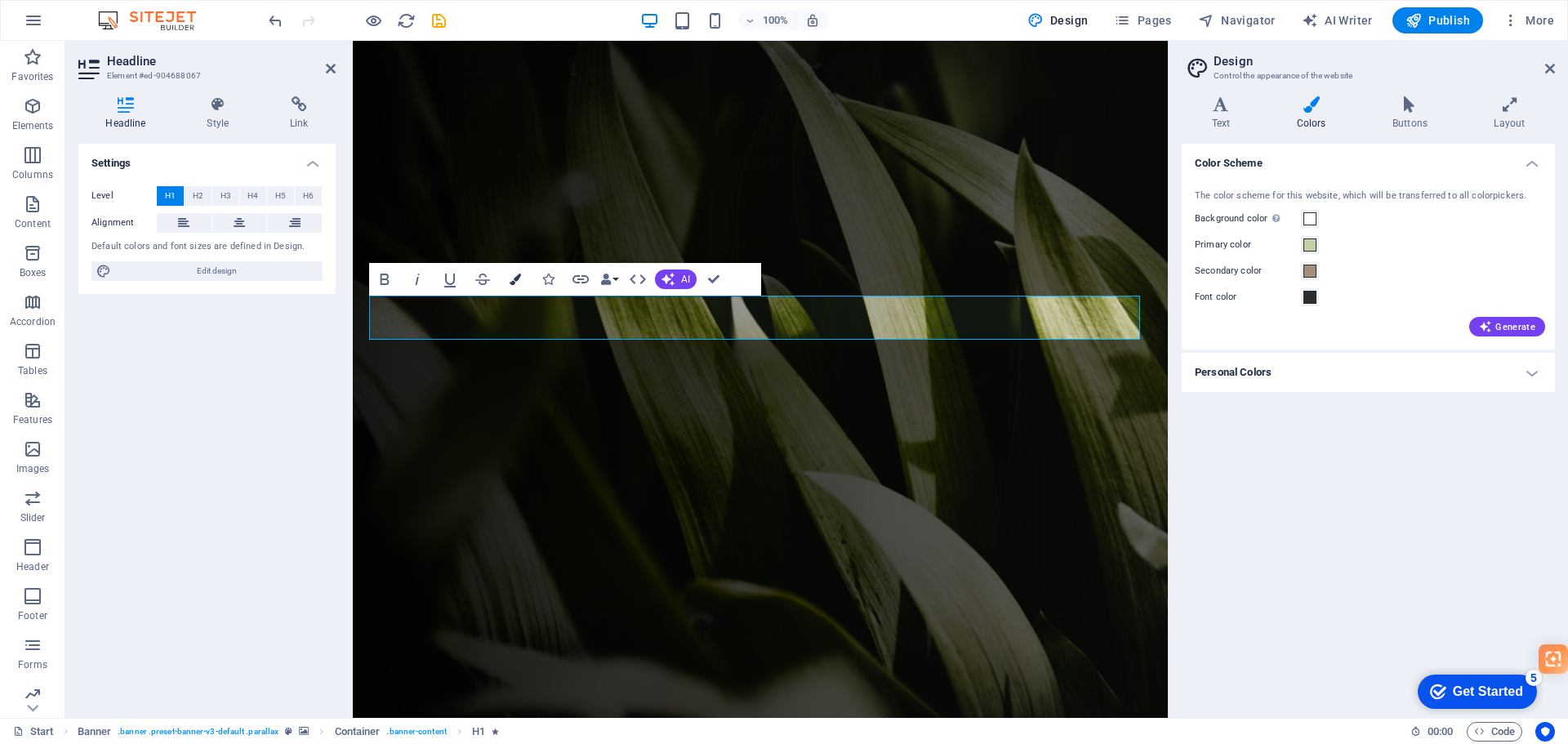
click at [516, 282] on icon "button" at bounding box center [515, 279] width 11 height 11
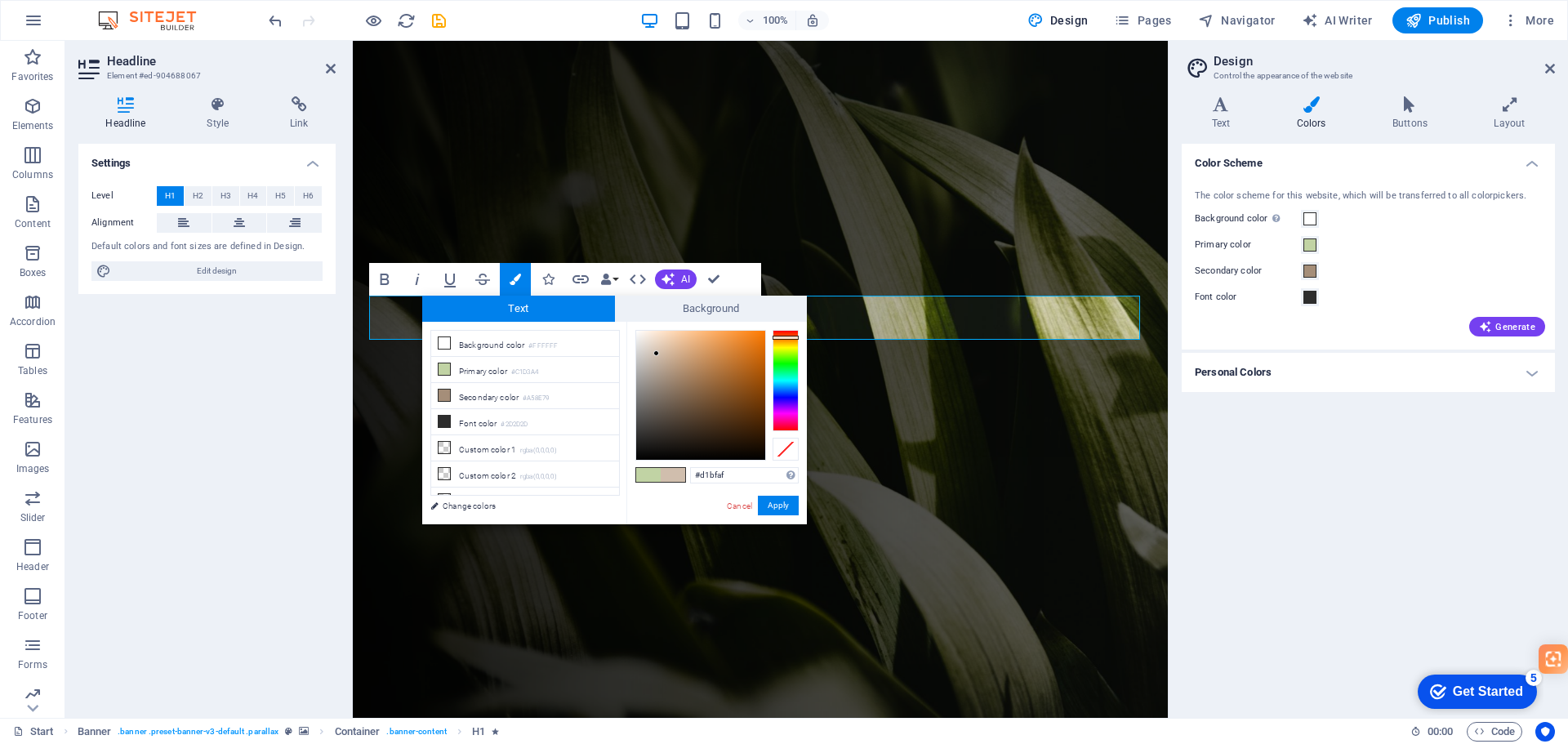
type input "#d1c0b0"
drag, startPoint x: 665, startPoint y: 371, endPoint x: 656, endPoint y: 353, distance: 20.1
click at [656, 353] on div at bounding box center [700, 395] width 129 height 129
click at [772, 502] on button "Apply" at bounding box center [778, 505] width 41 height 20
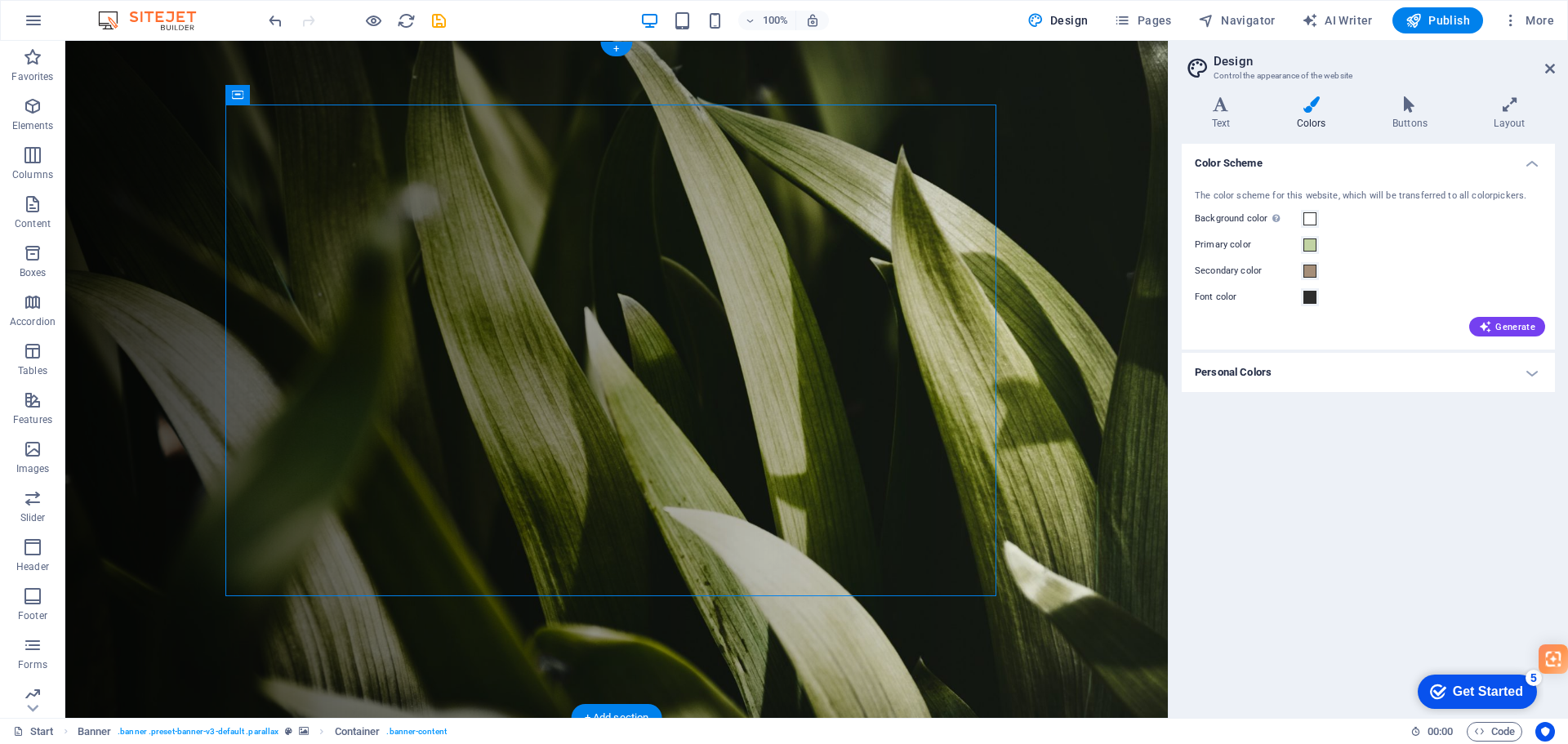
click at [1031, 470] on figure at bounding box center [616, 380] width 1103 height 677
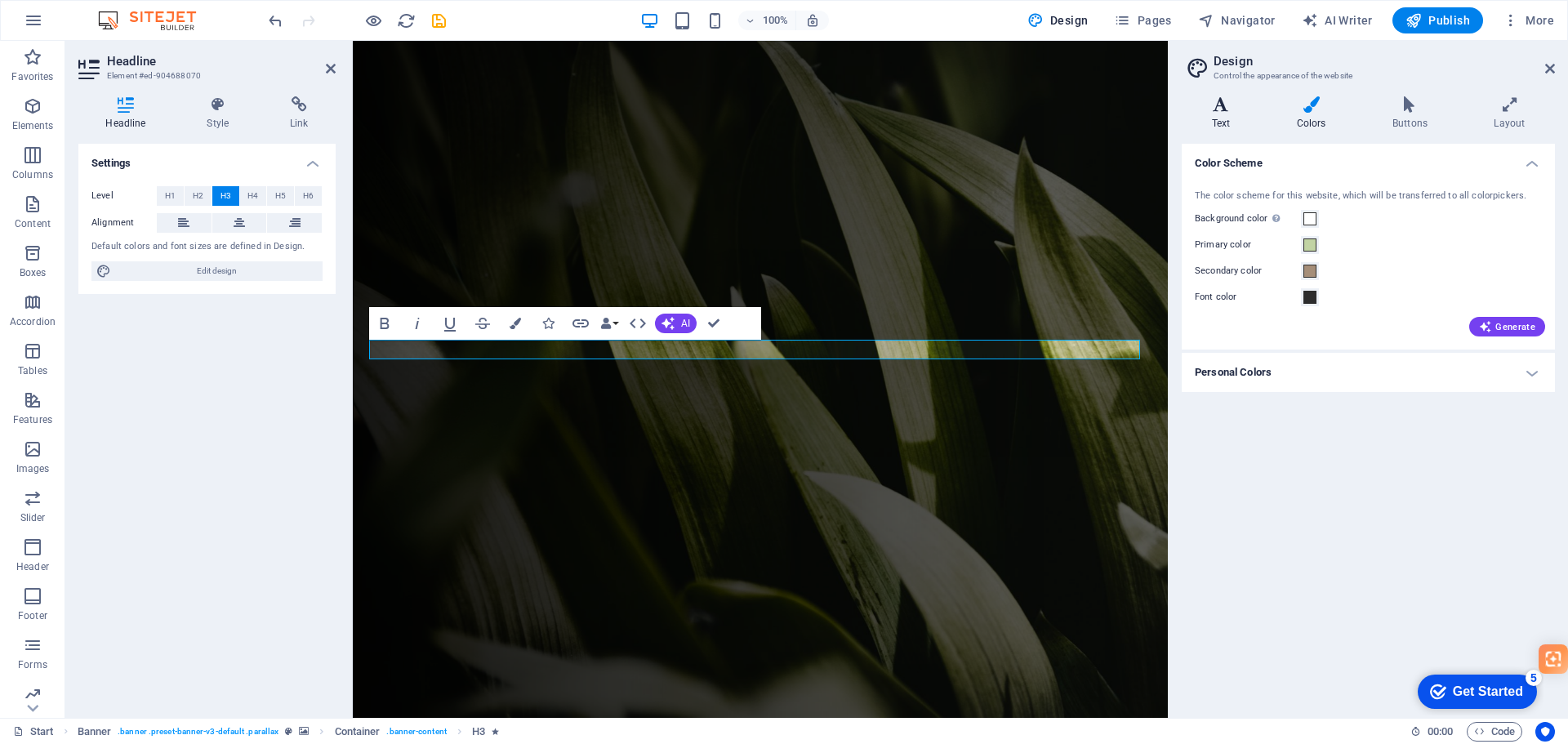
click at [1219, 113] on h4 "Text" at bounding box center [1223, 114] width 85 height 34
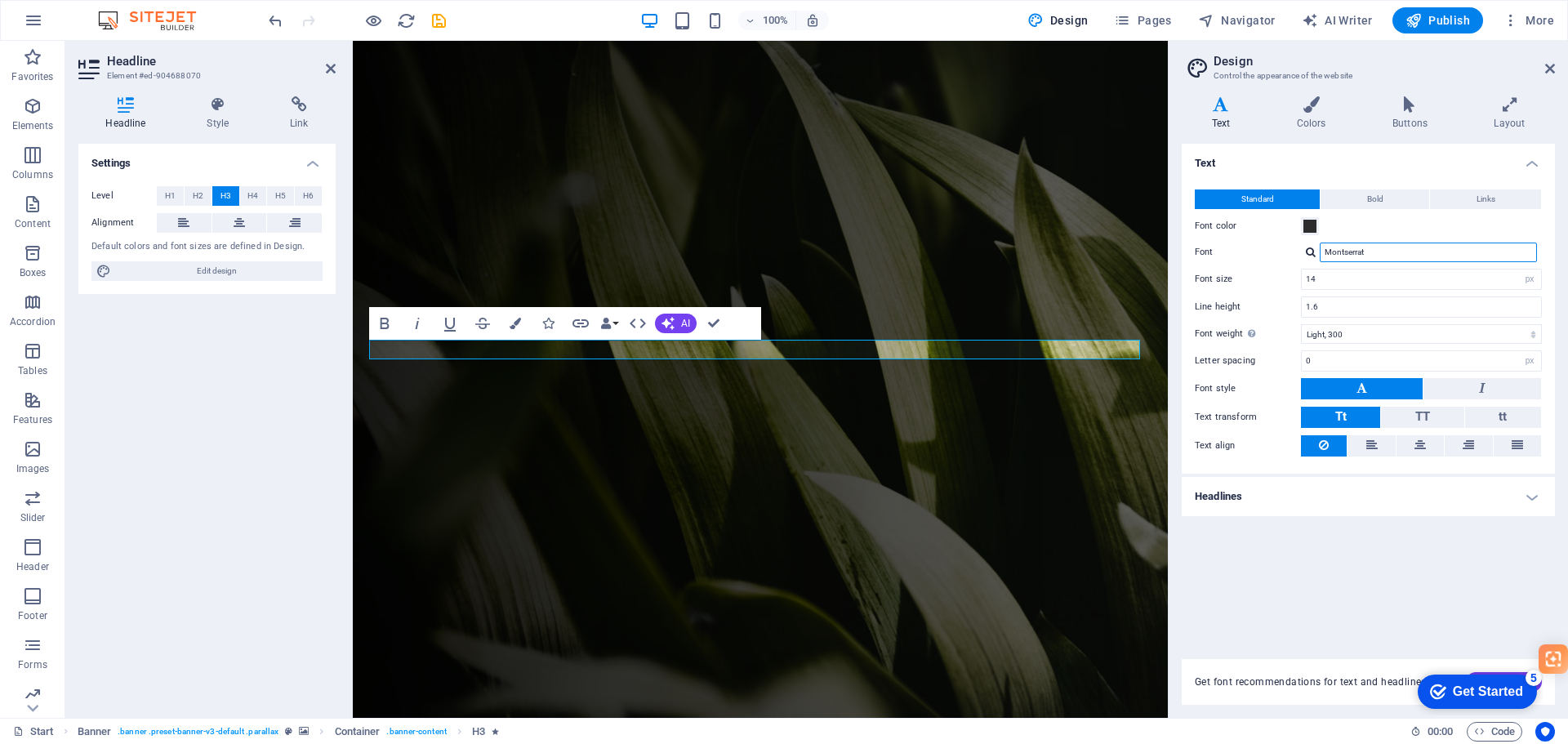
click at [1471, 254] on input "Montserrat" at bounding box center [1429, 252] width 217 height 20
click at [1313, 250] on div at bounding box center [1310, 251] width 9 height 10
click at [1358, 335] on div "Manage fonts →" at bounding box center [1431, 337] width 215 height 21
select select "popularity"
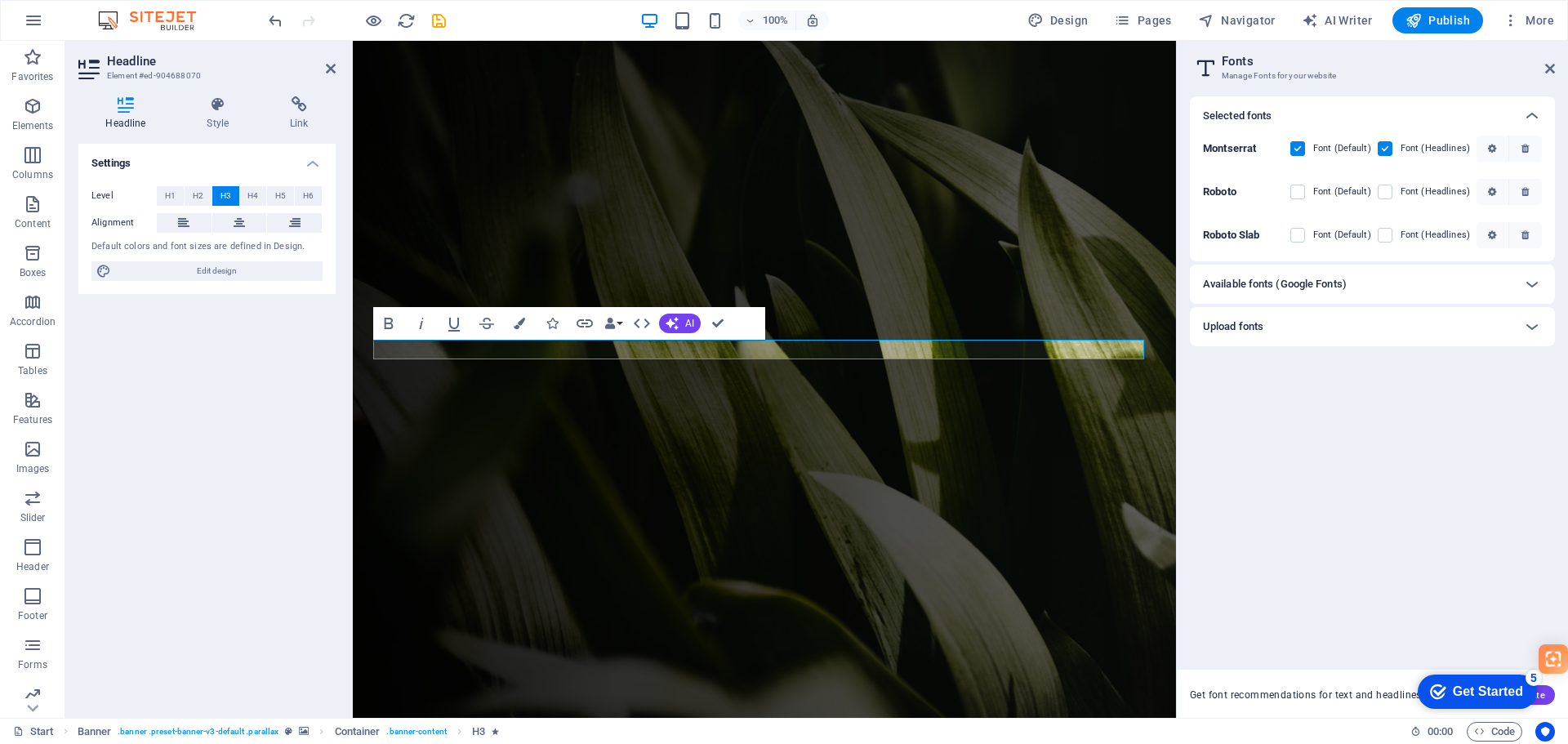
click at [1317, 292] on h6 "Available fonts (Google Fonts)" at bounding box center [1275, 284] width 144 height 20
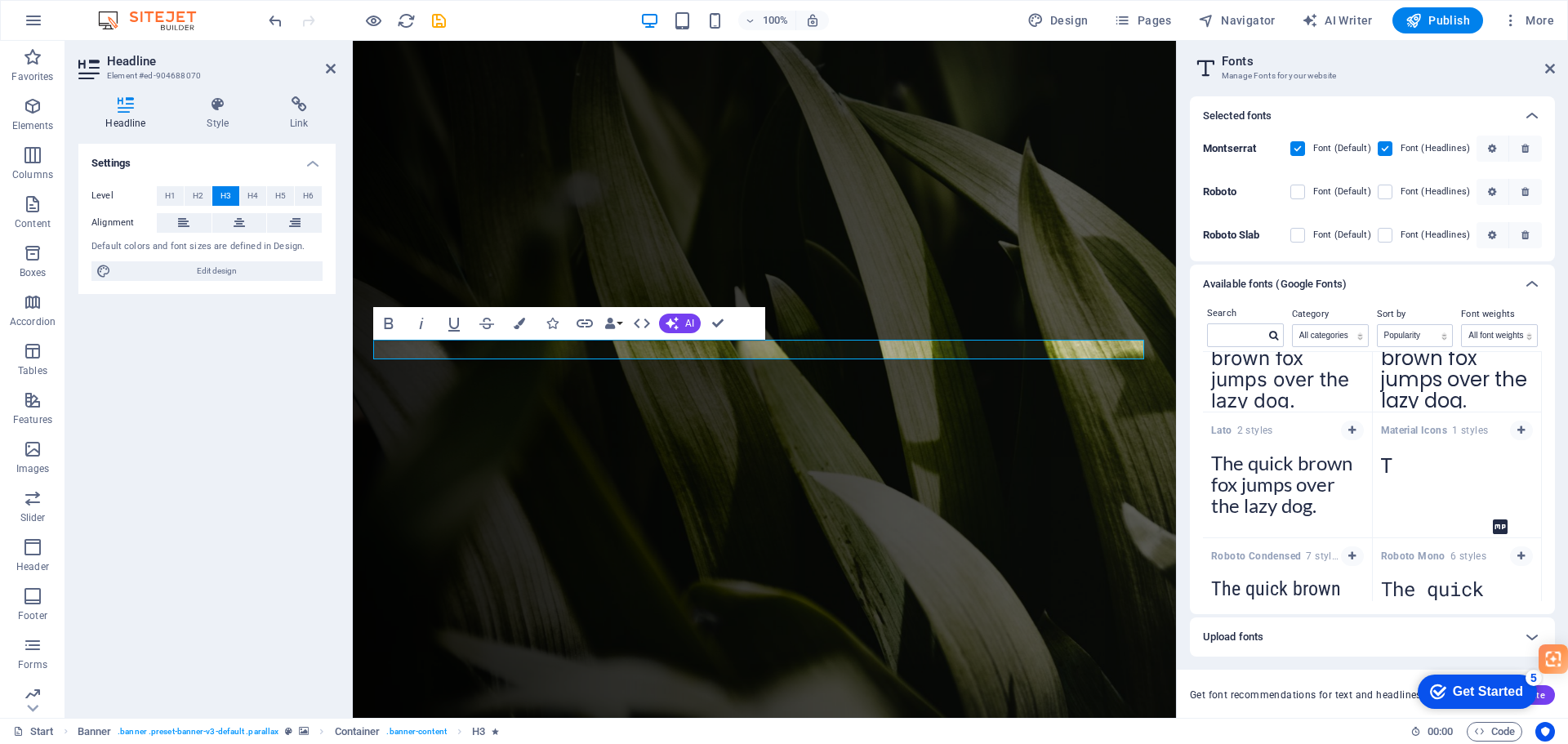
scroll to position [245, 0]
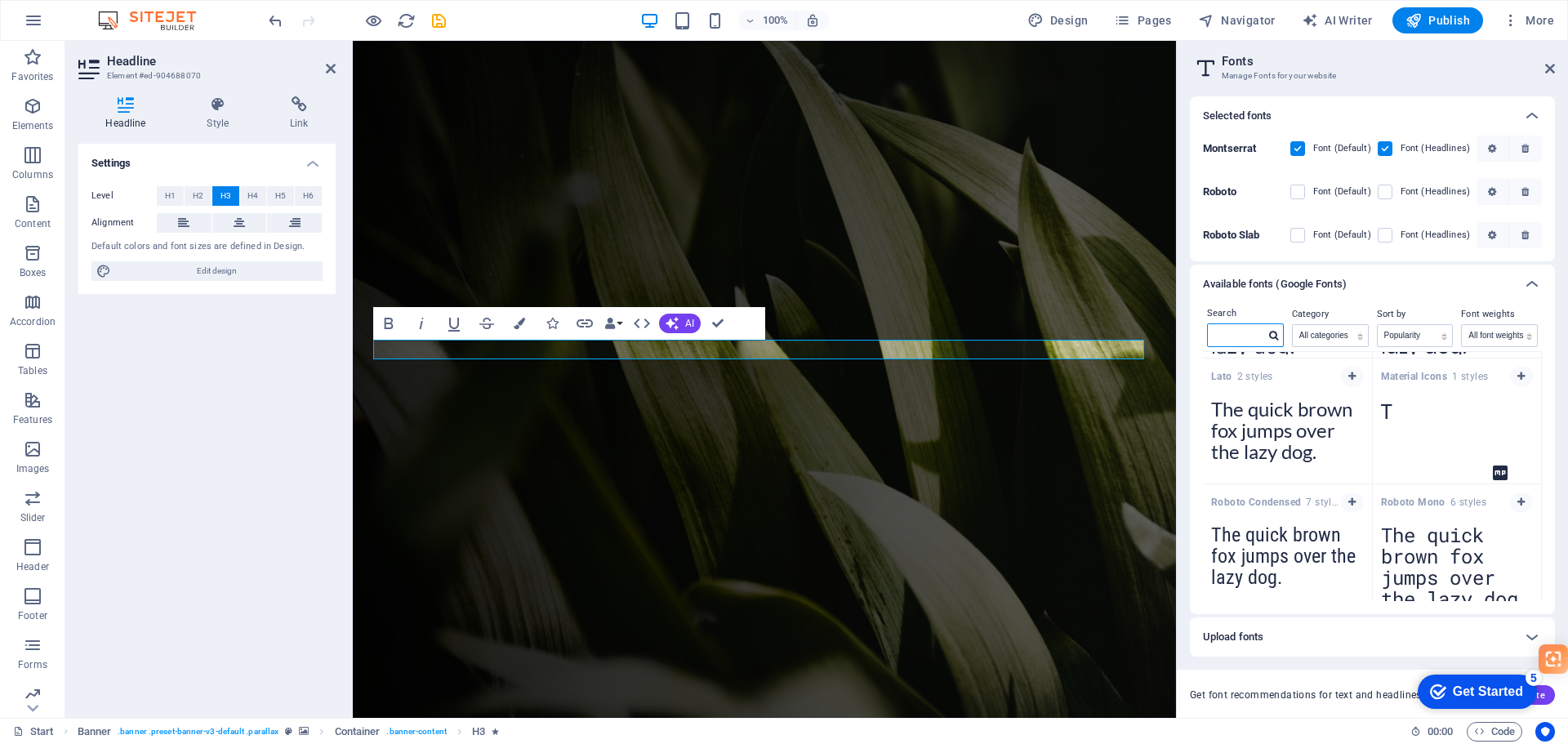
click at [1264, 334] on input "text" at bounding box center [1236, 334] width 57 height 21
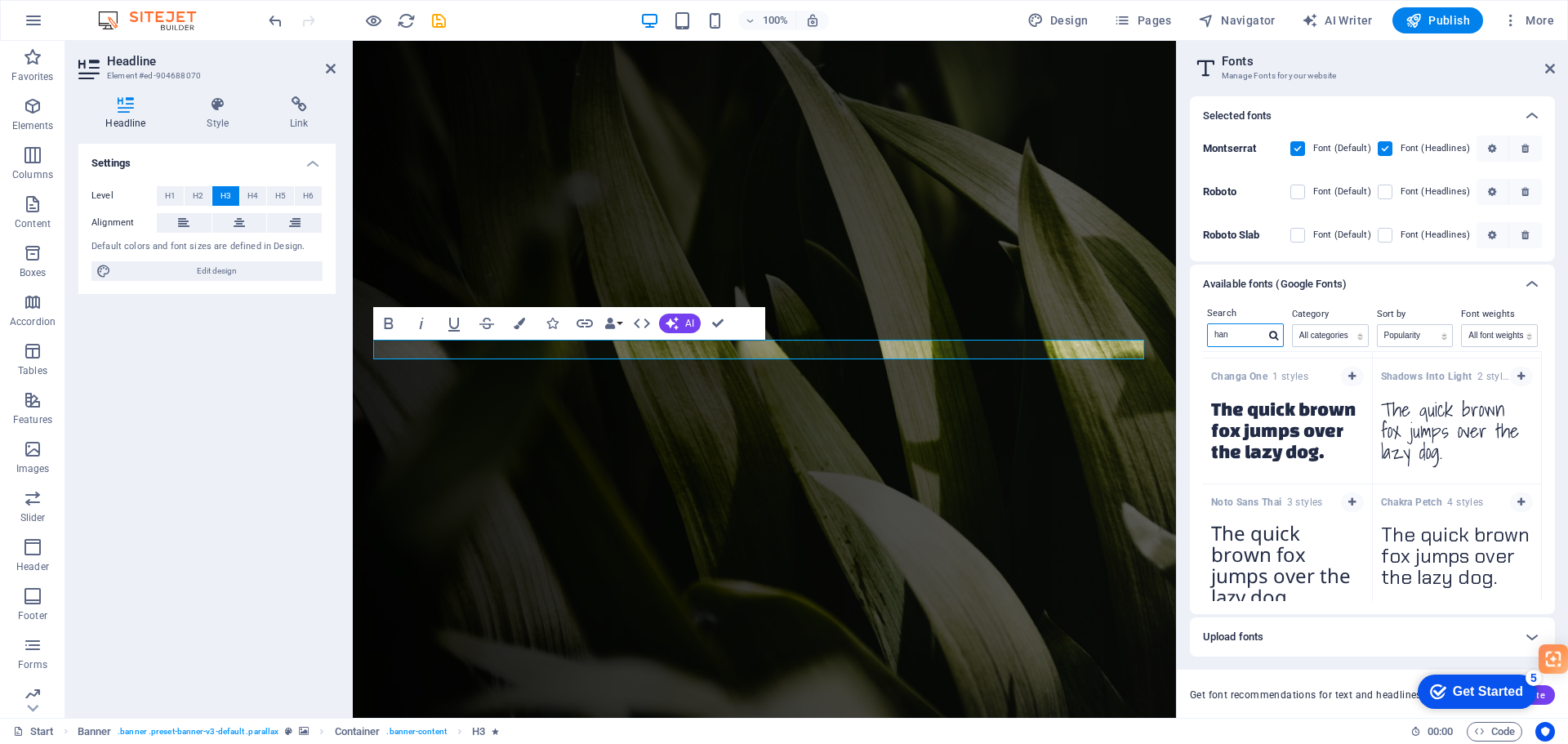
scroll to position [119, 0]
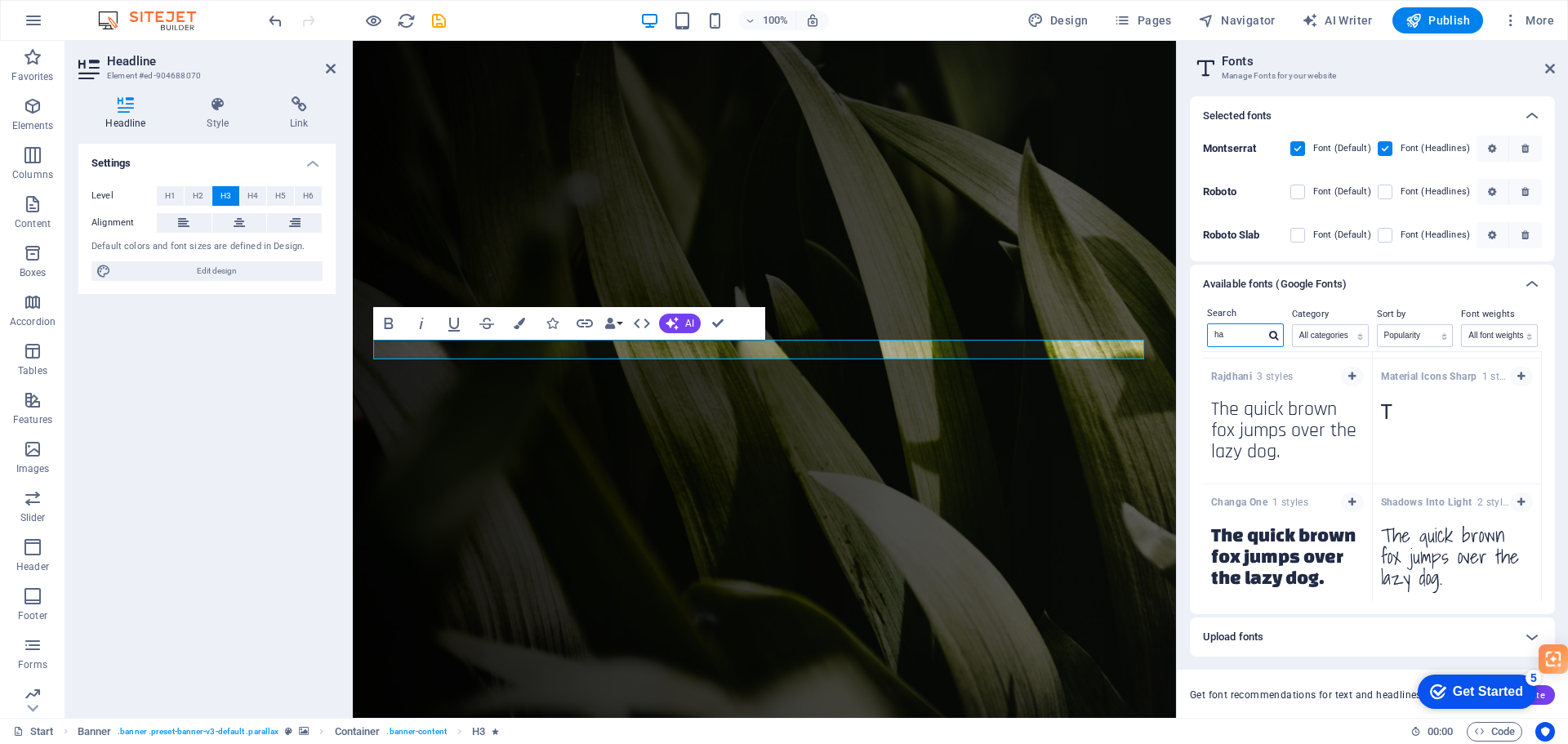
type input "h"
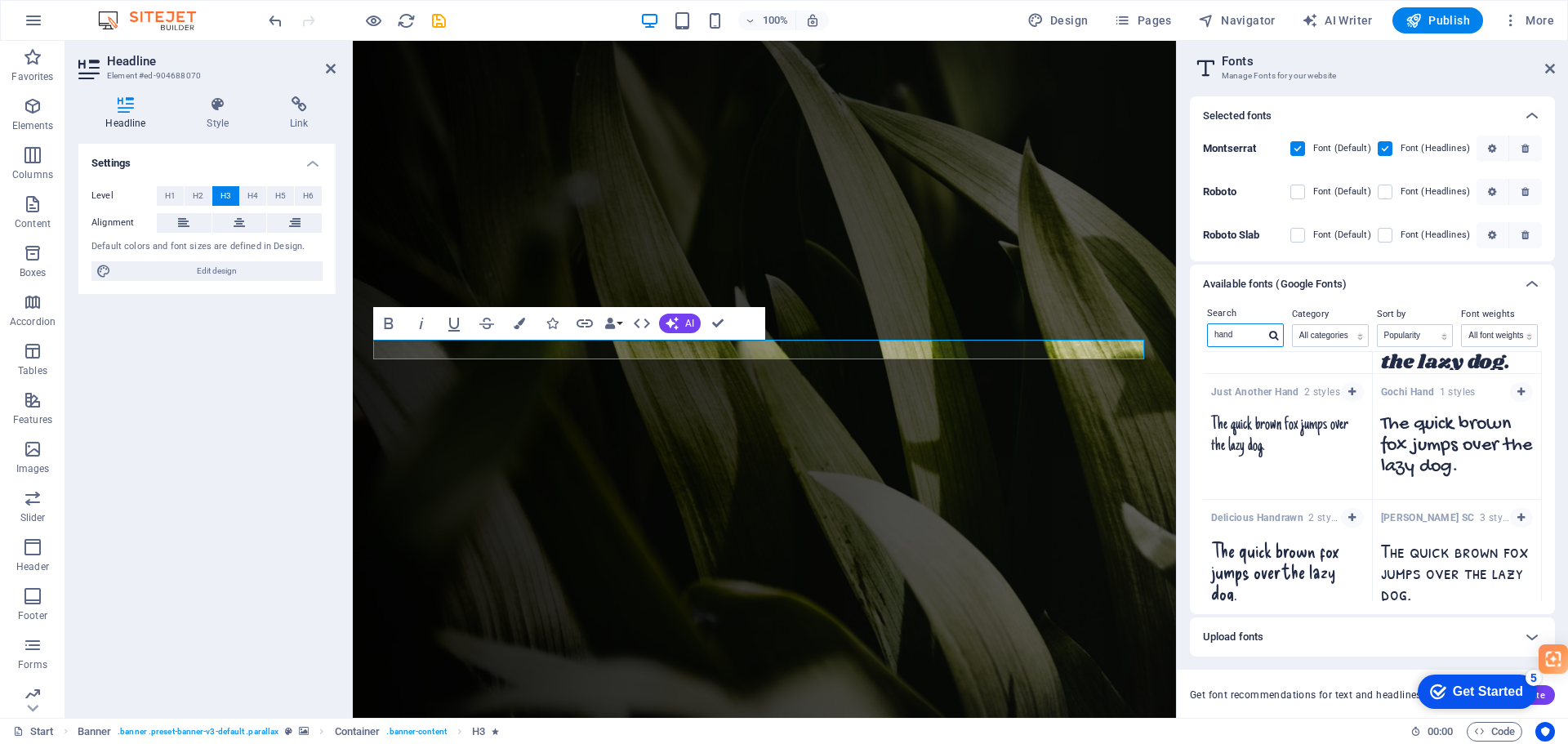
scroll to position [0, 0]
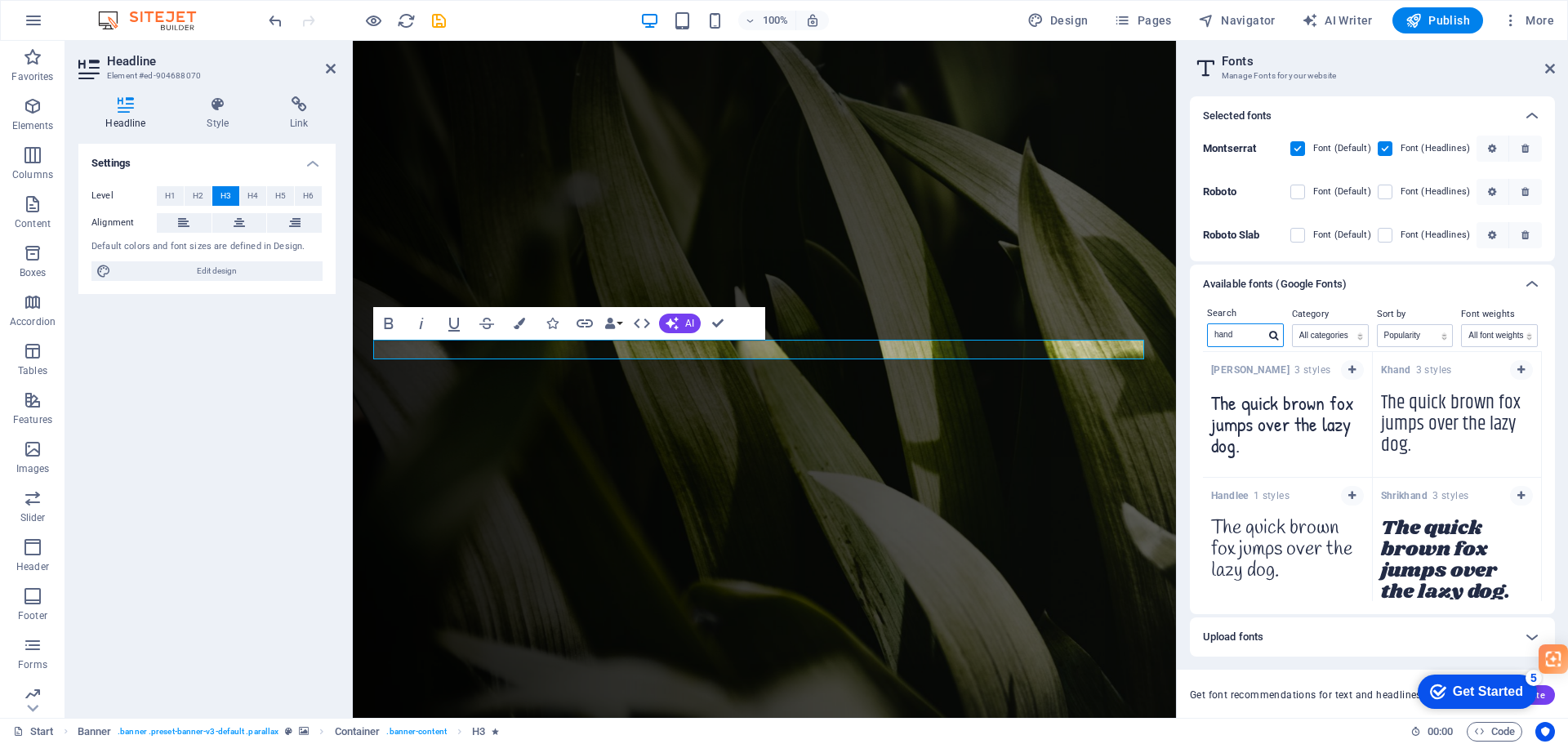
drag, startPoint x: 1208, startPoint y: 334, endPoint x: 1193, endPoint y: 328, distance: 16.2
click at [1193, 328] on div "Search hand Category All categories serif display monospace sans-serif handwrit…" at bounding box center [1372, 458] width 365 height 310
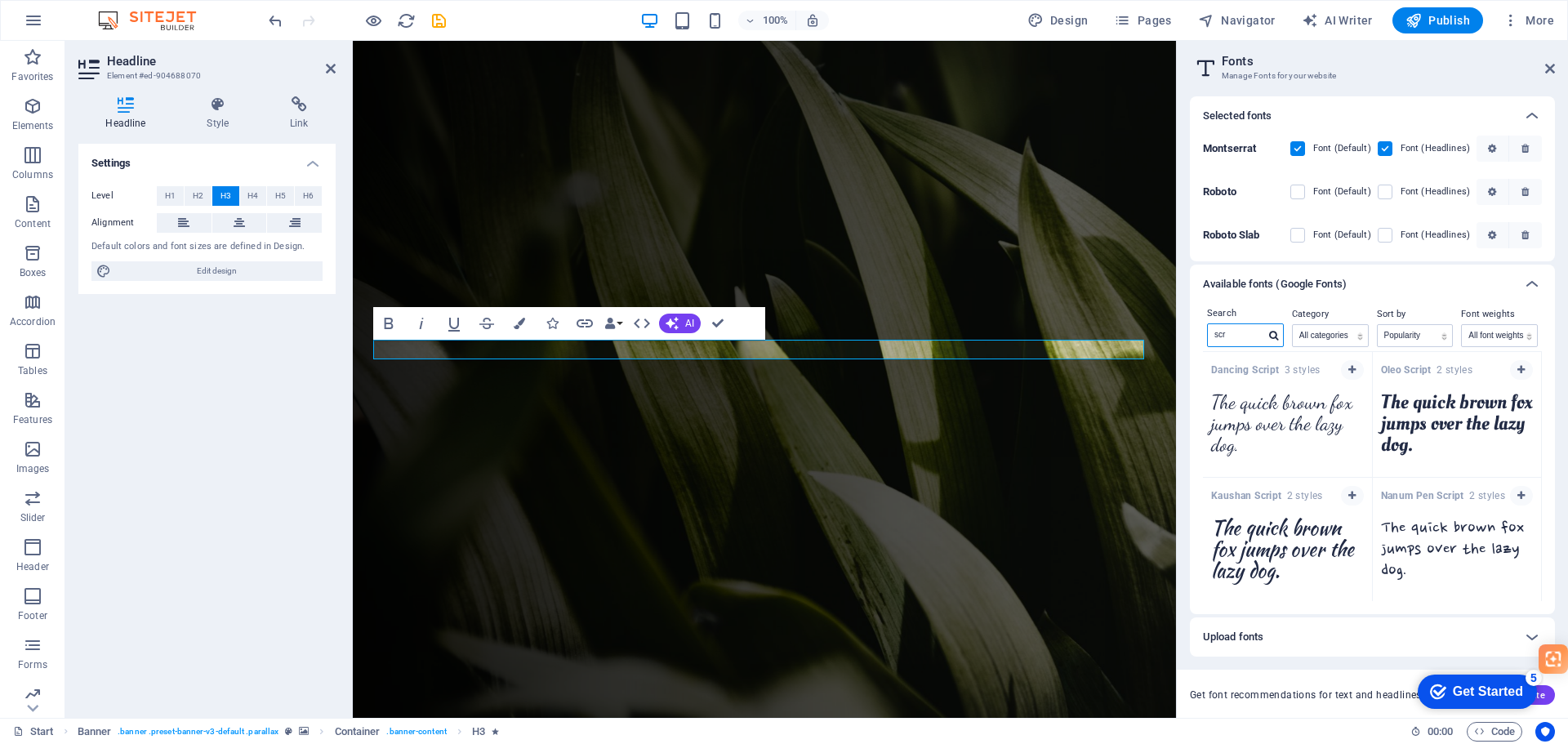
type input "scr"
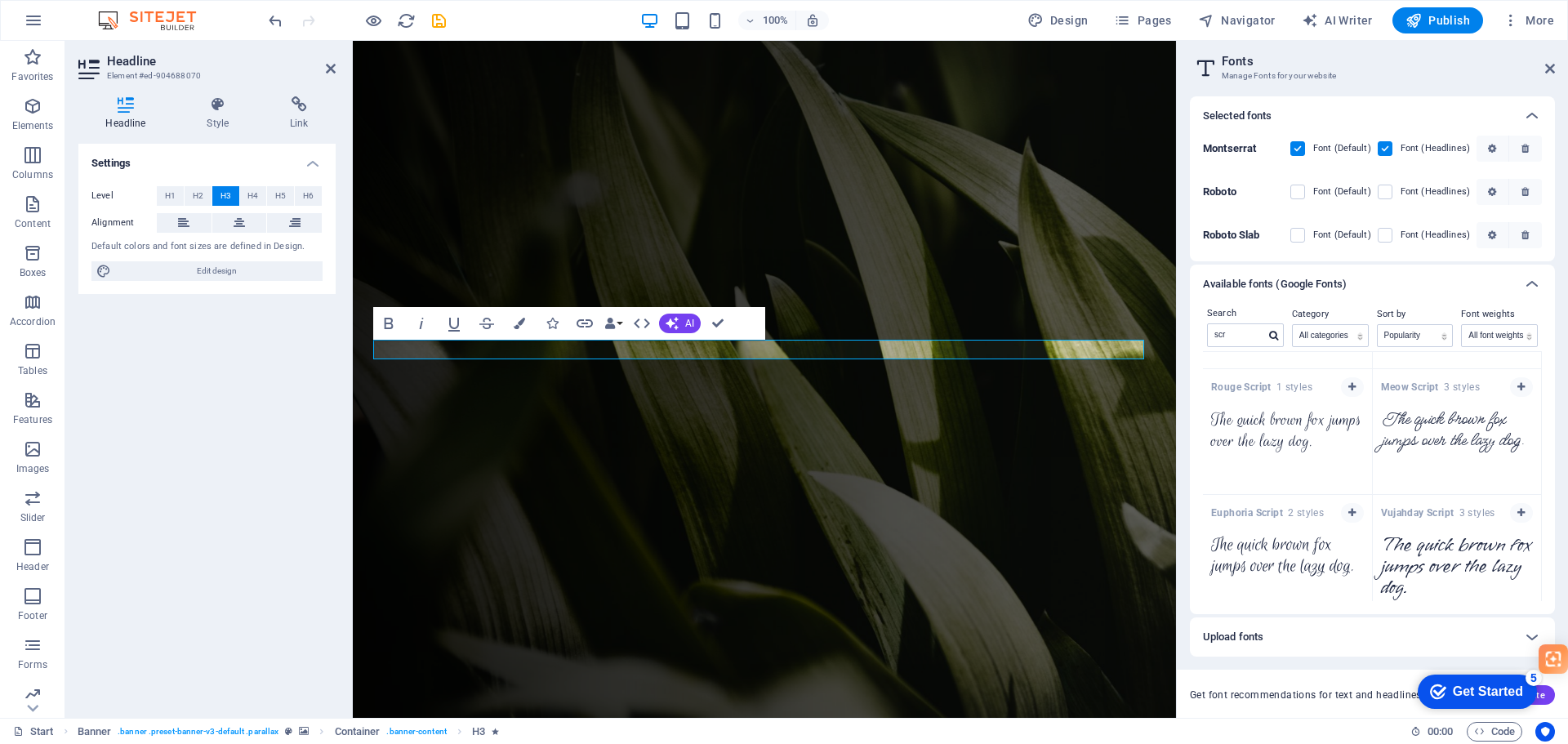
scroll to position [863, 0]
click at [1518, 517] on icon "button" at bounding box center [1521, 513] width 8 height 9
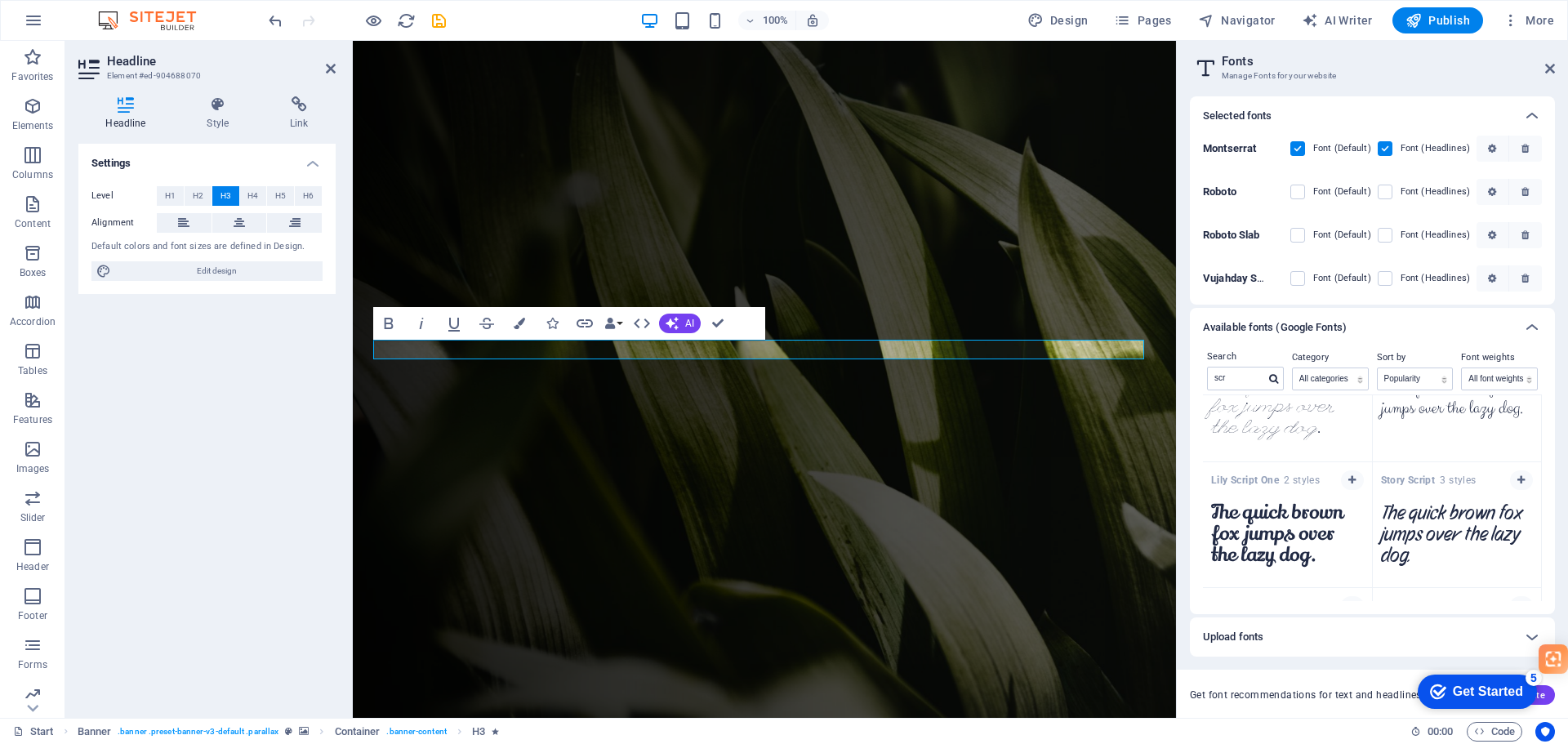
scroll to position [1028, 0]
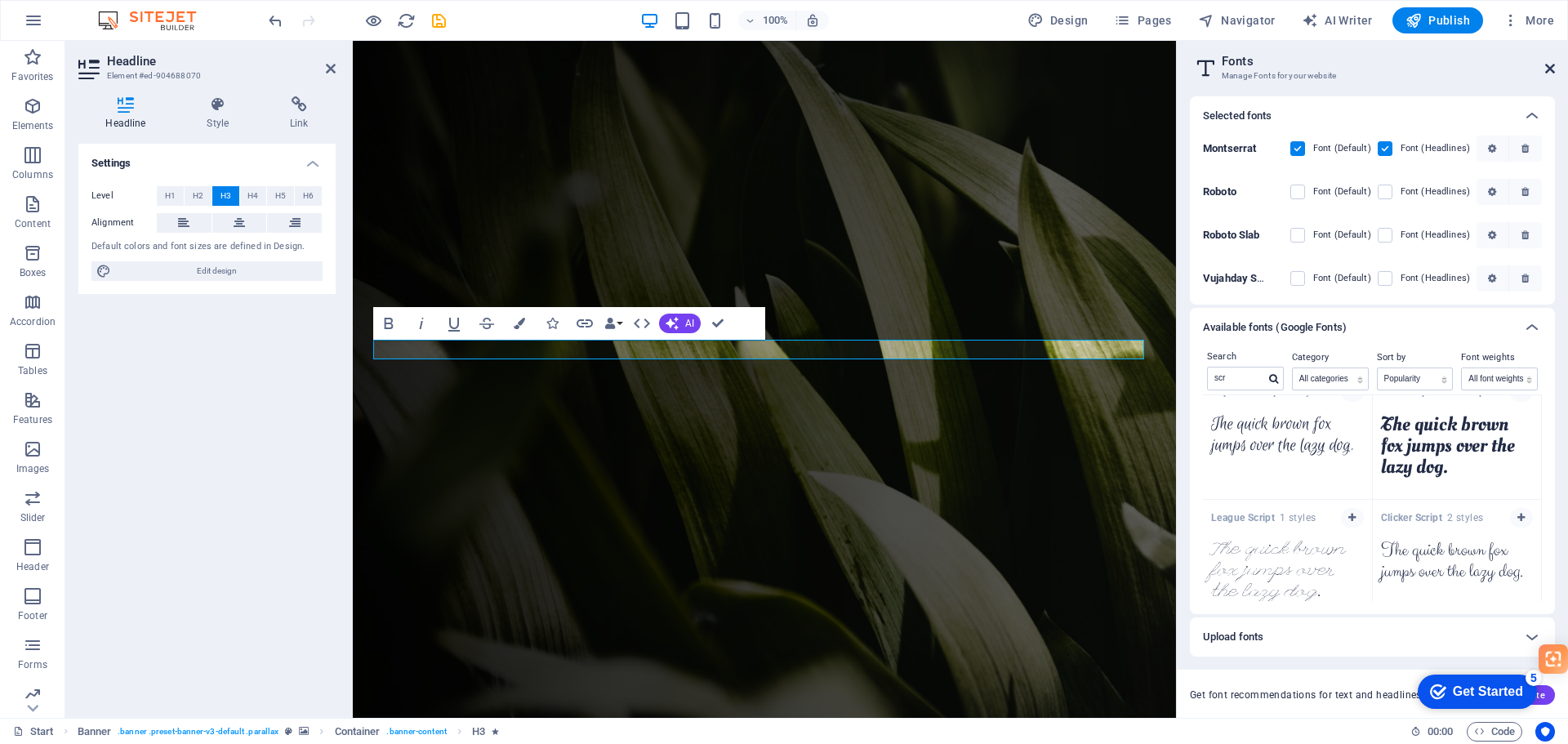
click at [1546, 68] on icon at bounding box center [1549, 68] width 9 height 13
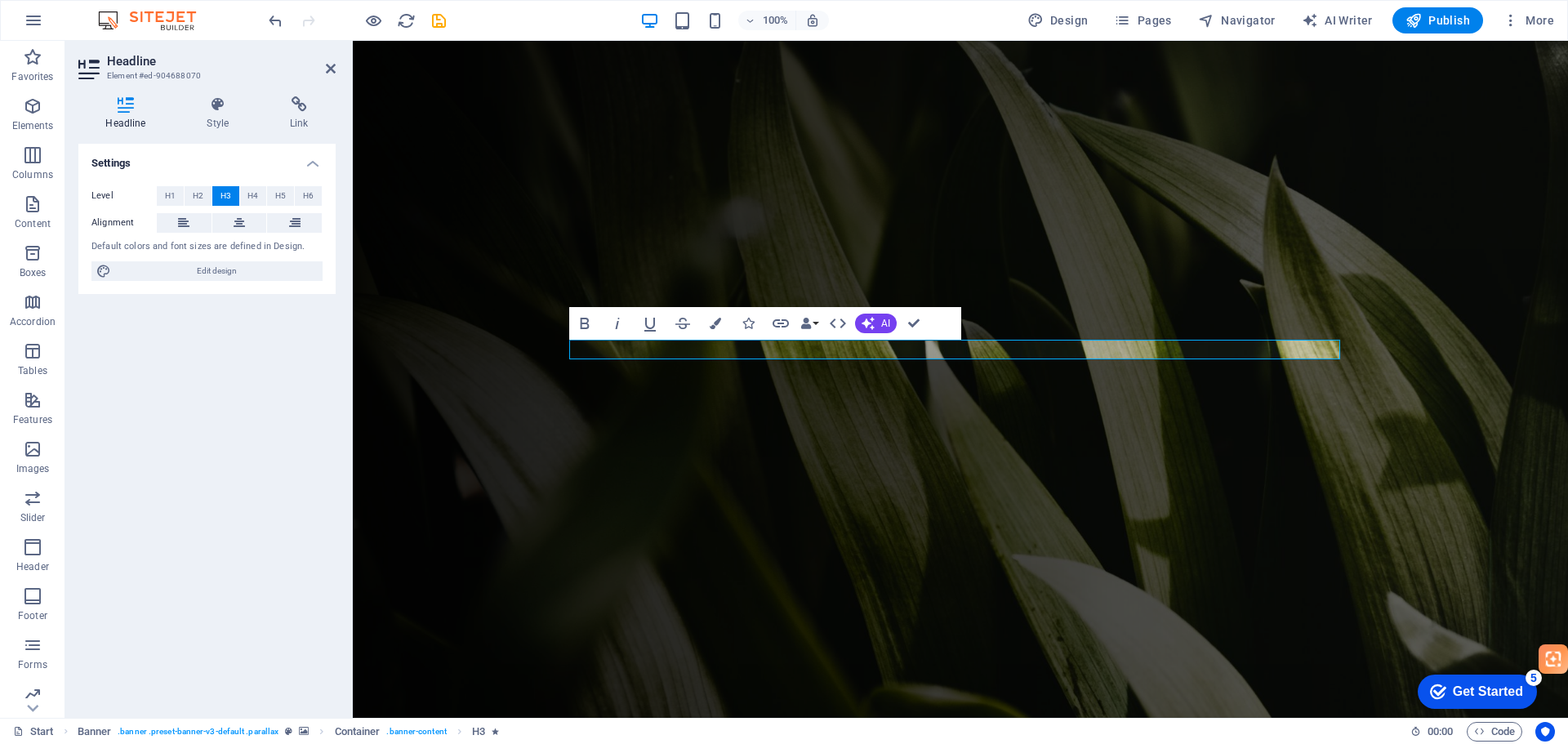
click at [1389, 422] on figure at bounding box center [960, 380] width 1215 height 677
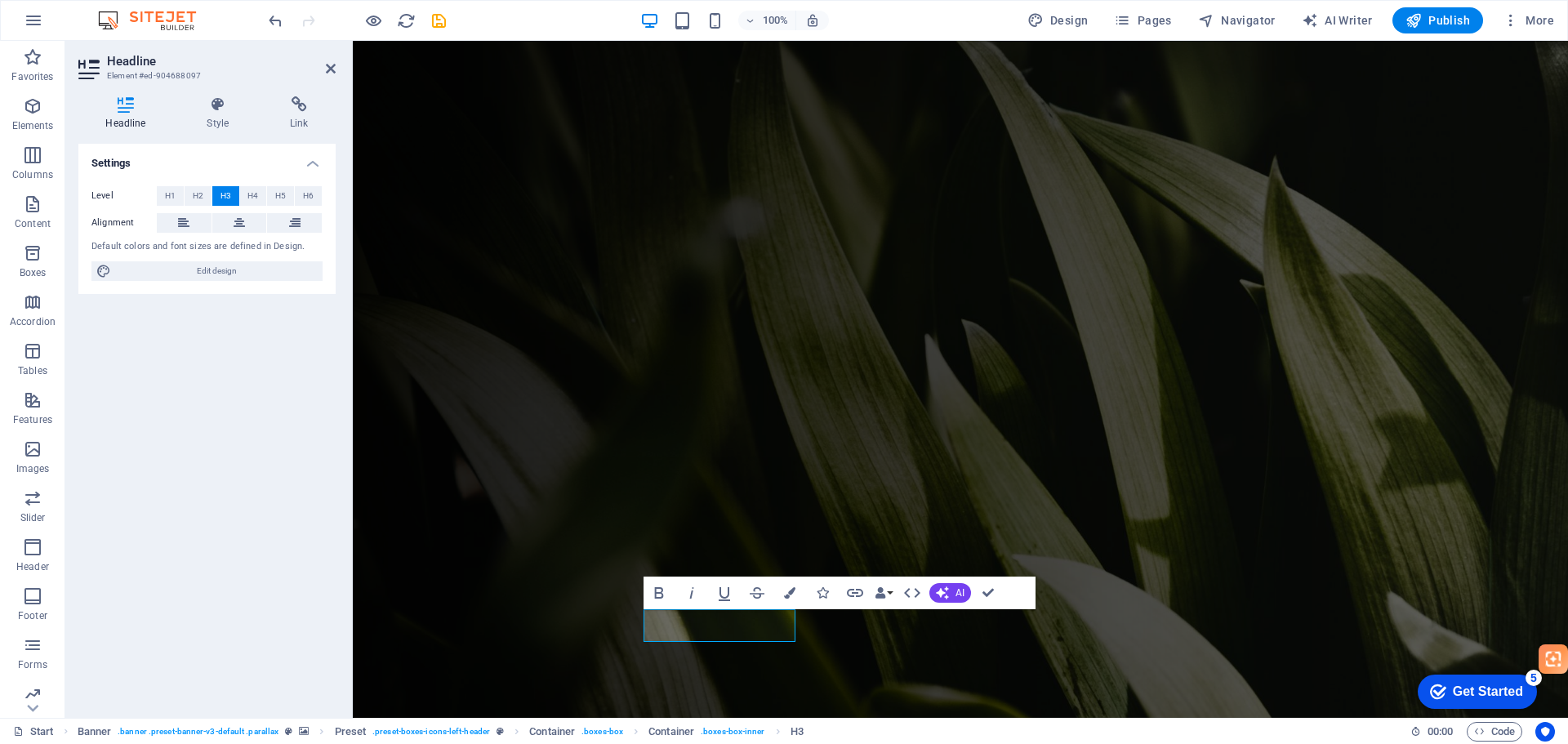
click at [557, 630] on figure at bounding box center [960, 380] width 1215 height 677
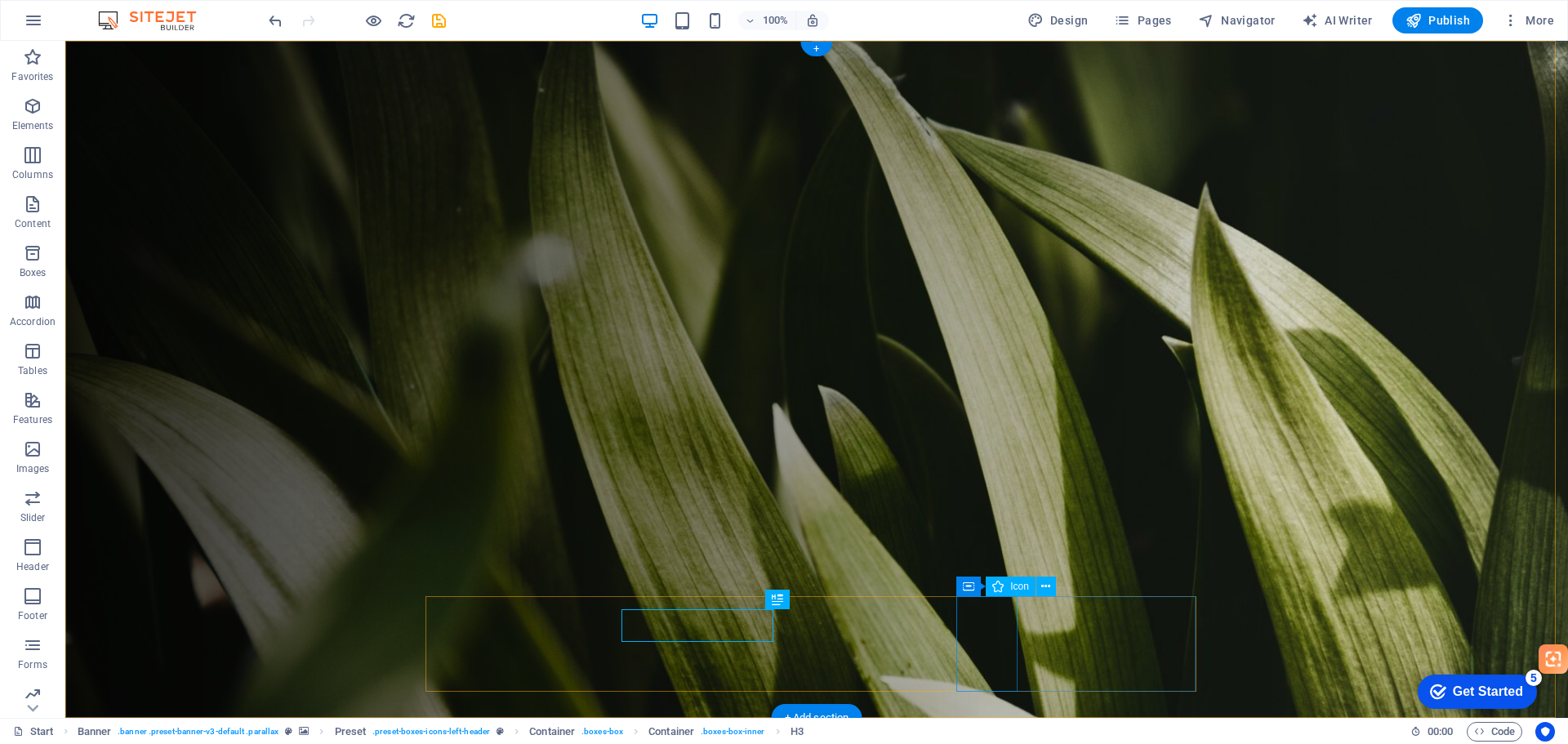
select select "xMidYMid"
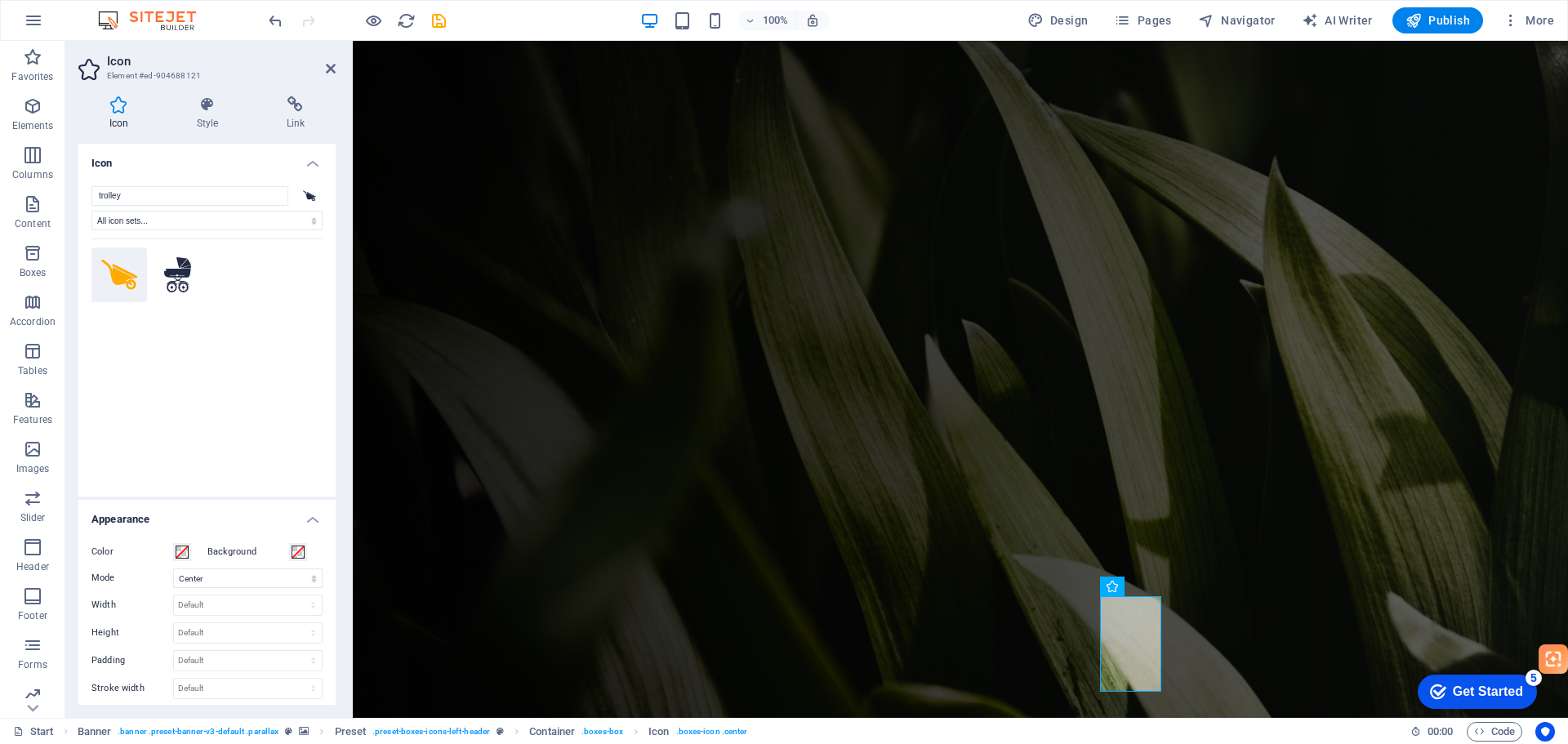
click at [1418, 360] on figure at bounding box center [960, 380] width 1215 height 677
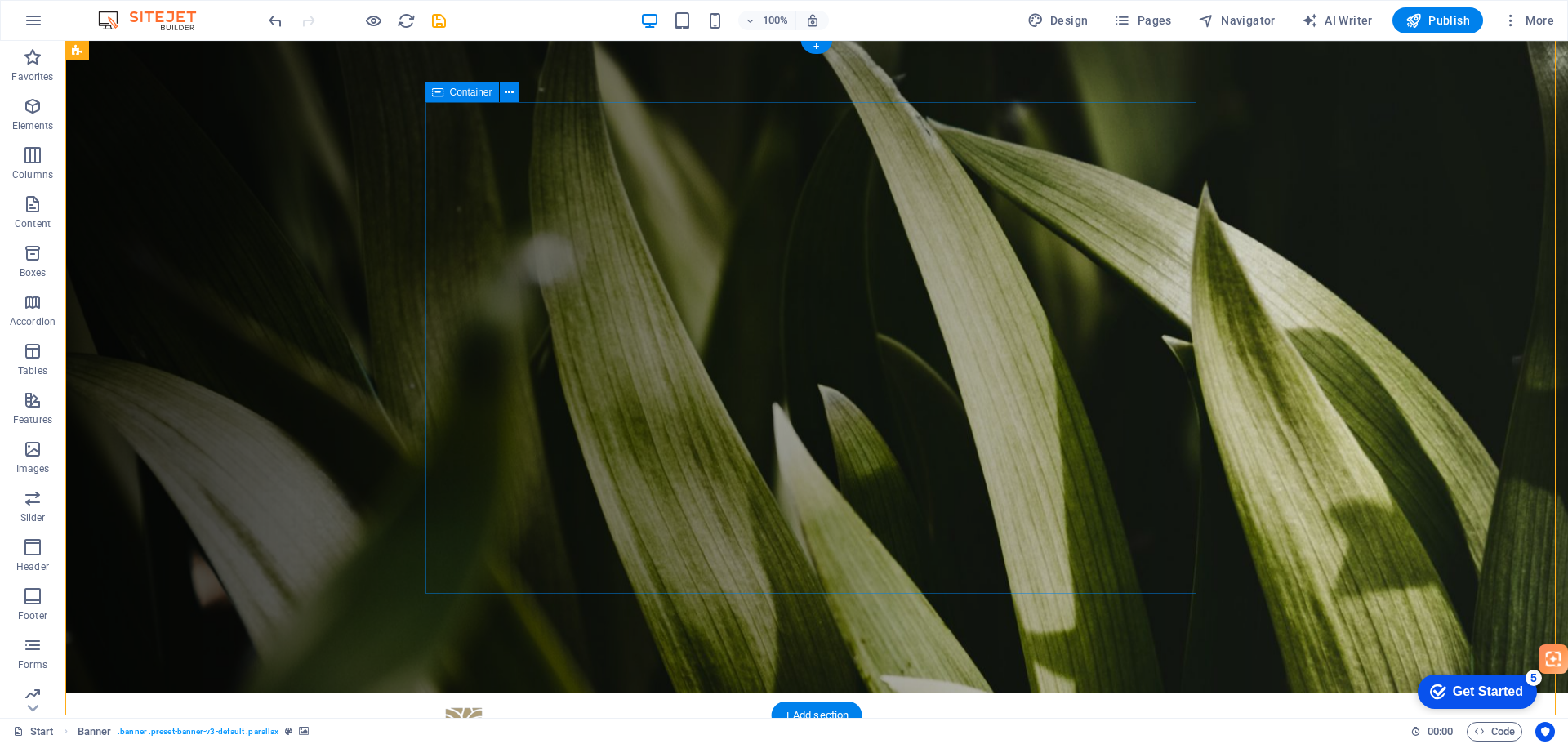
scroll to position [0, 0]
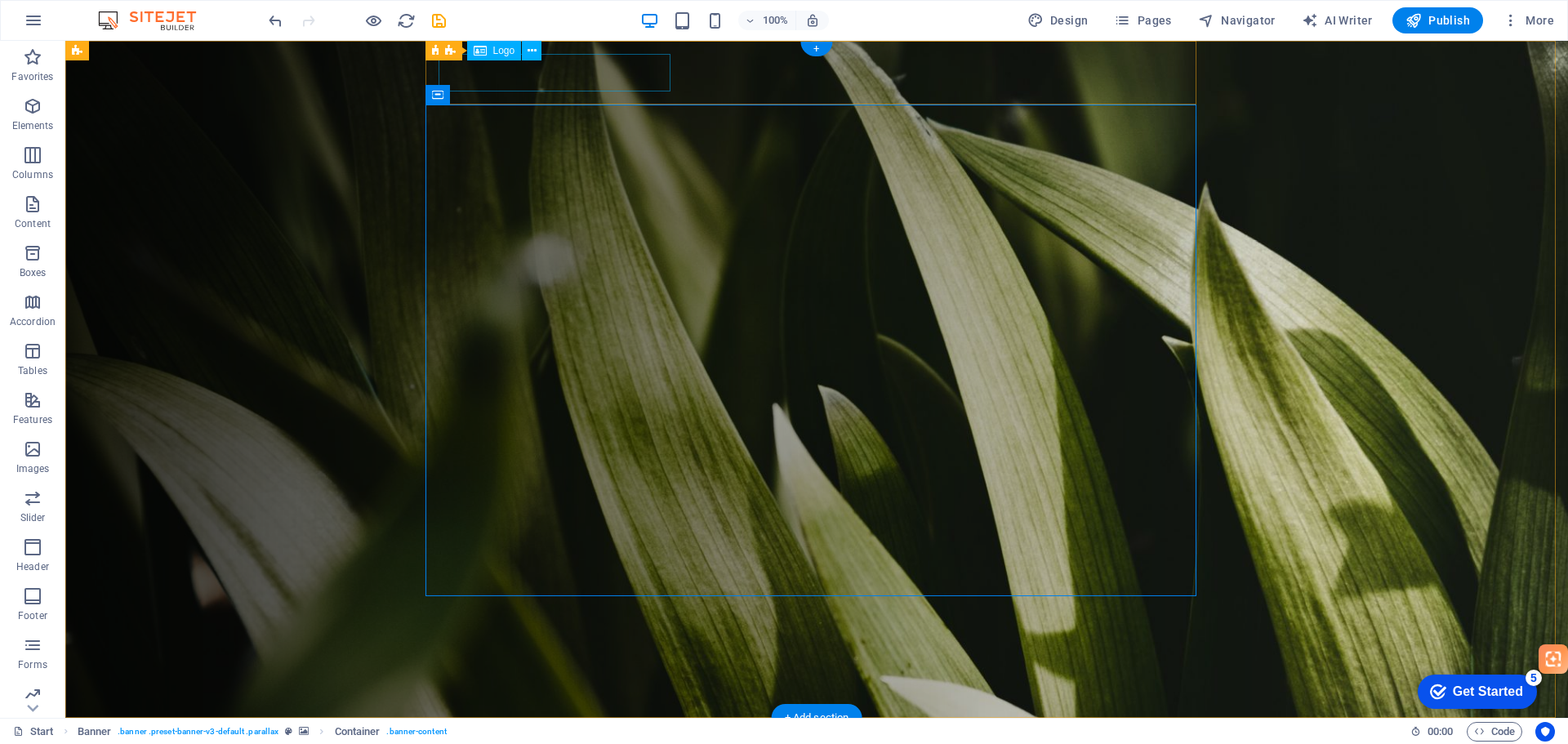
click at [575, 731] on div at bounding box center [823, 750] width 757 height 38
click at [27, 108] on icon "button" at bounding box center [32, 106] width 20 height 20
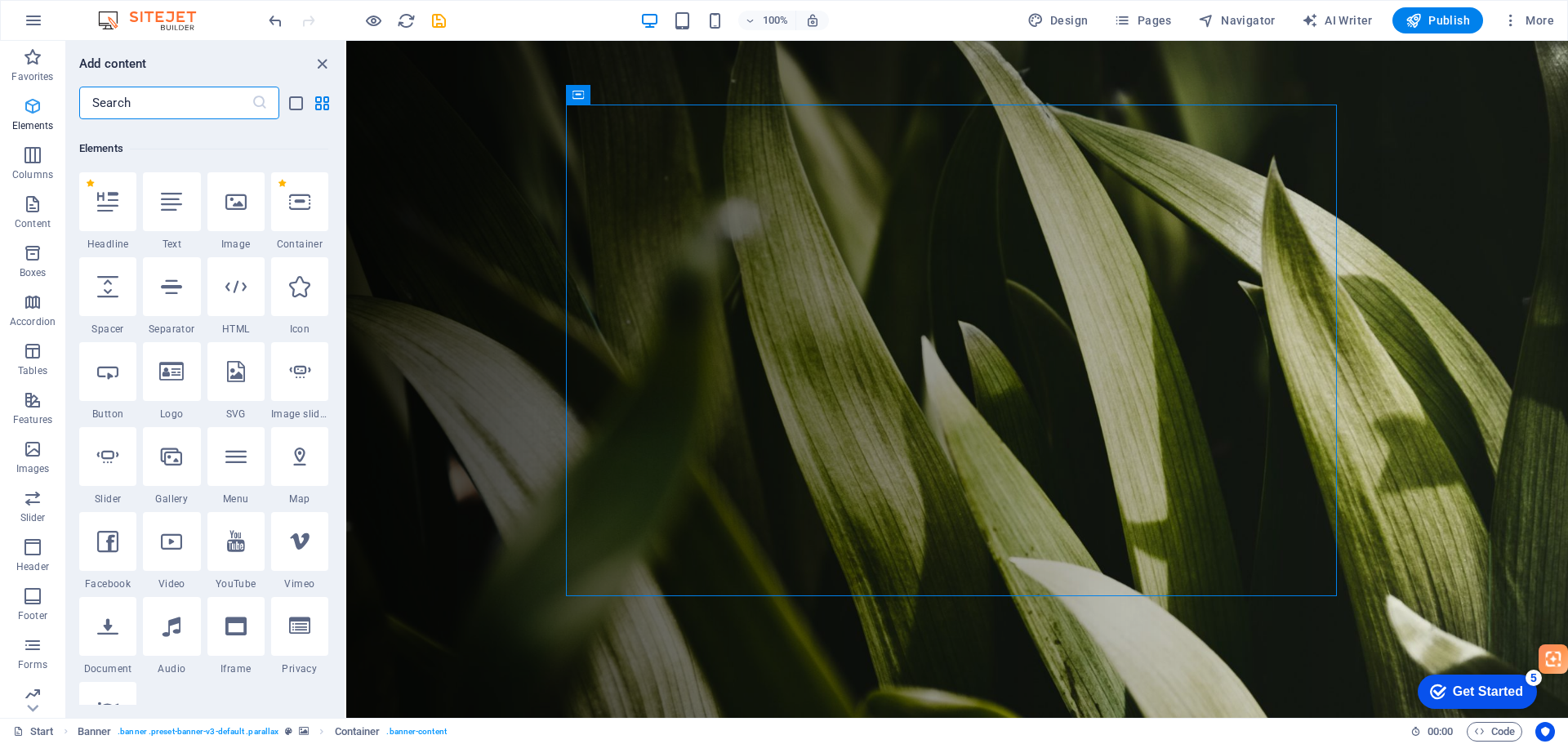
scroll to position [174, 0]
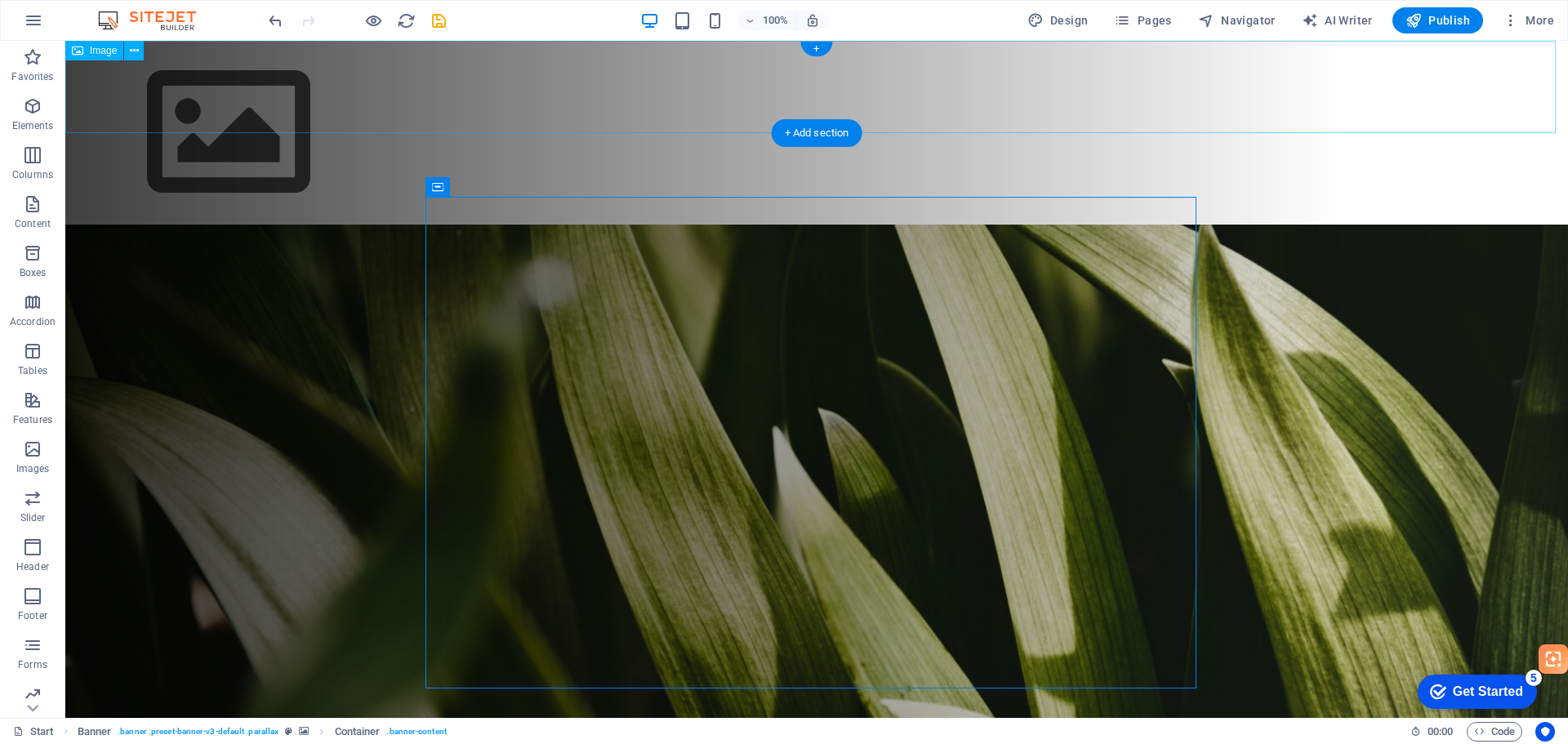
click at [135, 86] on figure at bounding box center [816, 133] width 1503 height 184
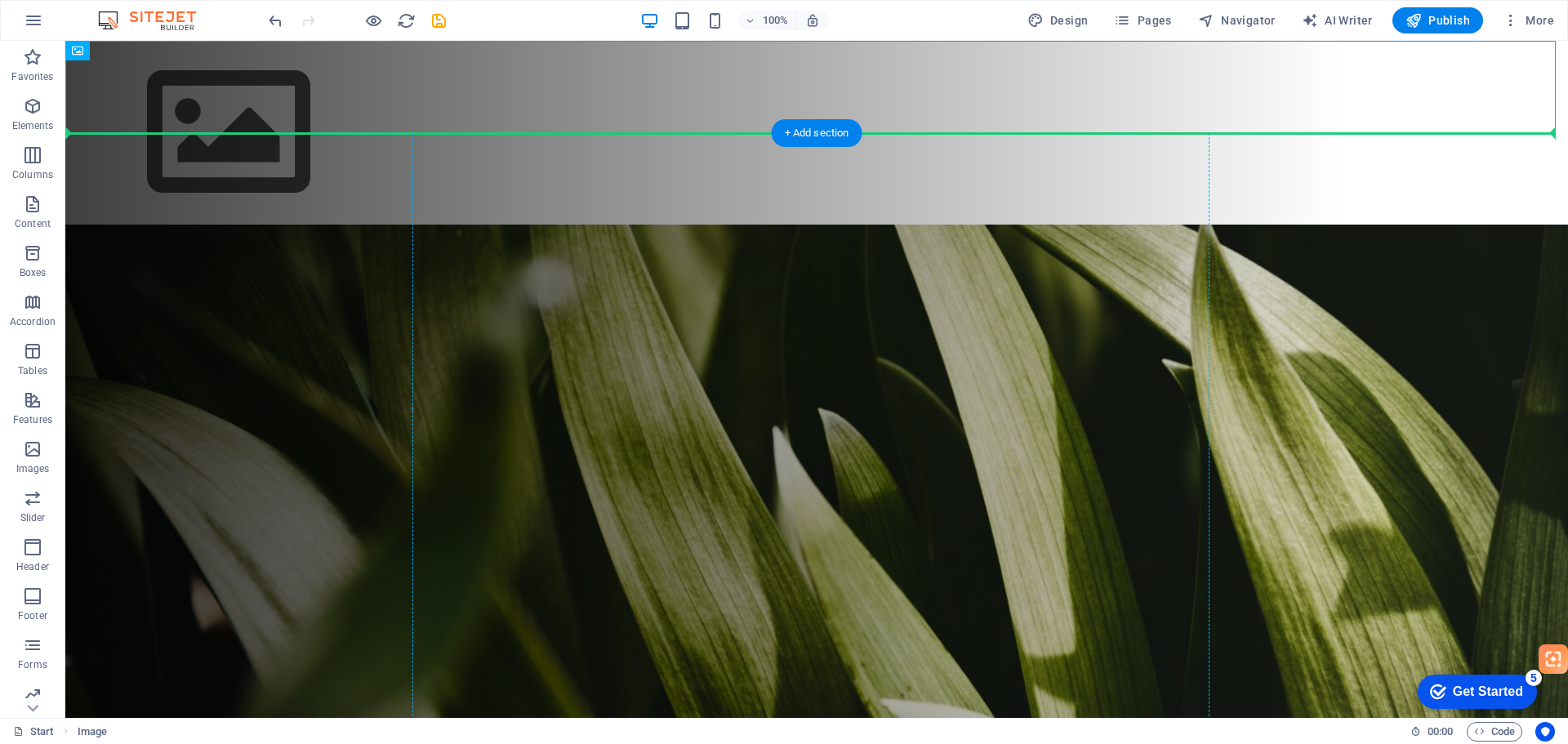
drag, startPoint x: 153, startPoint y: 80, endPoint x: 832, endPoint y: 354, distance: 732.2
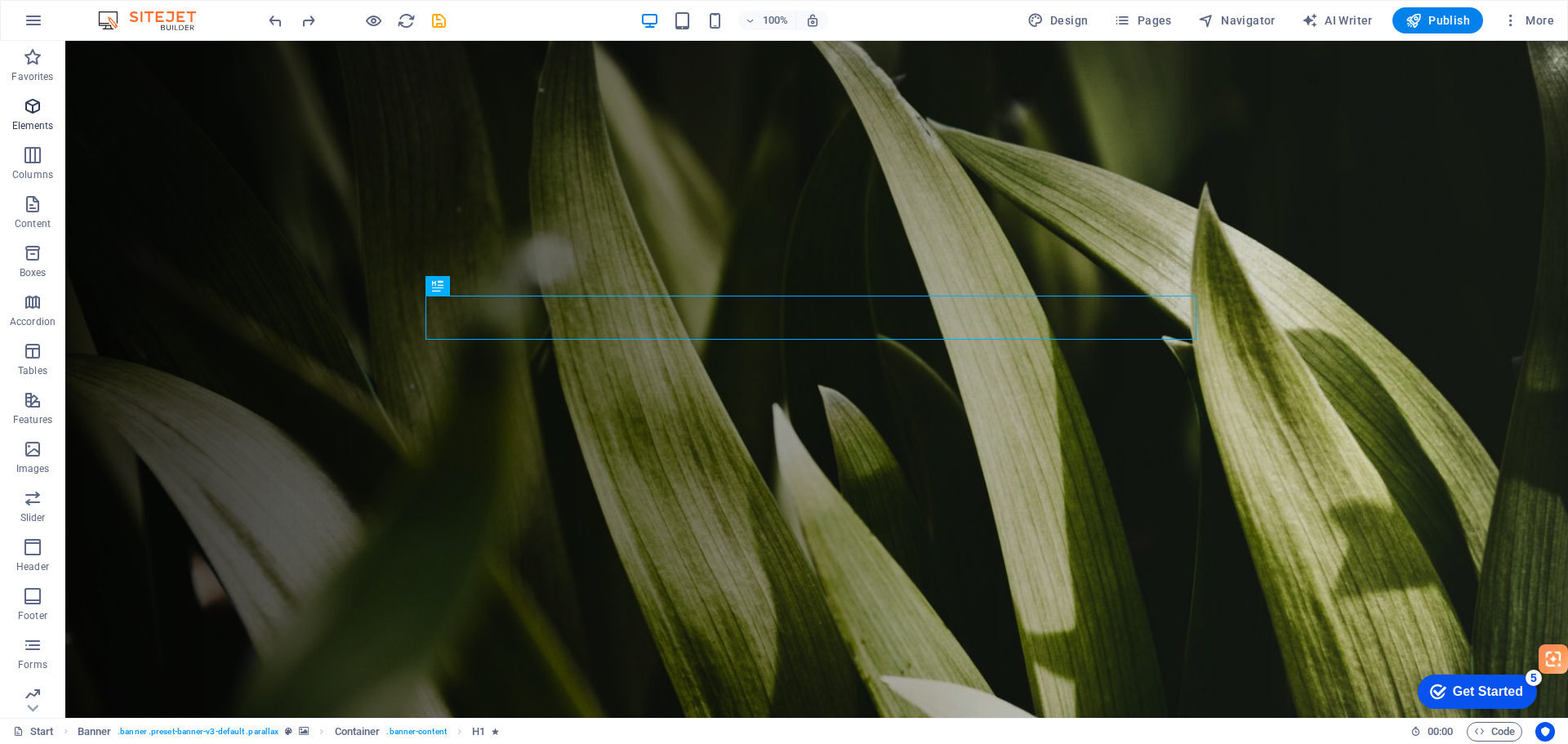
click at [30, 117] on span "Elements" at bounding box center [32, 116] width 65 height 39
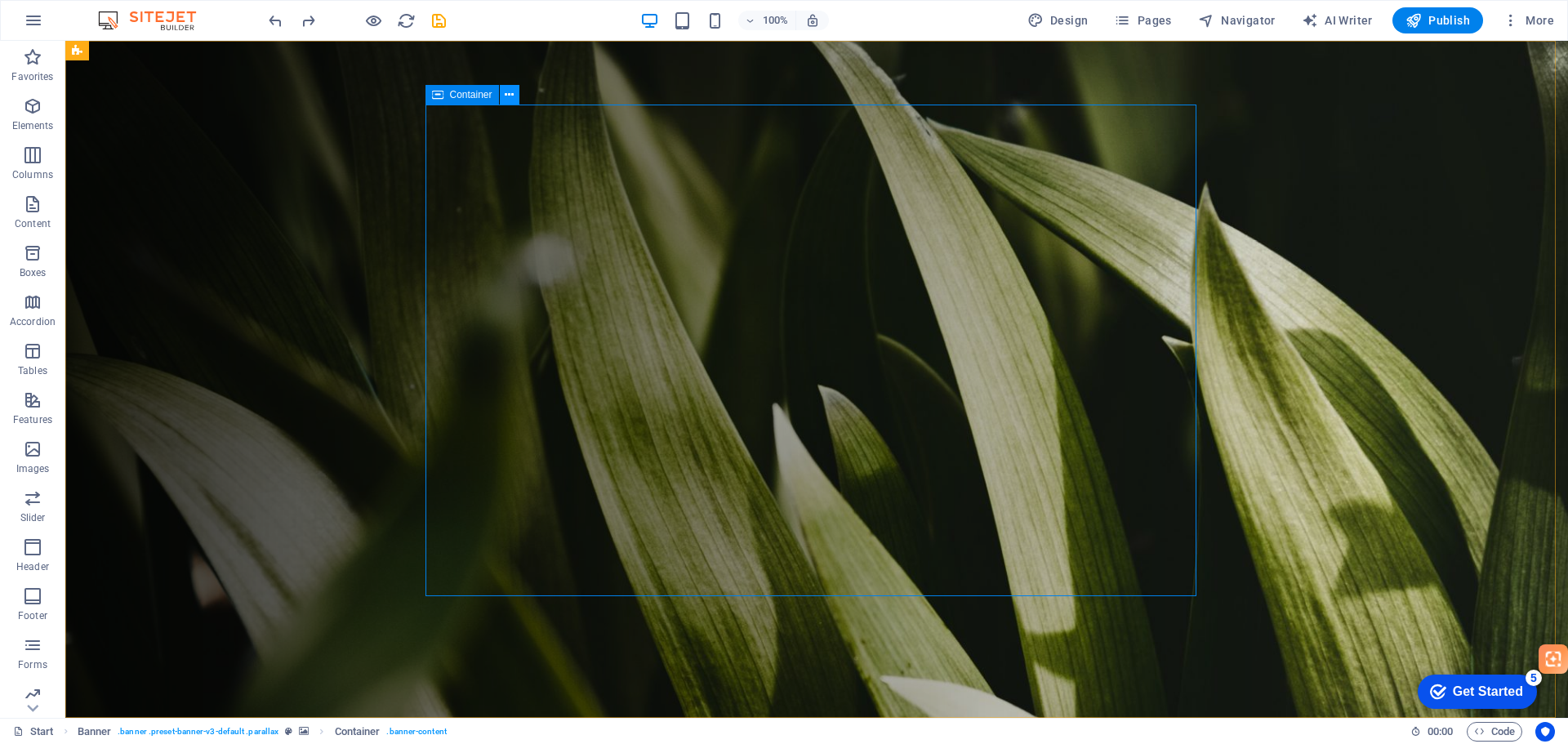
click at [29, 447] on icon "button" at bounding box center [32, 449] width 20 height 20
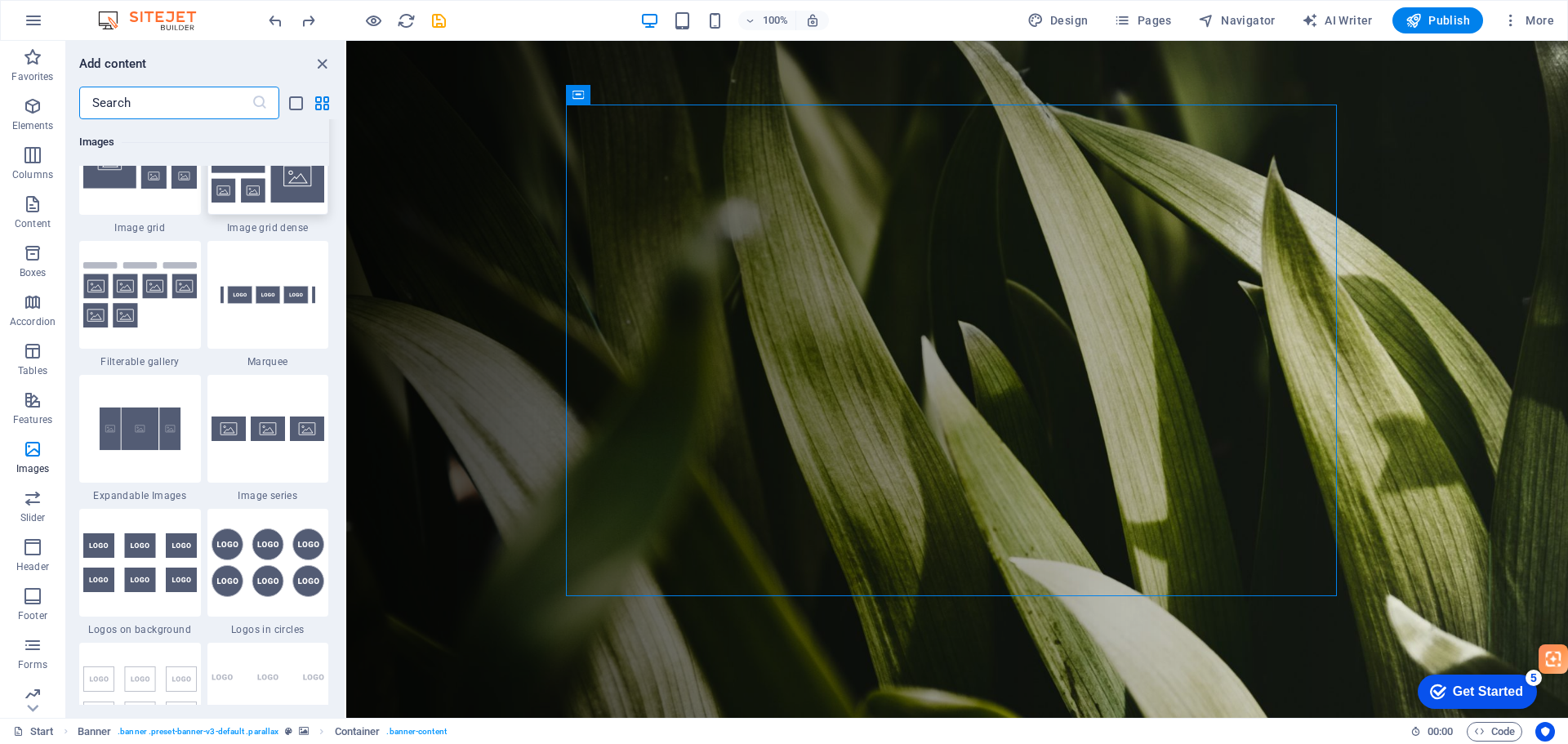
scroll to position [8365, 0]
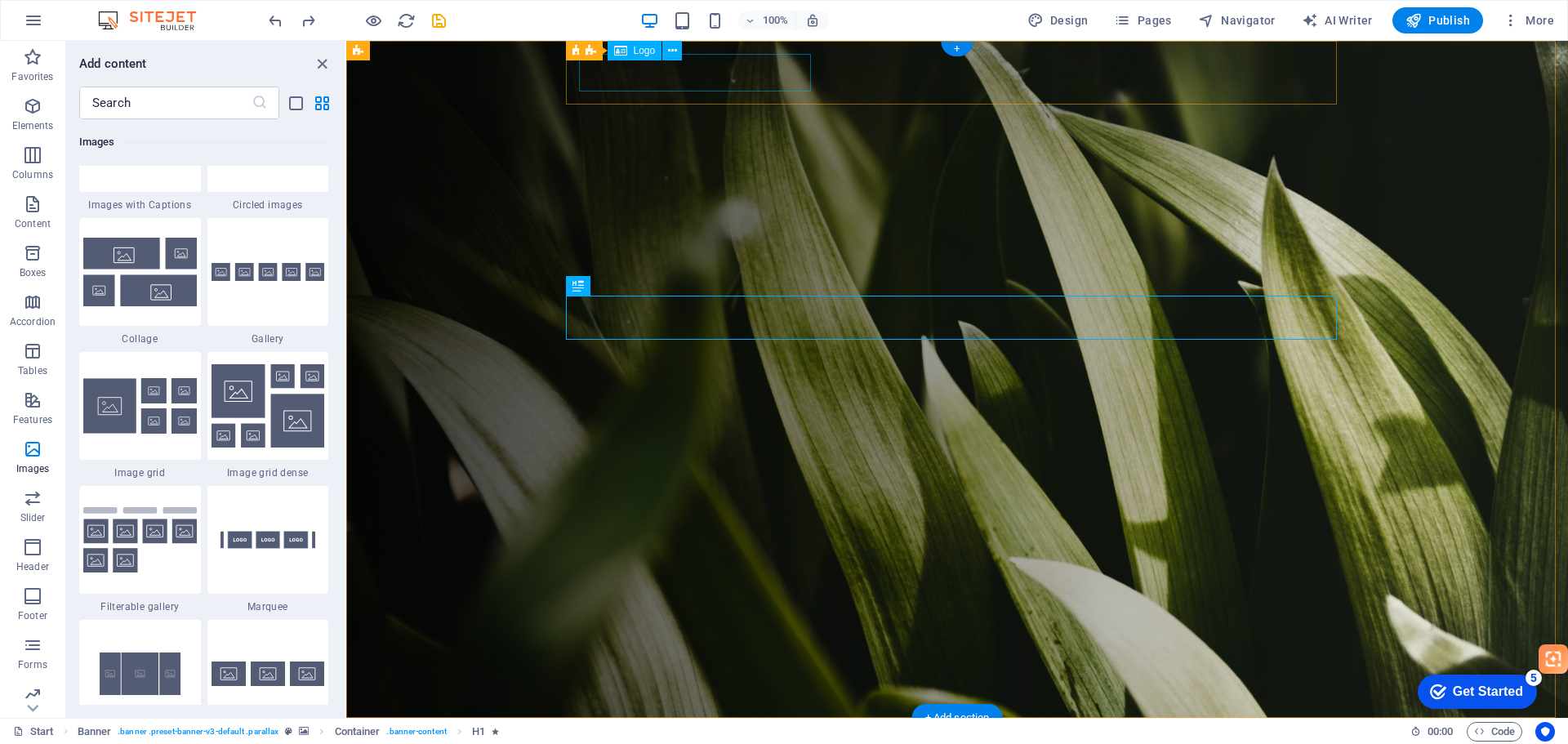
click at [716, 731] on div at bounding box center [964, 750] width 757 height 38
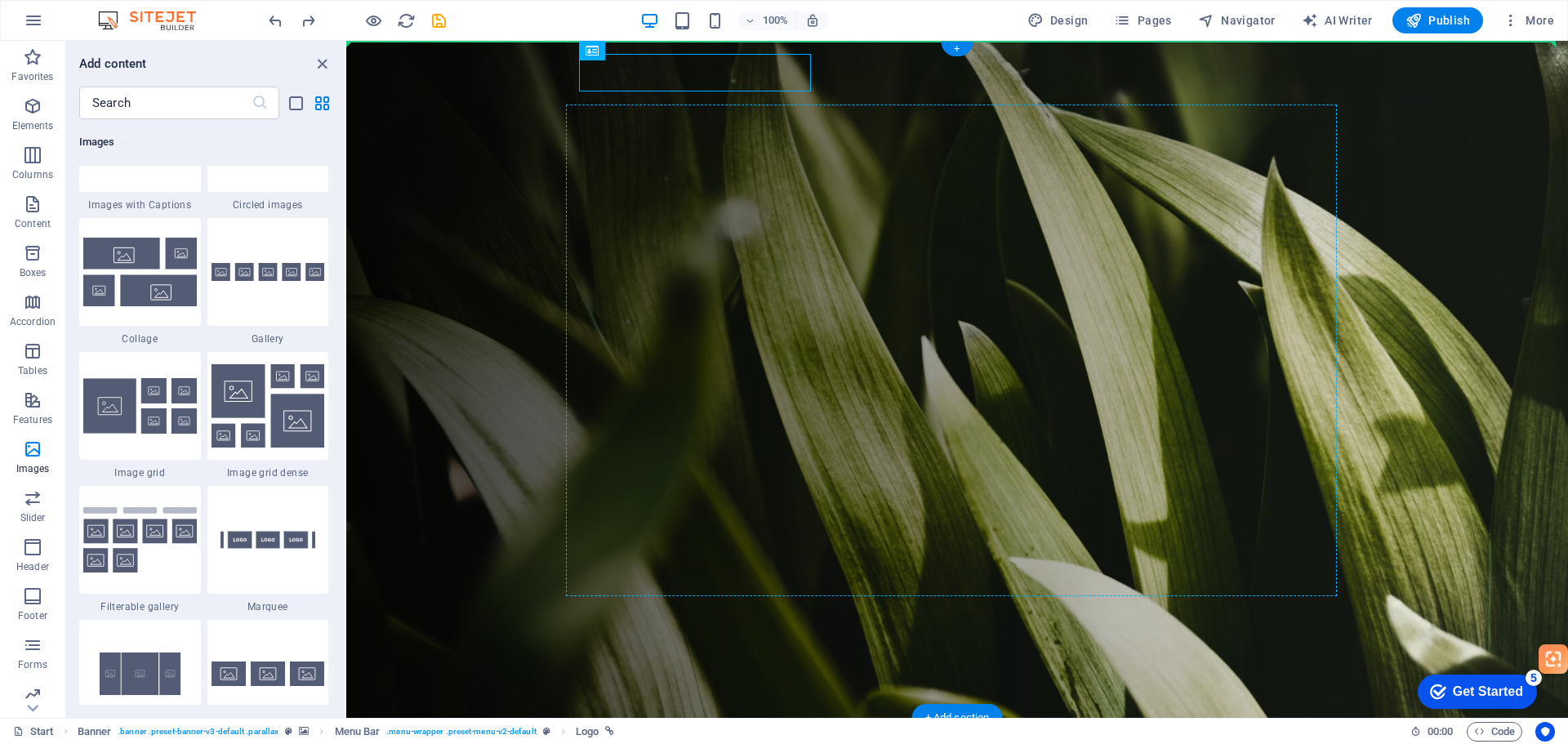
drag, startPoint x: 759, startPoint y: 65, endPoint x: 950, endPoint y: 308, distance: 309.1
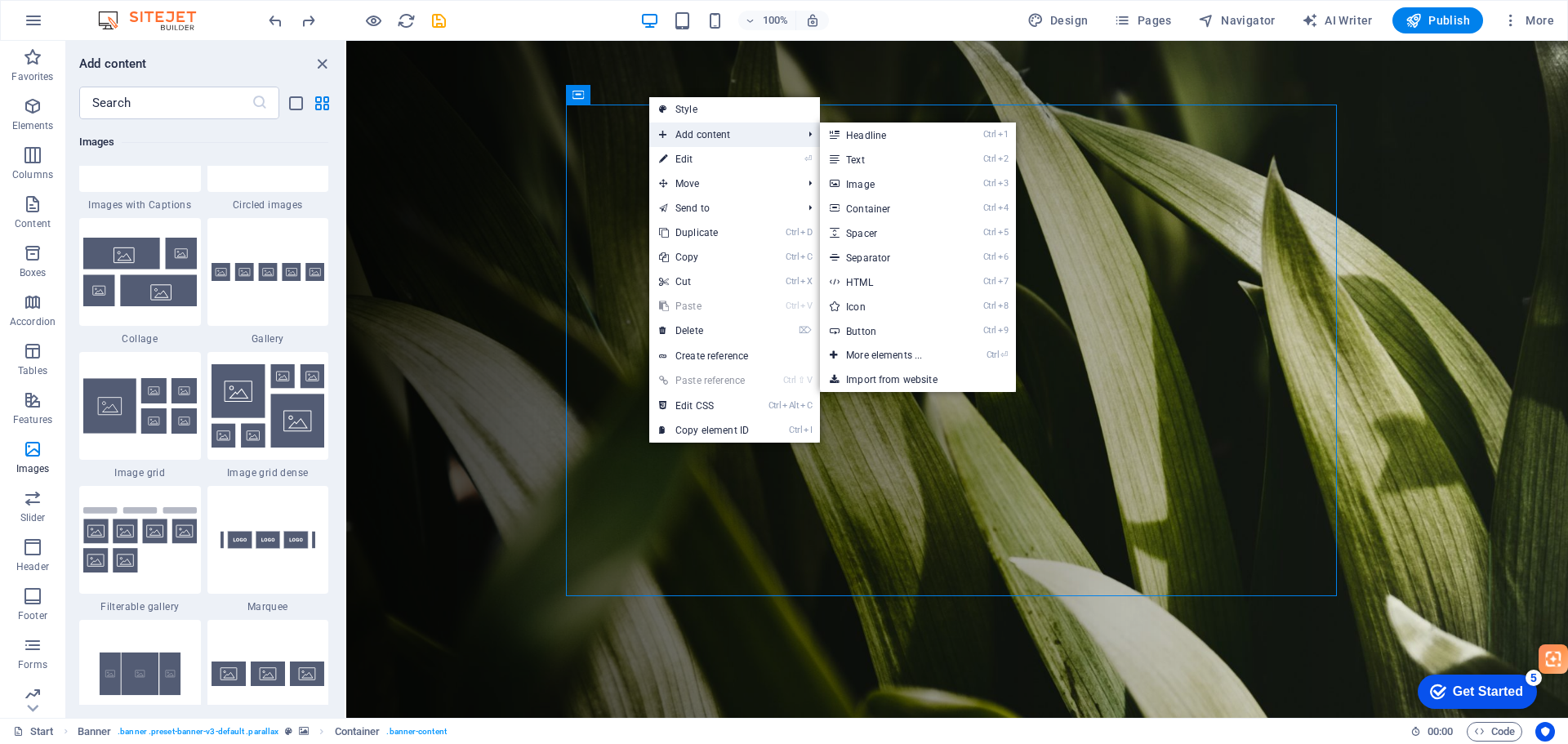
click at [705, 136] on span "Add content" at bounding box center [722, 134] width 146 height 25
click at [887, 179] on link "Ctrl 3 Image" at bounding box center [887, 184] width 135 height 25
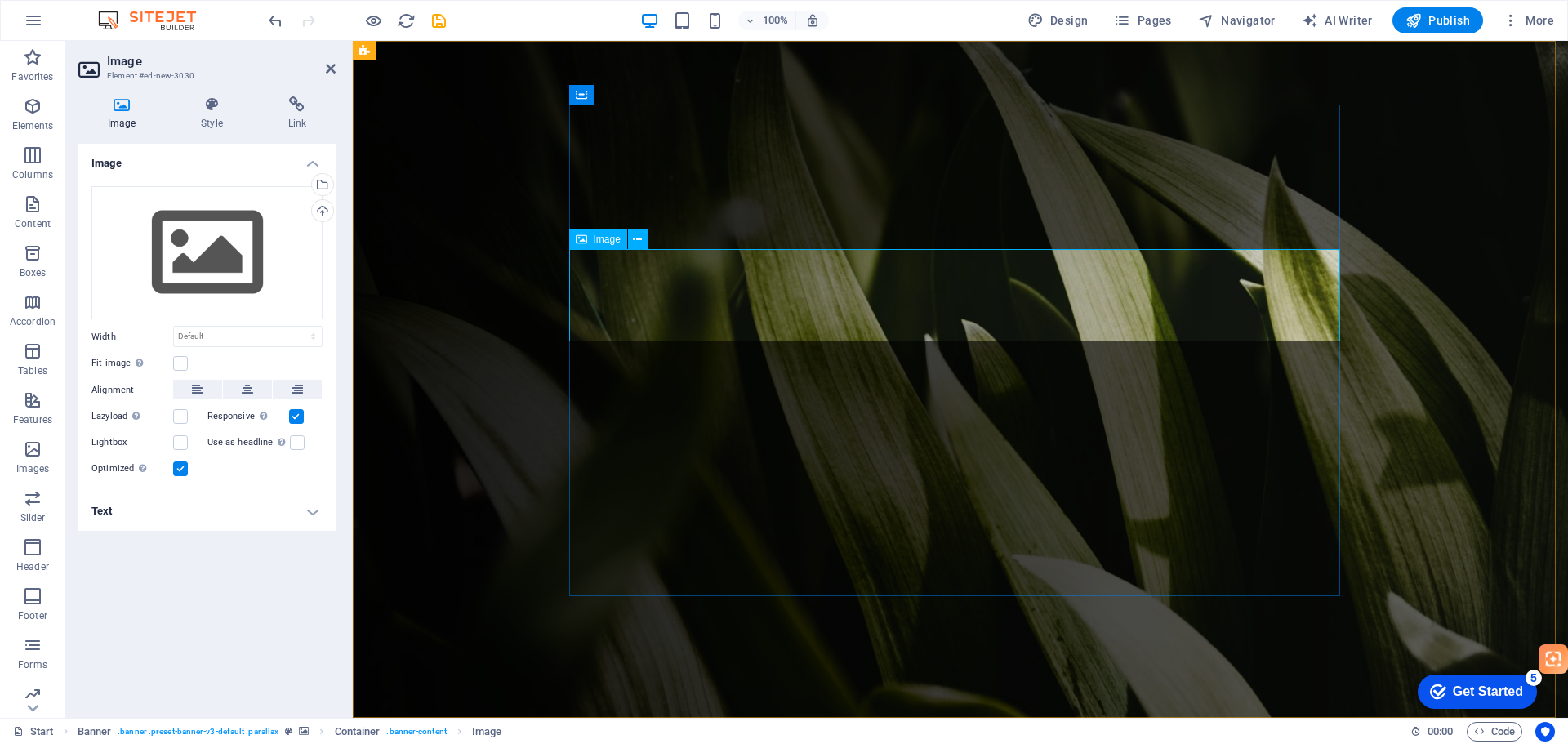
click at [635, 239] on icon at bounding box center [637, 239] width 9 height 17
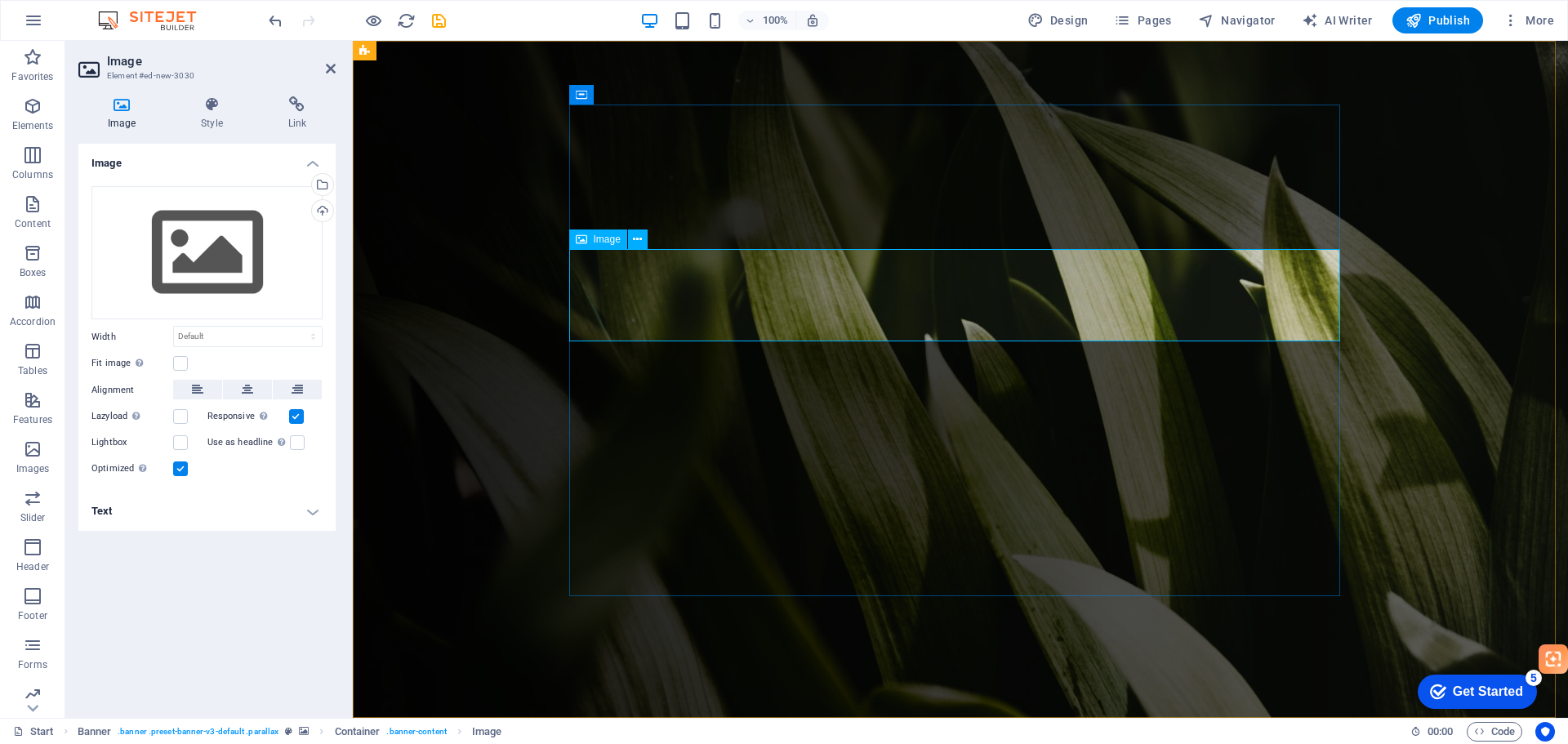
click at [217, 230] on div "Drag files here, click to choose files or select files from Files or our free s…" at bounding box center [207, 253] width 231 height 134
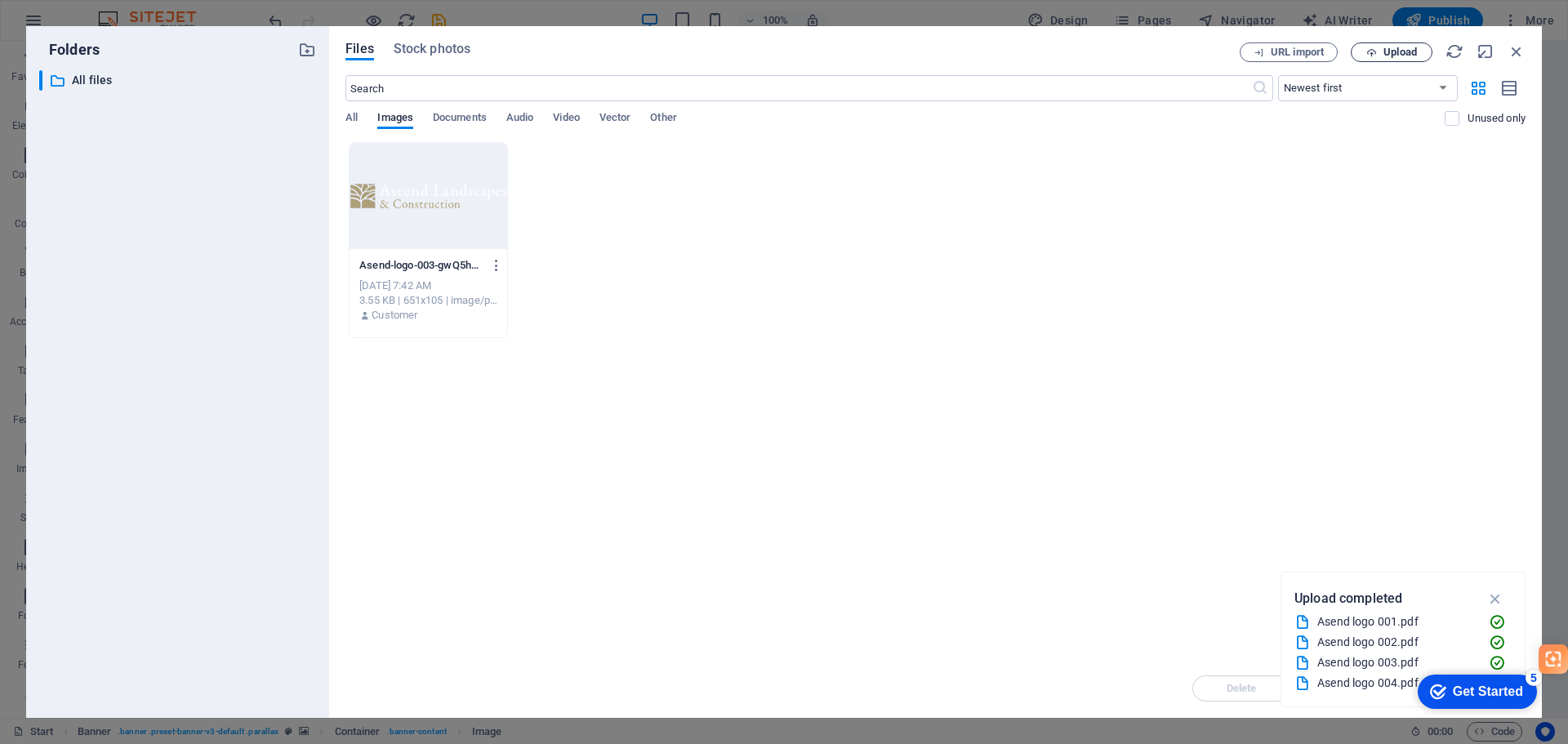
click at [1367, 48] on icon "button" at bounding box center [1371, 52] width 10 height 10
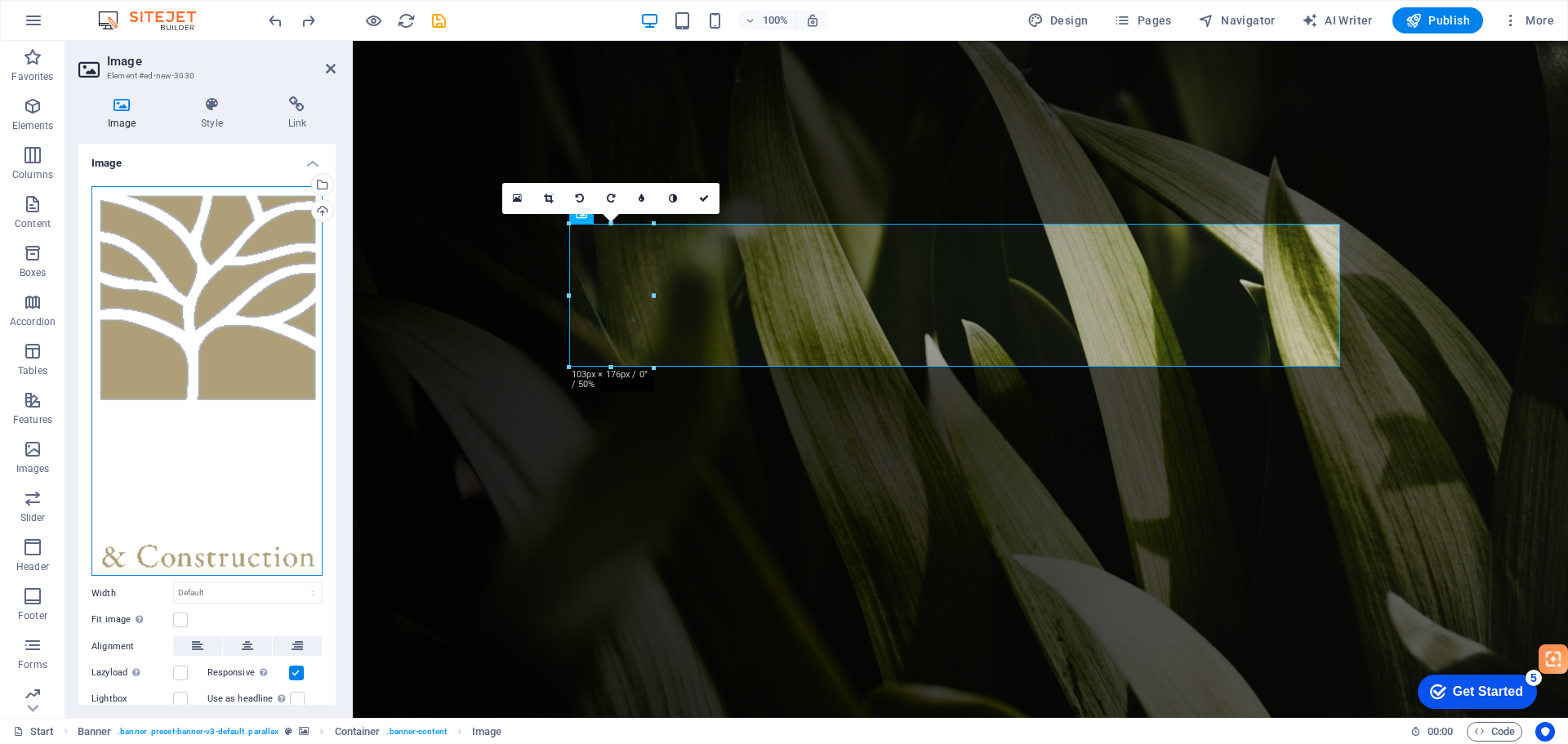
click at [218, 325] on div "Drag files here, click to choose files or select files from Files or our free s…" at bounding box center [207, 381] width 231 height 390
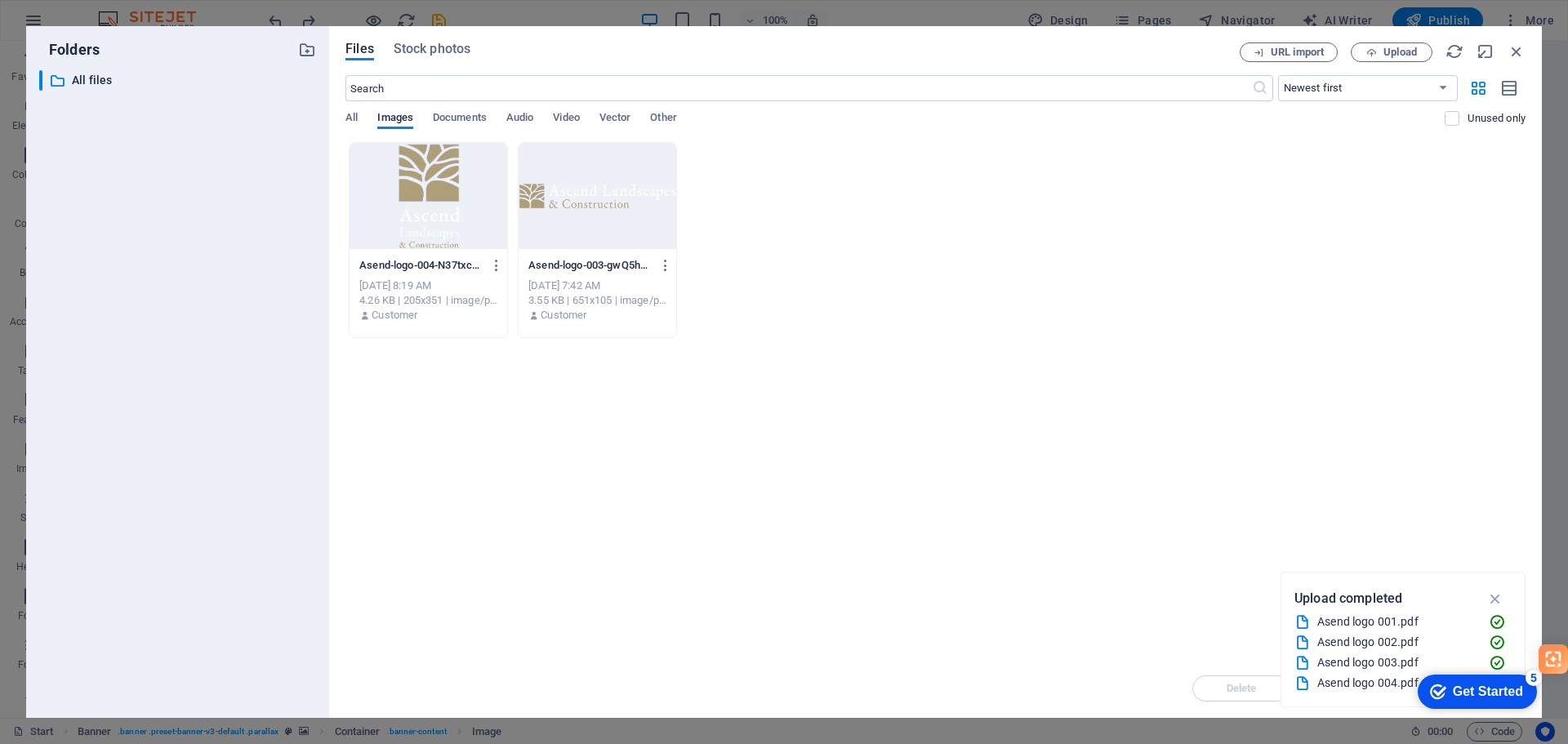
click at [613, 211] on div at bounding box center [598, 196] width 157 height 106
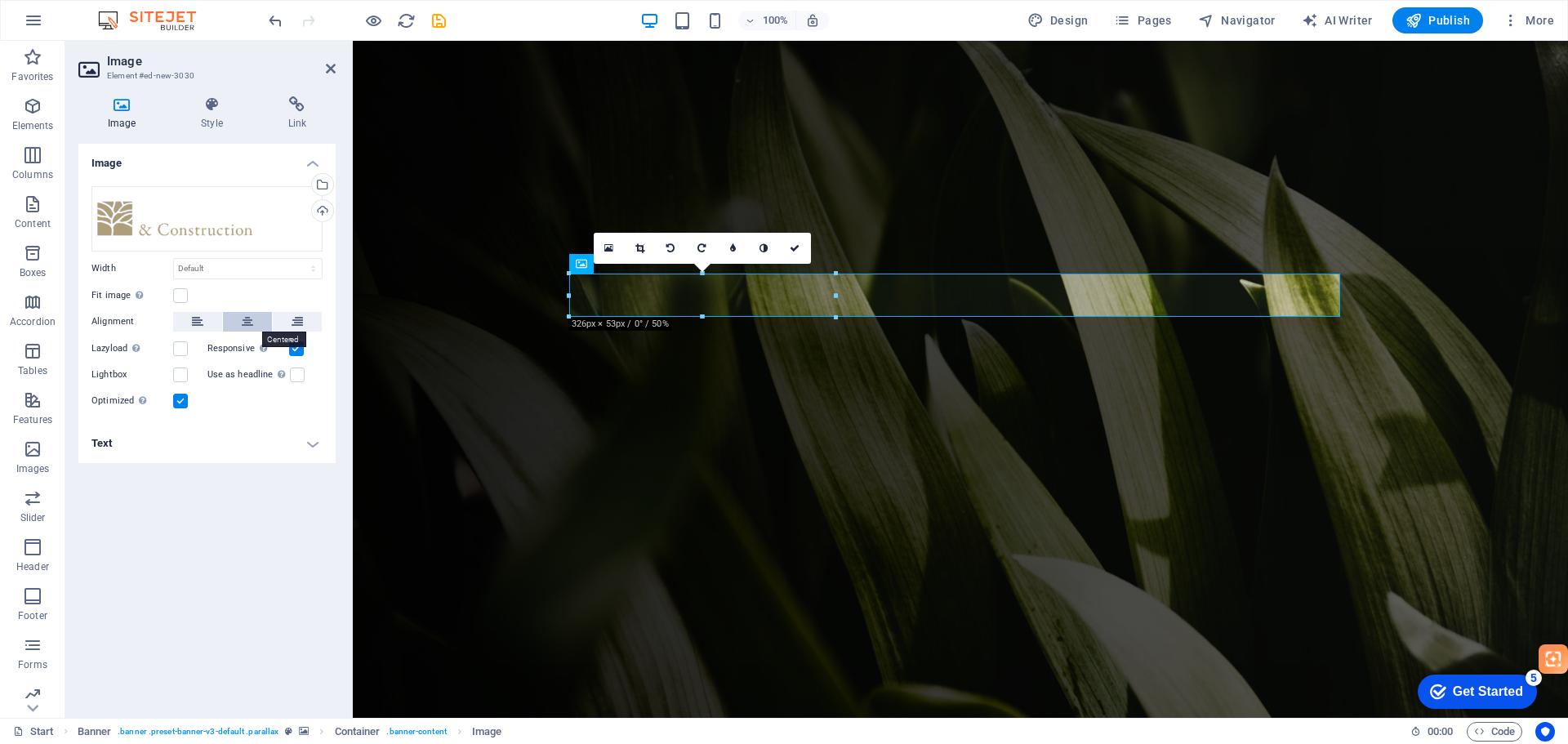
click at [262, 319] on button at bounding box center [247, 322] width 49 height 20
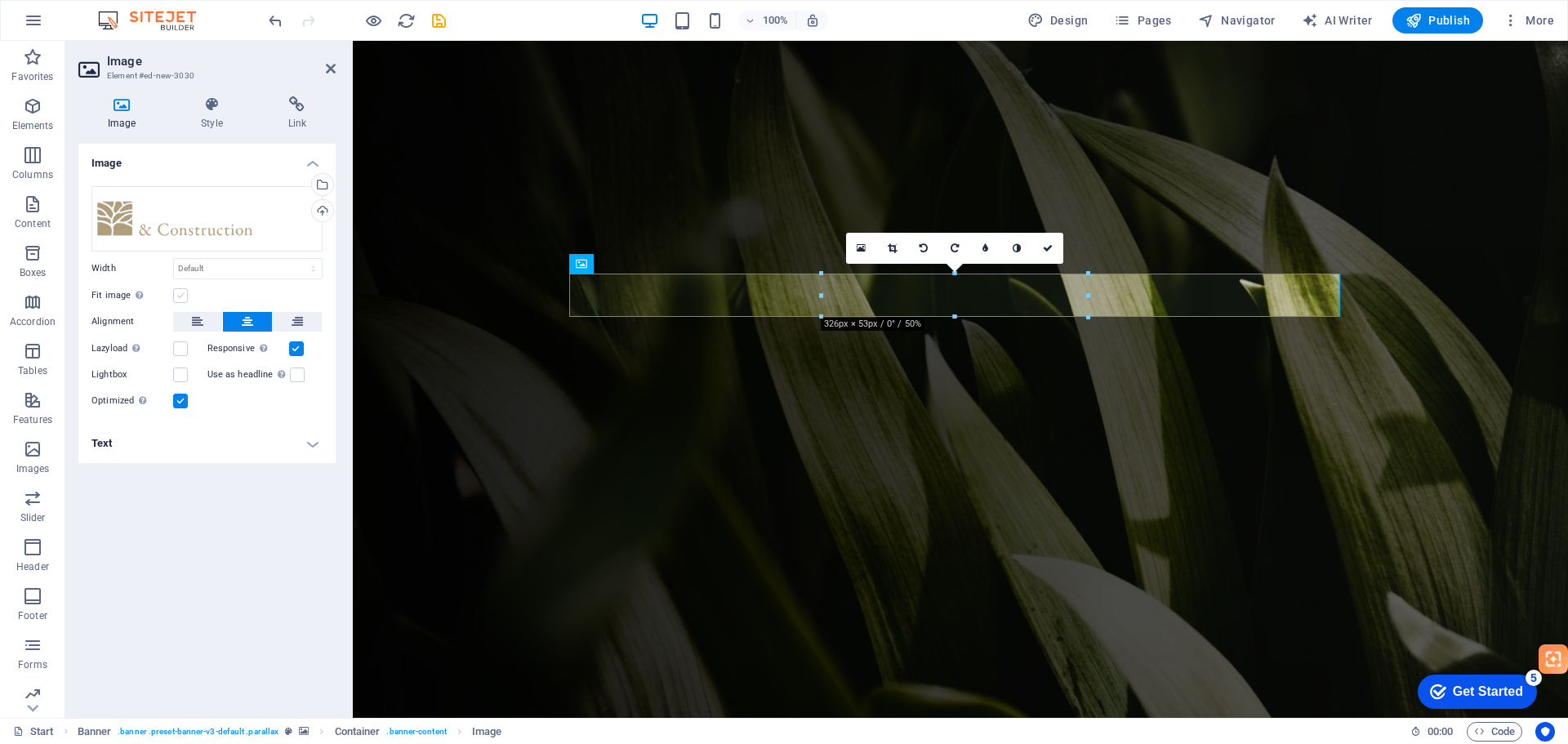
click at [184, 292] on label at bounding box center [180, 295] width 15 height 15
click at [0, 0] on input "Fit image Automatically fit image to a fixed width and height" at bounding box center [0, 0] width 0 height 0
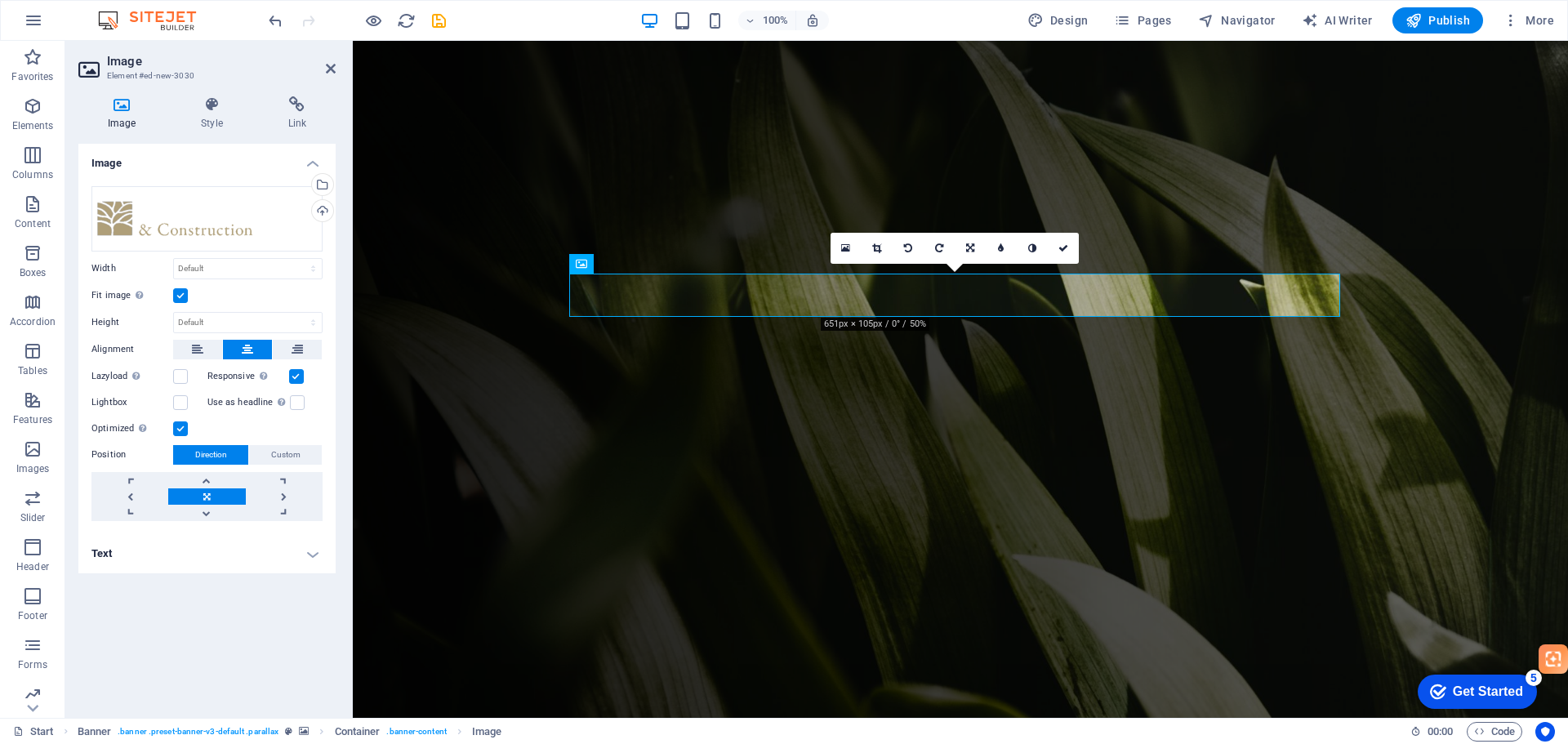
click at [184, 292] on label at bounding box center [180, 295] width 15 height 15
click at [0, 0] on input "Fit image Automatically fit image to a fixed width and height" at bounding box center [0, 0] width 0 height 0
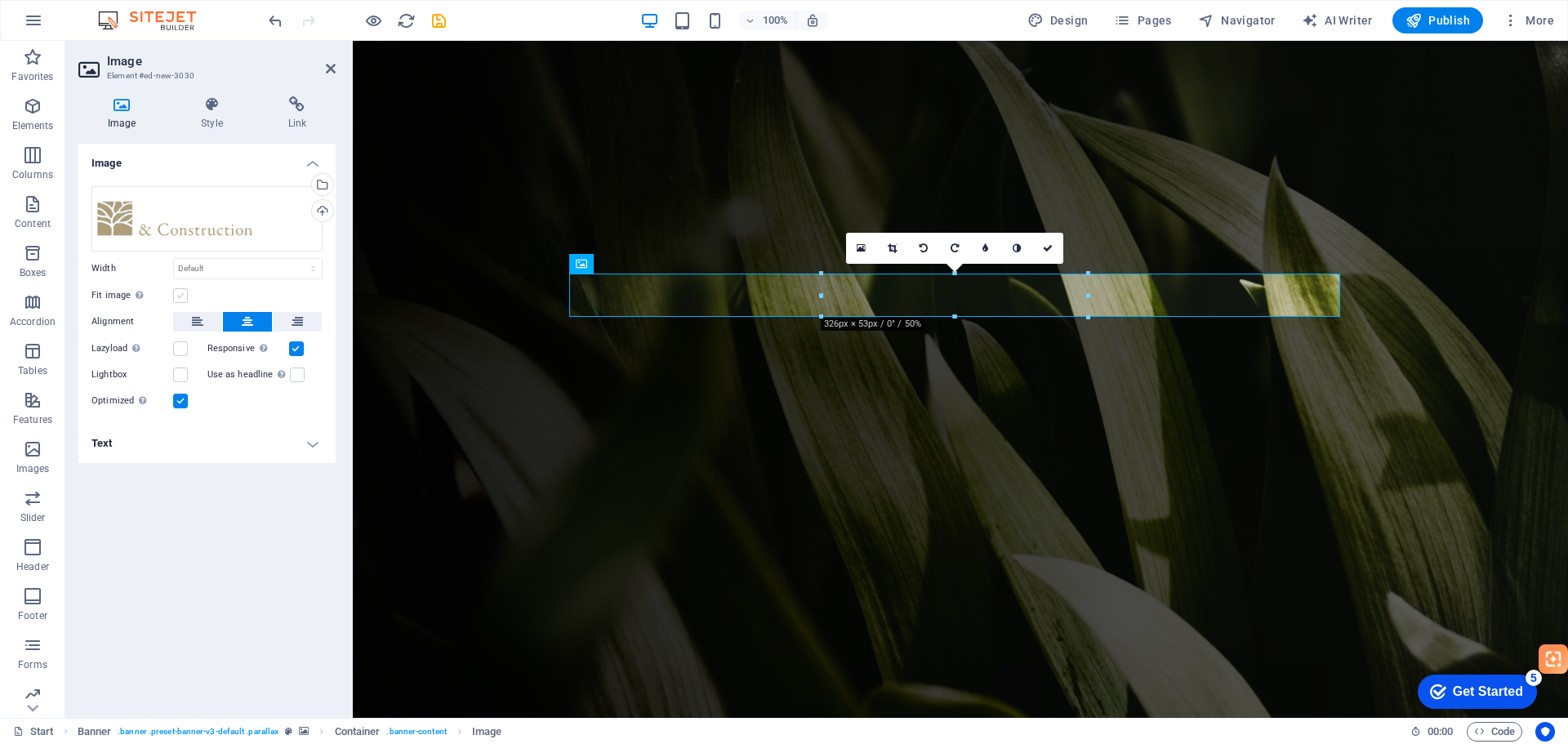
click at [184, 292] on label at bounding box center [180, 295] width 15 height 15
click at [0, 0] on input "Fit image Automatically fit image to a fixed width and height" at bounding box center [0, 0] width 0 height 0
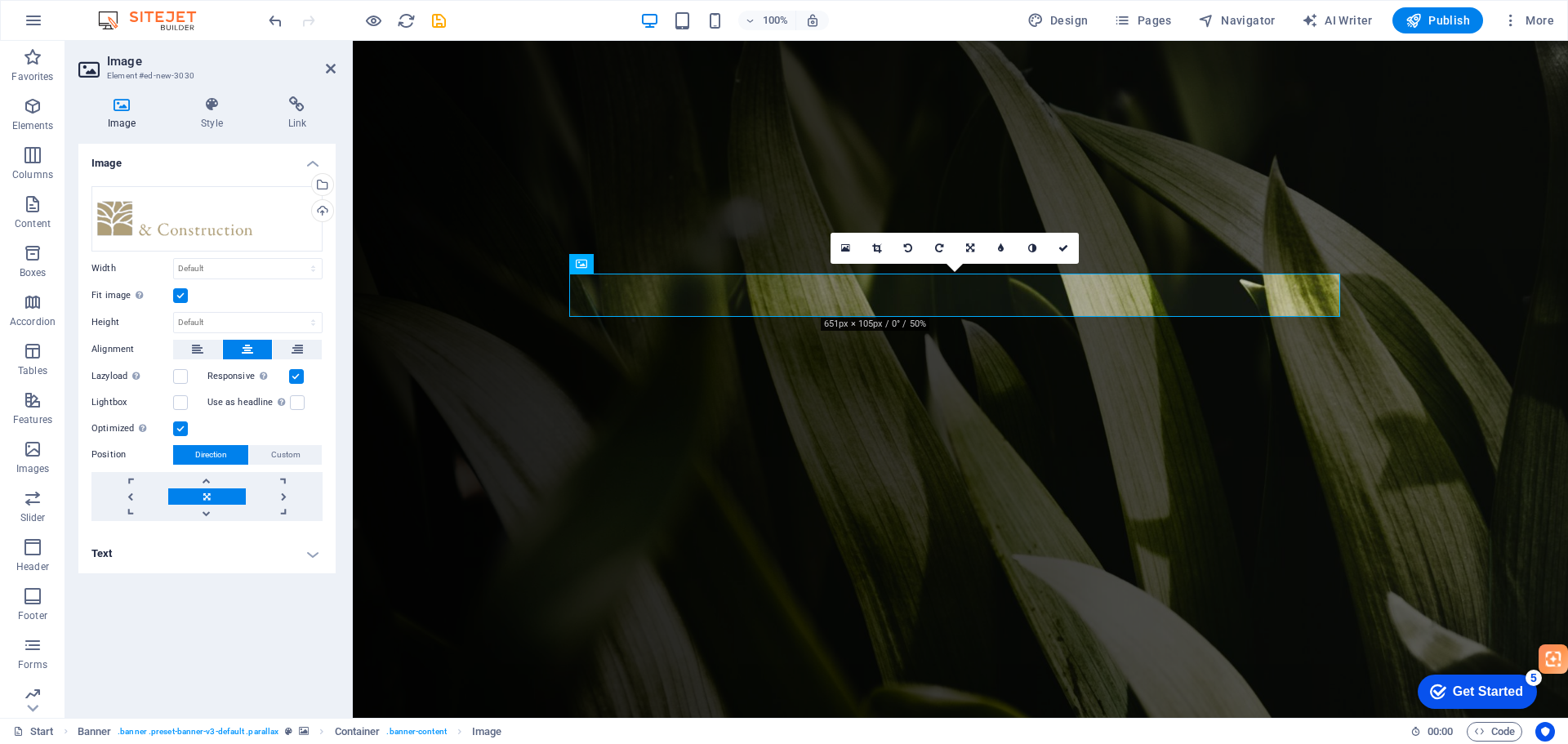
click at [184, 292] on label at bounding box center [180, 295] width 15 height 15
click at [0, 0] on input "Fit image Automatically fit image to a fixed width and height" at bounding box center [0, 0] width 0 height 0
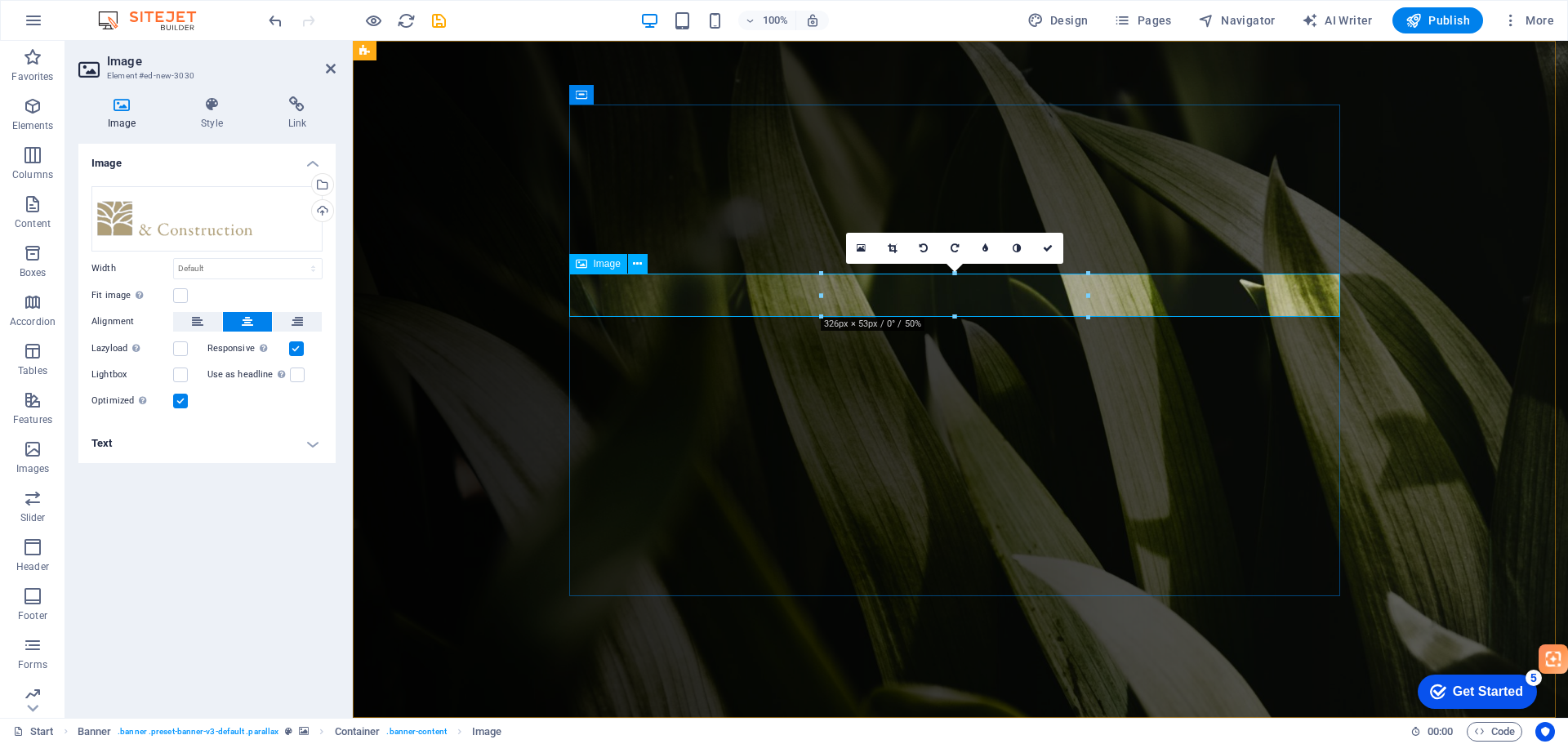
click at [858, 246] on icon at bounding box center [861, 248] width 9 height 11
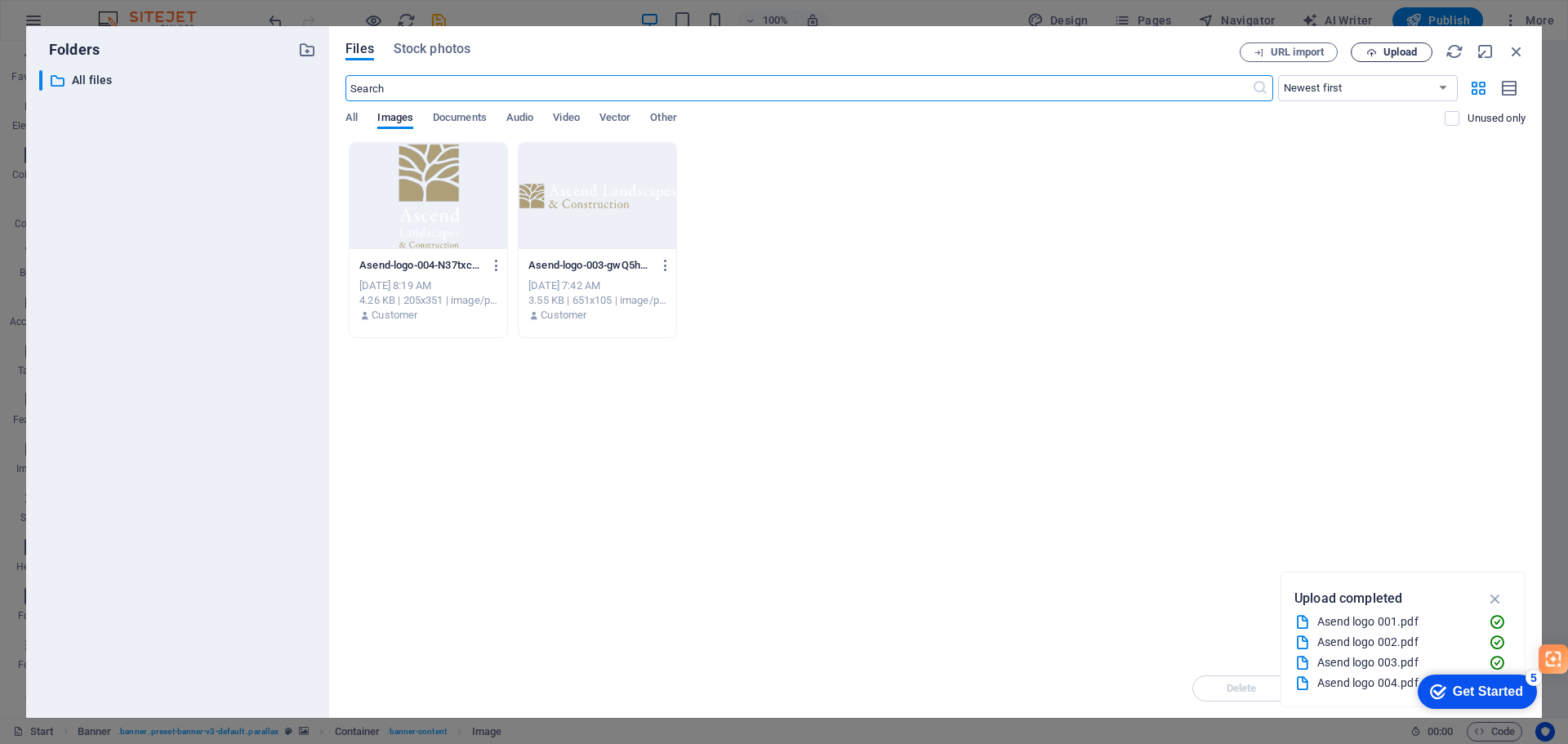
click at [1383, 48] on span "Upload" at bounding box center [1400, 51] width 33 height 9
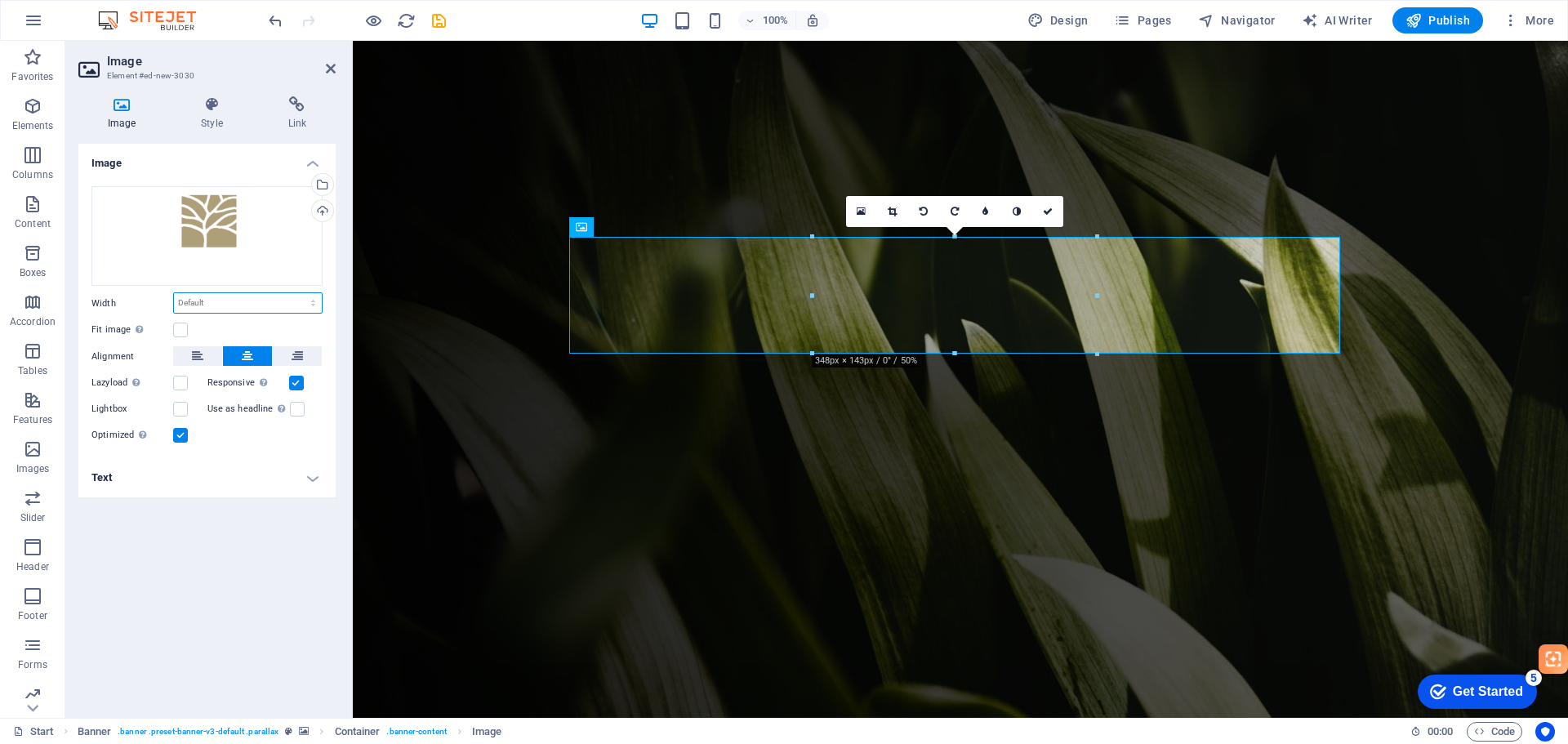
click at [197, 306] on select "Default auto px rem % em vh vw" at bounding box center [247, 303] width 148 height 20
select select "%"
click at [299, 293] on select "Default auto px rem % em vh vw" at bounding box center [247, 303] width 148 height 20
type input "100"
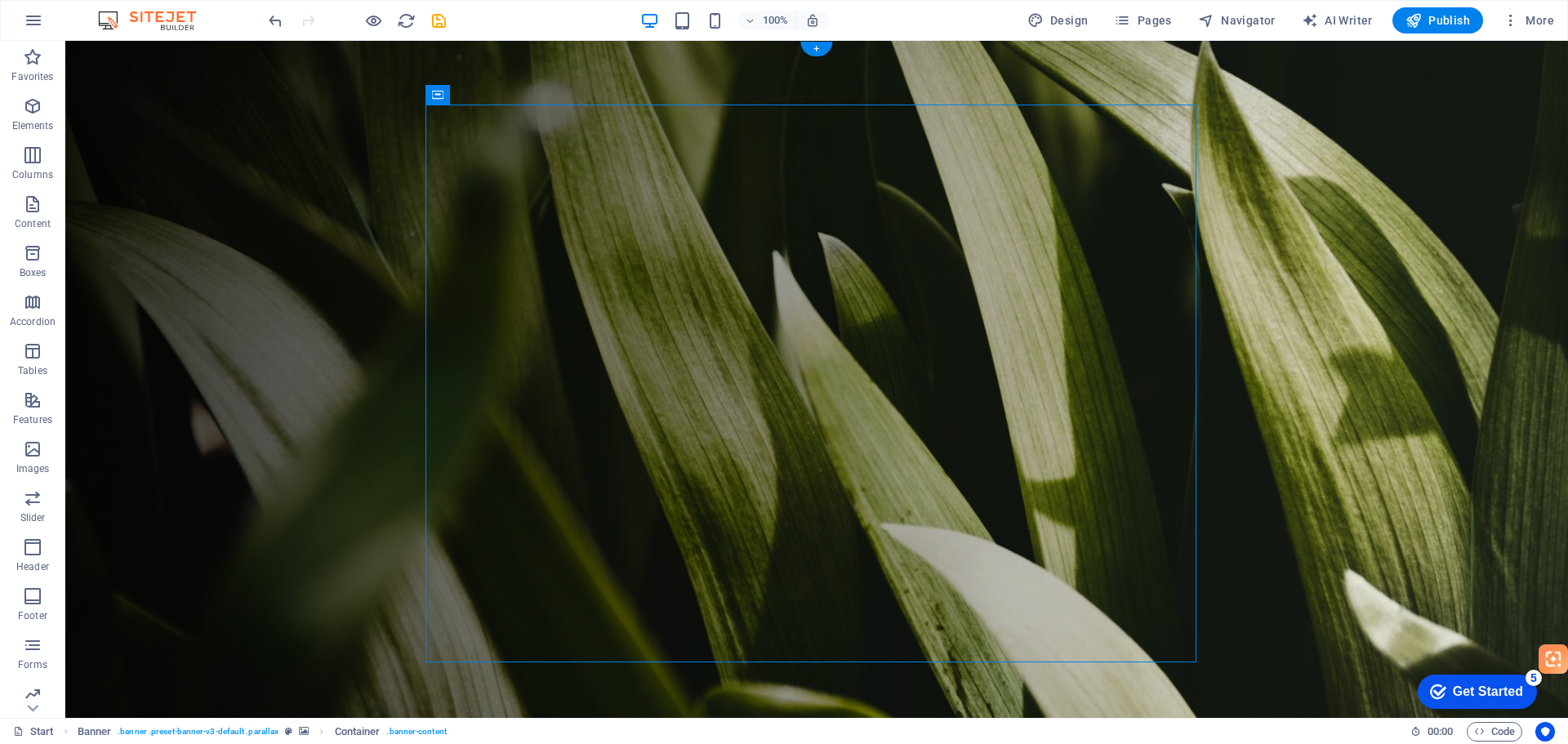
click at [1217, 452] on figure at bounding box center [816, 388] width 1503 height 694
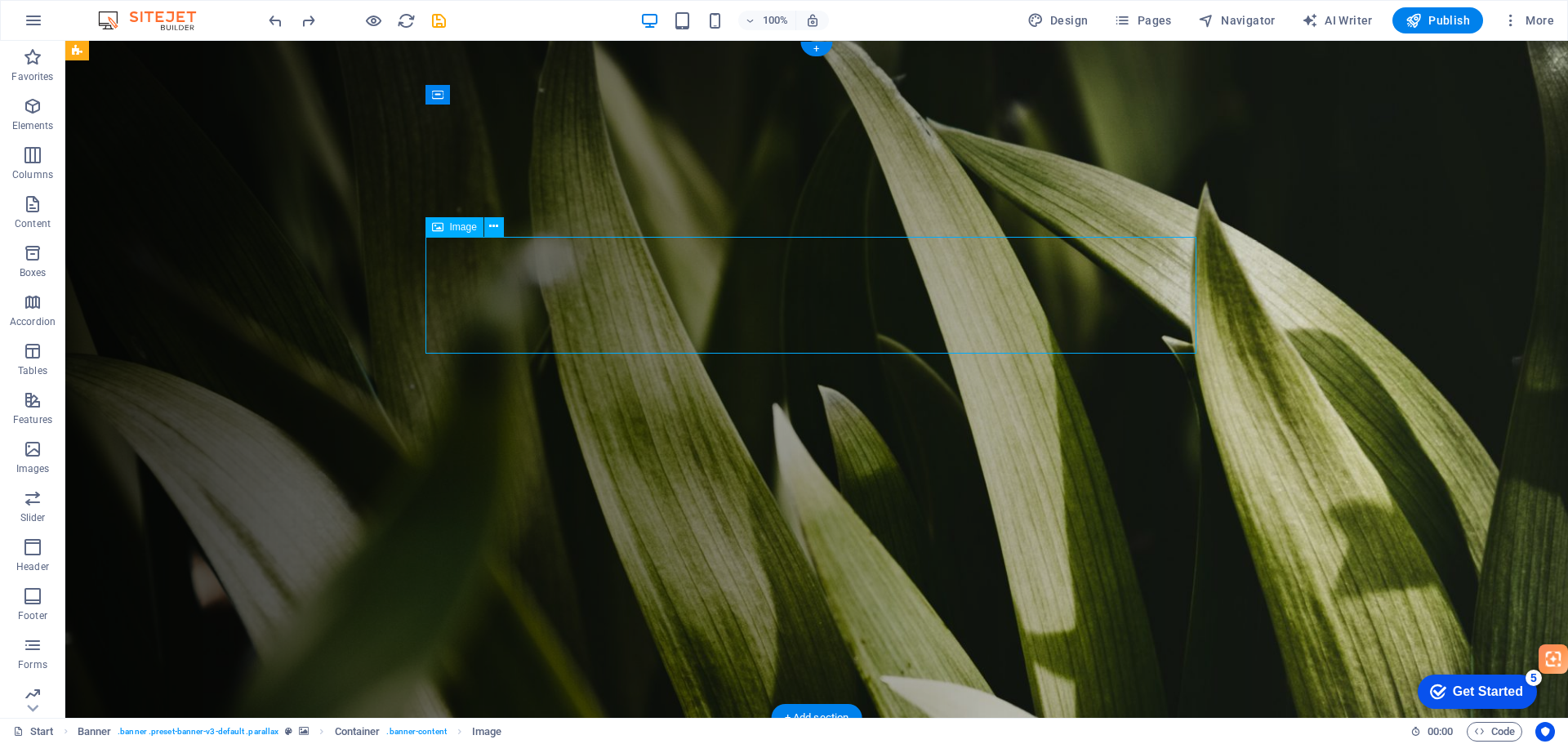
select select "%"
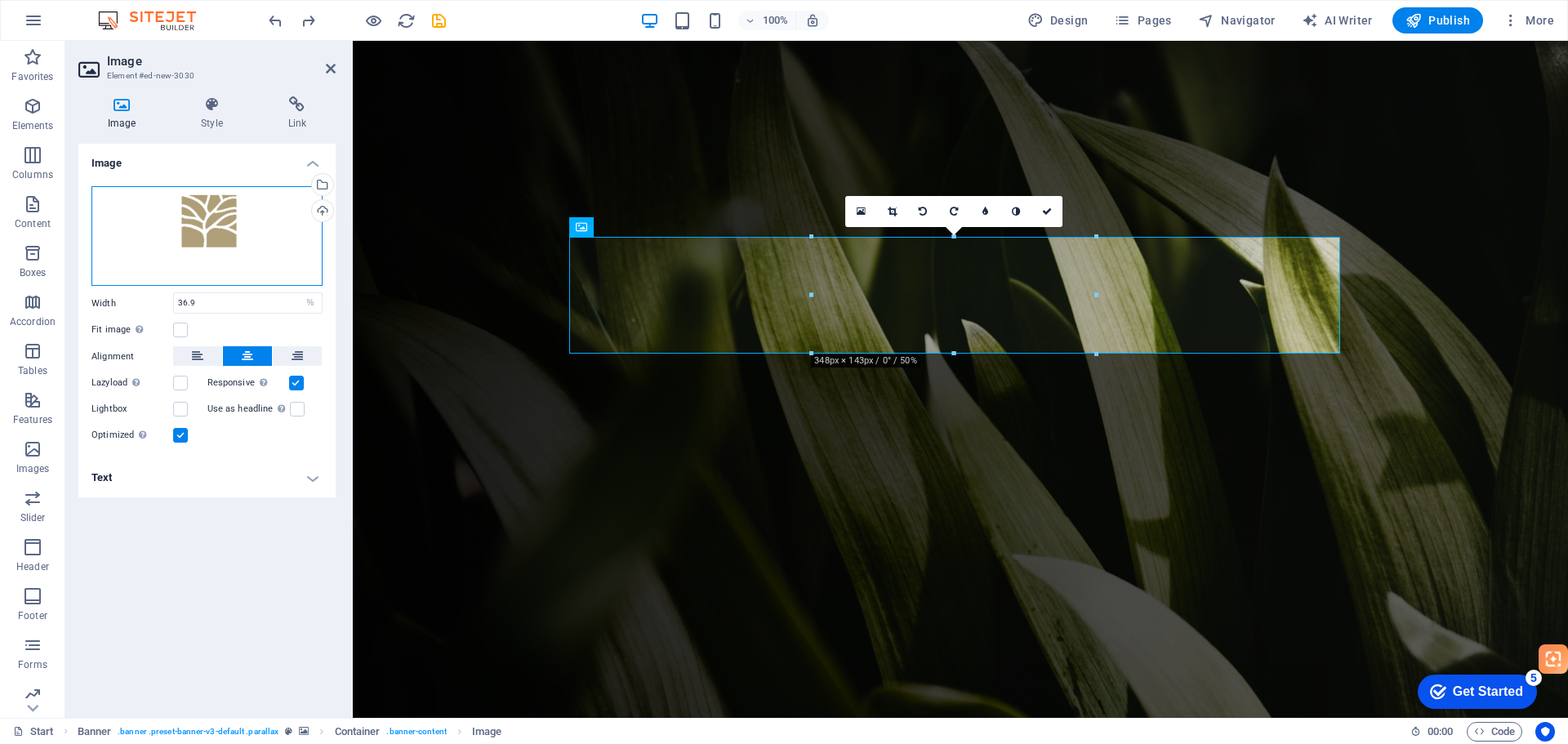
click at [230, 229] on div "Drag files here, click to choose files or select files from Files or our free s…" at bounding box center [207, 236] width 231 height 100
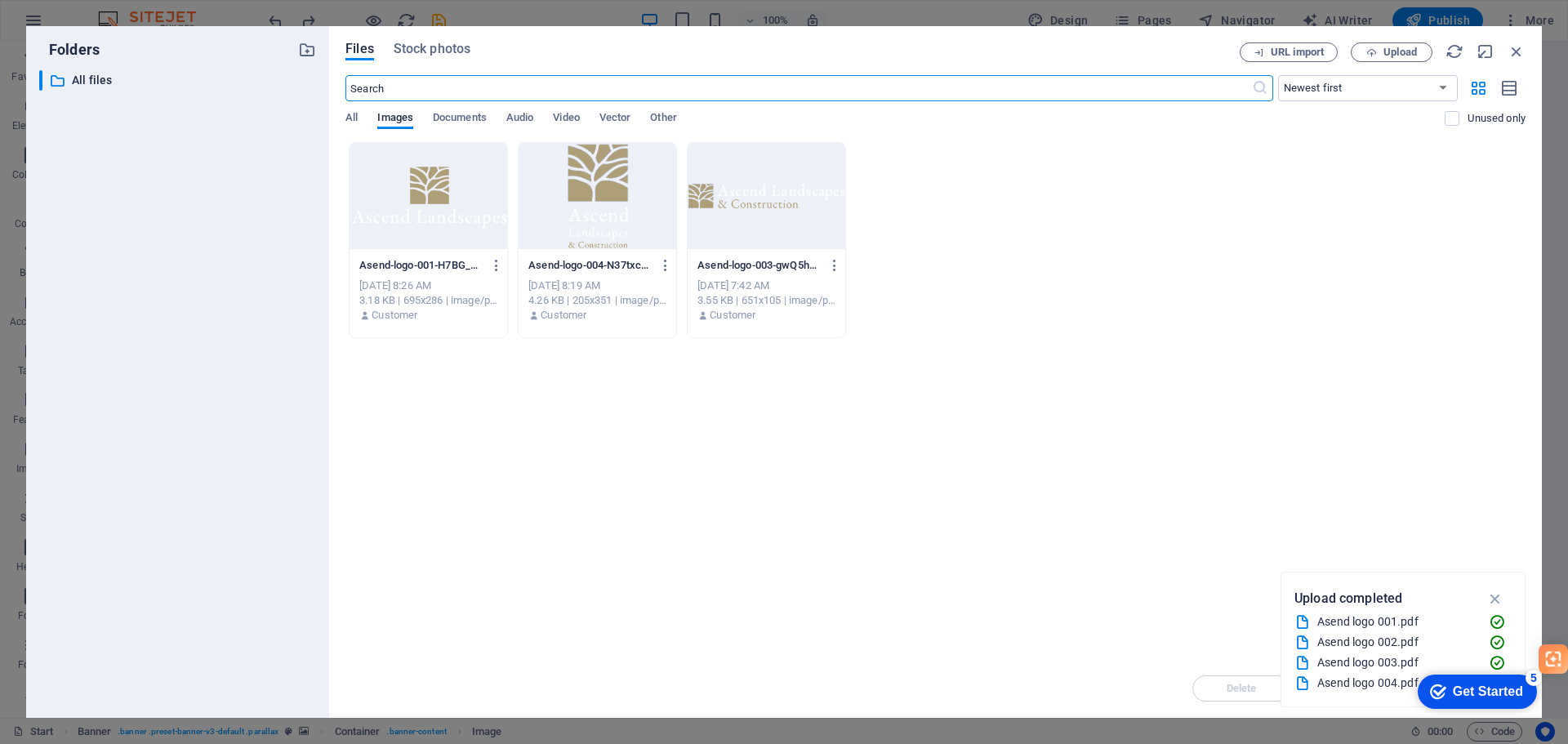
click at [386, 192] on div at bounding box center [428, 196] width 157 height 106
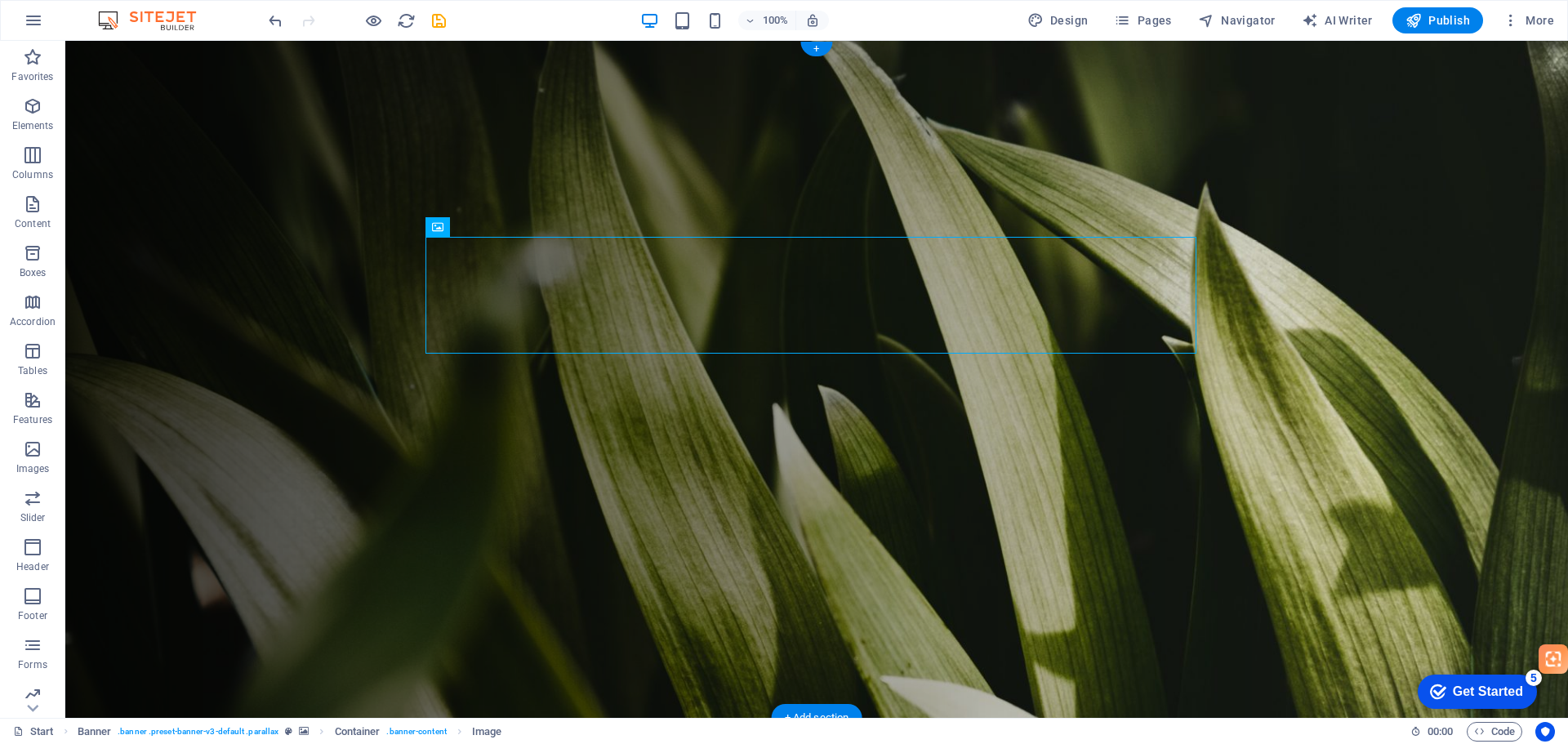
click at [1349, 444] on figure at bounding box center [816, 380] width 1503 height 677
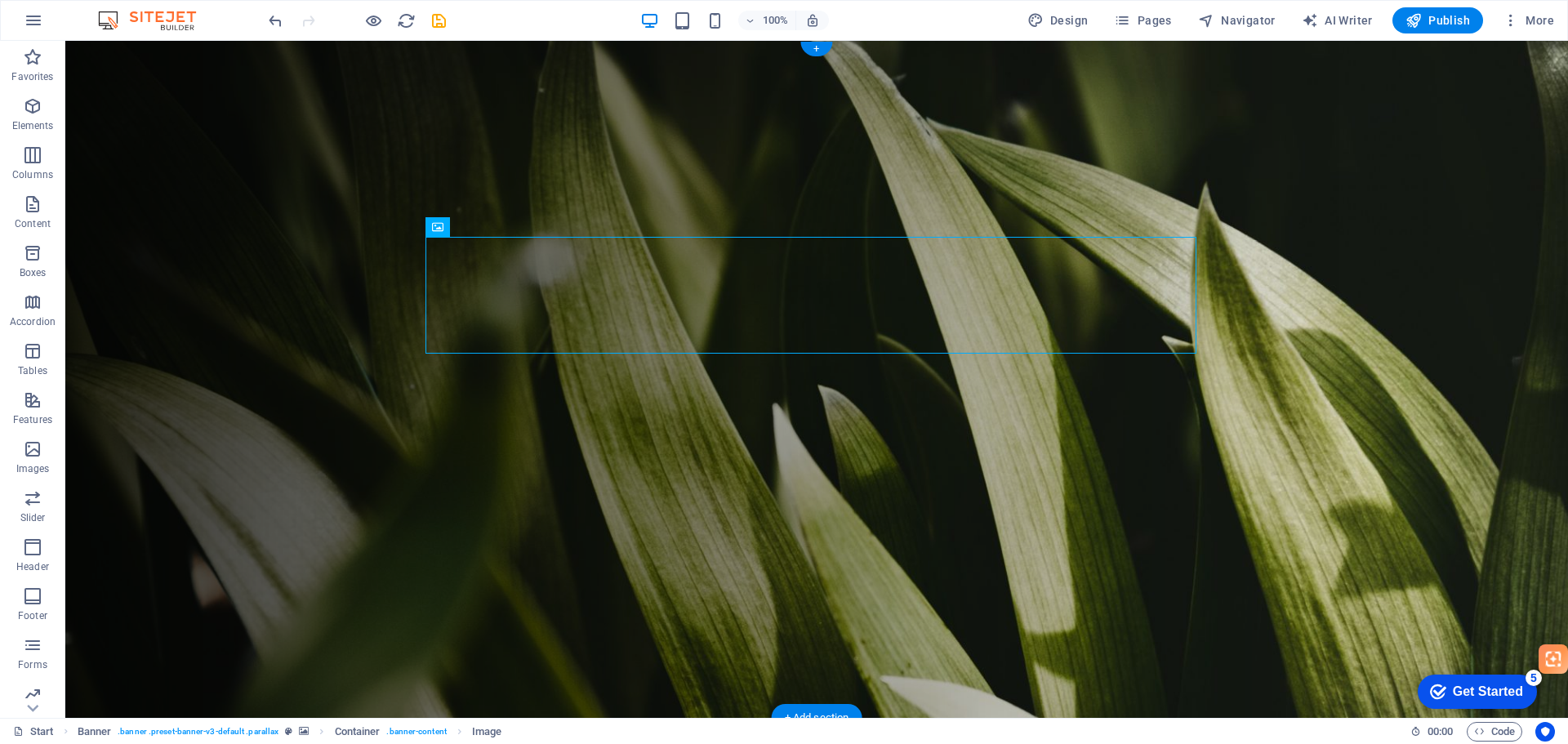
click at [301, 169] on figure at bounding box center [816, 380] width 1503 height 677
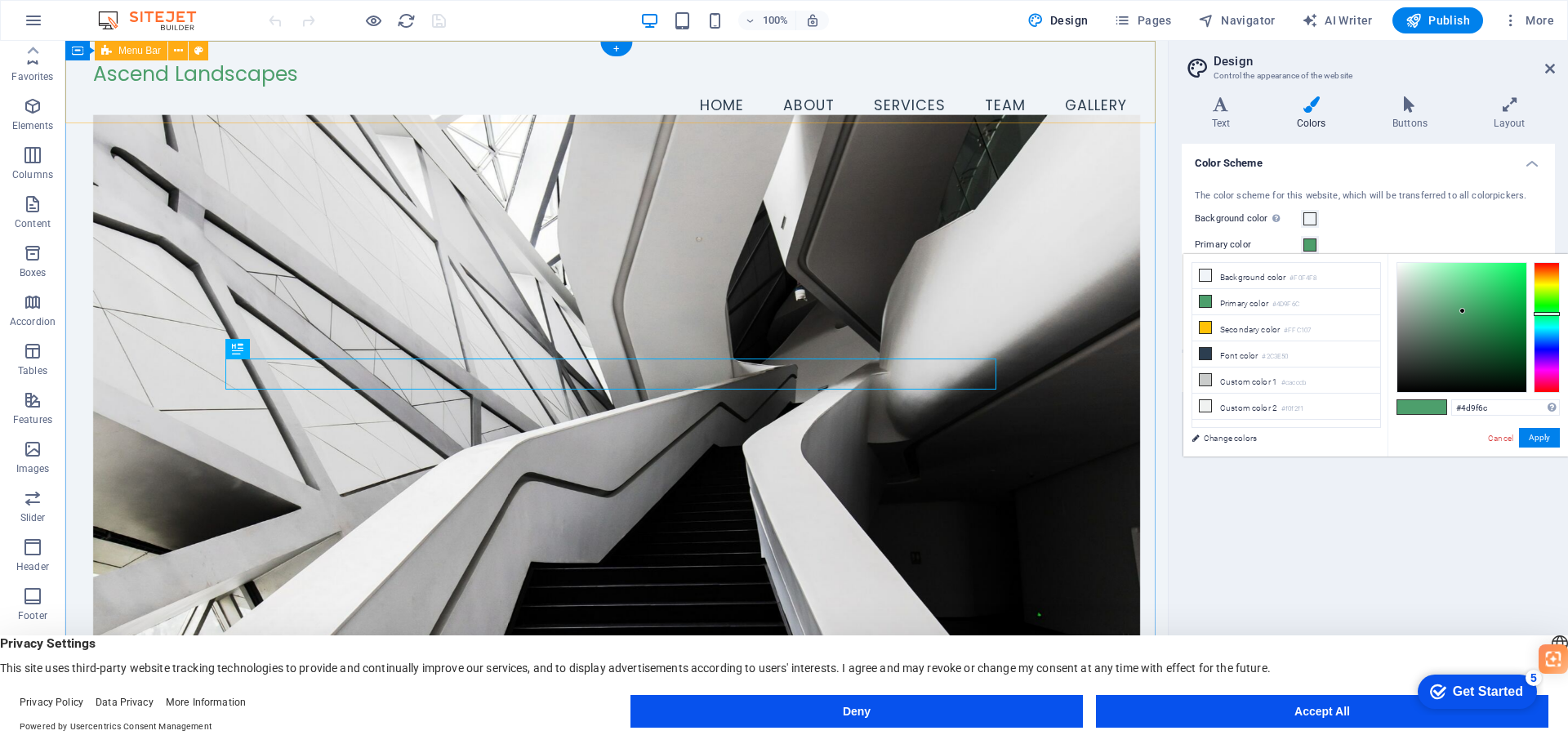
scroll to position [58, 0]
